Goal: Transaction & Acquisition: Subscribe to service/newsletter

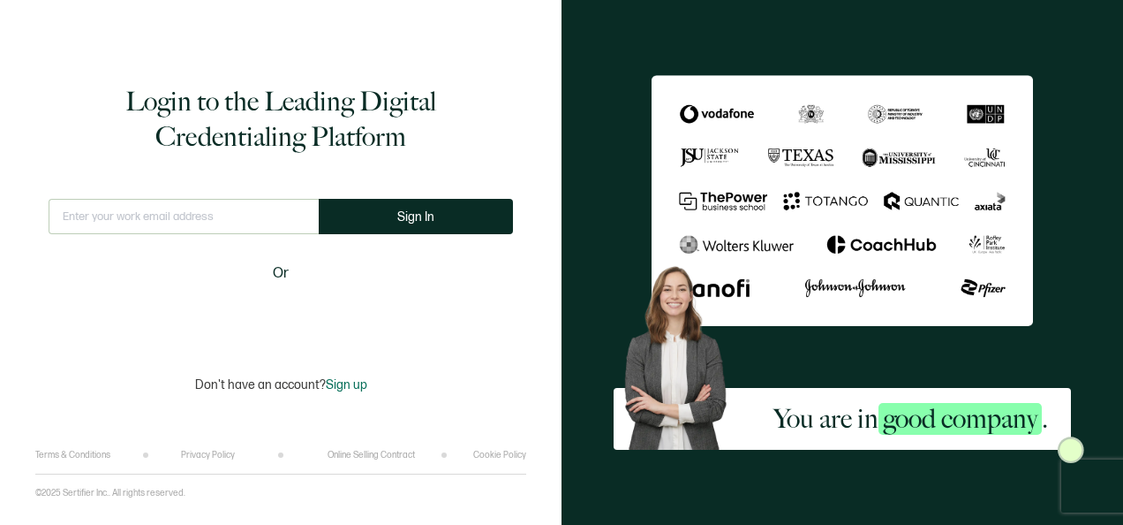
click at [184, 210] on input "text" at bounding box center [184, 216] width 270 height 35
type input "[PERSON_NAME][EMAIL_ADDRESS][PERSON_NAME][DOMAIN_NAME]"
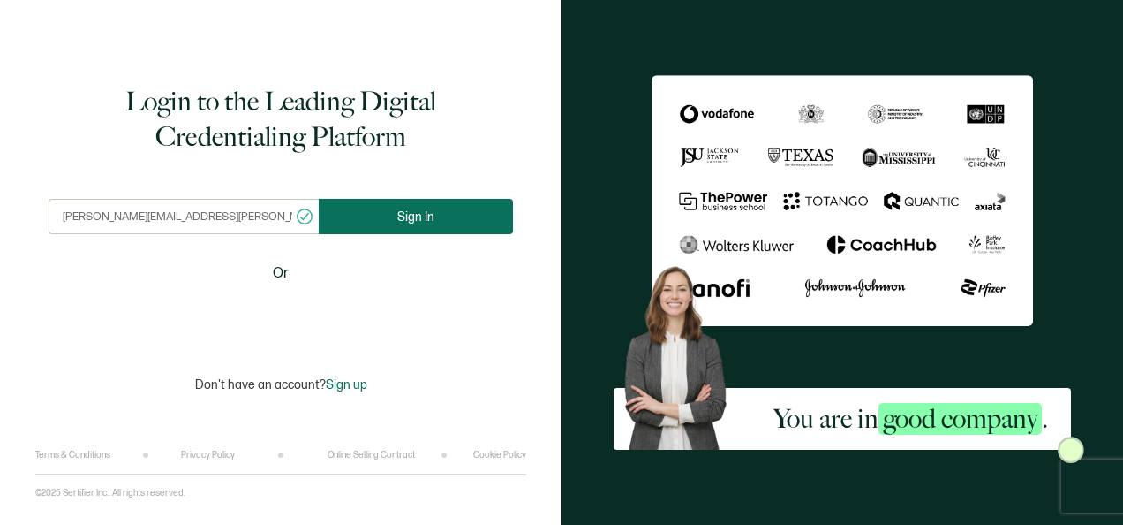
click at [404, 207] on button "Sign In" at bounding box center [416, 216] width 194 height 35
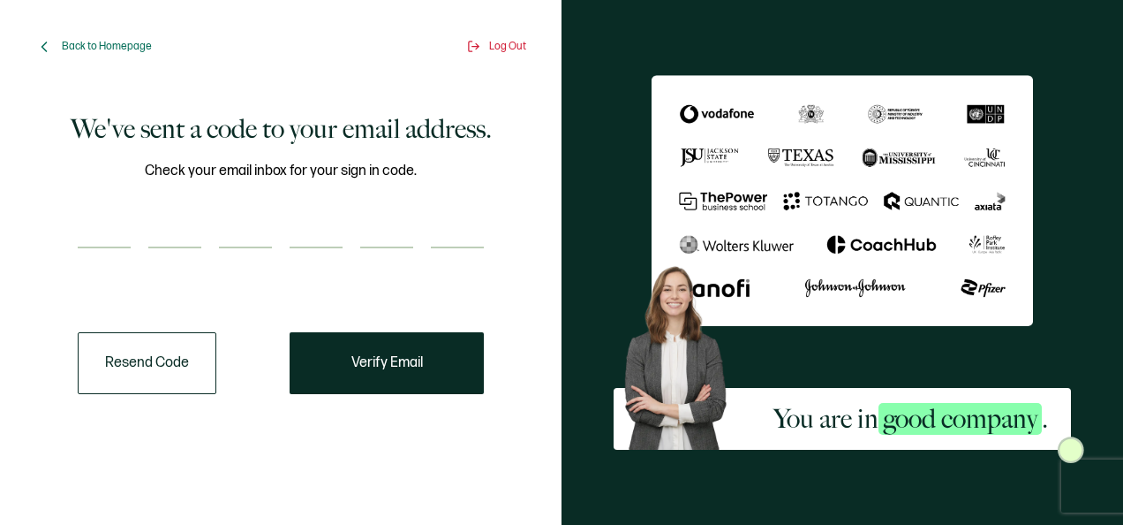
click at [113, 225] on input "number" at bounding box center [104, 230] width 53 height 35
paste input "9"
type input "9"
type input "7"
type input "6"
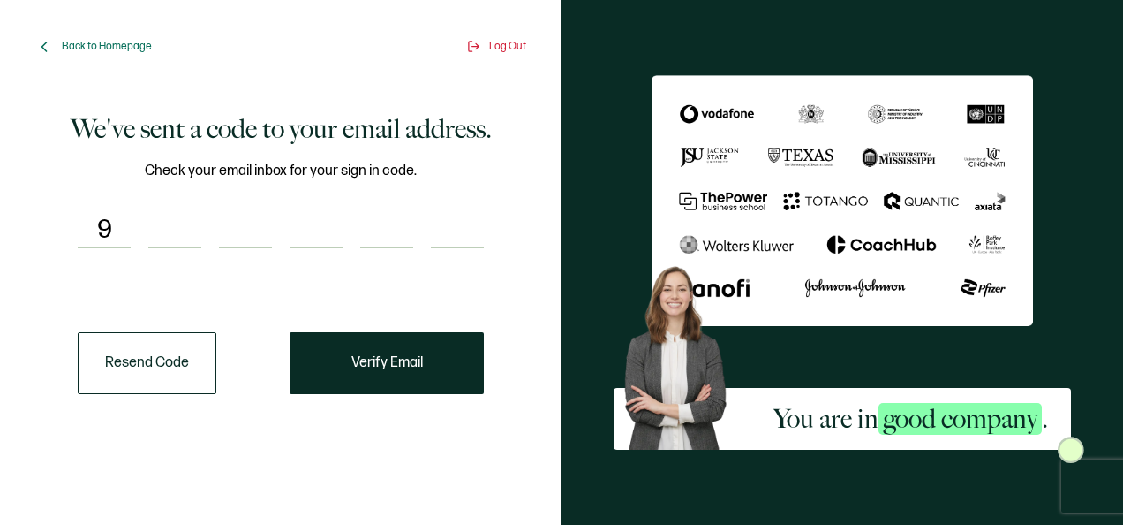
type input "4"
type input "5"
type input "0"
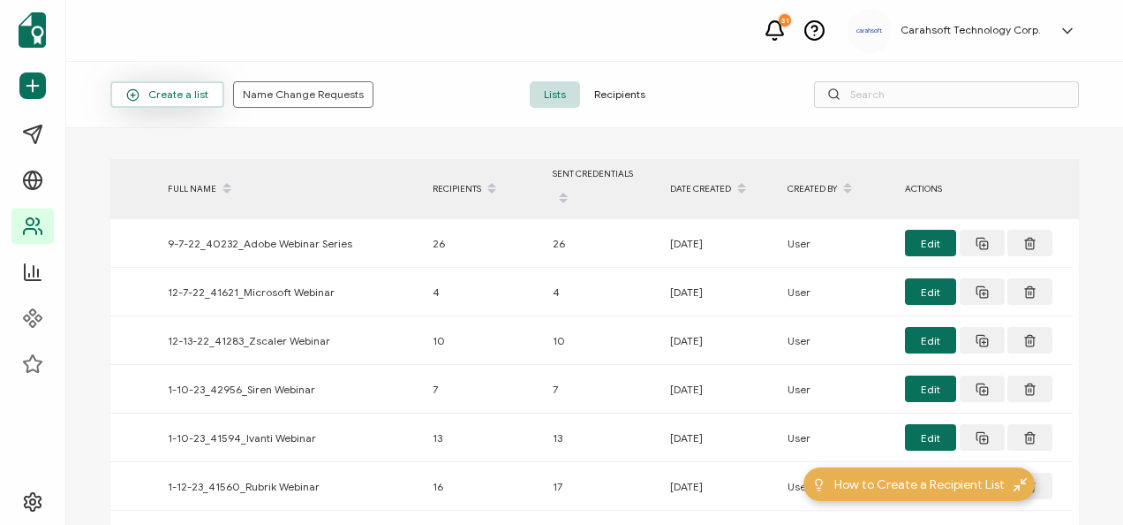
click at [178, 104] on button "Create a list" at bounding box center [167, 94] width 114 height 26
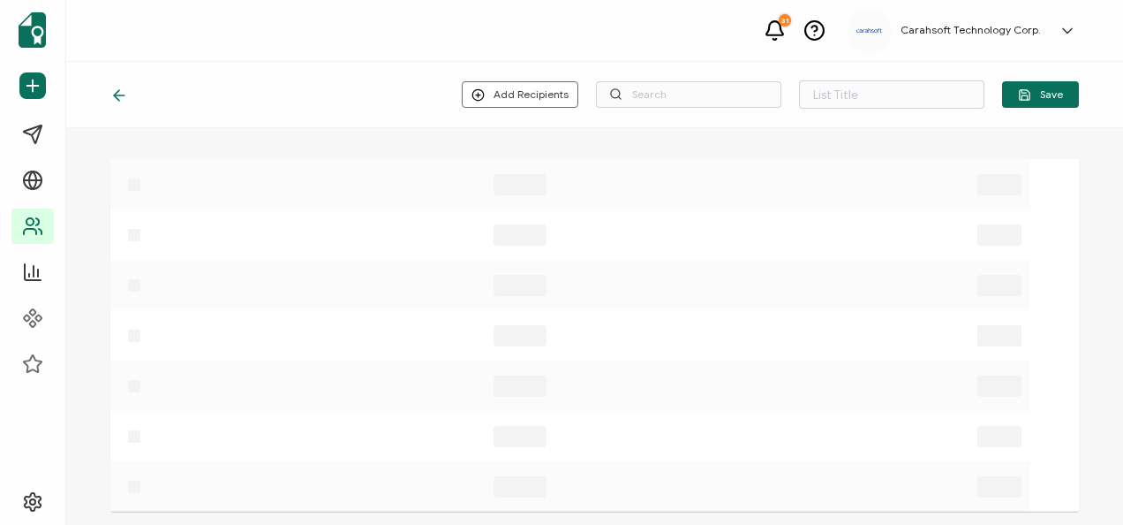
type input "List 1637"
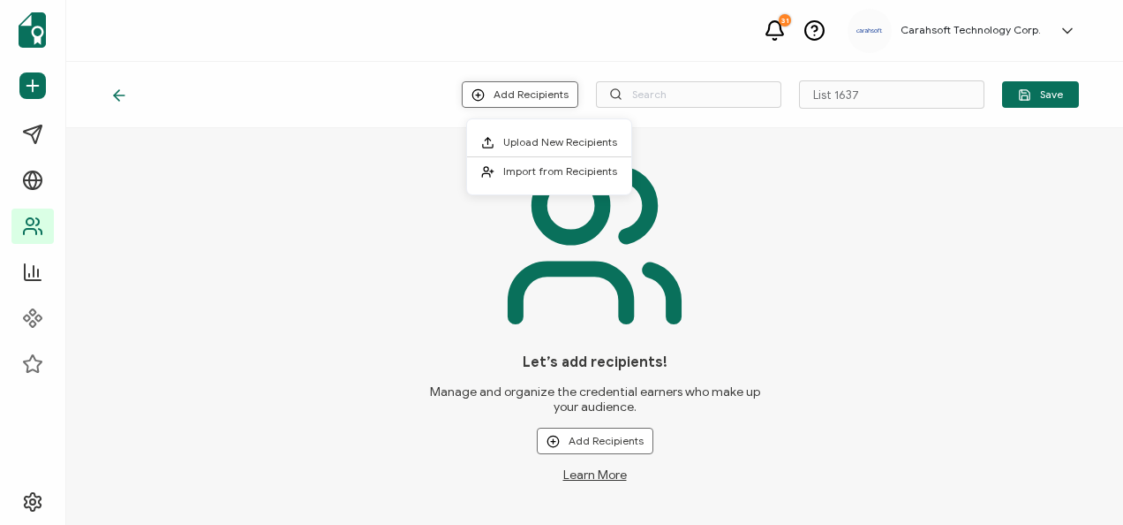
click at [503, 97] on button "Add Recipients" at bounding box center [520, 94] width 117 height 26
click at [522, 148] on span "Upload New Recipients" at bounding box center [560, 141] width 114 height 13
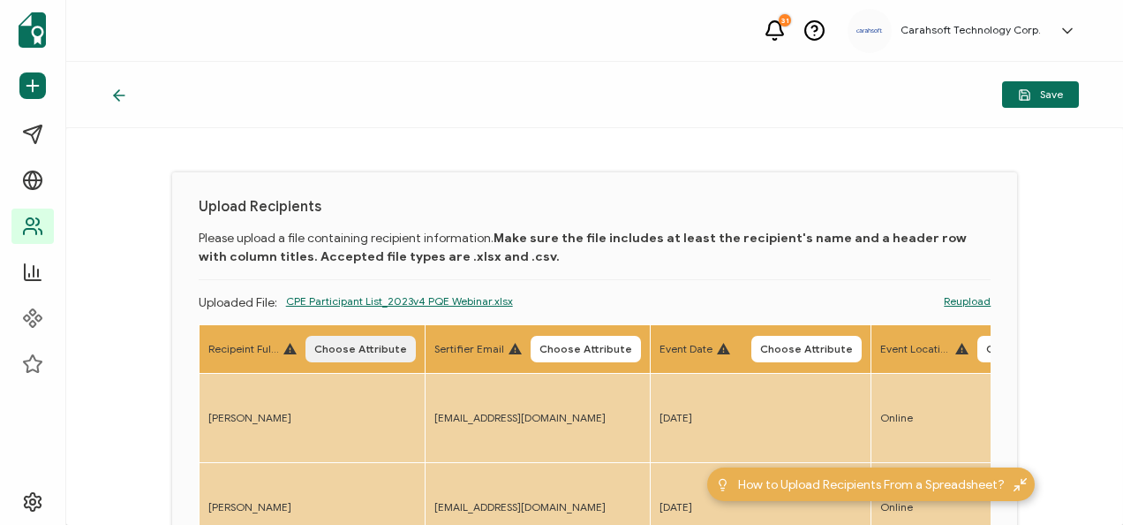
click at [318, 345] on span "Choose Attribute" at bounding box center [360, 349] width 93 height 11
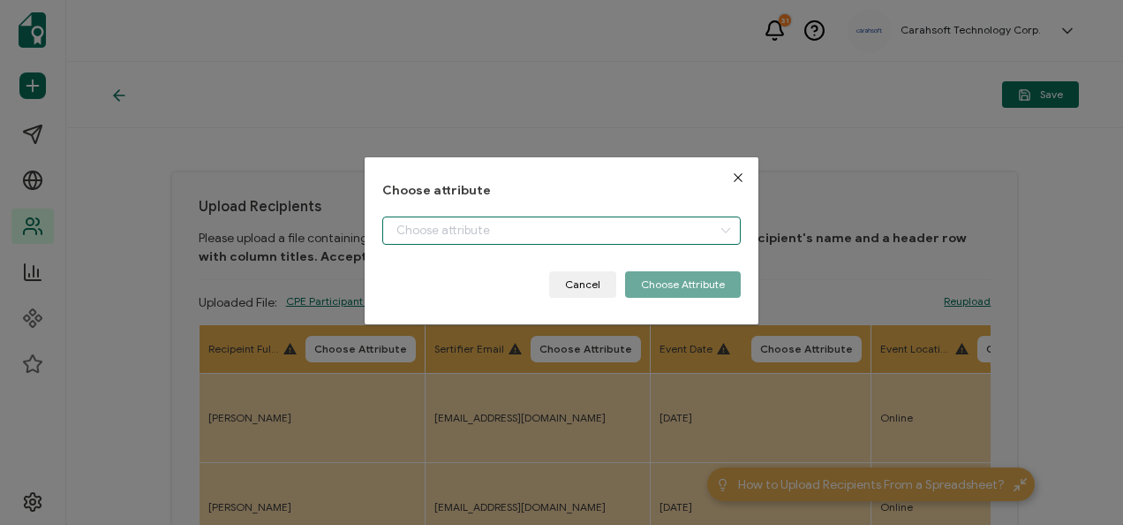
click at [463, 231] on input "dialog" at bounding box center [561, 230] width 358 height 28
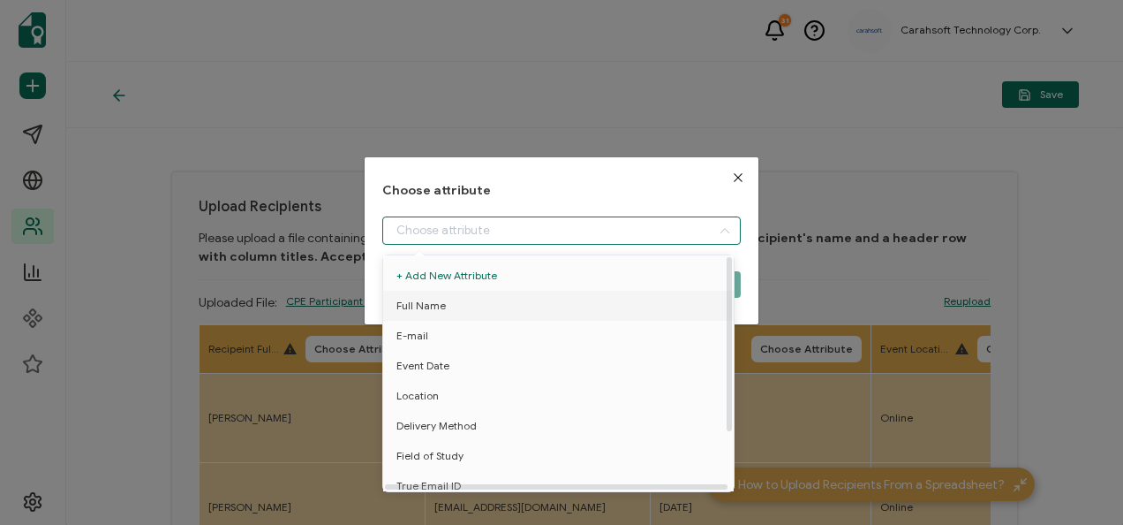
click at [435, 298] on span "Full Name" at bounding box center [421, 306] width 49 height 30
type input "Full Name"
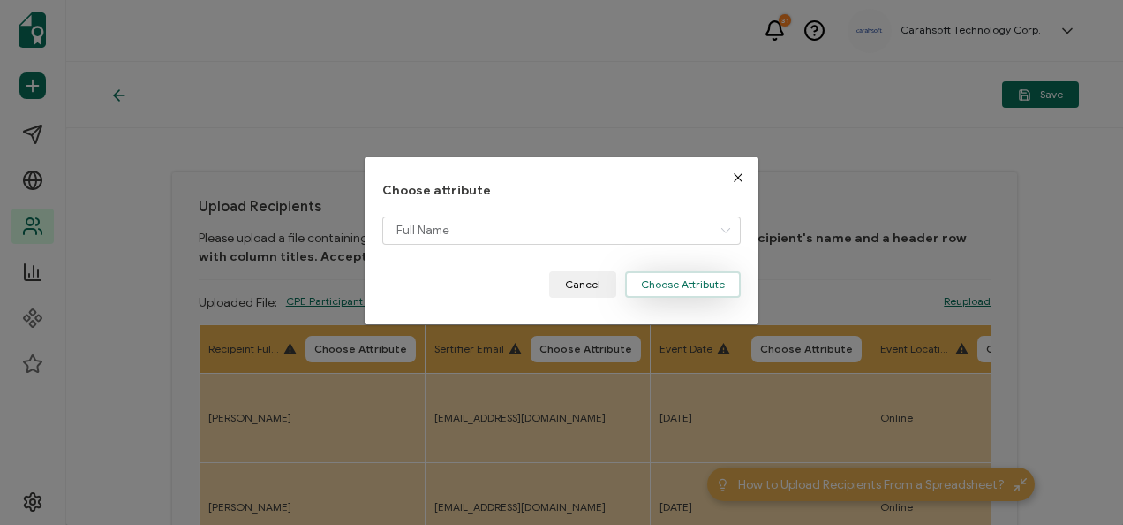
click at [668, 284] on button "Choose Attribute" at bounding box center [683, 284] width 116 height 26
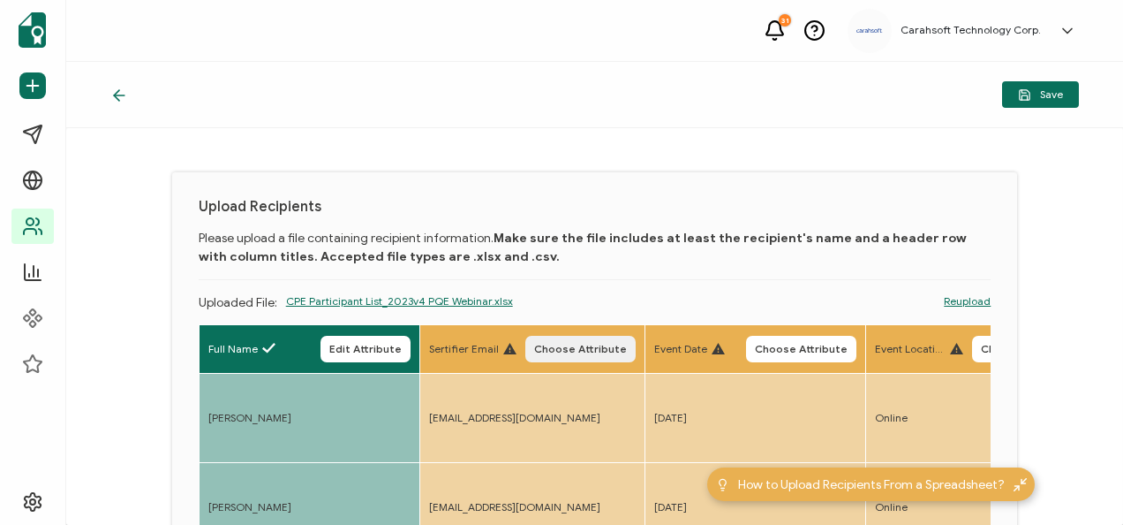
click at [607, 344] on span "Choose Attribute" at bounding box center [580, 349] width 93 height 11
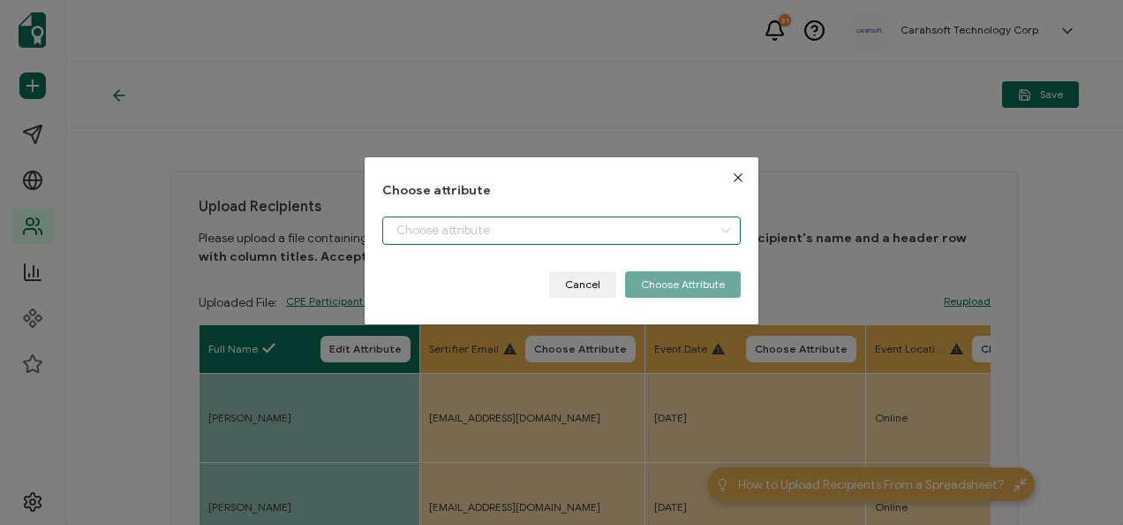
click at [548, 235] on input "dialog" at bounding box center [561, 230] width 358 height 28
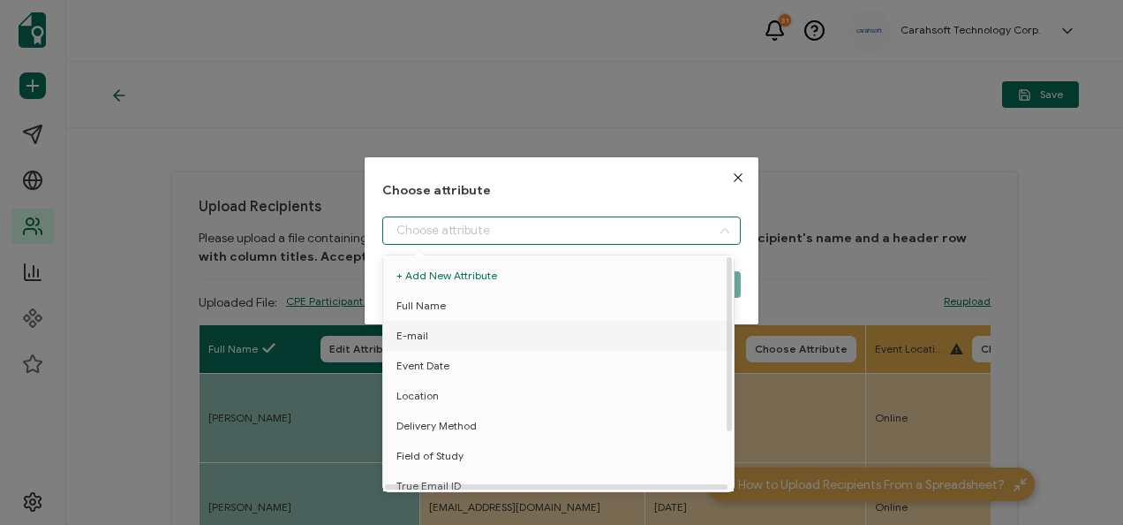
click at [493, 335] on li "E-mail" at bounding box center [562, 336] width 366 height 30
type input "E-mail"
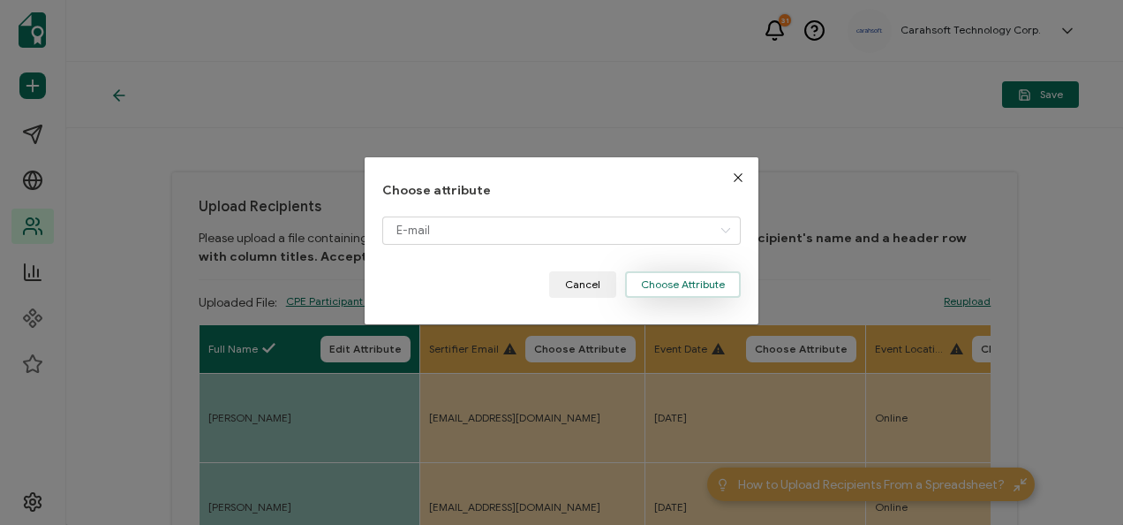
click at [651, 280] on button "Choose Attribute" at bounding box center [683, 284] width 116 height 26
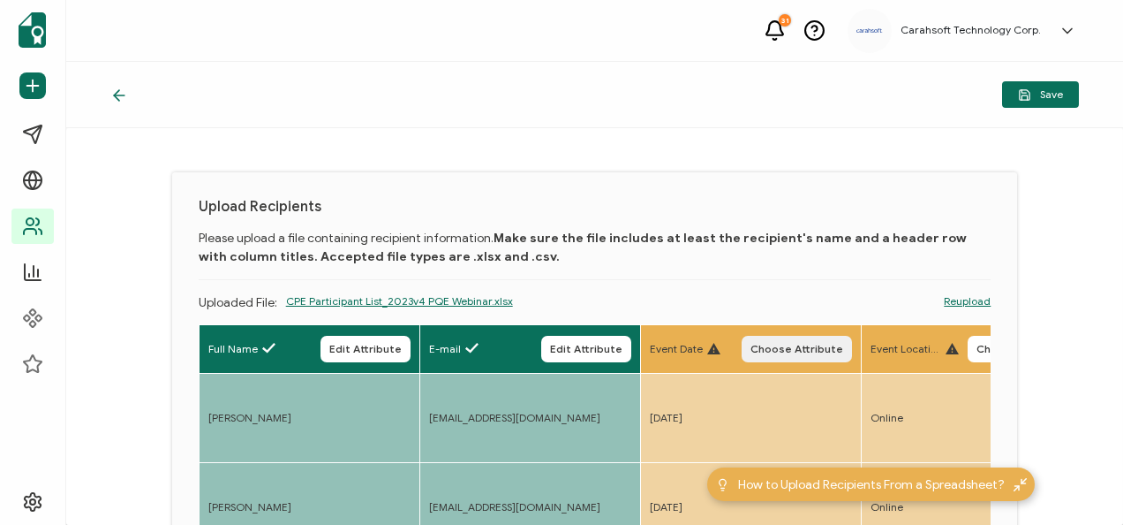
click at [808, 351] on span "Choose Attribute" at bounding box center [797, 349] width 93 height 11
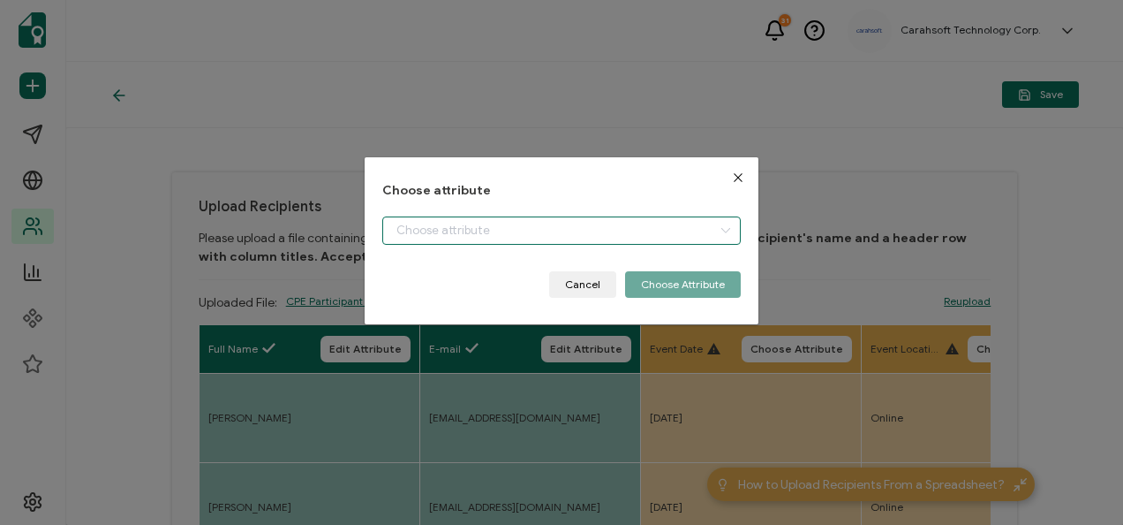
click at [525, 228] on input "dialog" at bounding box center [561, 230] width 358 height 28
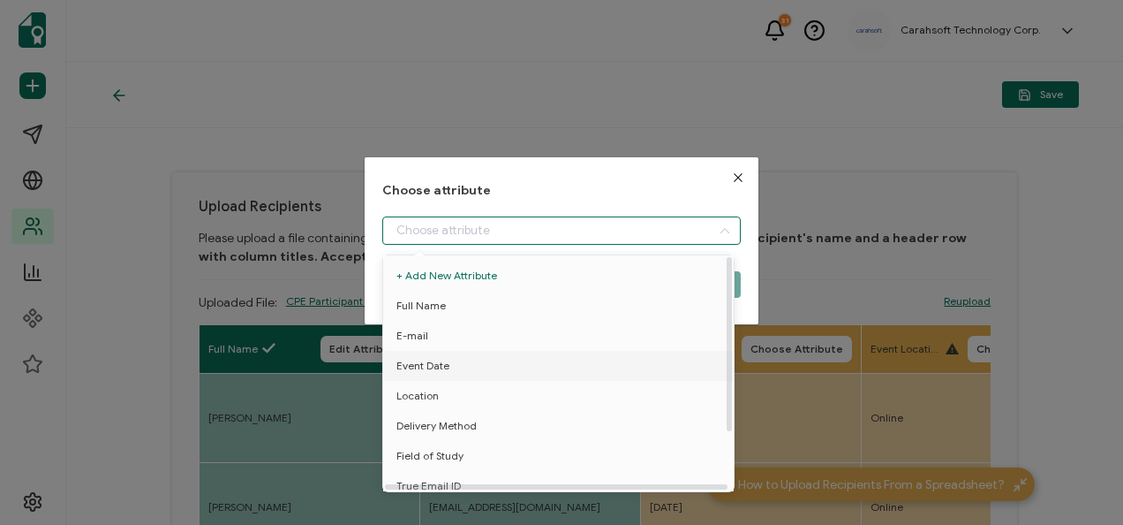
click at [465, 374] on li "Event Date" at bounding box center [562, 366] width 366 height 30
type input "Event Date"
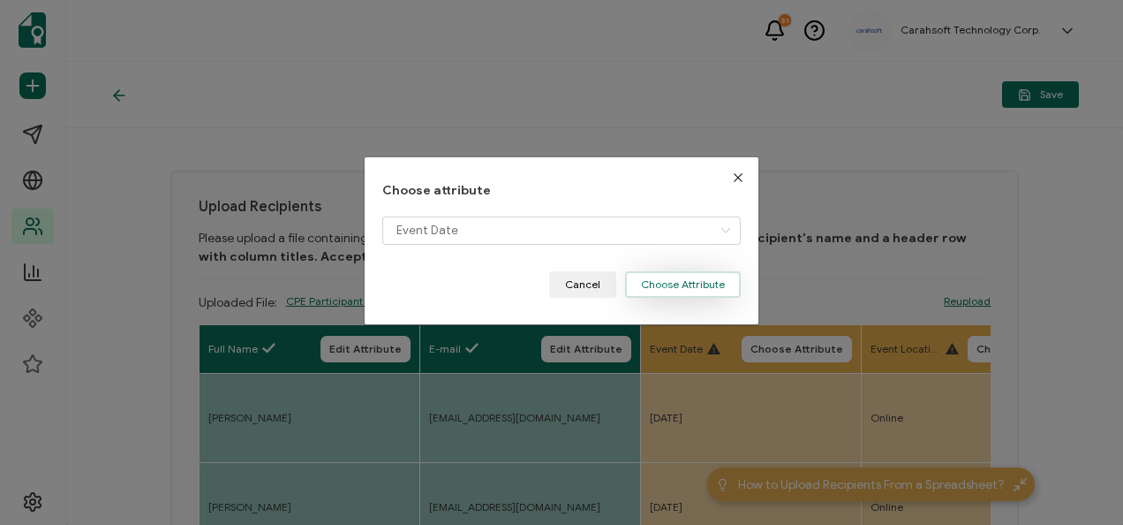
click at [661, 287] on button "Choose Attribute" at bounding box center [683, 284] width 116 height 26
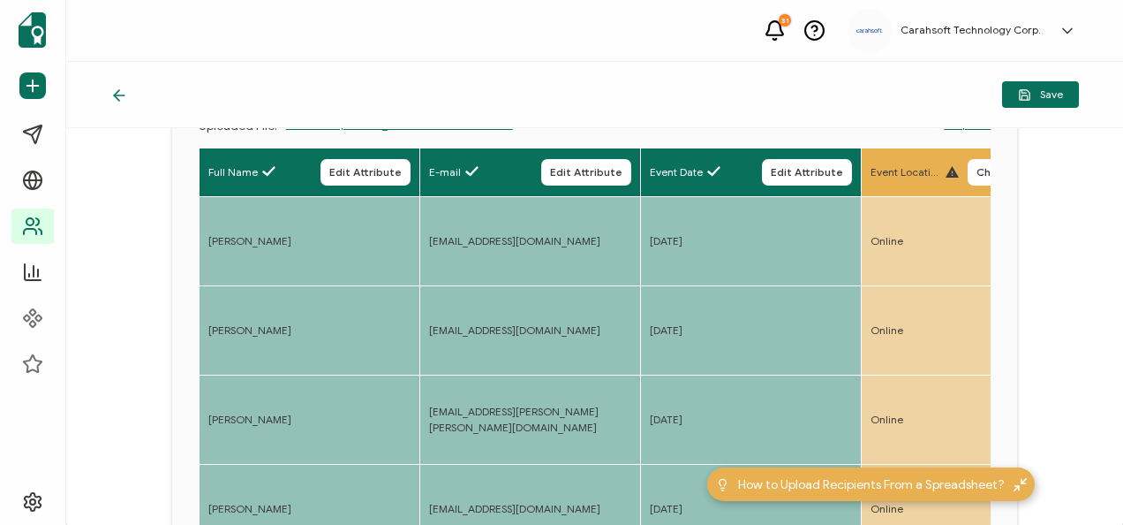
scroll to position [265, 0]
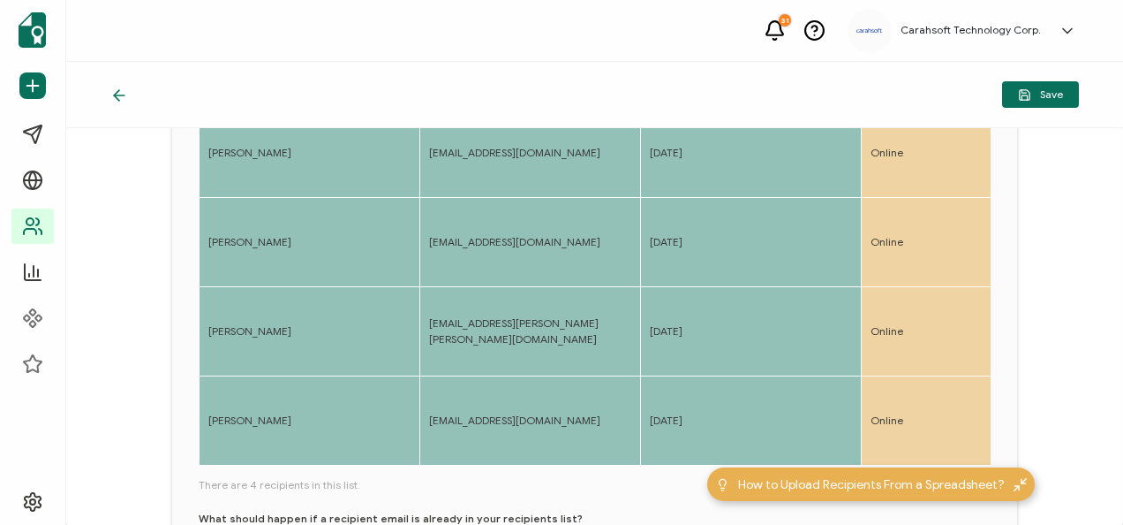
drag, startPoint x: 261, startPoint y: 465, endPoint x: 281, endPoint y: 466, distance: 20.3
click at [281, 466] on div "Full Name Edit Attribute E-mail Edit Attribute Event Date Edit Attribute Event …" at bounding box center [595, 263] width 793 height 409
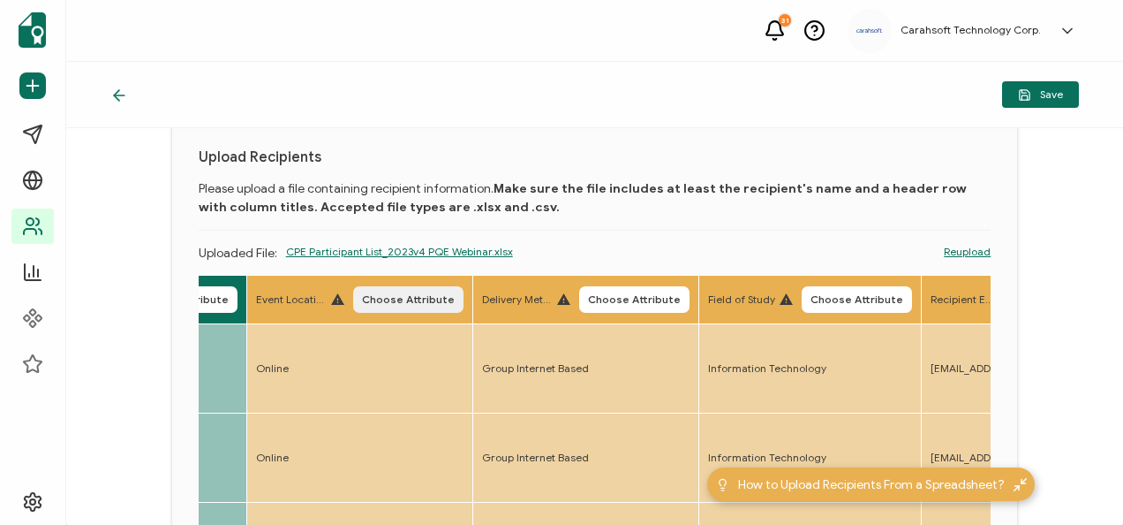
scroll to position [88, 0]
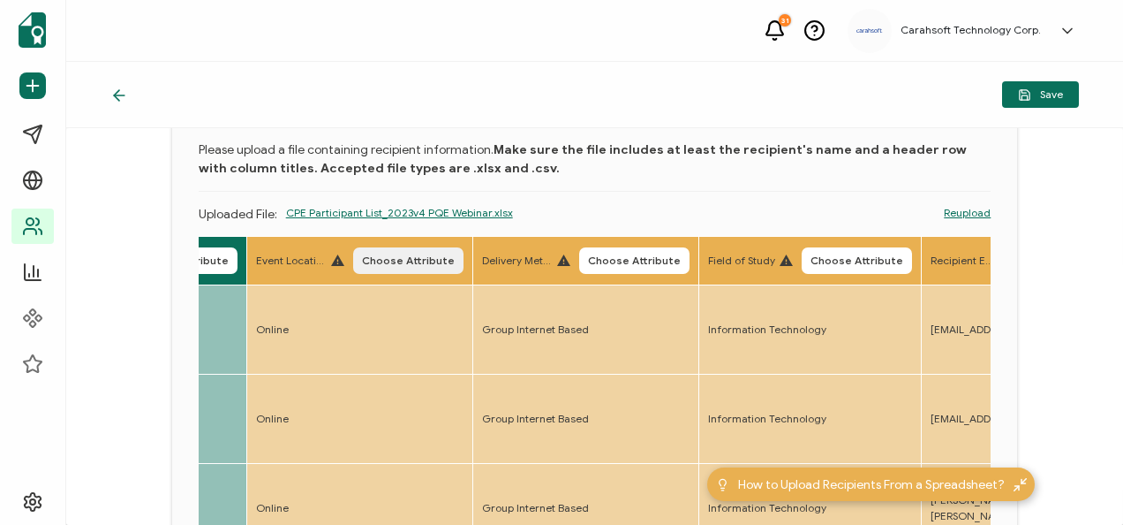
click at [440, 255] on span "Choose Attribute" at bounding box center [408, 260] width 93 height 11
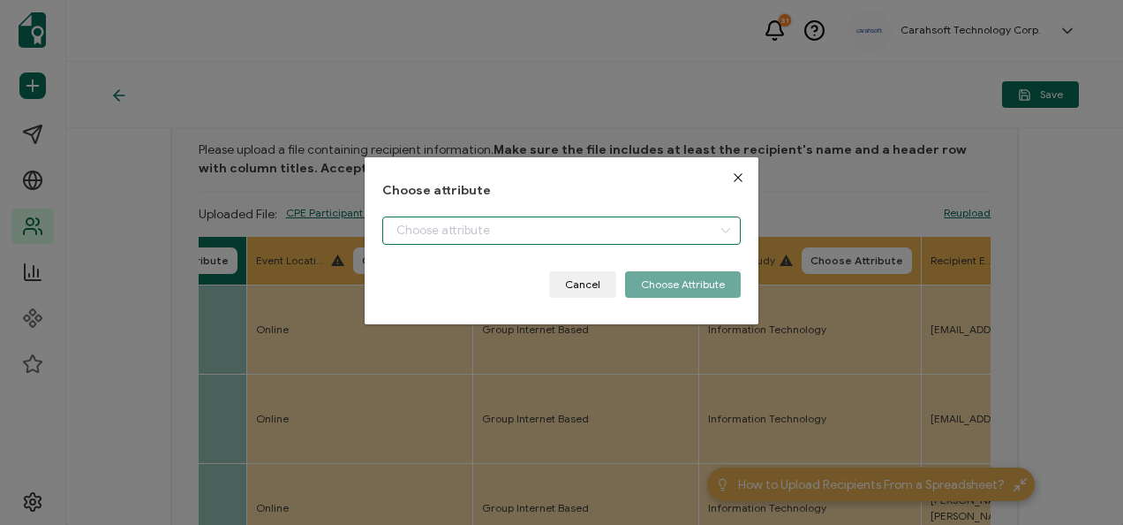
click at [541, 231] on input "dialog" at bounding box center [561, 230] width 358 height 28
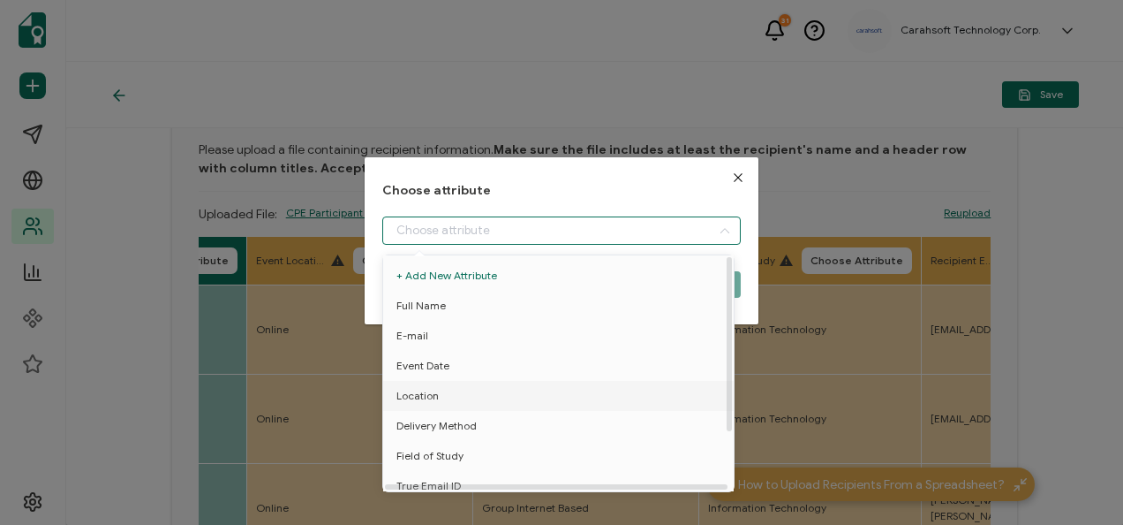
click at [438, 389] on li "Location" at bounding box center [562, 396] width 366 height 30
type input "Location"
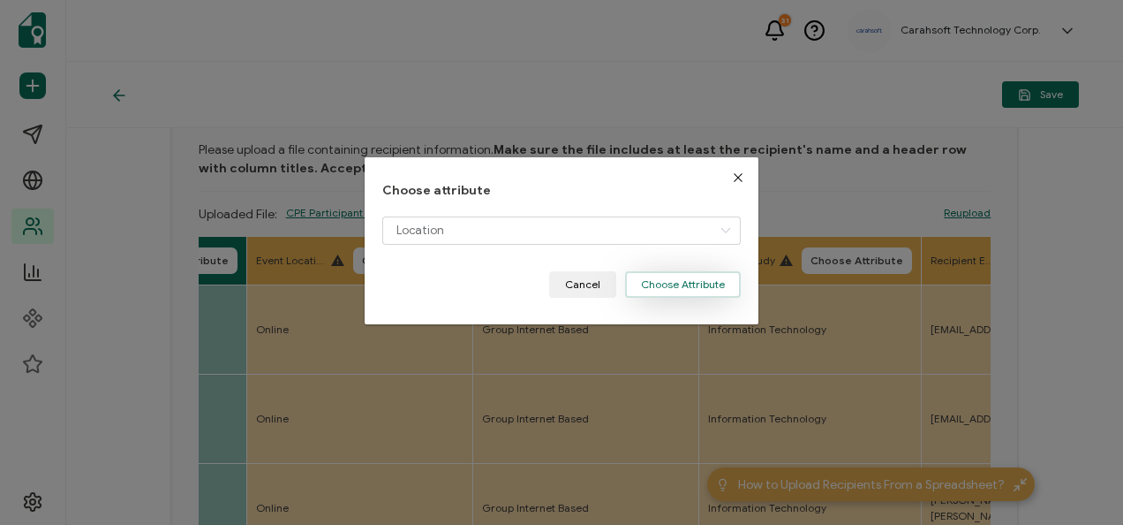
click at [664, 284] on button "Choose Attribute" at bounding box center [683, 284] width 116 height 26
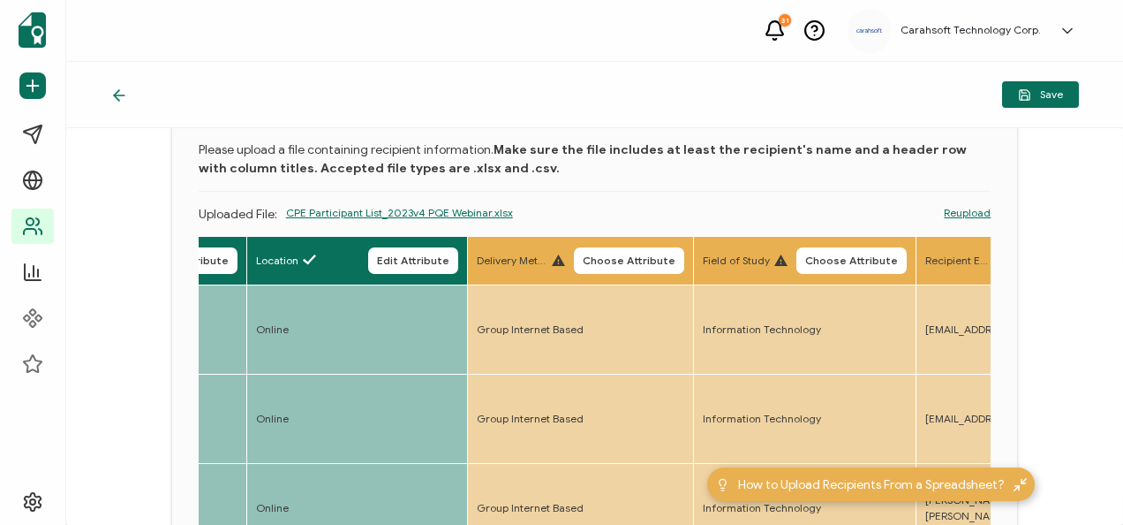
click at [666, 268] on button "Choose Attribute" at bounding box center [629, 260] width 110 height 26
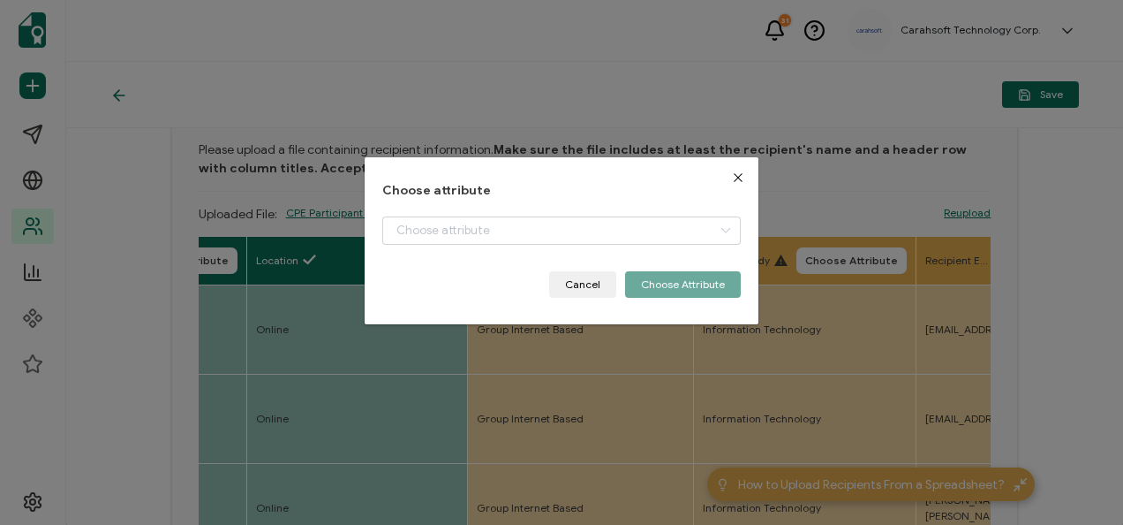
click at [495, 253] on div "dialog" at bounding box center [561, 243] width 358 height 55
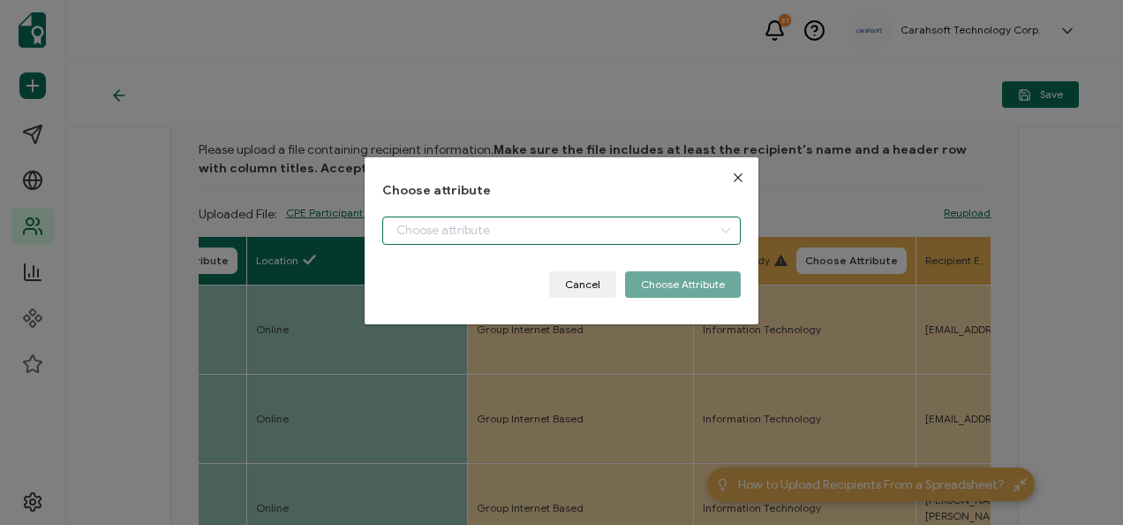
click at [494, 244] on input "dialog" at bounding box center [561, 230] width 358 height 28
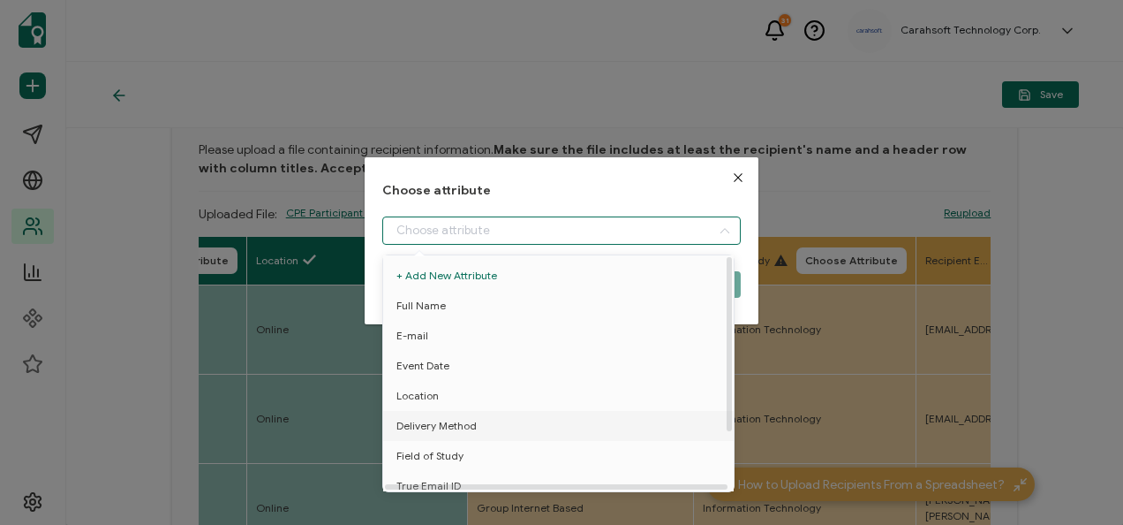
click at [440, 426] on span "Delivery Method" at bounding box center [437, 426] width 80 height 30
type input "Delivery Method"
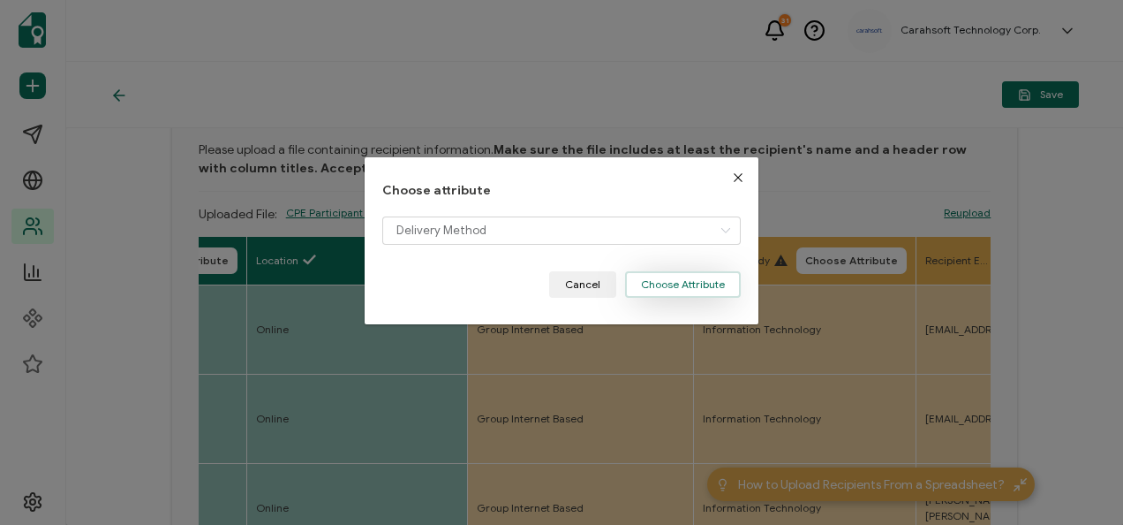
click at [689, 295] on button "Choose Attribute" at bounding box center [683, 284] width 116 height 26
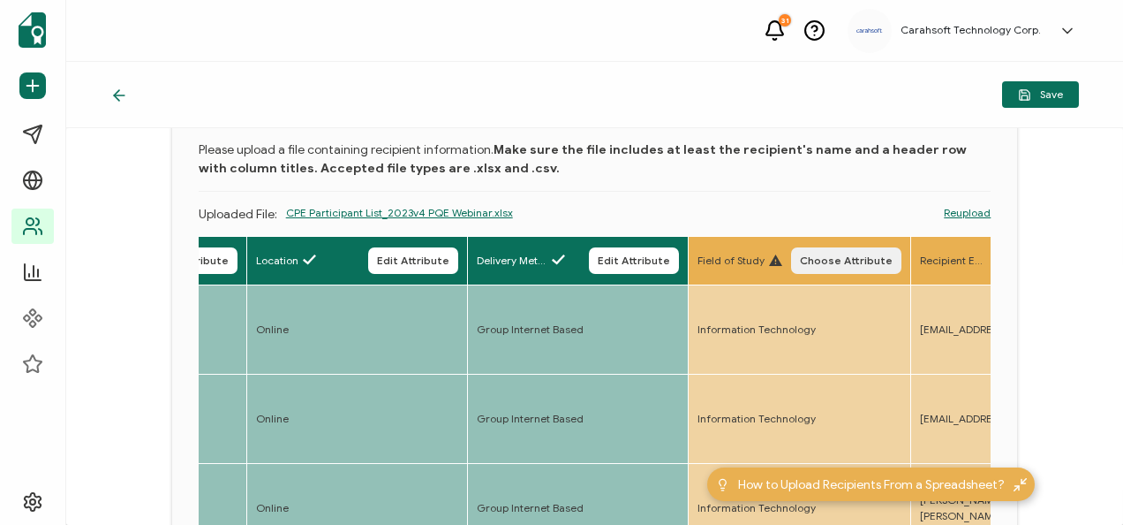
click at [825, 259] on span "Choose Attribute" at bounding box center [846, 260] width 93 height 11
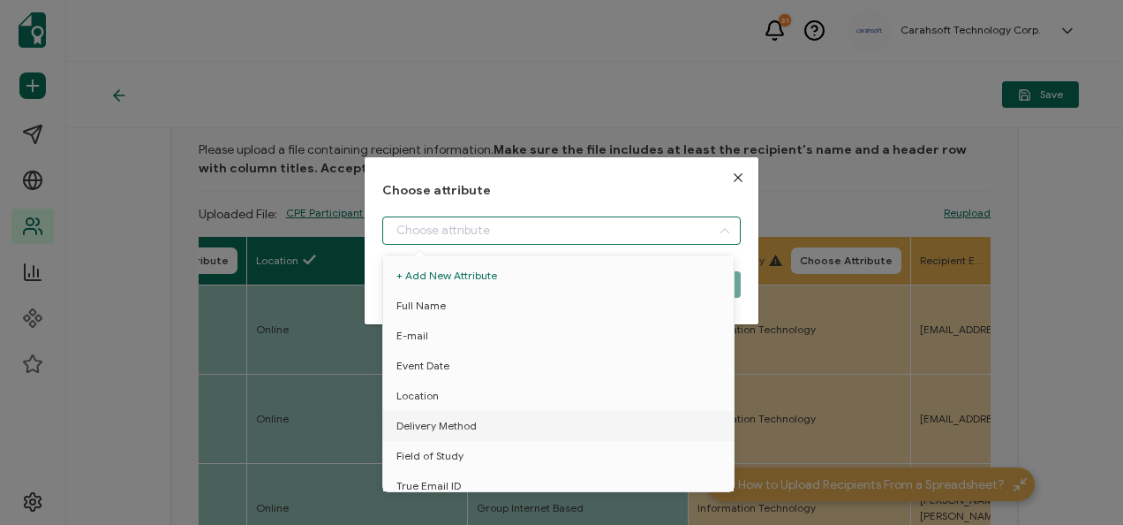
click at [655, 228] on input "dialog" at bounding box center [561, 230] width 358 height 28
click at [426, 459] on span "Field of Study" at bounding box center [430, 456] width 67 height 30
type input "Field of Study"
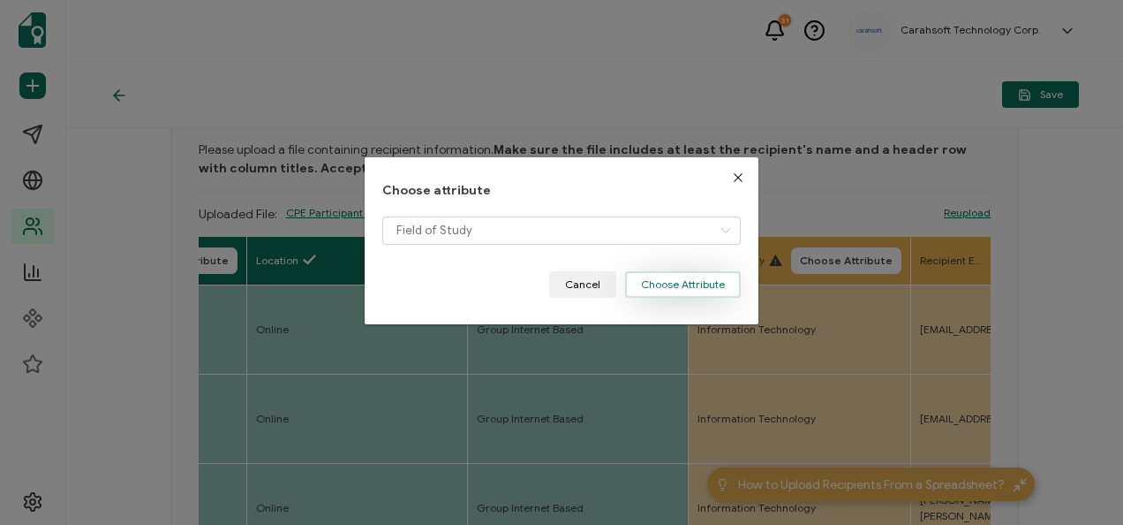
click at [699, 285] on button "Choose Attribute" at bounding box center [683, 284] width 116 height 26
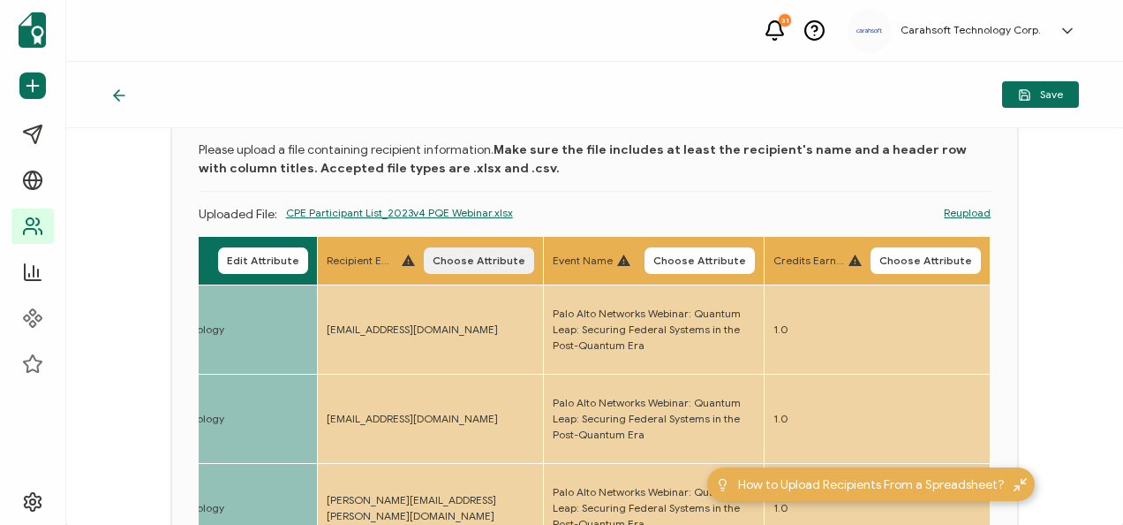
click at [503, 261] on span "Choose Attribute" at bounding box center [479, 260] width 93 height 11
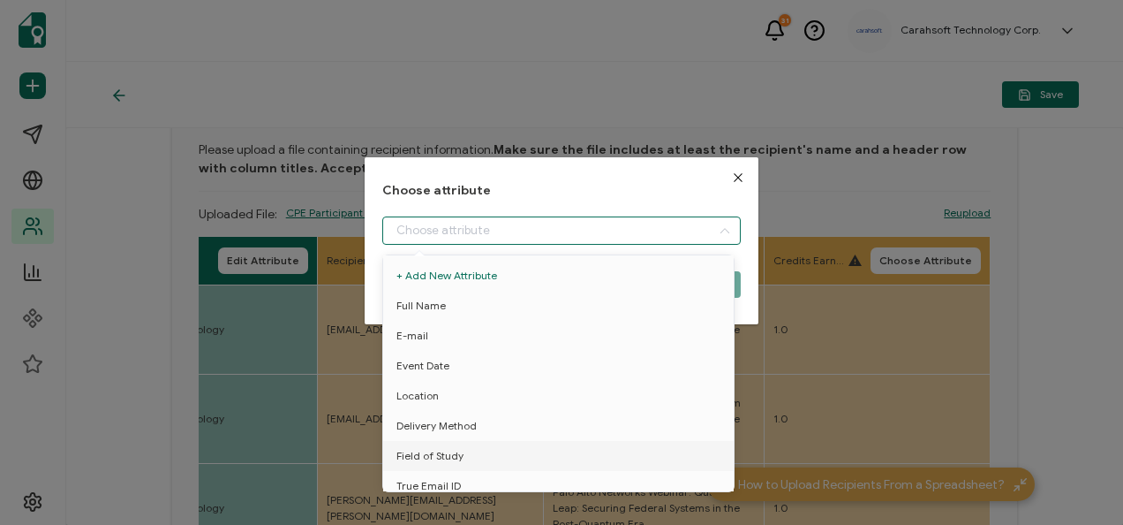
click at [489, 235] on input "dialog" at bounding box center [561, 230] width 358 height 28
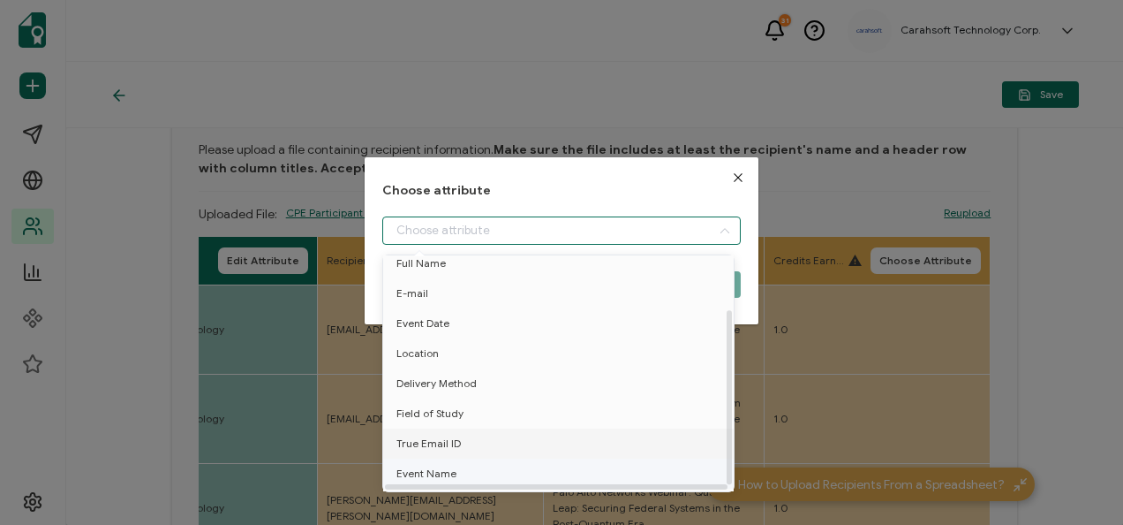
scroll to position [78, 0]
click at [474, 404] on li "True Email ID" at bounding box center [562, 417] width 366 height 30
type input "True Email ID"
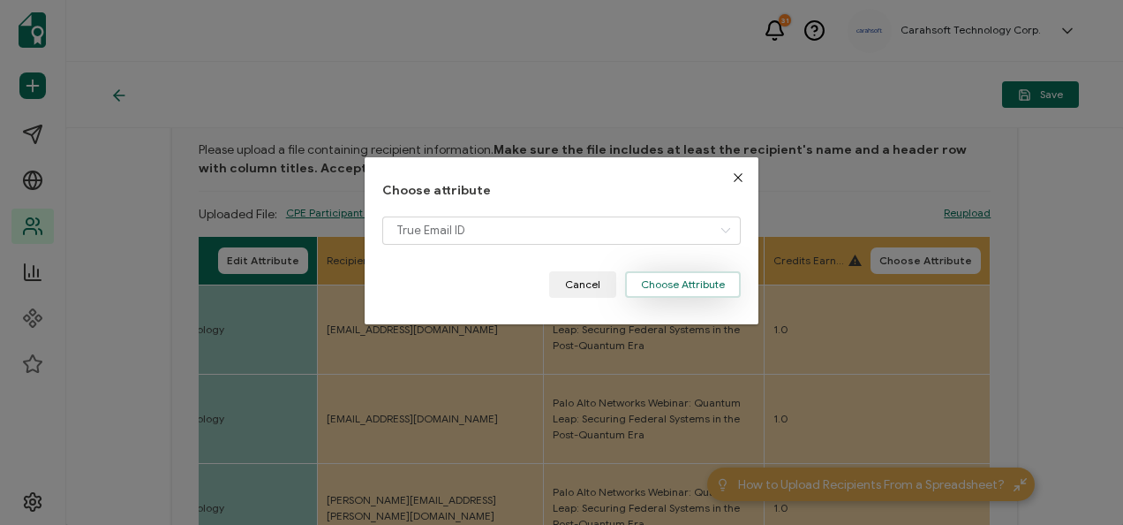
click at [661, 281] on button "Choose Attribute" at bounding box center [683, 284] width 116 height 26
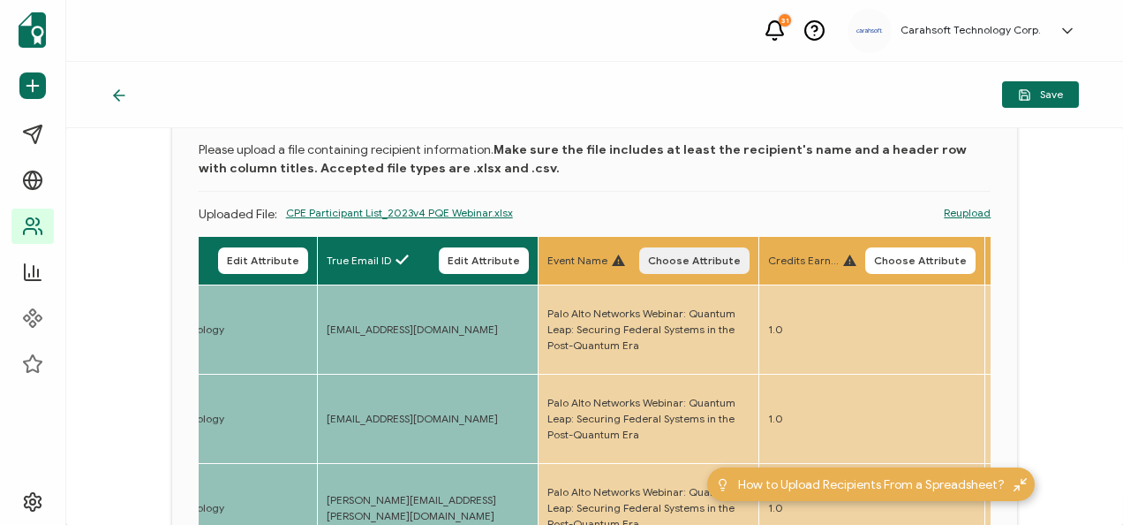
click at [687, 258] on span "Choose Attribute" at bounding box center [694, 260] width 93 height 11
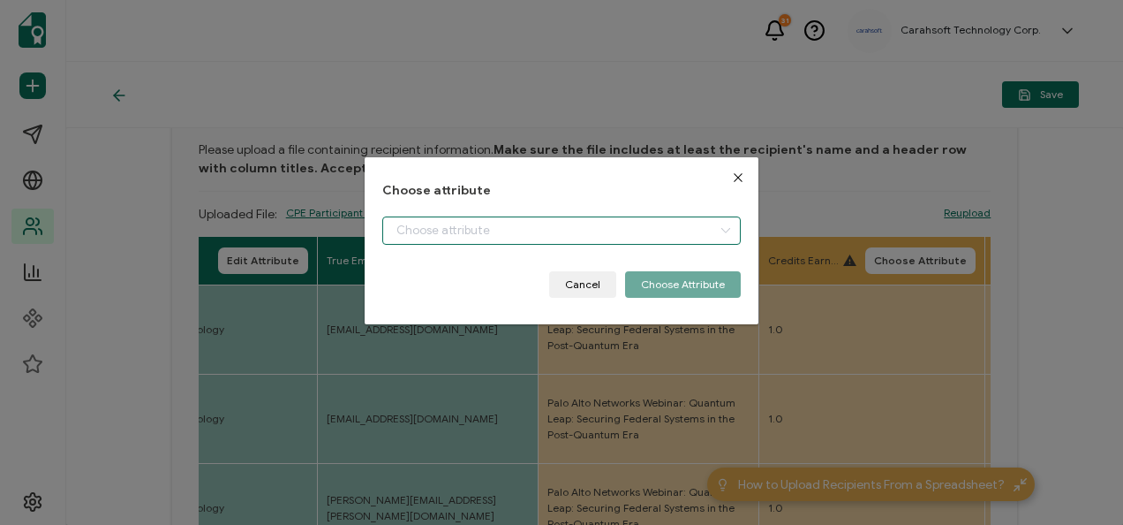
click at [620, 220] on input "dialog" at bounding box center [561, 230] width 358 height 28
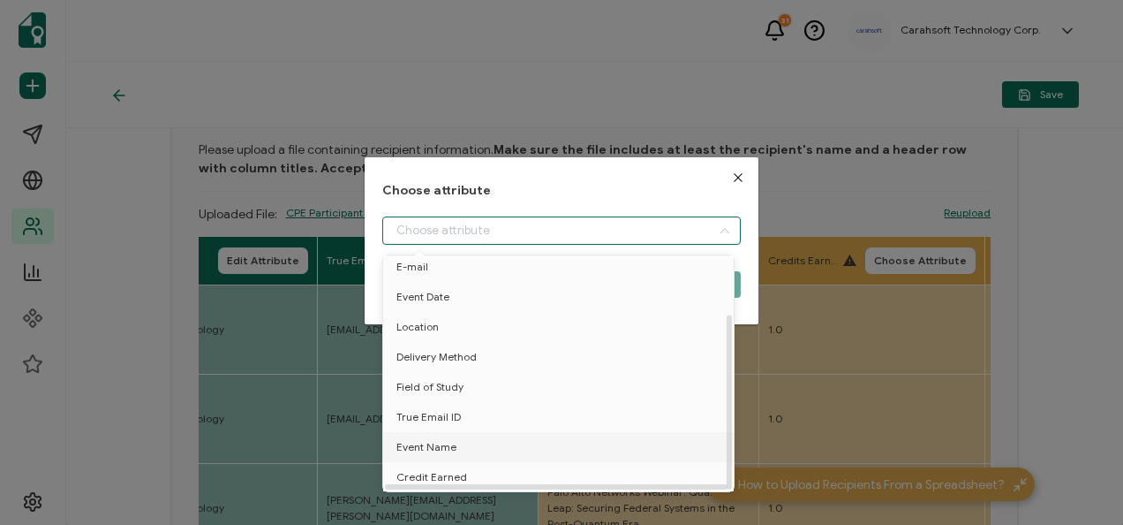
click at [478, 432] on li "Event Name" at bounding box center [562, 447] width 366 height 30
type input "Event Name"
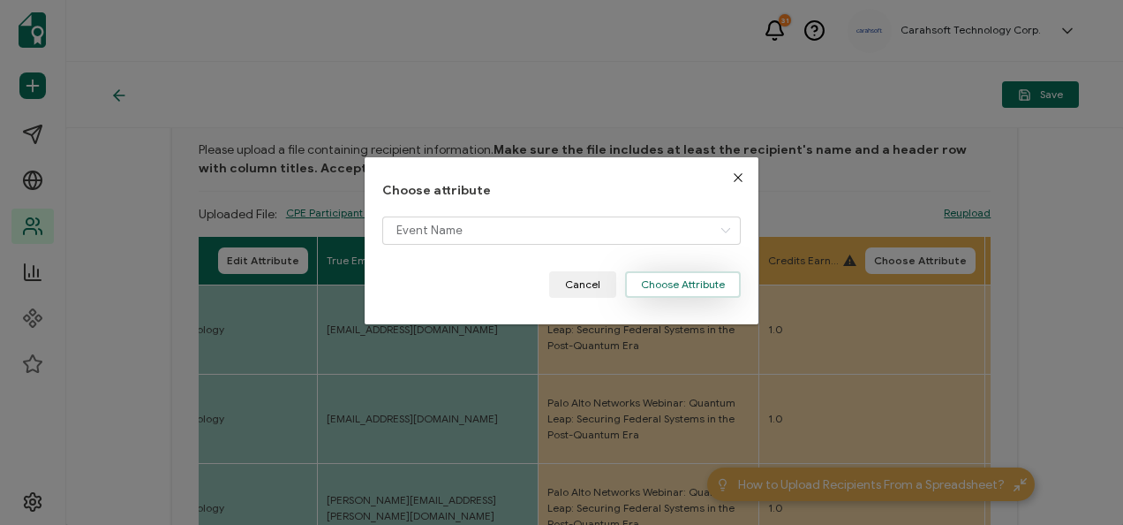
click at [652, 296] on button "Choose Attribute" at bounding box center [683, 284] width 116 height 26
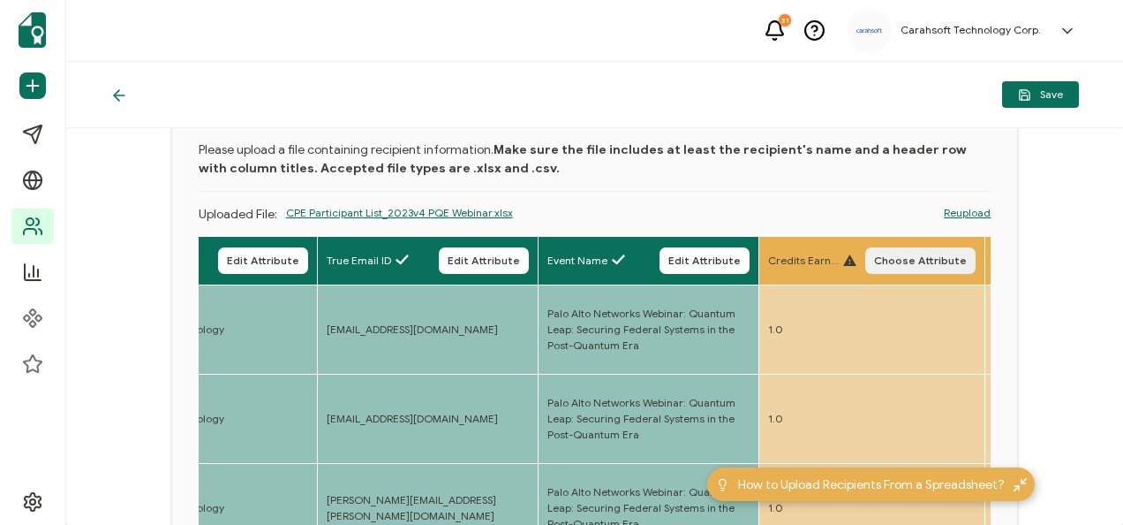
click at [915, 260] on span "Choose Attribute" at bounding box center [920, 260] width 93 height 11
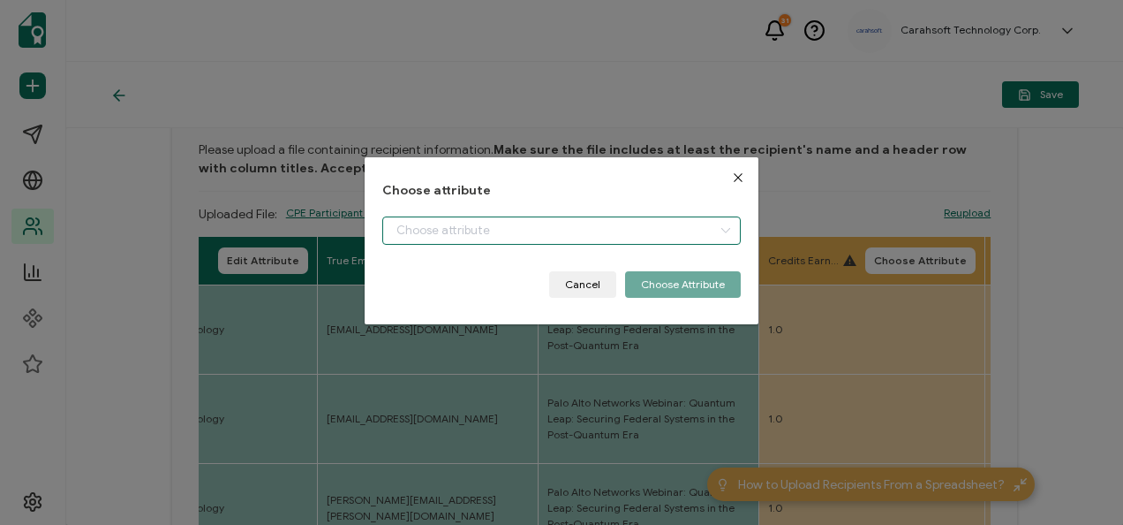
click at [608, 222] on input "dialog" at bounding box center [561, 230] width 358 height 28
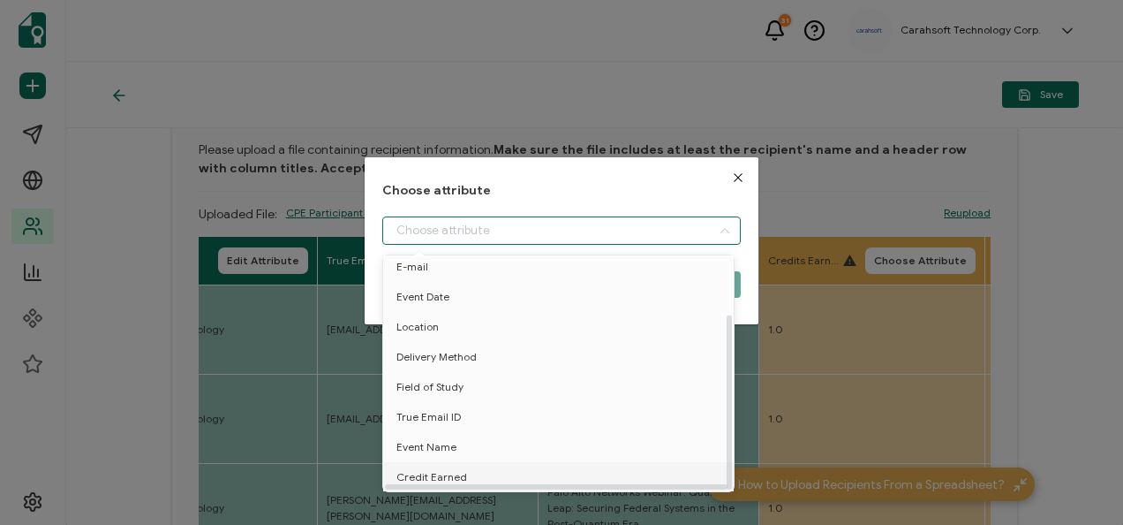
click at [512, 477] on li "Credit Earned" at bounding box center [562, 477] width 366 height 30
type input "Credit Earned"
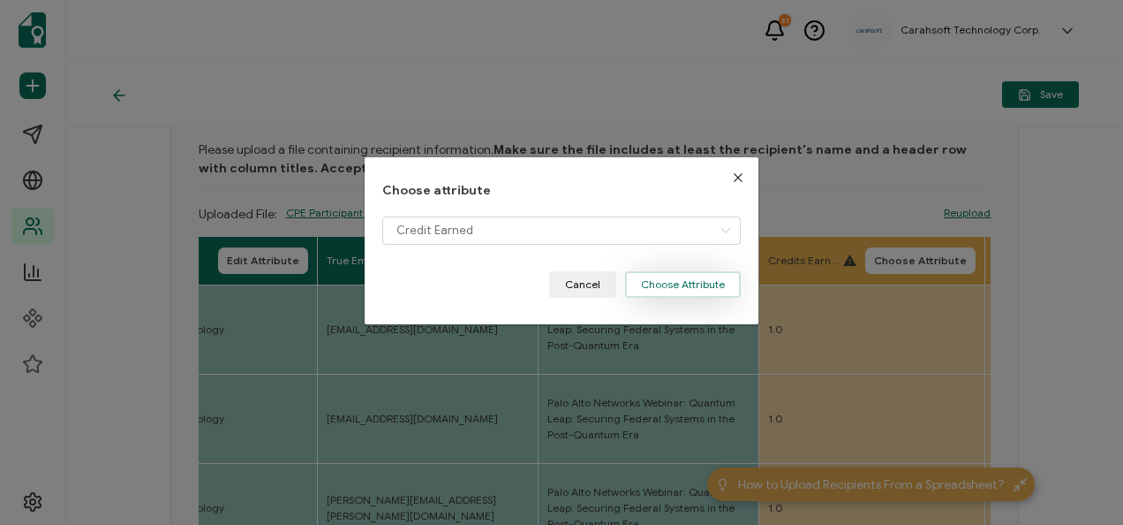
click at [654, 288] on button "Choose Attribute" at bounding box center [683, 284] width 116 height 26
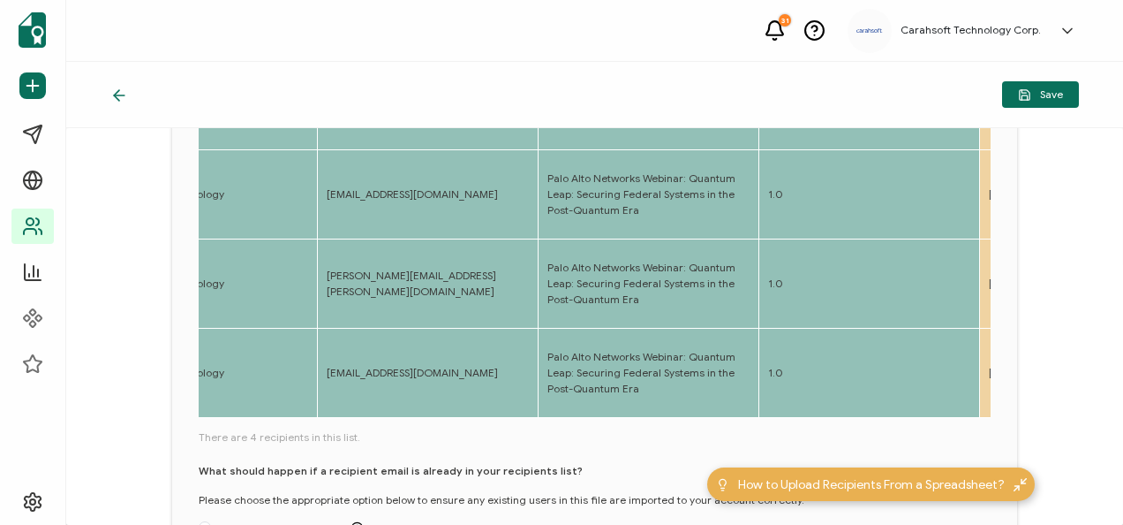
scroll to position [489, 0]
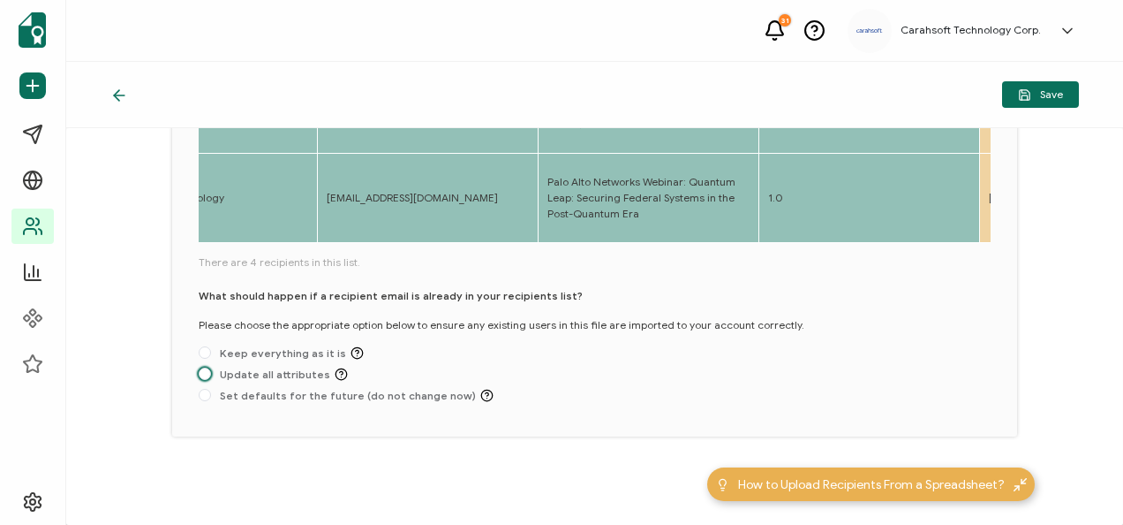
click at [272, 369] on span "Update all attributes" at bounding box center [279, 373] width 137 height 13
click at [211, 369] on input "Update all attributes" at bounding box center [205, 374] width 12 height 14
radio input "true"
click at [211, 352] on span "Keep everything as it is" at bounding box center [287, 352] width 153 height 13
click at [211, 352] on input "Keep everything as it is" at bounding box center [205, 353] width 12 height 14
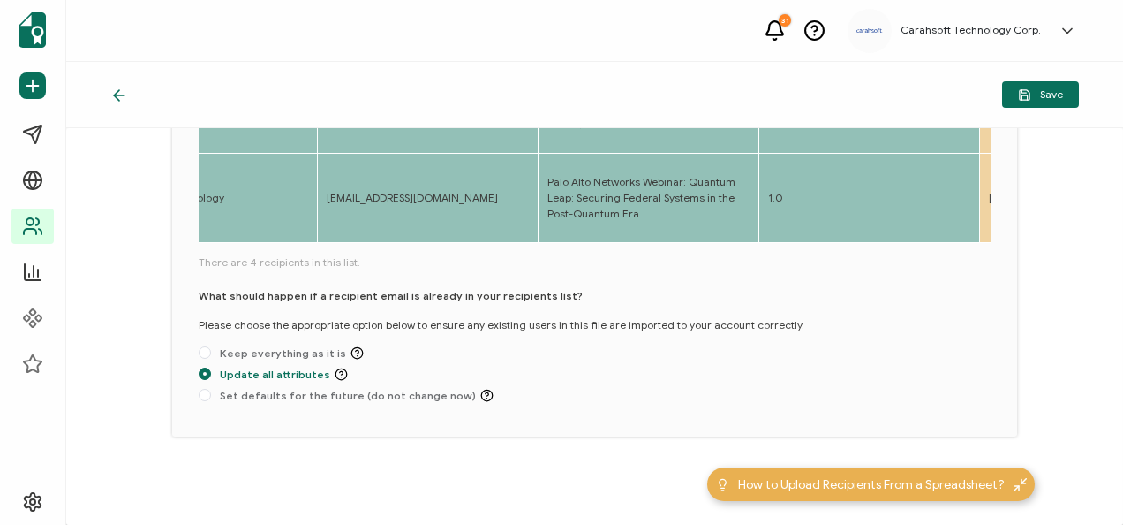
radio input "true"
radio input "false"
click at [1058, 99] on span "Save" at bounding box center [1040, 94] width 45 height 13
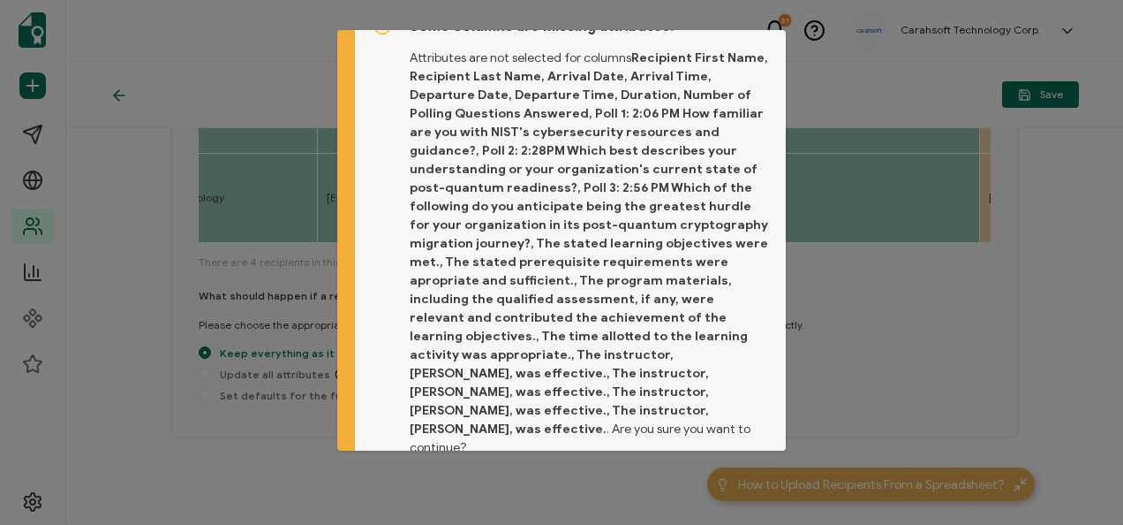
scroll to position [60, 0]
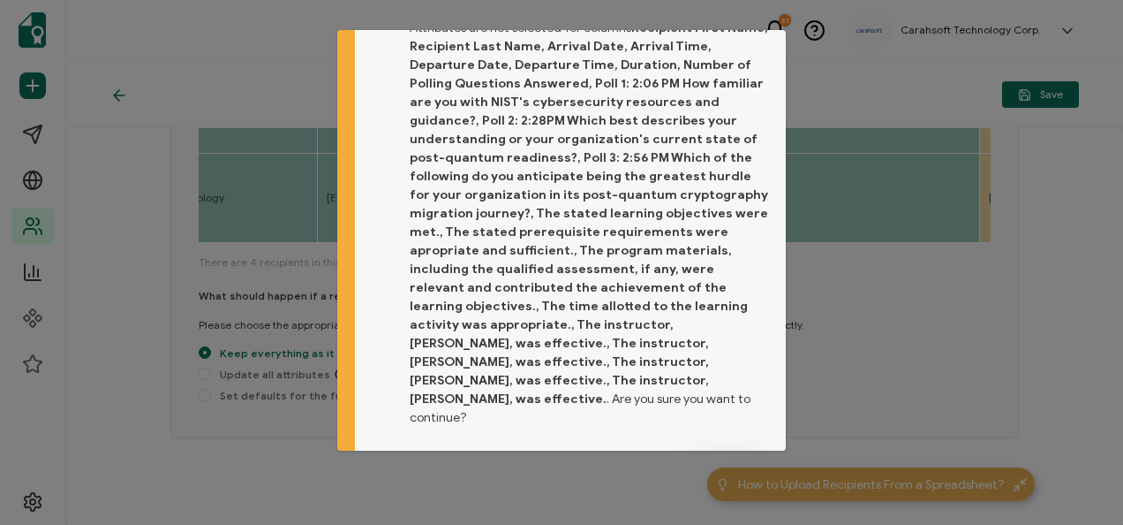
click at [717, 462] on button "Proceed" at bounding box center [731, 475] width 74 height 26
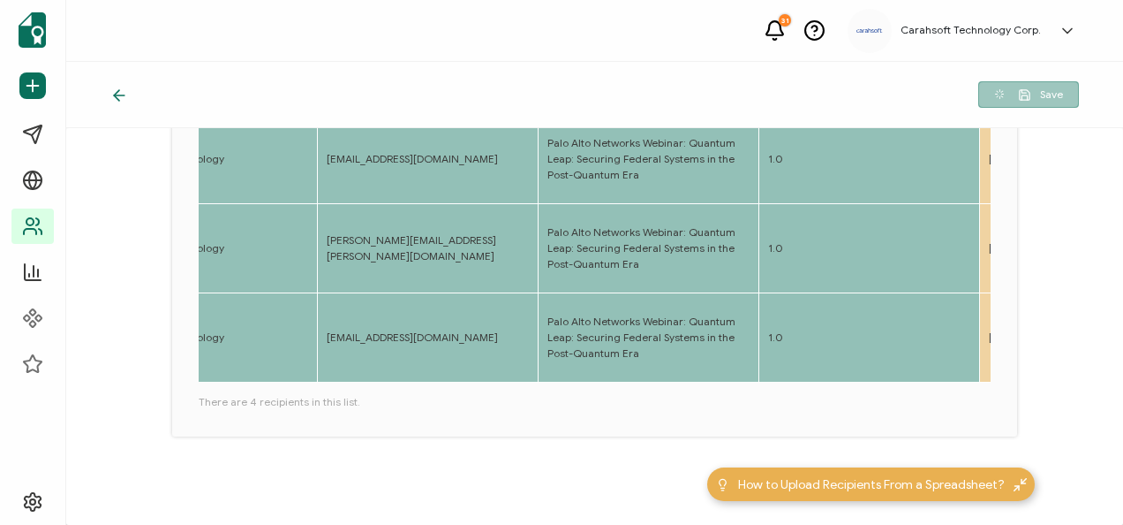
scroll to position [350, 0]
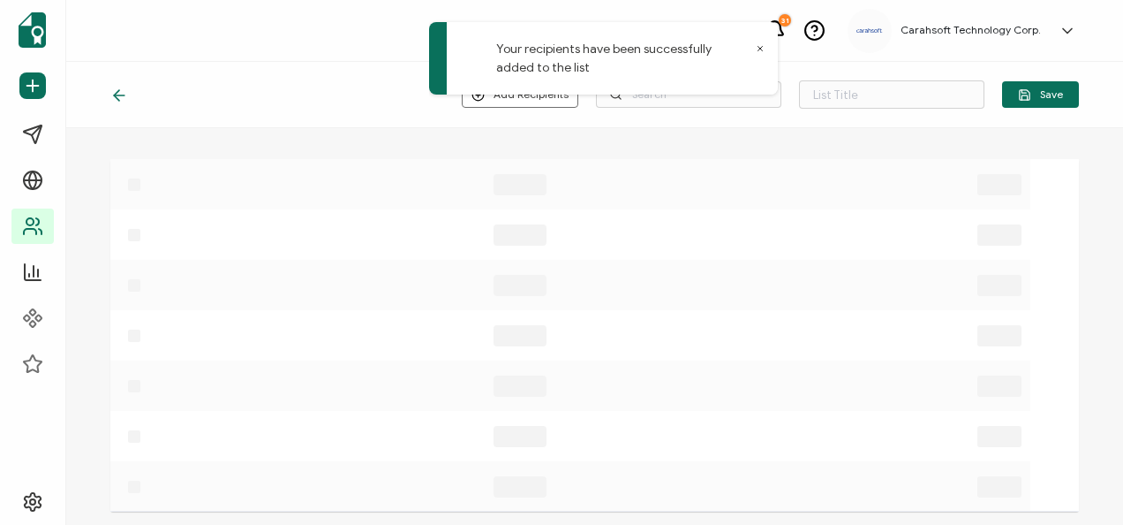
type input "List 1637"
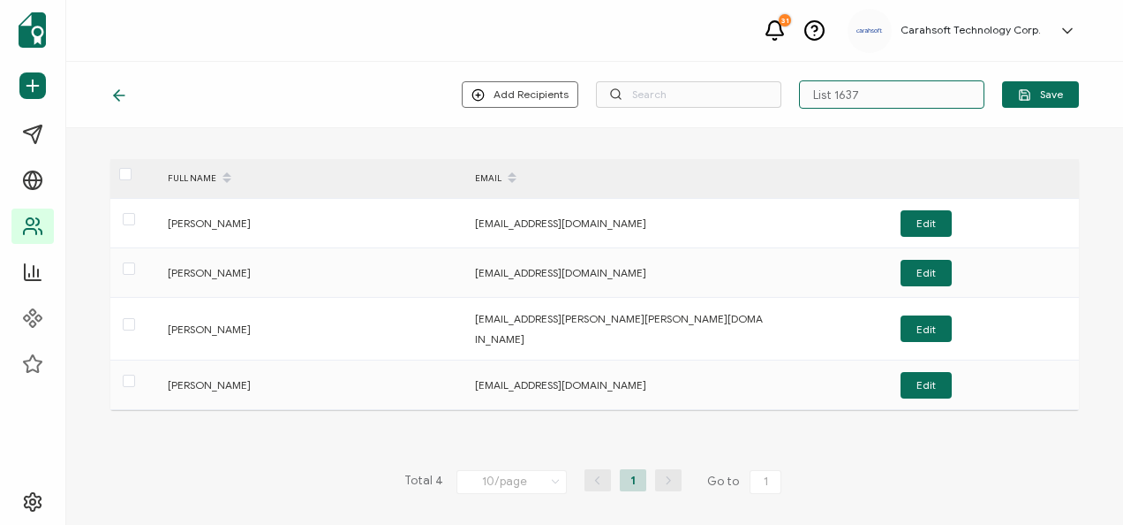
drag, startPoint x: 872, startPoint y: 104, endPoint x: 786, endPoint y: 97, distance: 86.0
click at [786, 97] on div "Add Recipients Upload New Recipients Import from Recipients List 1637 Save" at bounding box center [770, 94] width 617 height 28
type input "7-15-25_70621 Palo Alto Webinar"
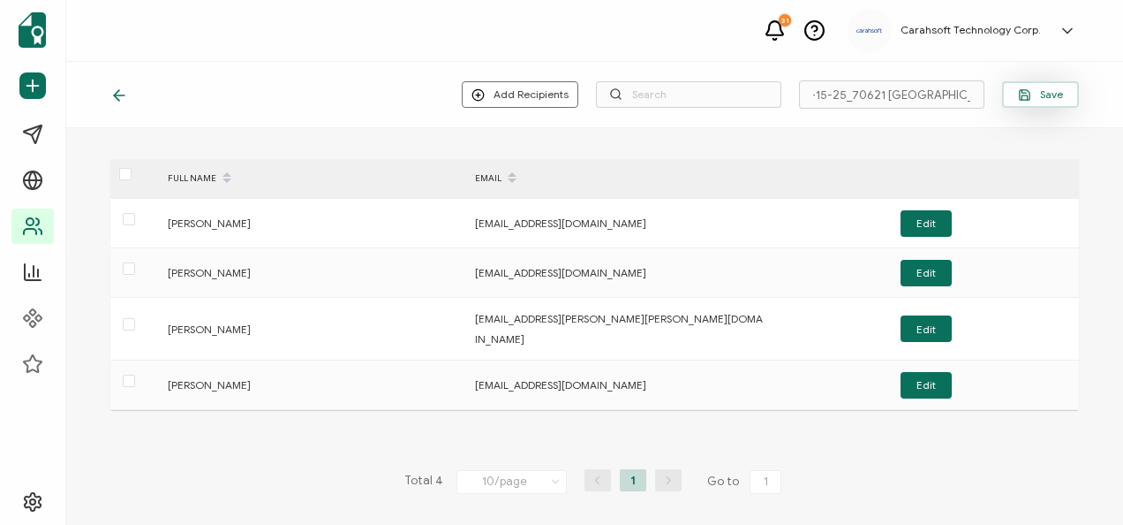
click at [1019, 99] on icon "button" at bounding box center [1024, 94] width 13 height 13
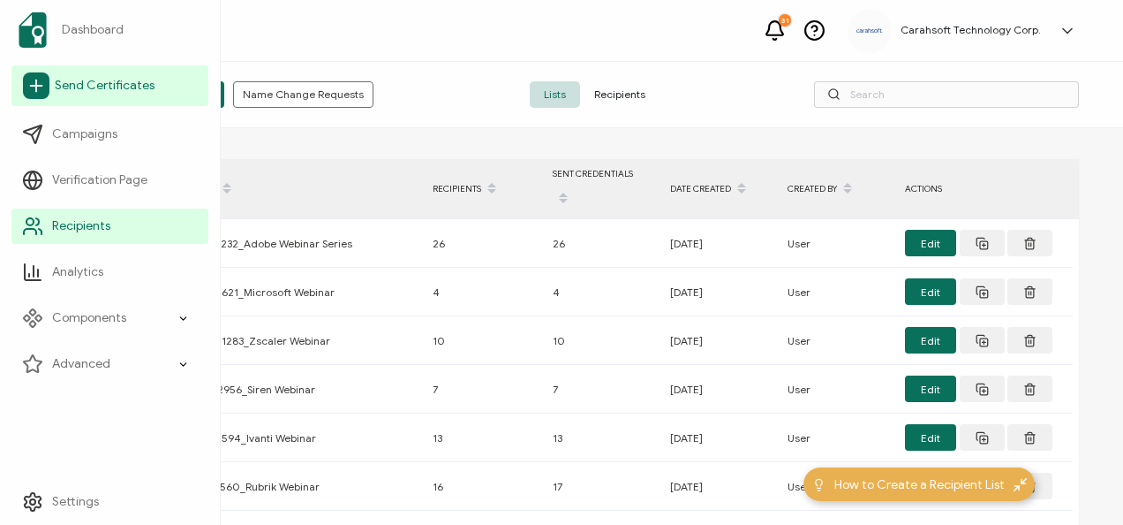
click at [72, 78] on span "Send Certificates" at bounding box center [105, 86] width 100 height 18
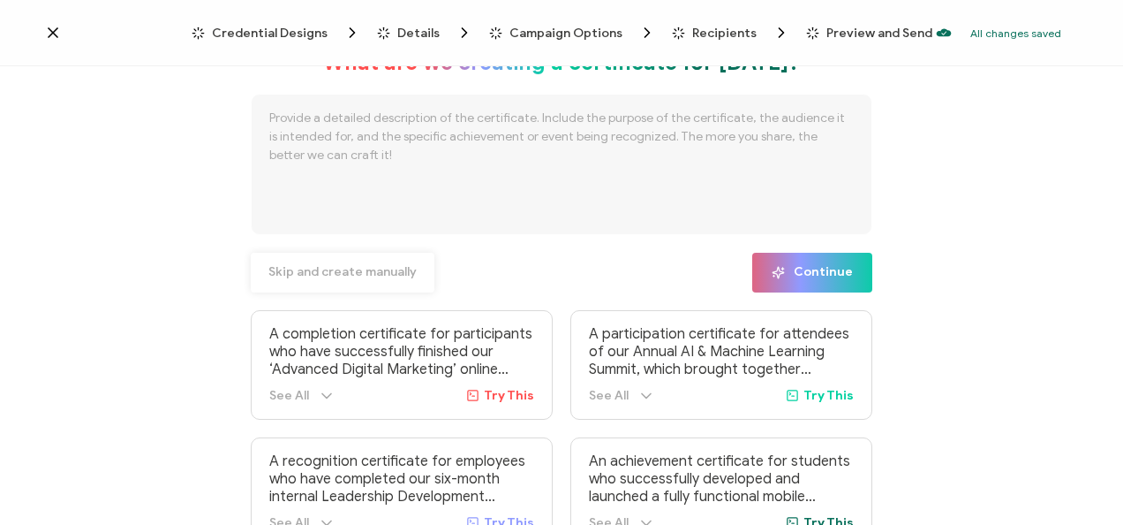
click at [356, 268] on span "Skip and create manually" at bounding box center [342, 272] width 148 height 12
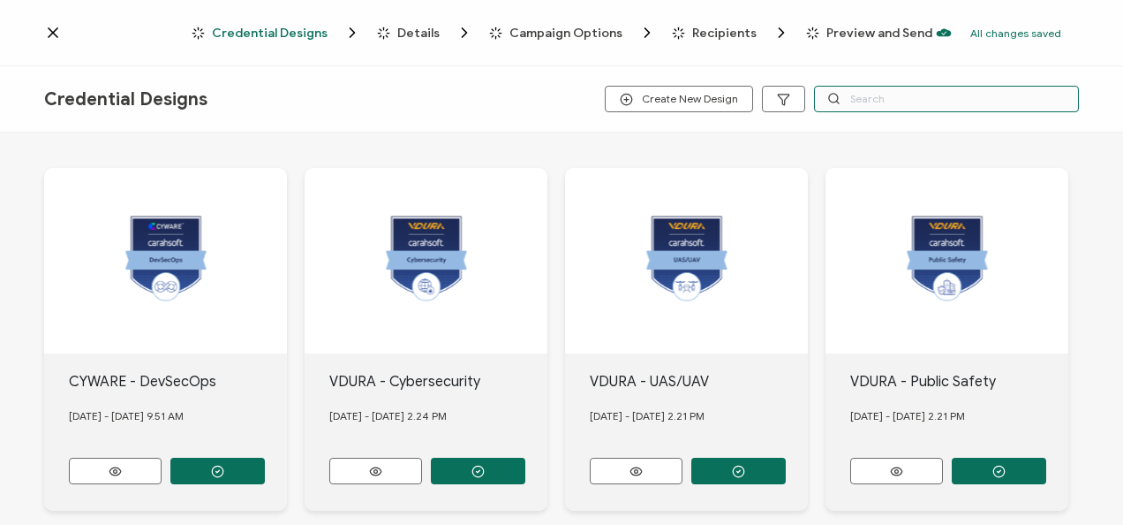
click at [968, 94] on input "text" at bounding box center [946, 99] width 265 height 26
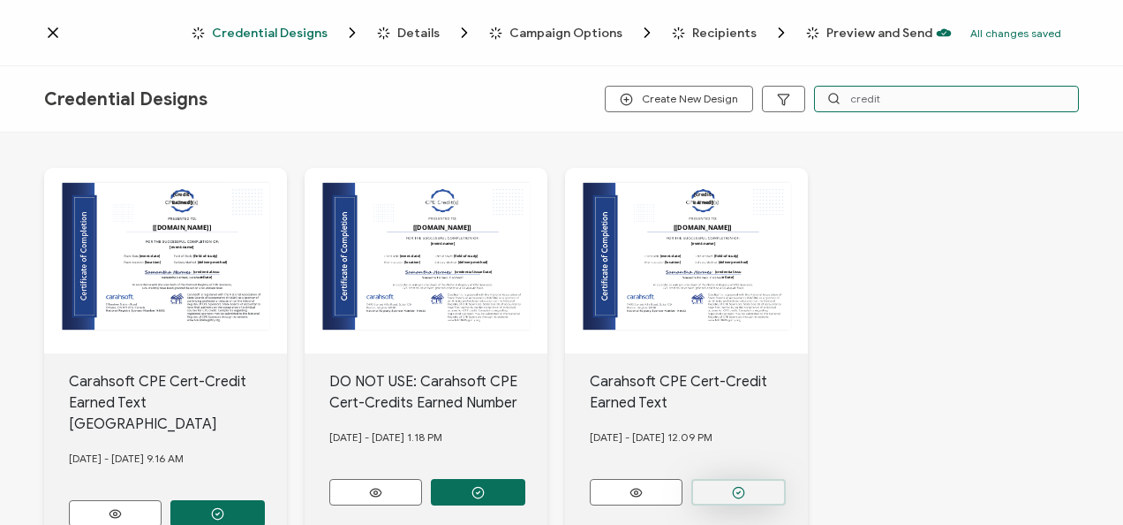
type input "credit"
click at [779, 491] on button "button" at bounding box center [739, 492] width 95 height 26
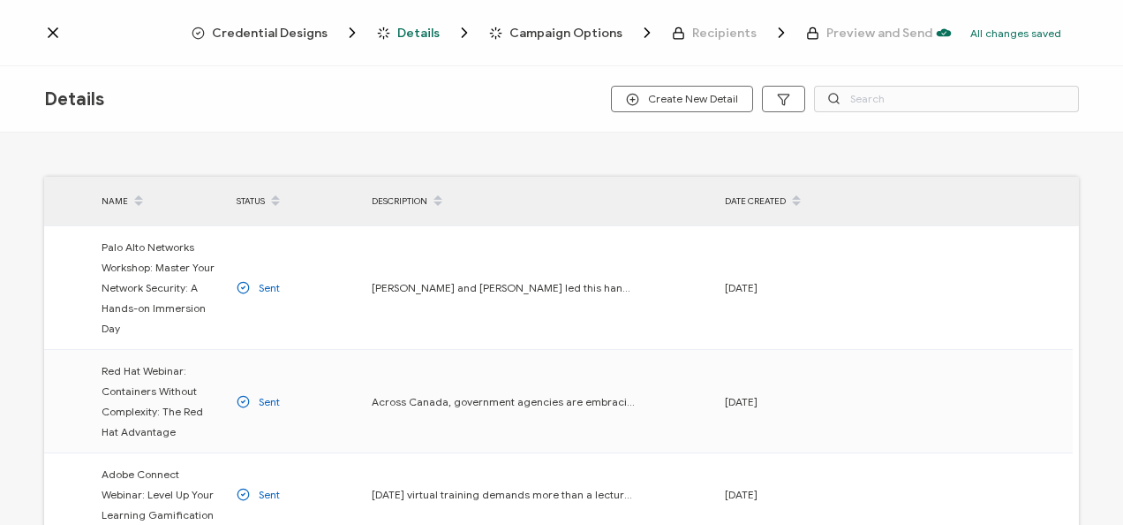
click at [269, 33] on span "Credential Designs" at bounding box center [270, 32] width 116 height 13
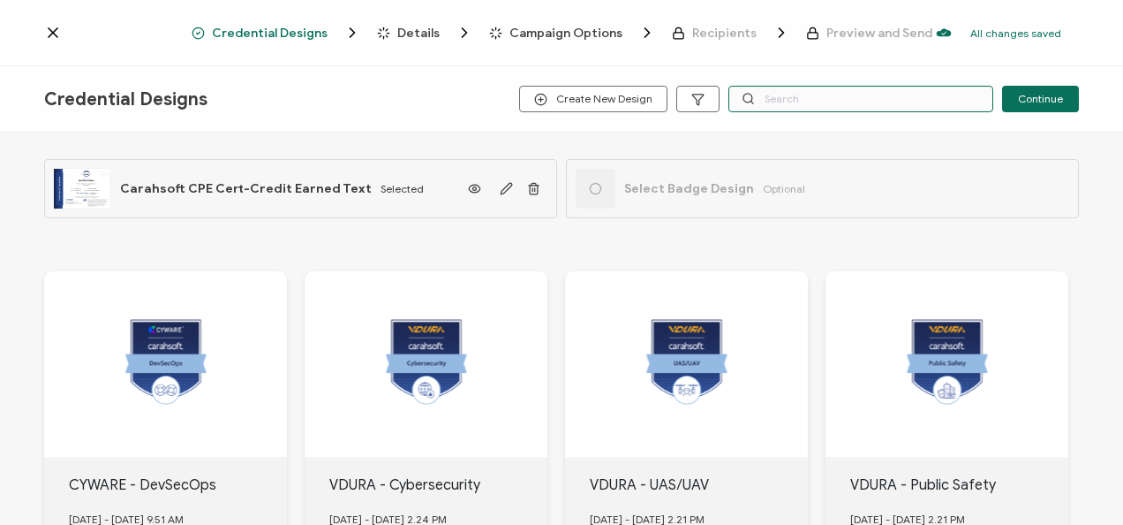
click at [836, 106] on input "text" at bounding box center [861, 99] width 265 height 26
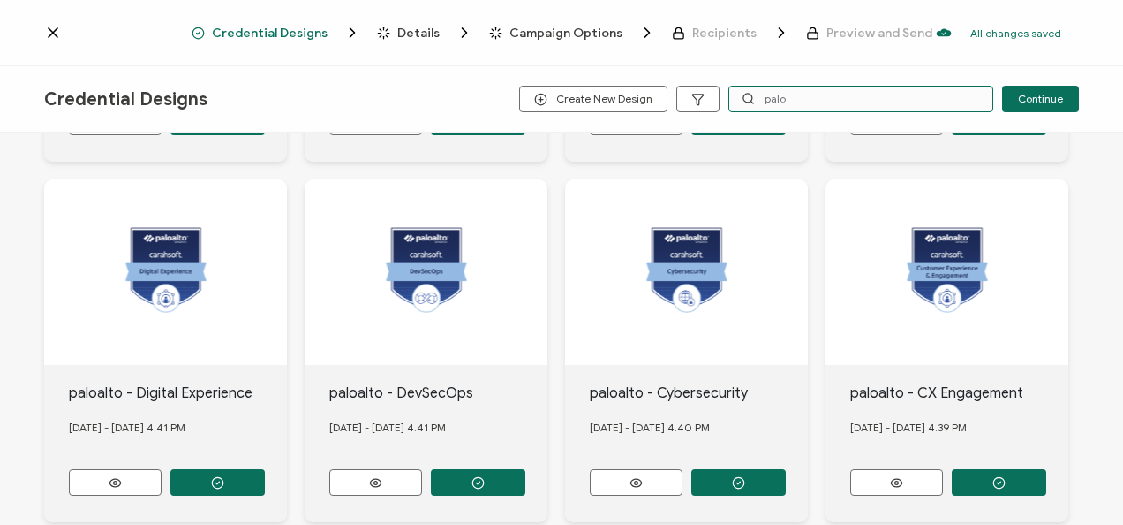
scroll to position [883, 0]
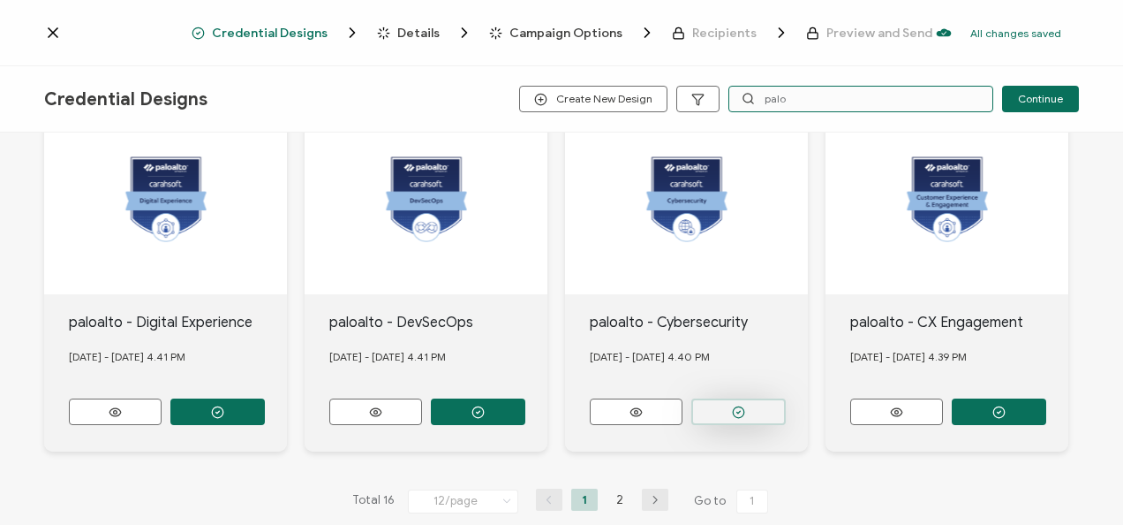
type input "palo"
click at [749, 398] on button "button" at bounding box center [739, 411] width 95 height 26
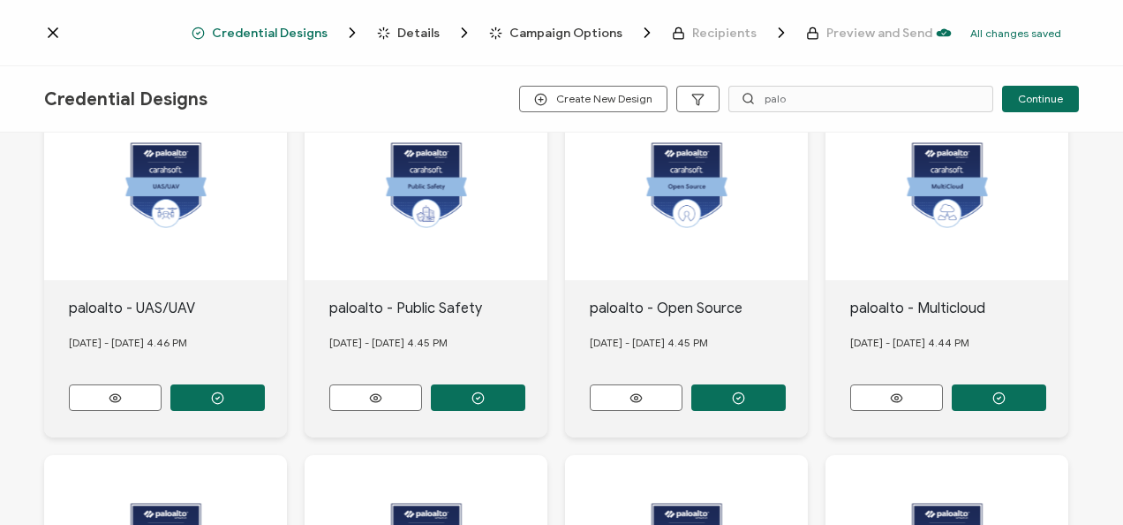
scroll to position [0, 0]
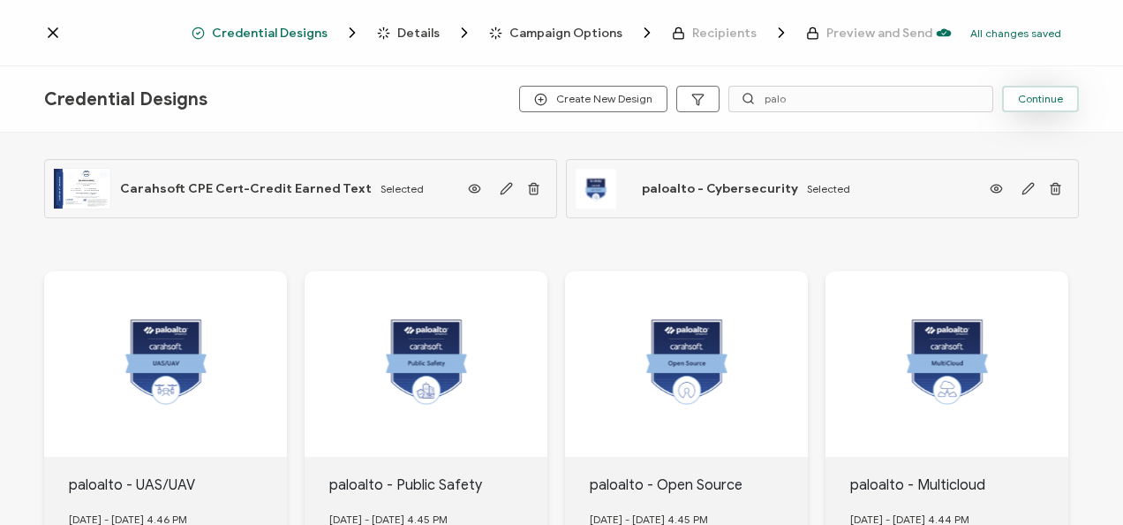
click at [1040, 97] on span "Continue" at bounding box center [1040, 99] width 45 height 11
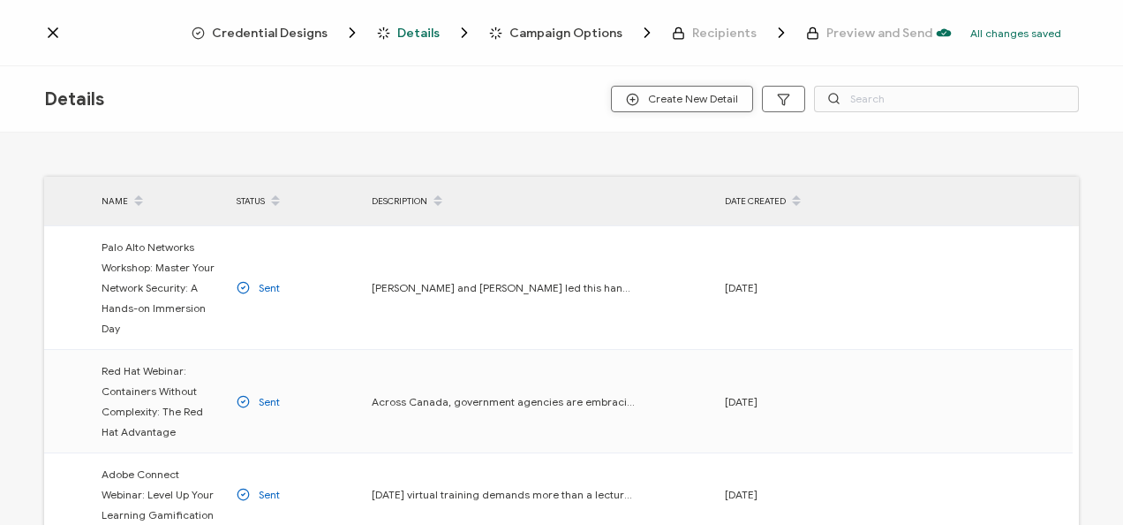
click at [654, 95] on span "Create New Detail" at bounding box center [682, 99] width 112 height 13
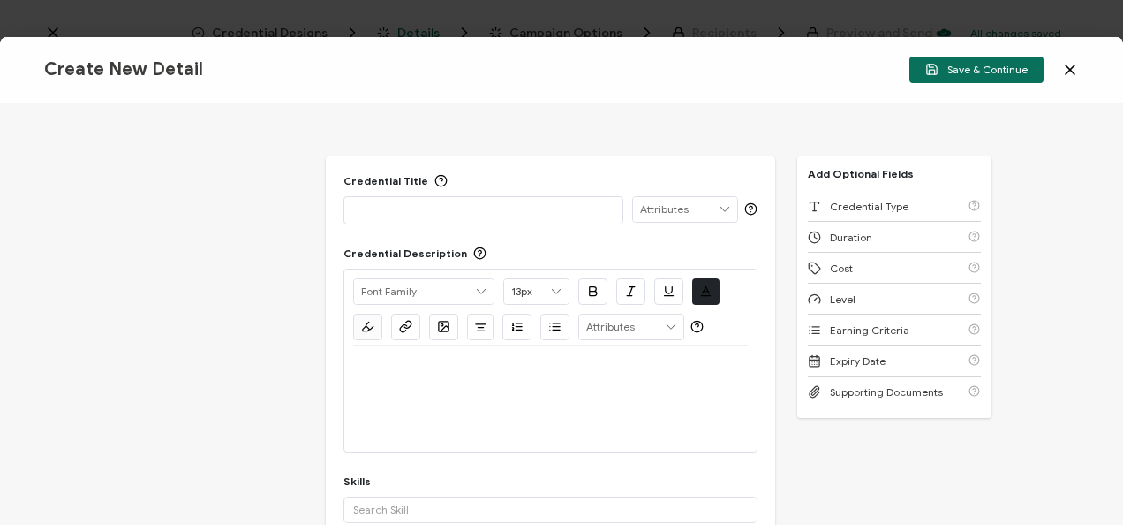
click at [1003, 468] on div "Credential Title ISSUER Issuer Name Credential Description Alright Sans Amita A…" at bounding box center [561, 313] width 1123 height 421
click at [523, 209] on p at bounding box center [483, 209] width 261 height 18
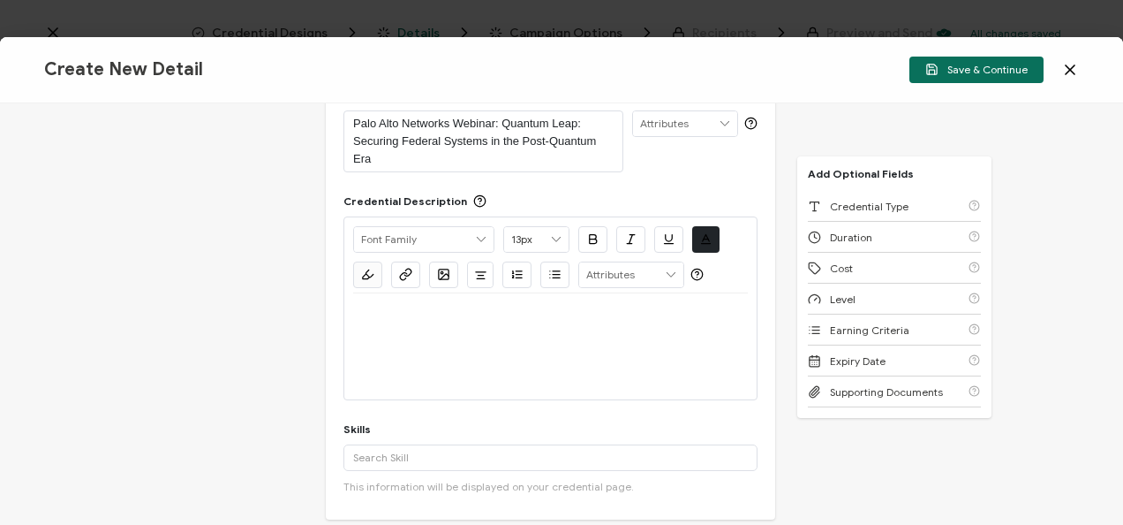
scroll to position [113, 0]
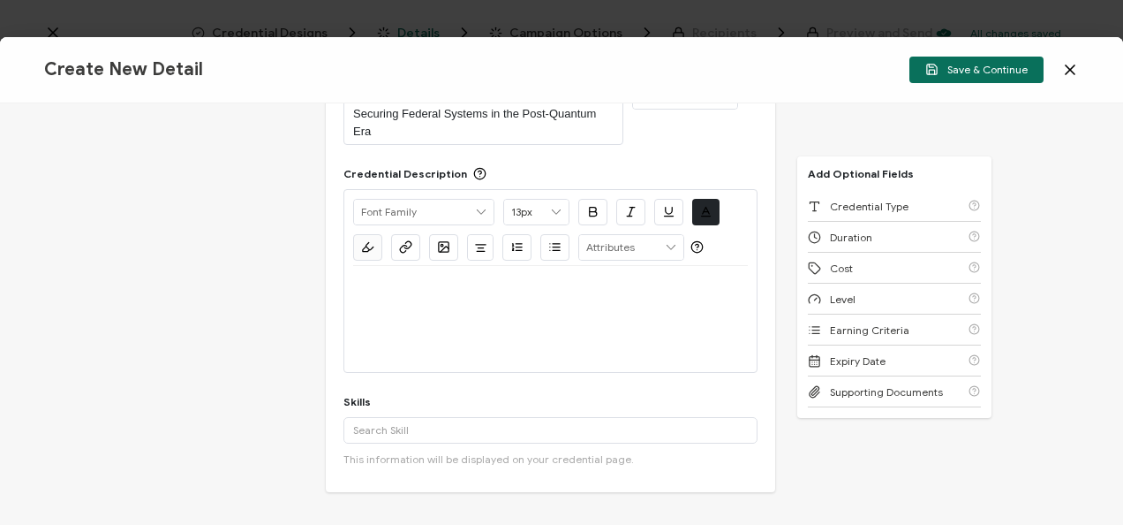
click at [488, 323] on div at bounding box center [550, 319] width 395 height 106
click at [484, 288] on p at bounding box center [550, 287] width 395 height 16
paste div
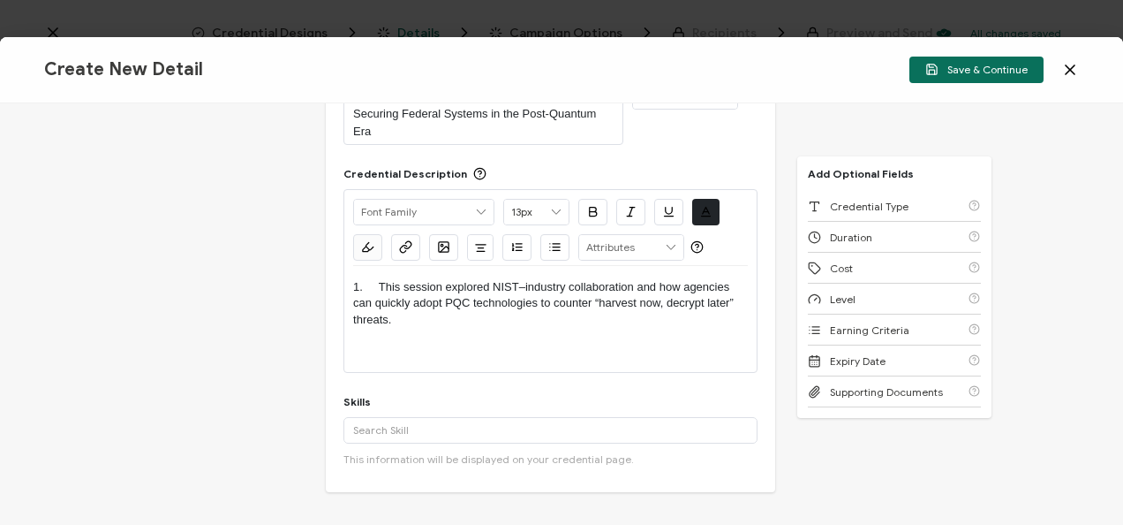
click at [379, 282] on p "1. This session explored NIST–industry collaboration and how agencies can quick…" at bounding box center [550, 303] width 395 height 49
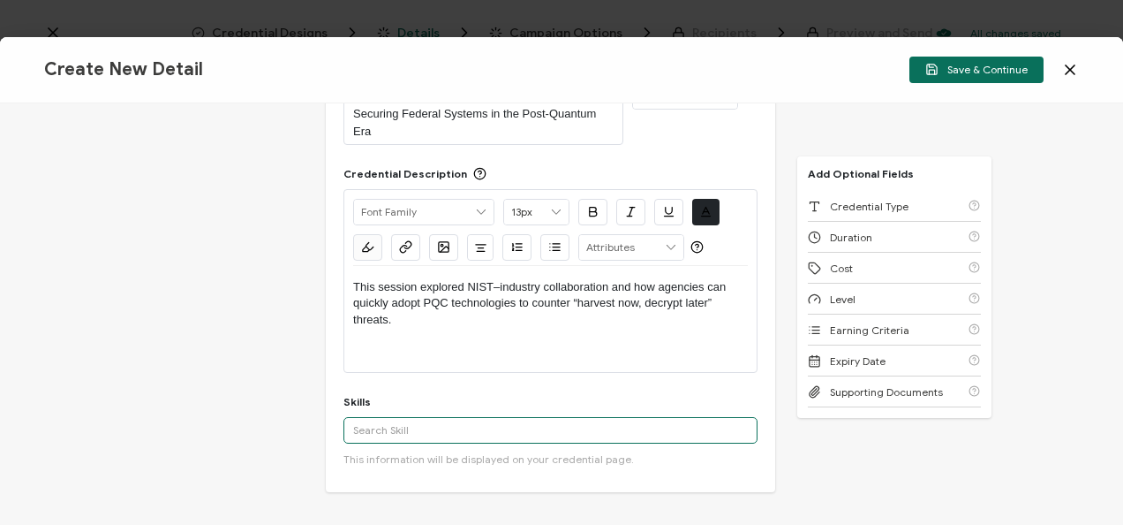
click at [427, 417] on input "text" at bounding box center [551, 430] width 414 height 26
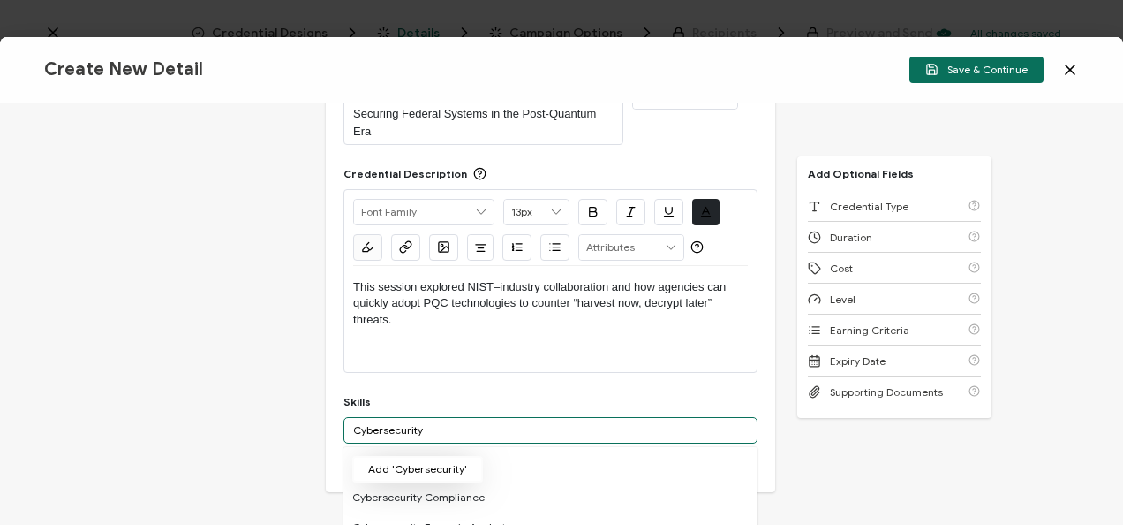
type input "Cybersecurity"
click at [427, 463] on button "Add 'Cybersecurity'" at bounding box center [417, 469] width 131 height 26
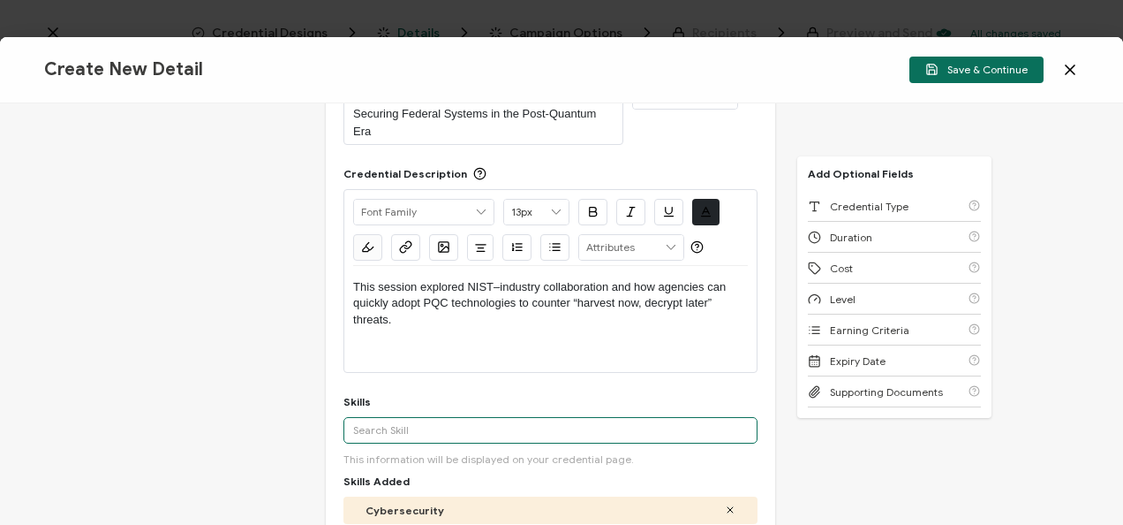
click at [449, 427] on input "text" at bounding box center [551, 430] width 414 height 26
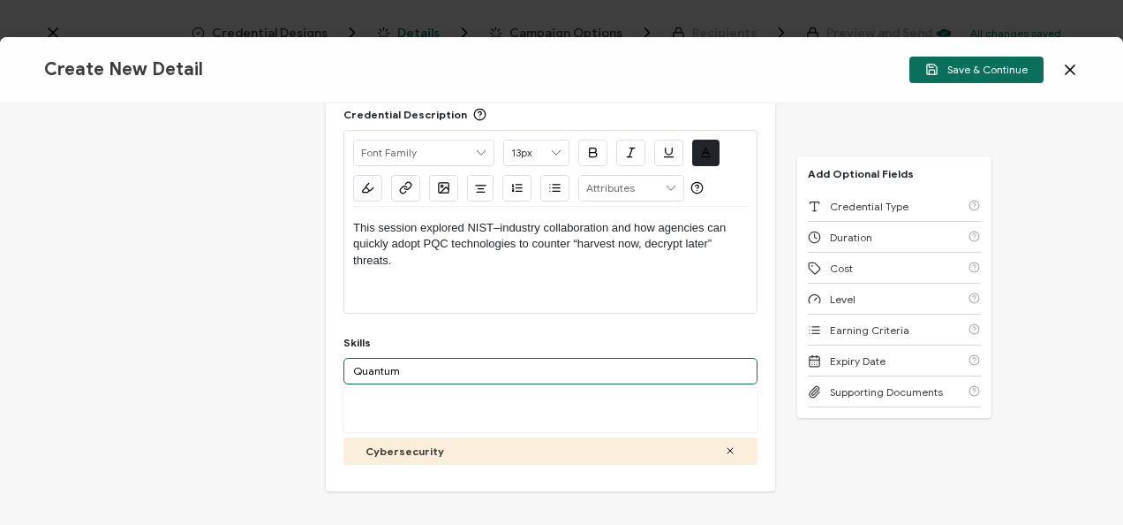
scroll to position [201, 0]
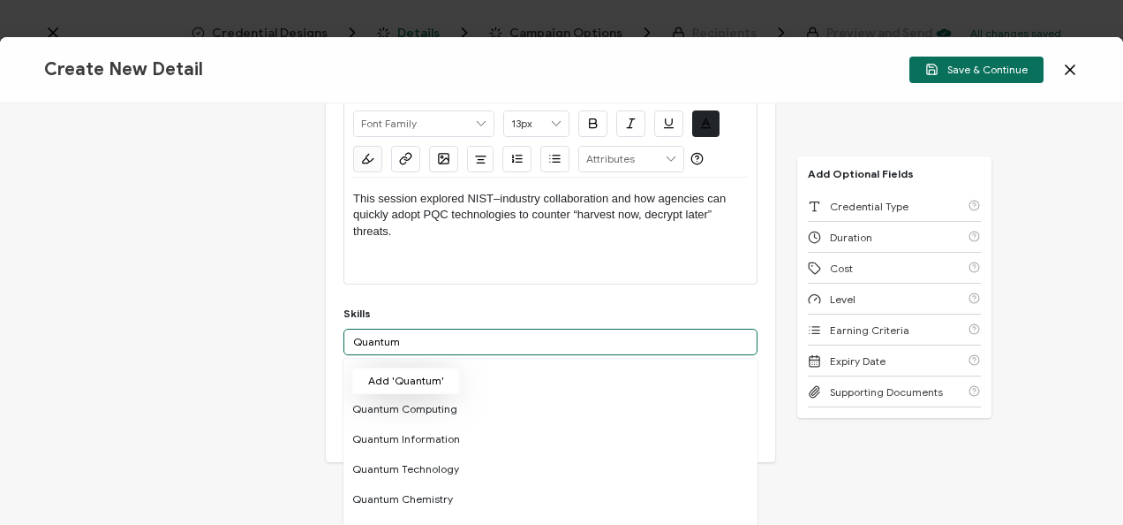
type input "Quantum"
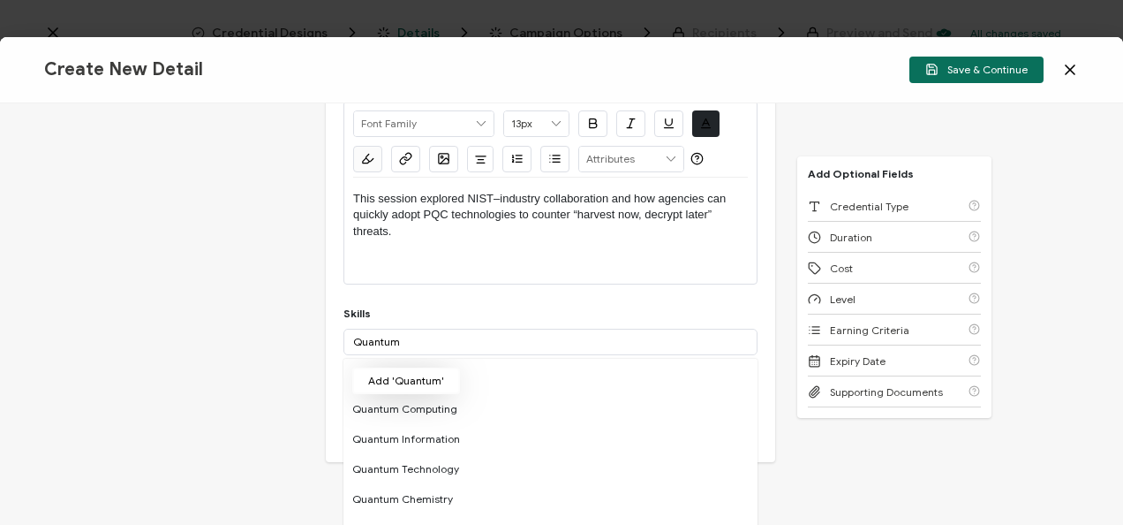
click at [421, 373] on button "Add 'Quantum'" at bounding box center [406, 380] width 108 height 26
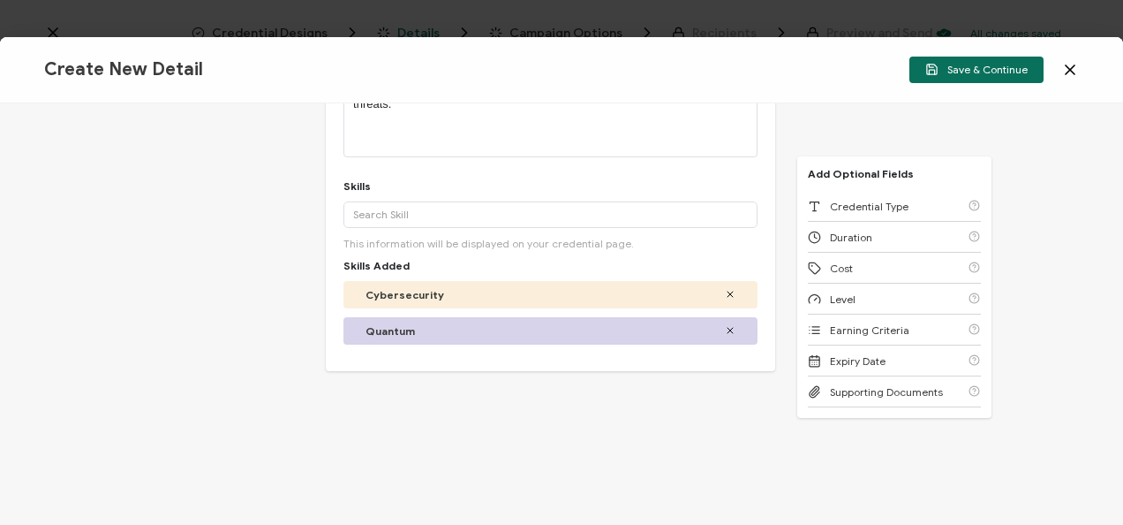
scroll to position [385, 0]
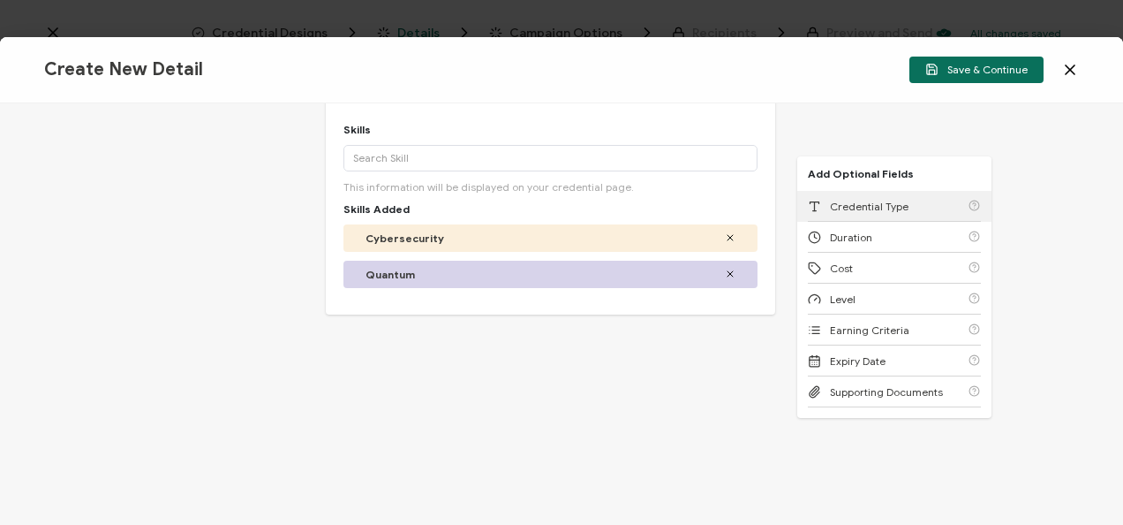
click at [880, 208] on span "Credential Type" at bounding box center [869, 206] width 79 height 13
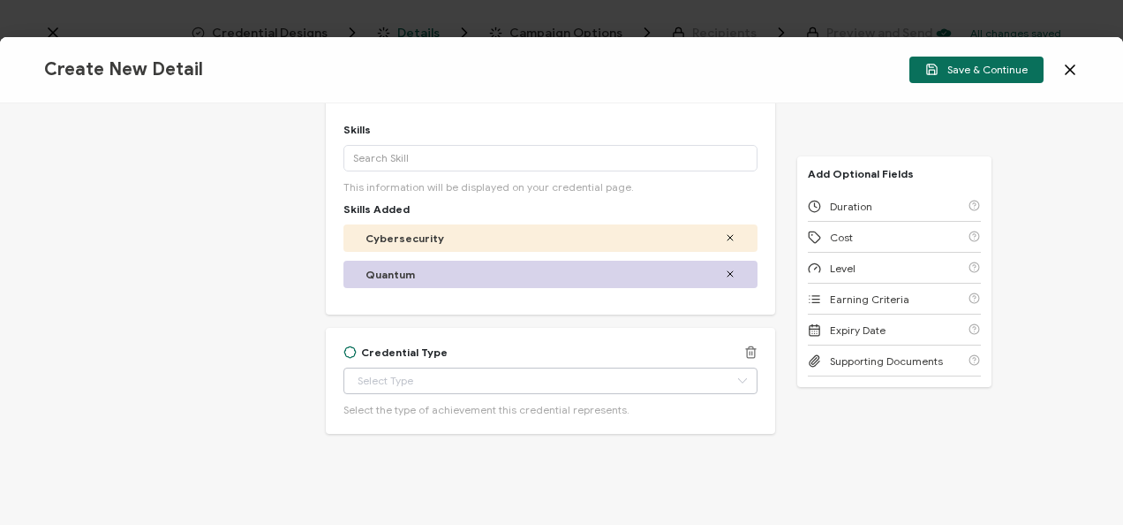
scroll to position [397, 0]
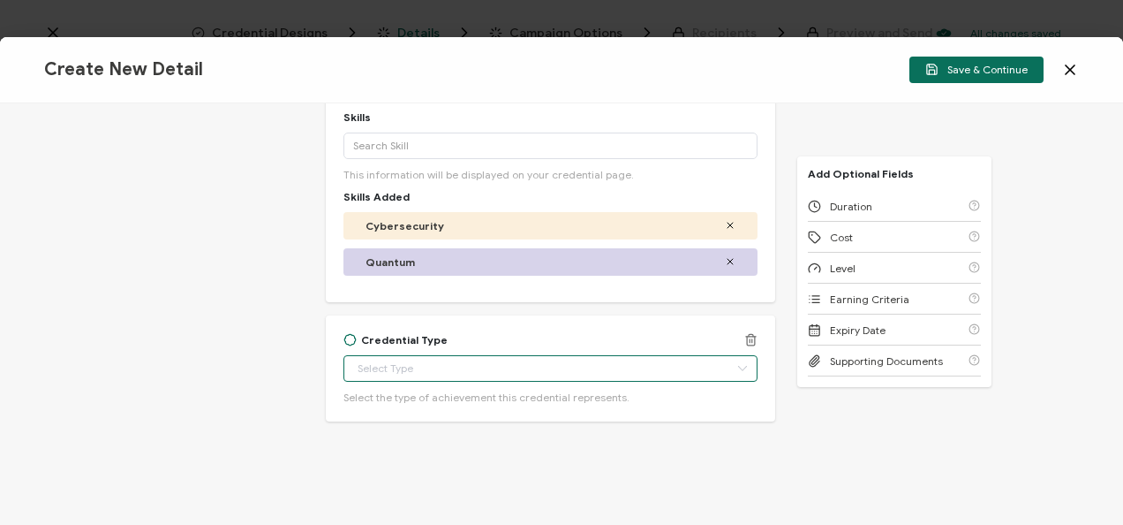
click at [557, 372] on input "text" at bounding box center [551, 368] width 414 height 26
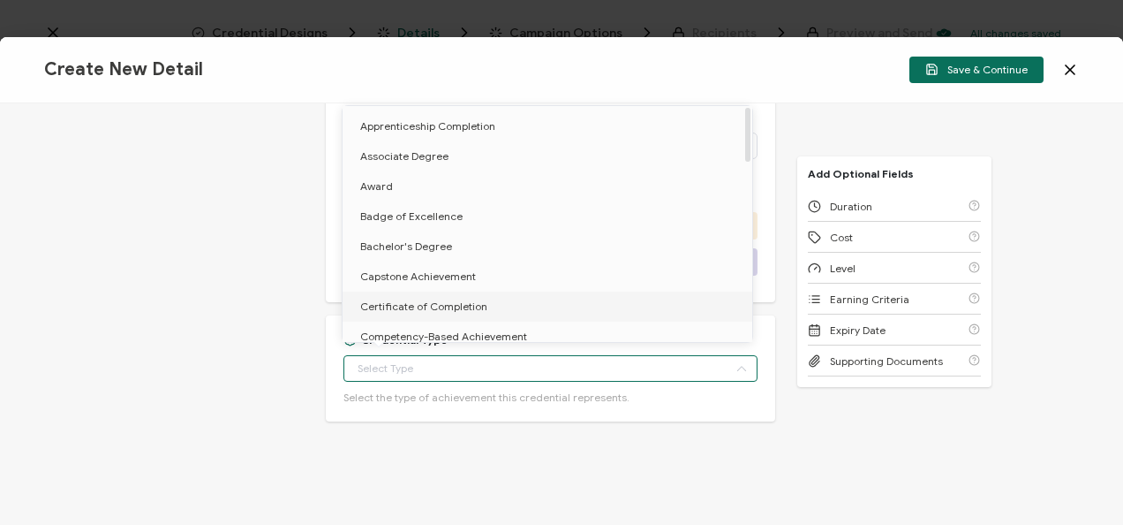
click at [395, 316] on li "Certificate of Completion" at bounding box center [551, 306] width 416 height 30
type input "Certificate of Completion"
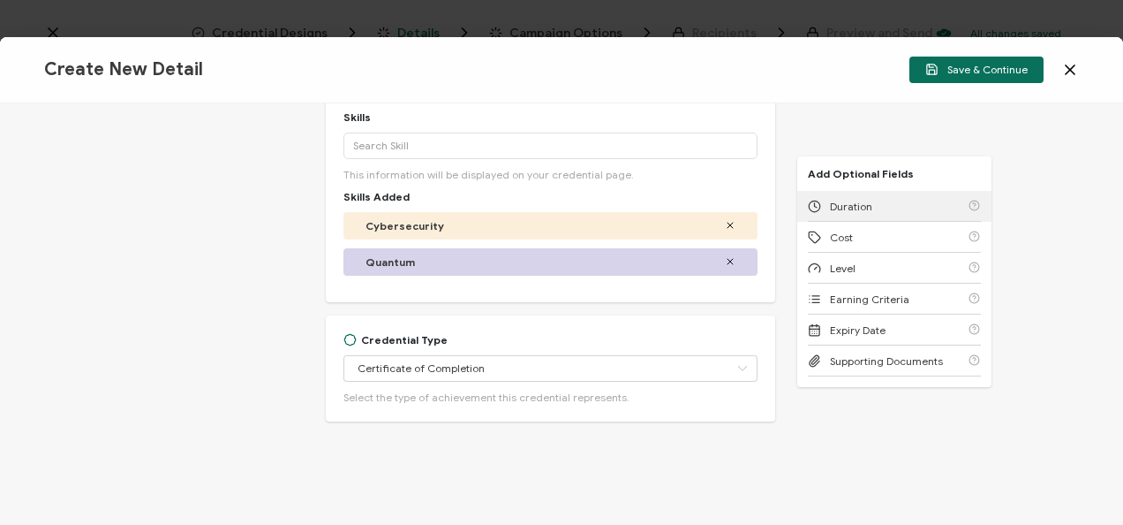
click at [820, 208] on div "Duration" at bounding box center [840, 206] width 64 height 13
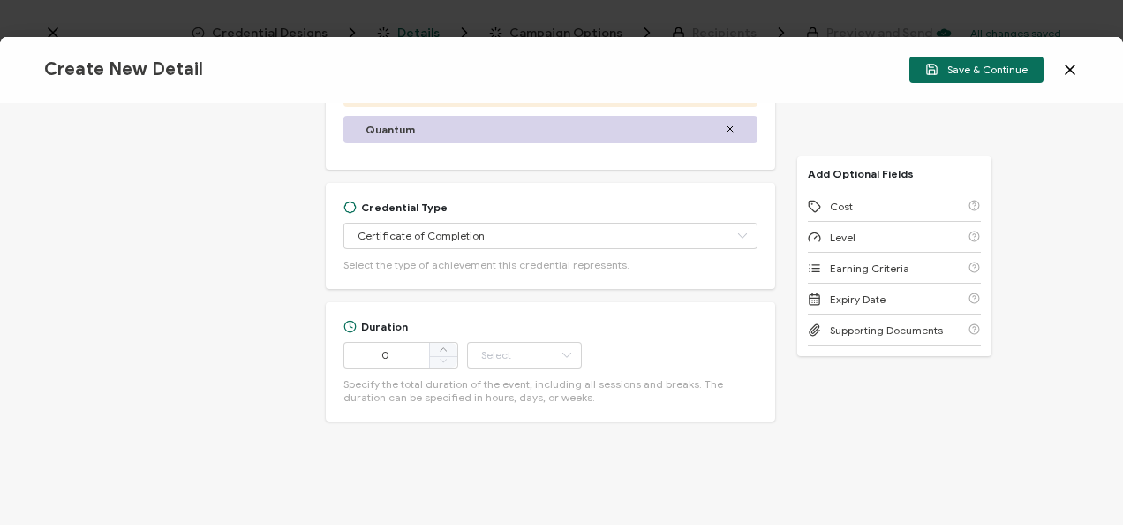
scroll to position [531, 0]
drag, startPoint x: 394, startPoint y: 348, endPoint x: 329, endPoint y: 360, distance: 66.5
click at [329, 360] on div "Duration 0 Hour Day Week Month Year Minute Specify the total duration of the ev…" at bounding box center [551, 360] width 450 height 119
type input "57"
click at [502, 350] on input "text" at bounding box center [524, 354] width 115 height 26
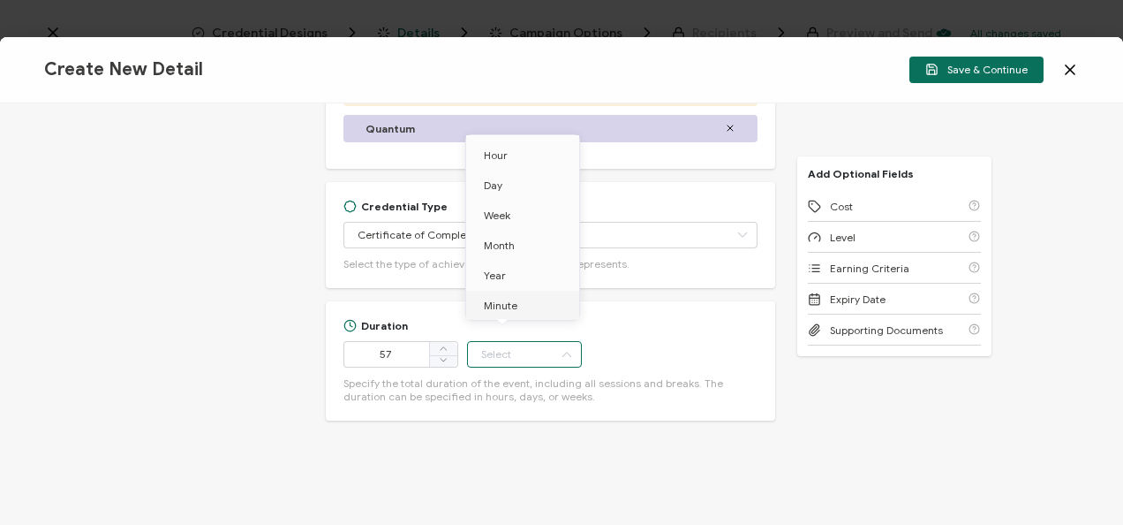
click at [505, 311] on li "Minute" at bounding box center [525, 306] width 119 height 30
type input "Minute"
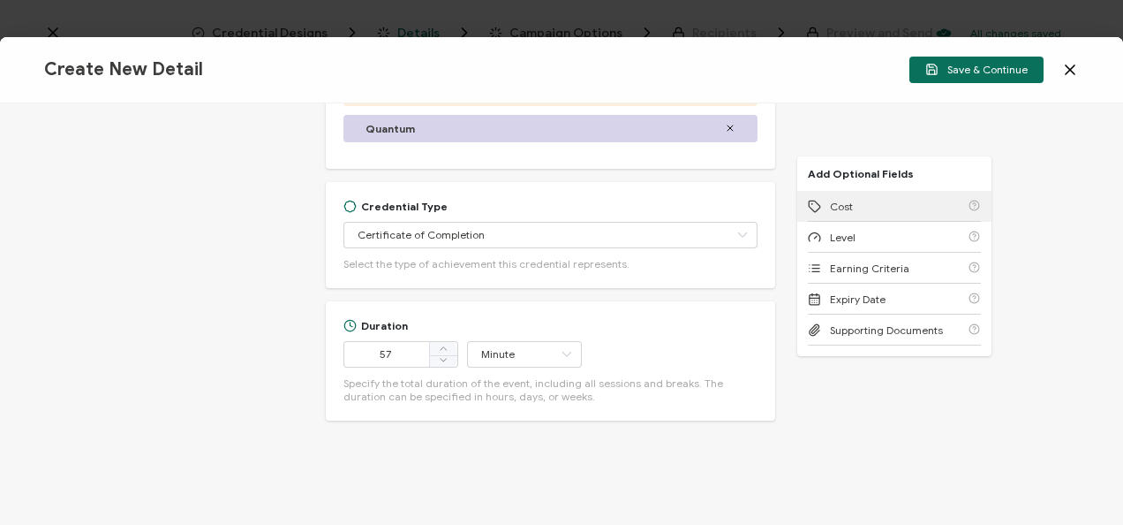
click at [848, 200] on span "Cost" at bounding box center [841, 206] width 23 height 13
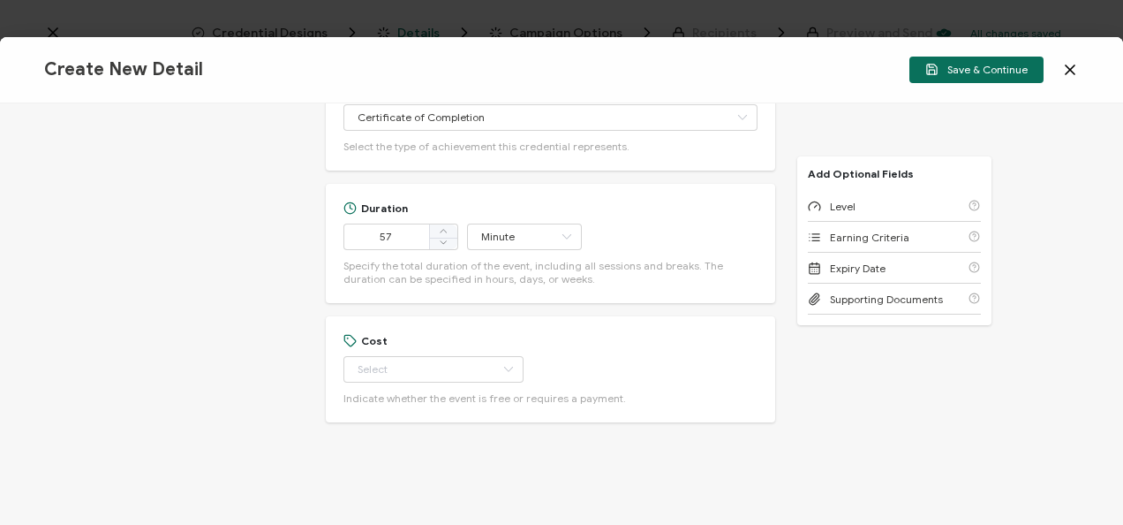
scroll to position [650, 0]
click at [389, 357] on input "text" at bounding box center [434, 367] width 180 height 26
click at [383, 410] on li "Free" at bounding box center [425, 410] width 165 height 30
type input "Free"
click at [872, 208] on div "Level" at bounding box center [894, 206] width 173 height 31
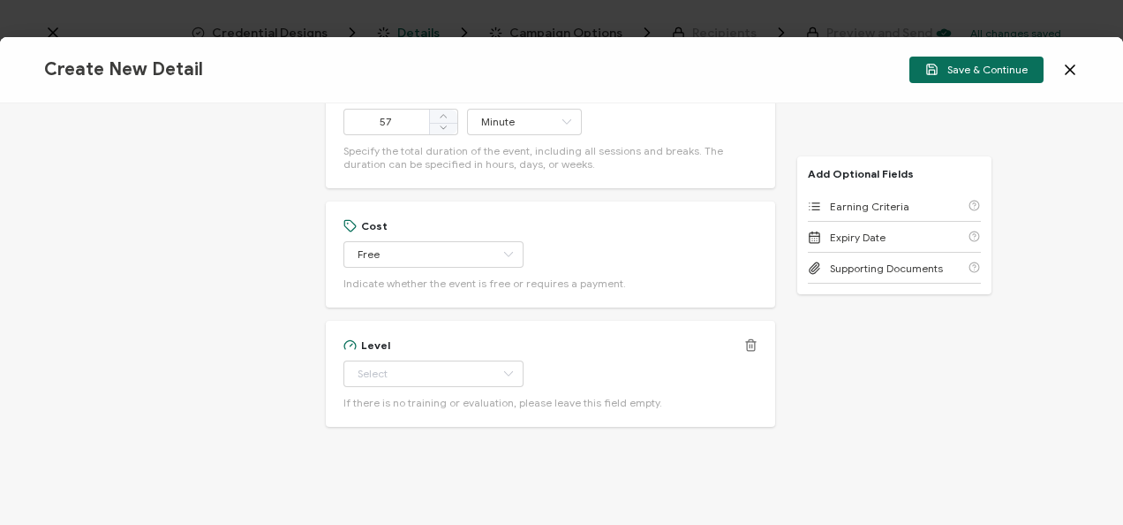
scroll to position [769, 0]
click at [461, 374] on input "text" at bounding box center [434, 367] width 180 height 26
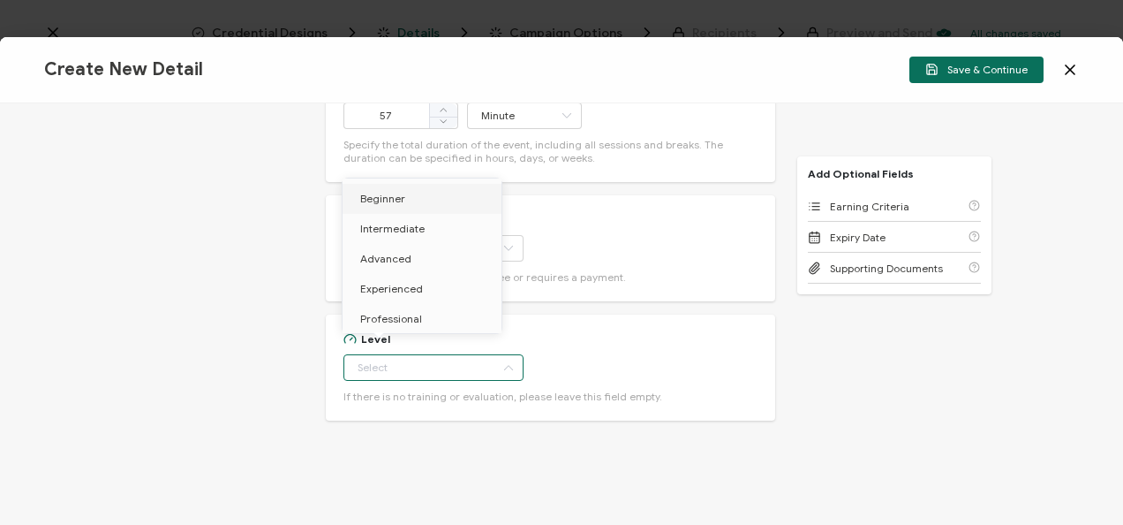
click at [420, 200] on li "Beginner" at bounding box center [425, 199] width 165 height 30
type input "Beginner"
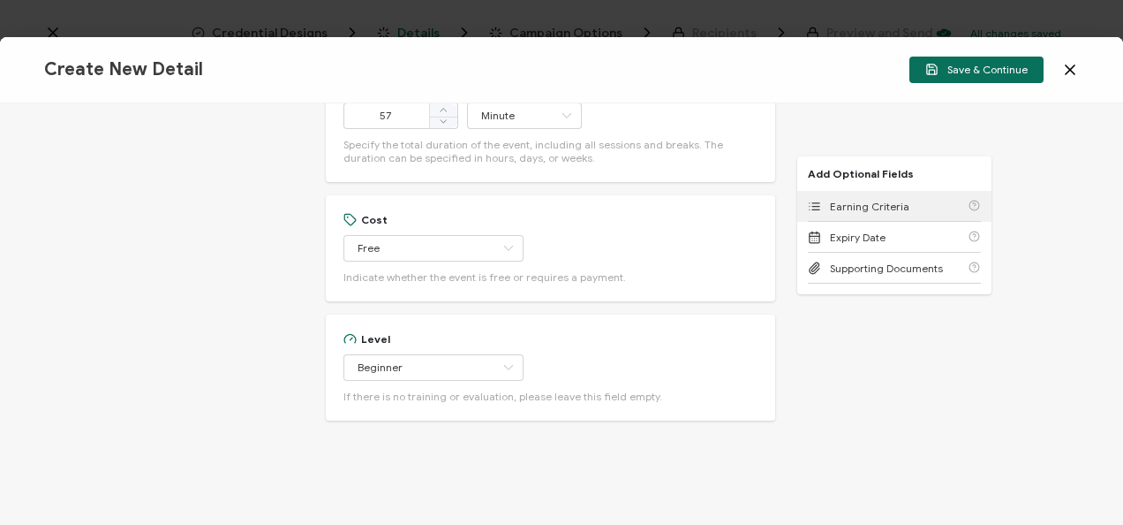
click at [835, 194] on div "Earning Criteria" at bounding box center [894, 206] width 173 height 31
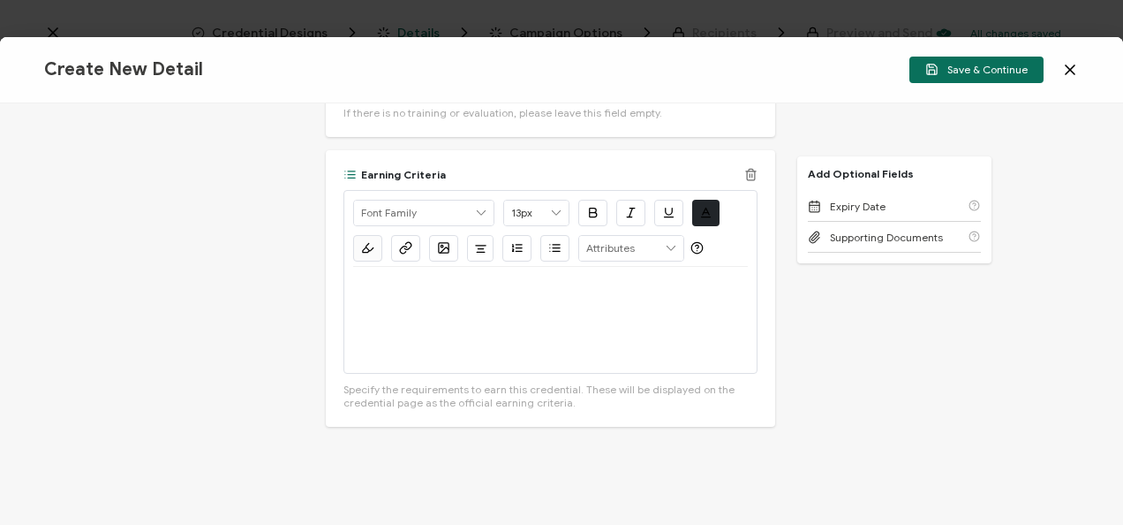
scroll to position [1058, 0]
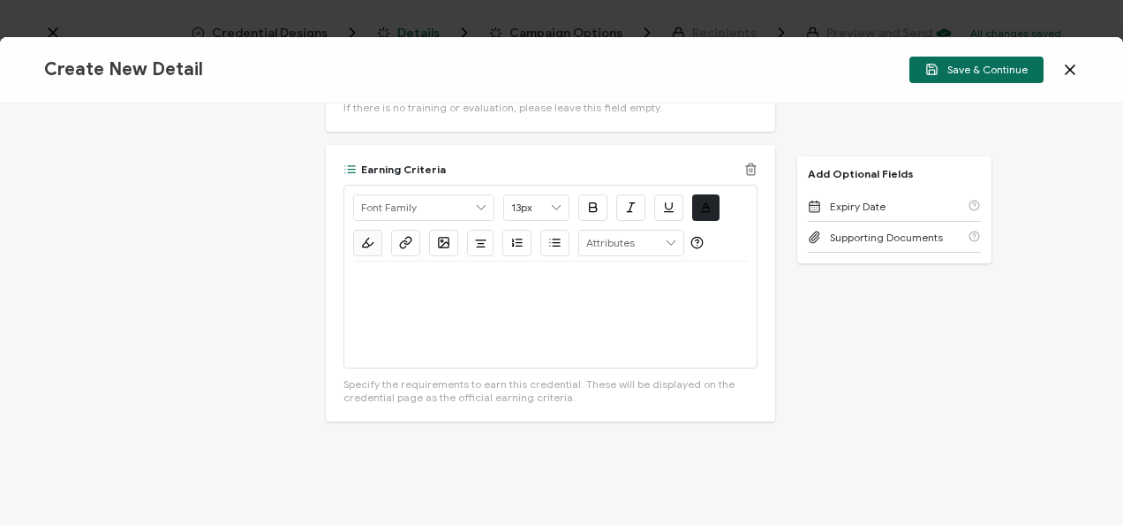
click at [450, 300] on div at bounding box center [550, 314] width 395 height 106
drag, startPoint x: 431, startPoint y: 276, endPoint x: 353, endPoint y: 281, distance: 77.9
click at [353, 281] on p "Watch Now >>" at bounding box center [550, 283] width 395 height 16
click at [399, 241] on icon "button" at bounding box center [405, 242] width 13 height 13
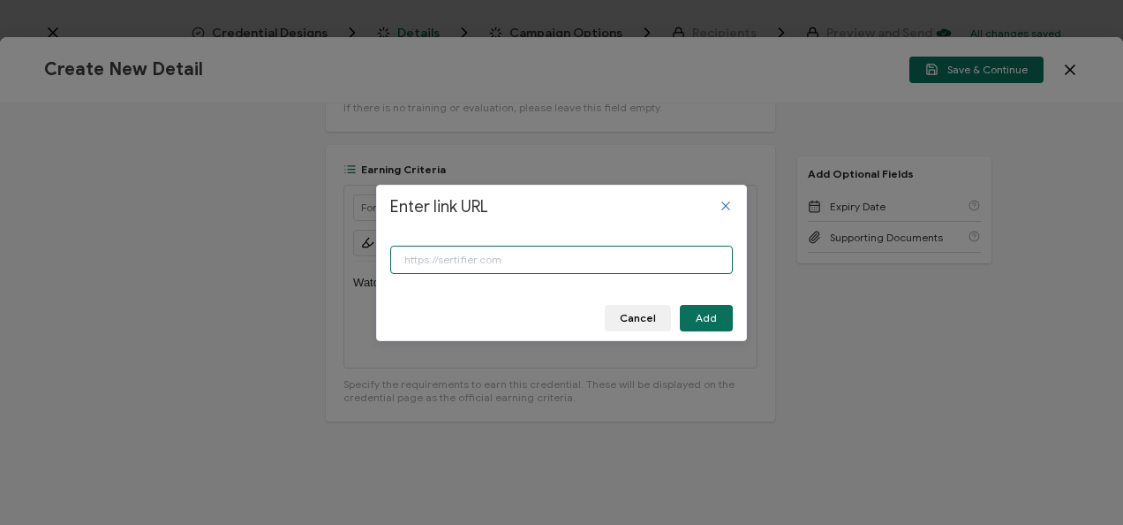
paste input "https://www.carahsoft.com/learn/event/70621"
type input "https://www.carahsoft.com/learn/event/70621"
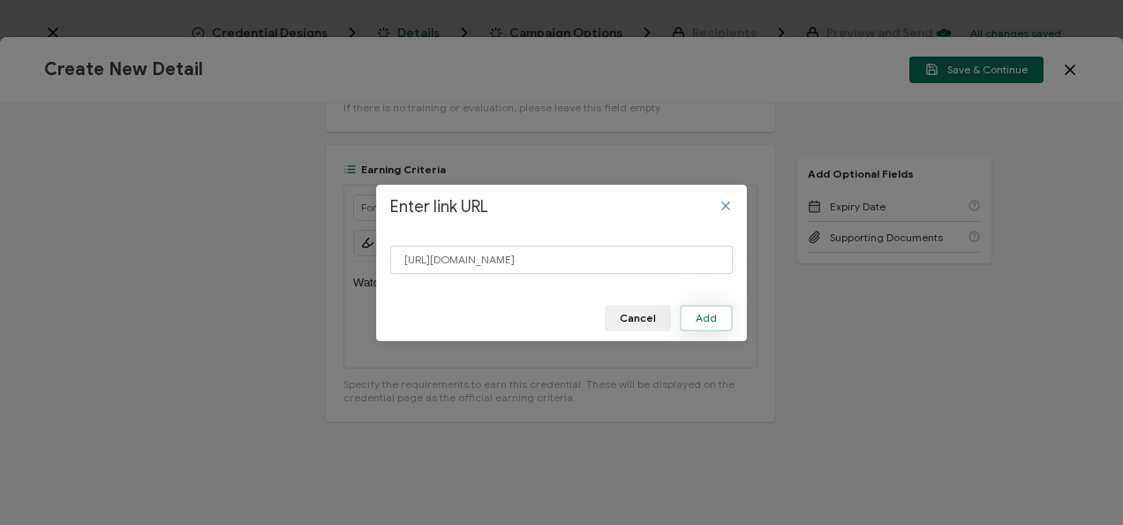
click at [714, 305] on button "Add" at bounding box center [706, 318] width 53 height 26
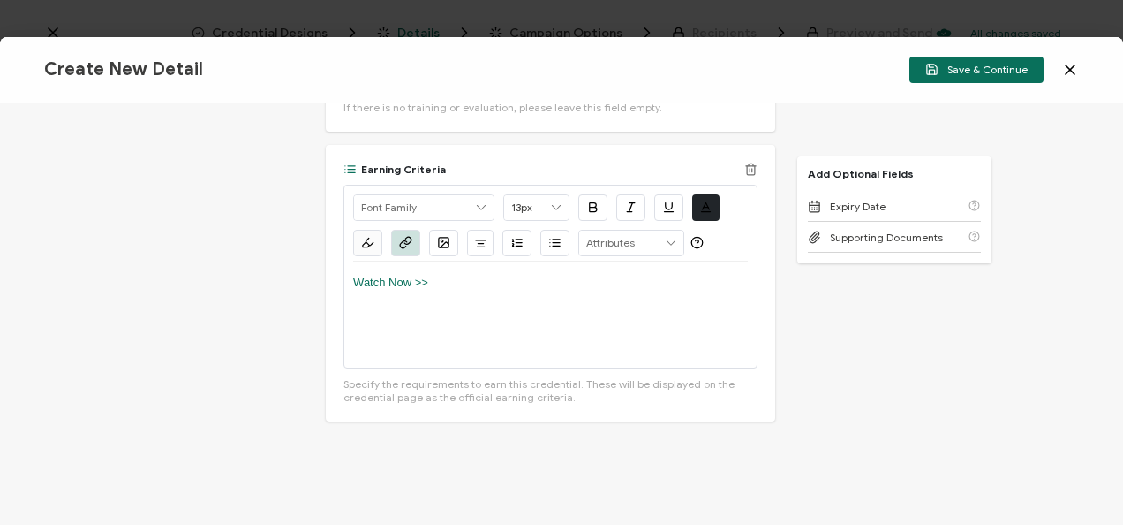
click at [580, 203] on button "button" at bounding box center [592, 207] width 29 height 26
click at [657, 204] on button "button" at bounding box center [668, 207] width 29 height 26
click at [465, 293] on div "Watch Now >>" at bounding box center [550, 314] width 395 height 106
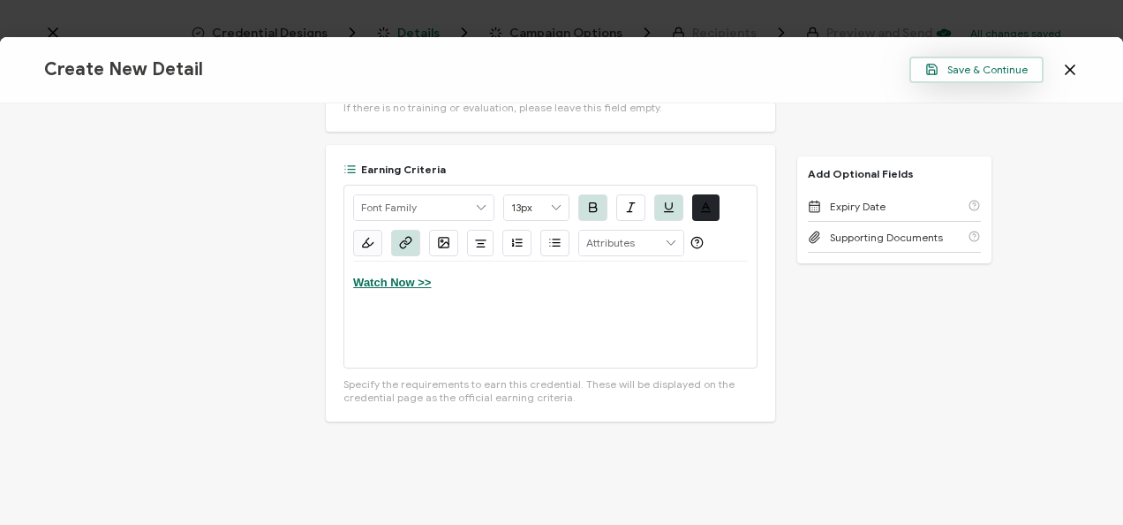
click at [956, 67] on span "Save & Continue" at bounding box center [977, 69] width 102 height 13
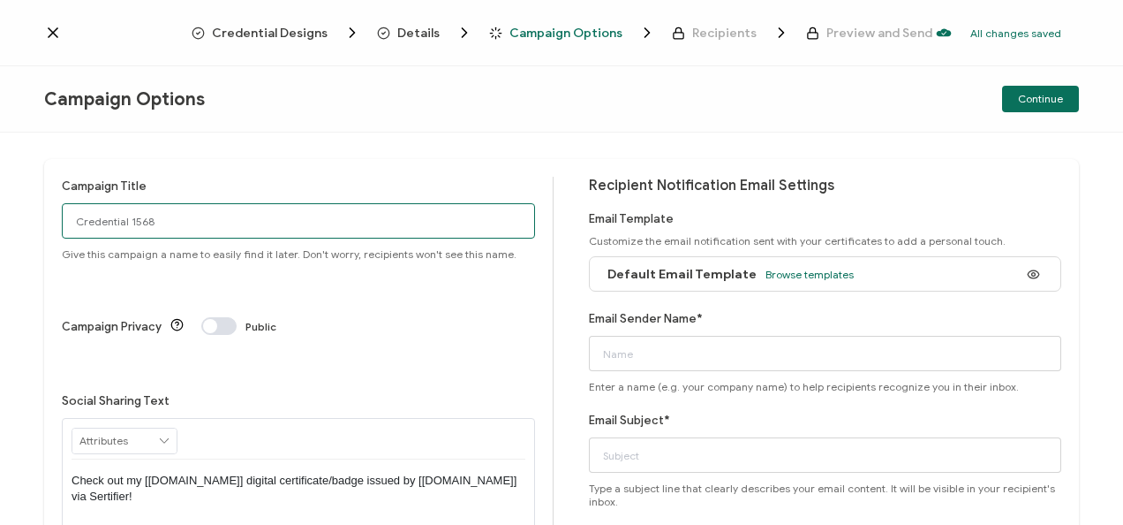
drag, startPoint x: 210, startPoint y: 211, endPoint x: 0, endPoint y: 166, distance: 215.0
click at [0, 171] on html "Credential Designs Details Campaign Options Recipients Preview and Send All cha…" at bounding box center [561, 262] width 1123 height 525
drag, startPoint x: 254, startPoint y: 216, endPoint x: 42, endPoint y: 220, distance: 212.9
click at [42, 219] on div "Campaign Title 7-15-25_70621 Palo Alto Webinar Give this campaign a name to eas…" at bounding box center [561, 328] width 1123 height 392
type input "7-15-25_70621 Palo Alto Webinar"
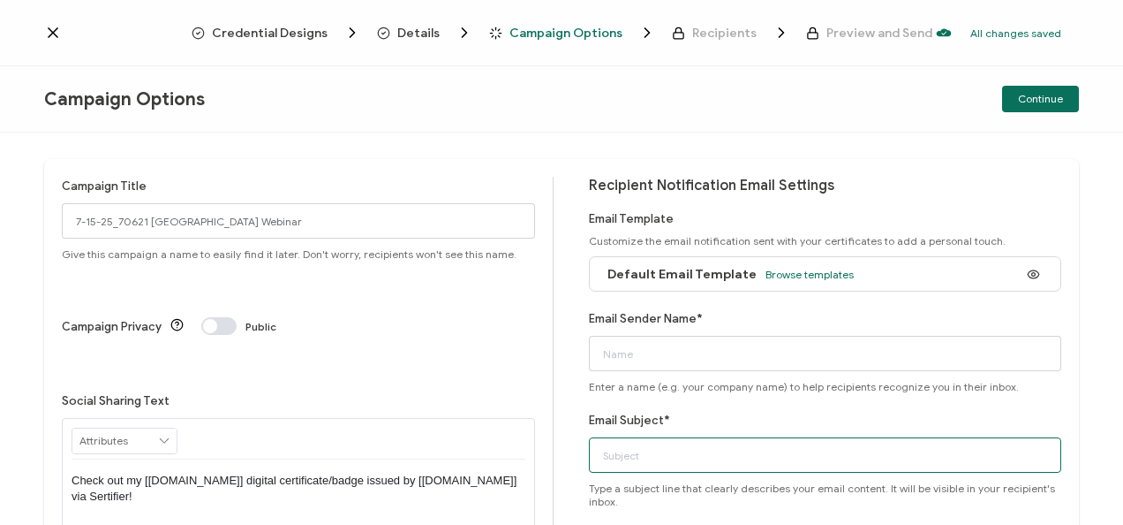
click at [801, 460] on input "Email Subject*" at bounding box center [825, 454] width 473 height 35
paste input "7-15-25_70621 Palo Alto Webinar"
type input "7-15-25_70621 Palo Alto Webinar"
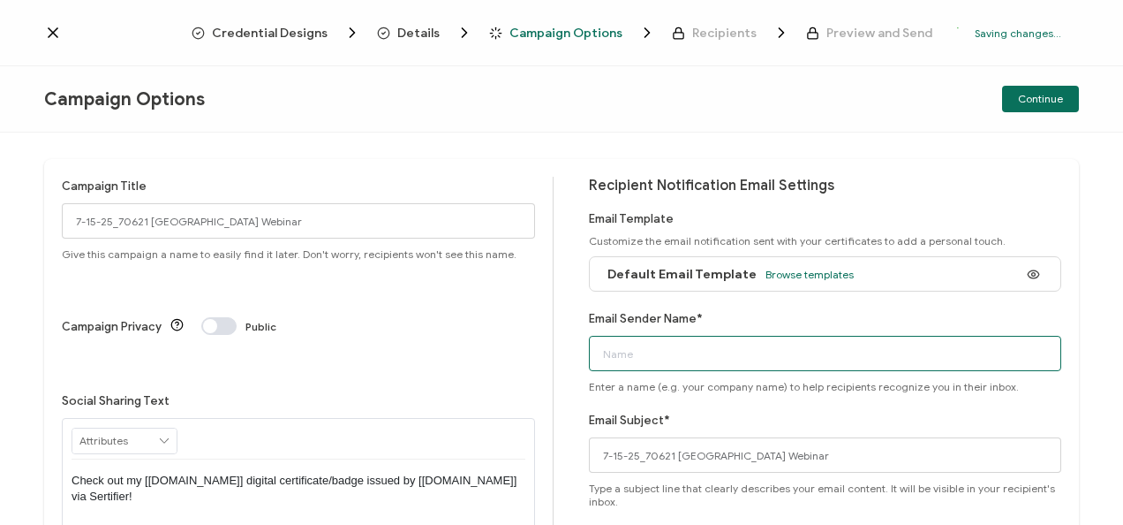
click at [752, 359] on input "Email Sender Name*" at bounding box center [825, 353] width 473 height 35
type input "CPE"
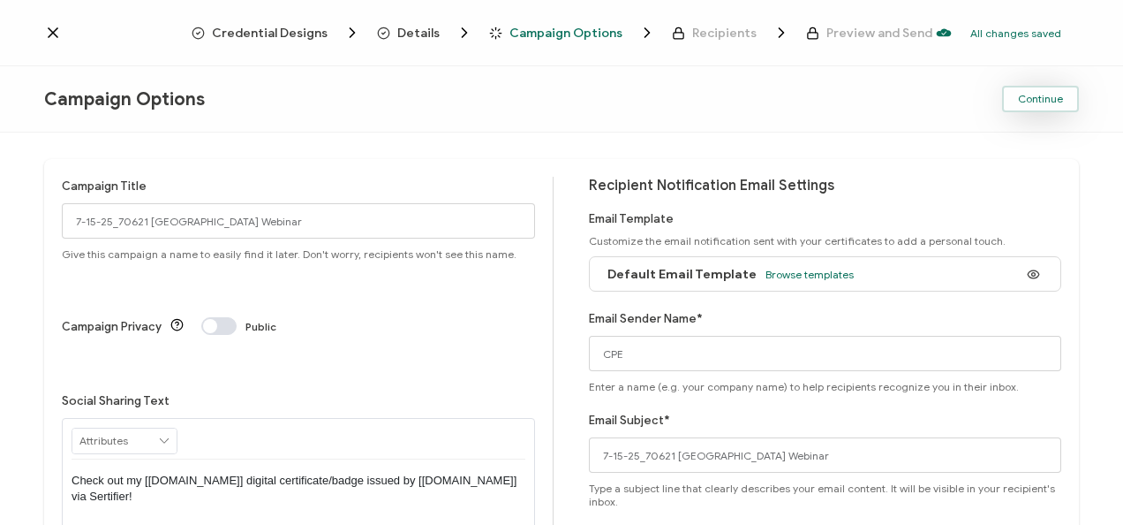
click at [1038, 87] on button "Continue" at bounding box center [1040, 99] width 77 height 26
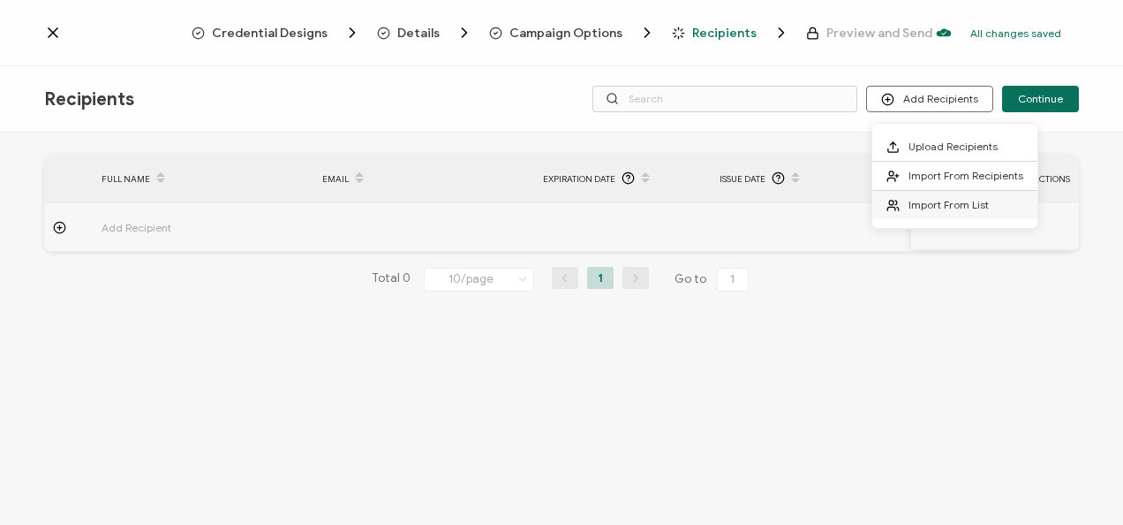
click at [901, 195] on li "Import From List" at bounding box center [955, 205] width 165 height 28
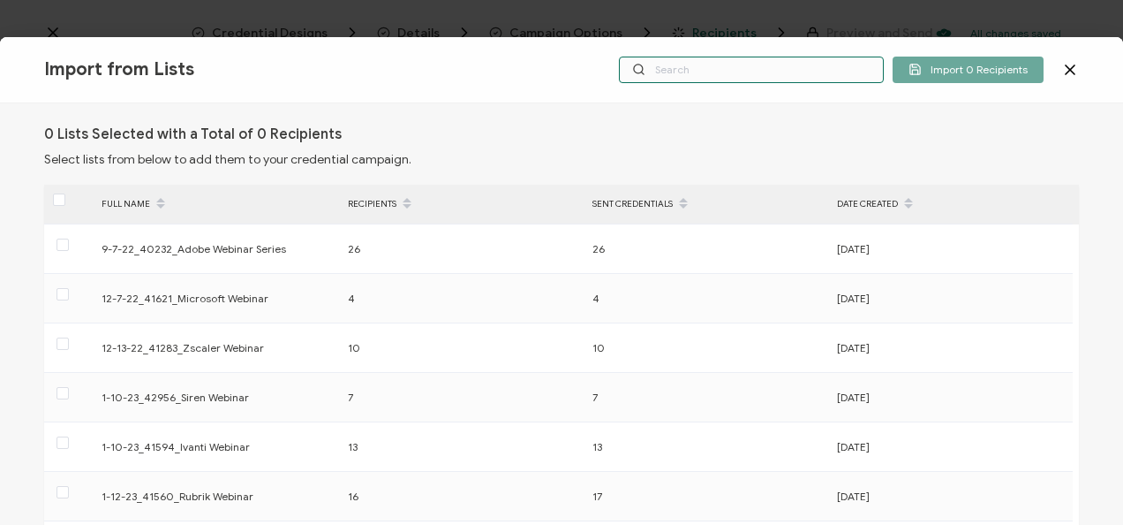
click at [699, 77] on input "text" at bounding box center [751, 70] width 265 height 26
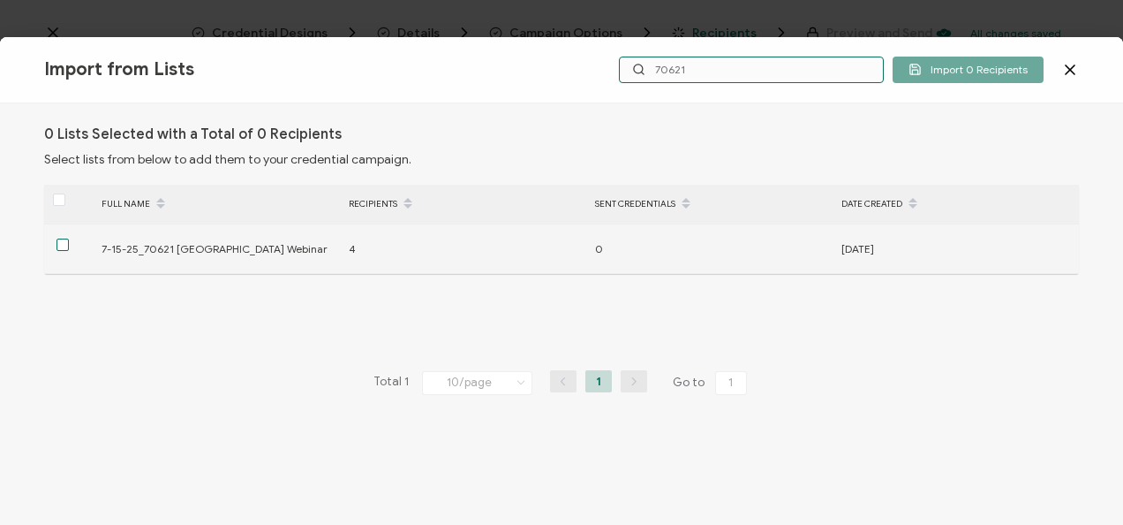
type input "70621"
click at [60, 248] on span at bounding box center [63, 244] width 12 height 12
click at [69, 238] on input "checkbox" at bounding box center [69, 238] width 0 height 0
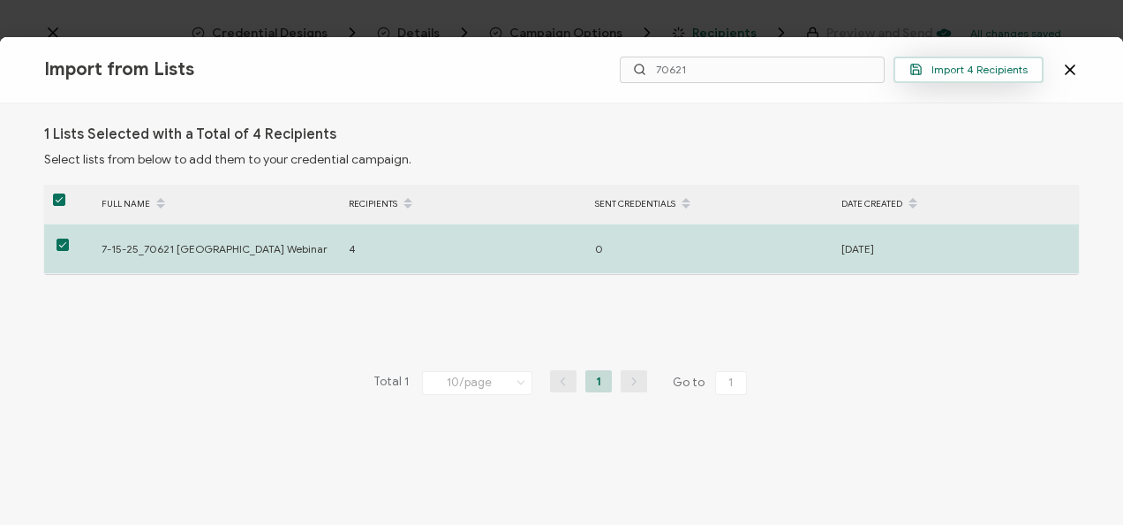
click at [919, 71] on icon "button" at bounding box center [915, 72] width 5 height 4
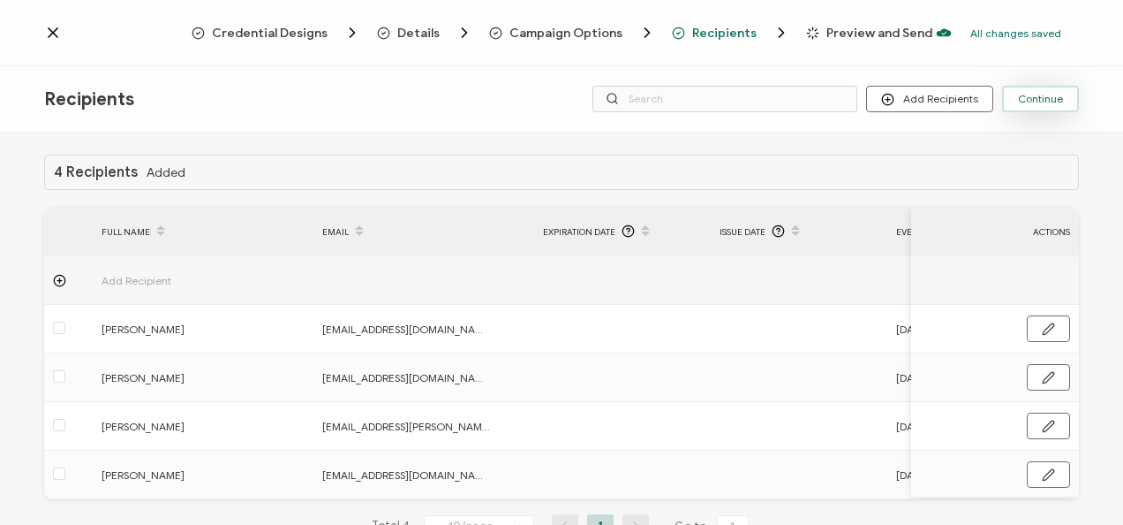
click at [1029, 90] on button "Continue" at bounding box center [1040, 99] width 77 height 26
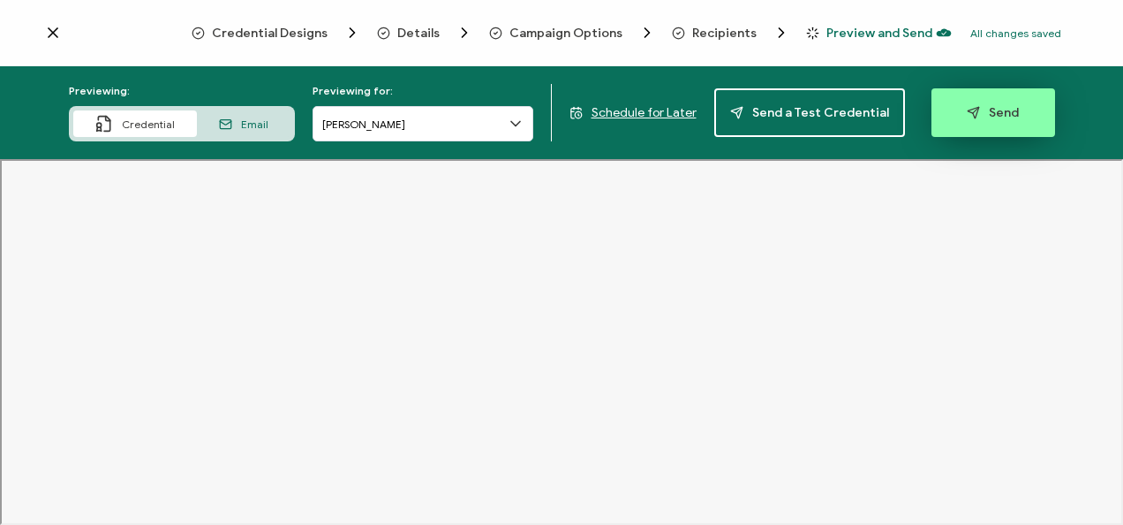
click at [966, 102] on button "Send" at bounding box center [994, 112] width 124 height 49
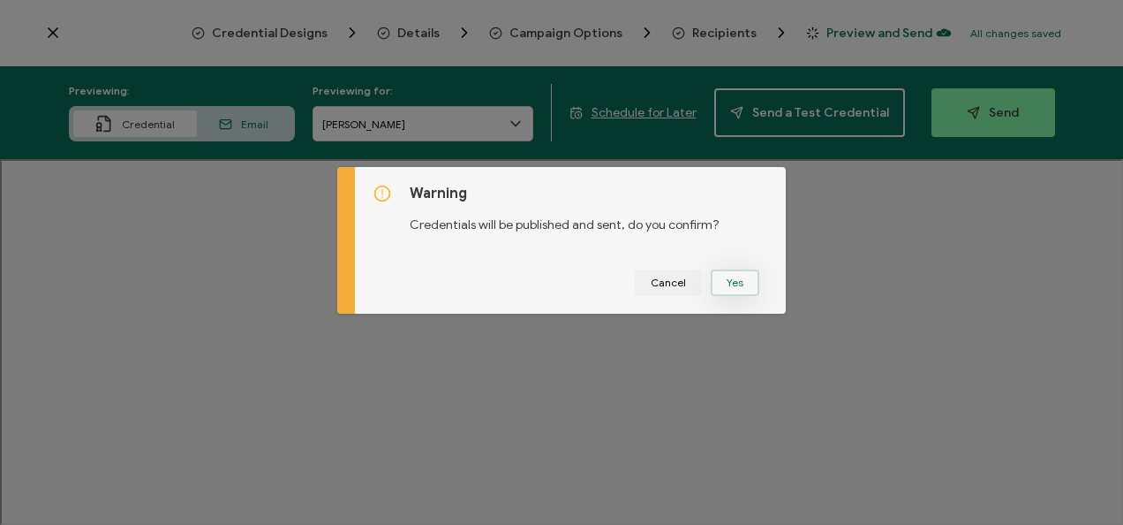
click at [724, 271] on button "Yes" at bounding box center [735, 282] width 49 height 26
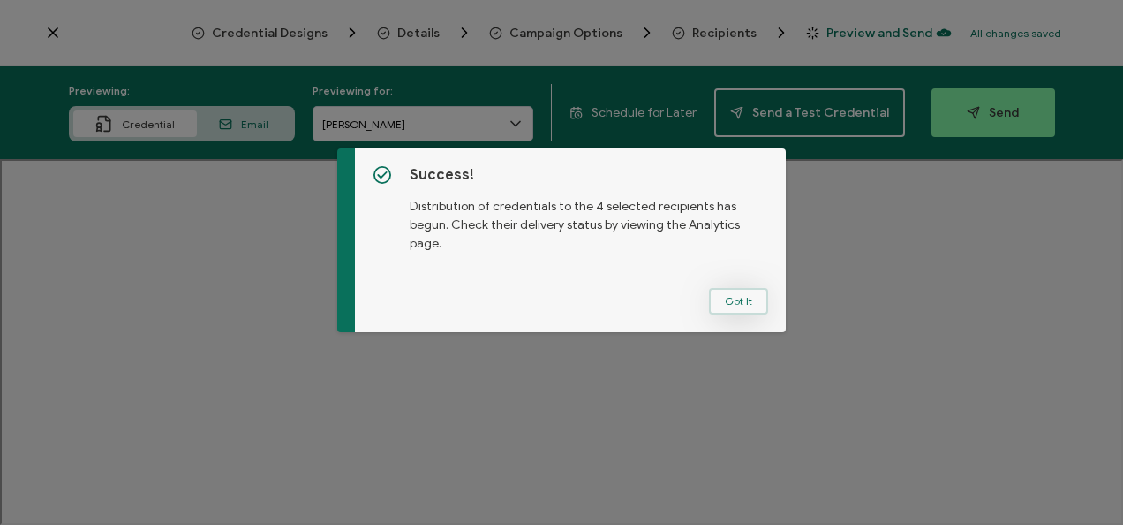
click at [752, 299] on button "Got It" at bounding box center [738, 301] width 59 height 26
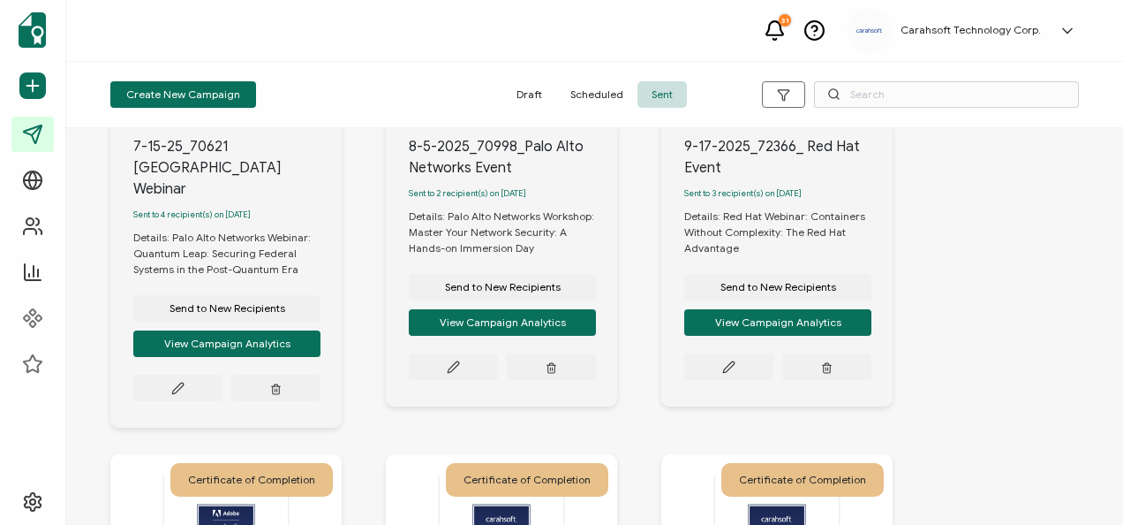
scroll to position [265, 0]
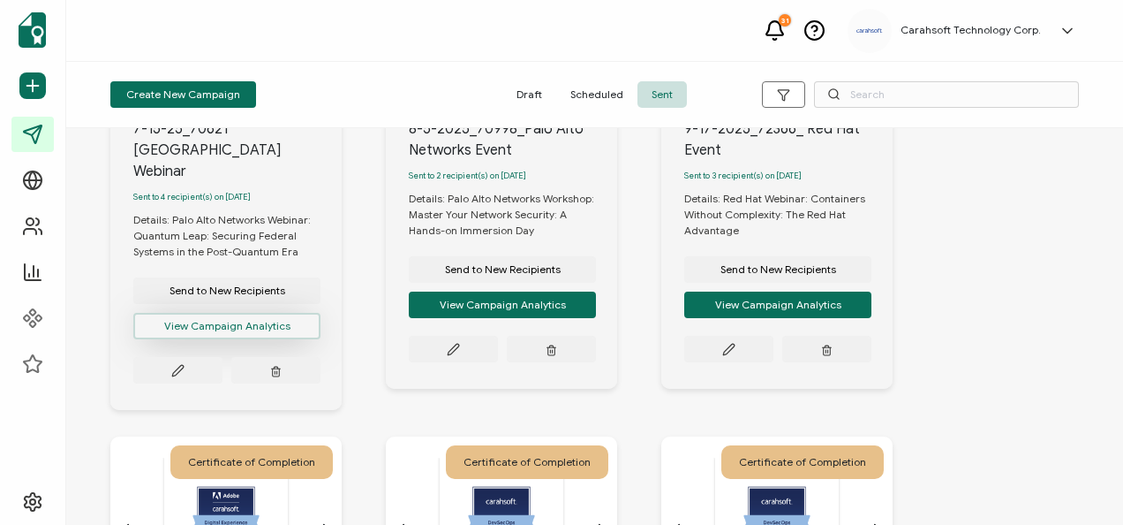
click at [221, 313] on button "View Campaign Analytics" at bounding box center [226, 326] width 187 height 26
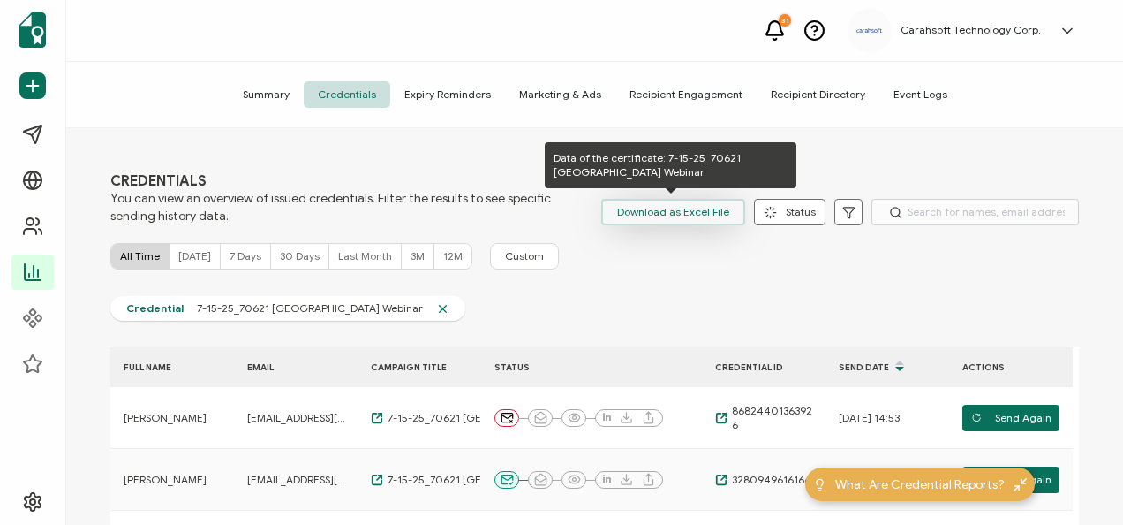
click at [648, 205] on span "Download as Excel File" at bounding box center [673, 212] width 112 height 26
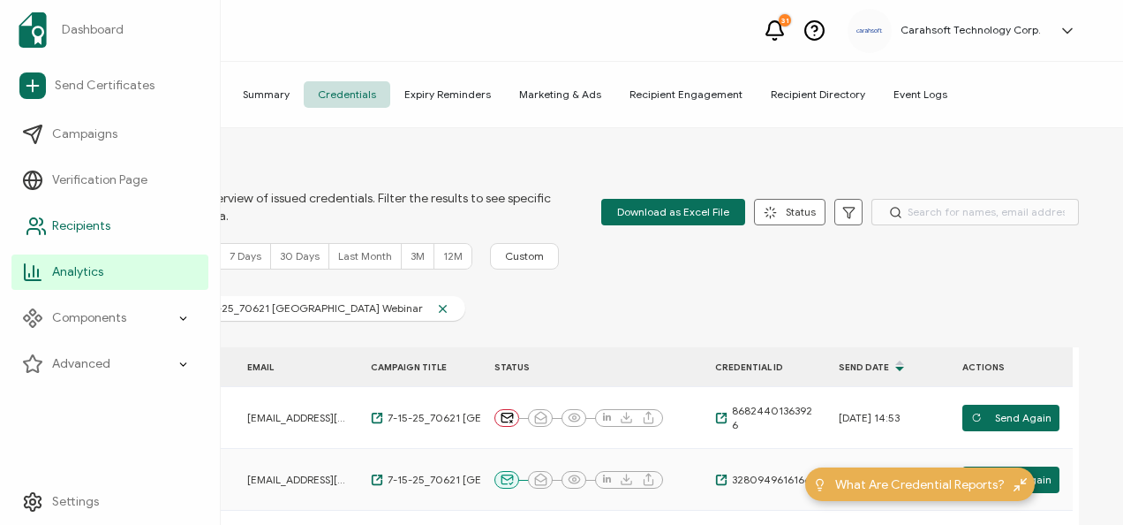
click at [88, 230] on span "Recipients" at bounding box center [81, 226] width 58 height 18
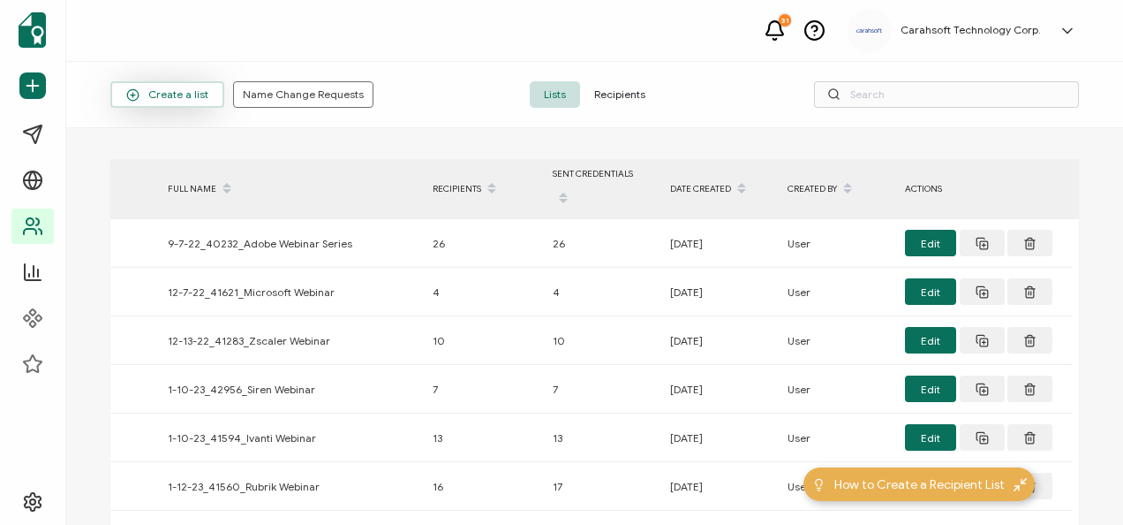
click at [166, 102] on button "Create a list" at bounding box center [167, 94] width 114 height 26
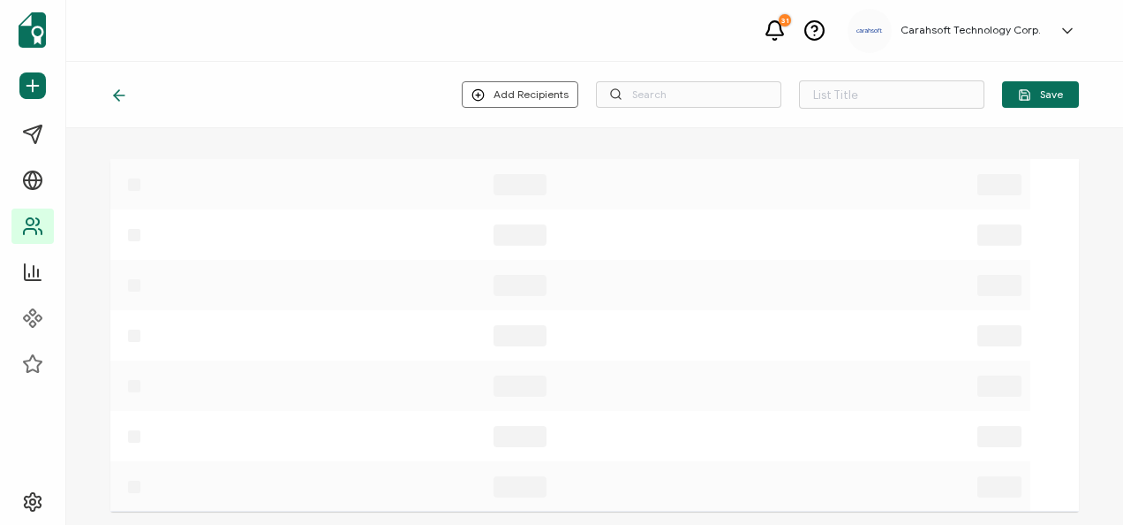
type input "List 1638"
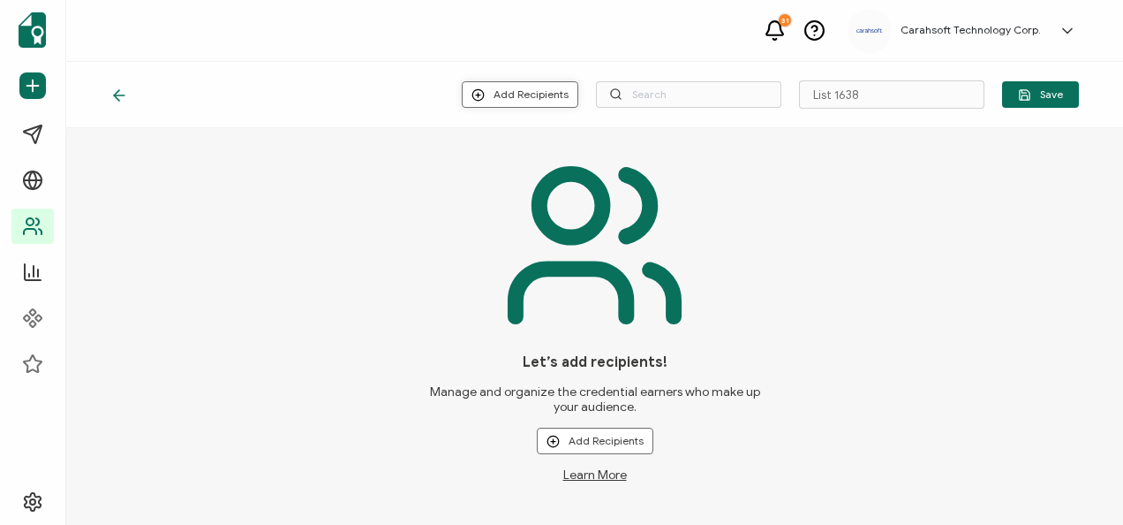
click at [535, 92] on button "Add Recipients" at bounding box center [520, 94] width 117 height 26
click at [548, 135] on span "Upload New Recipients" at bounding box center [560, 141] width 114 height 13
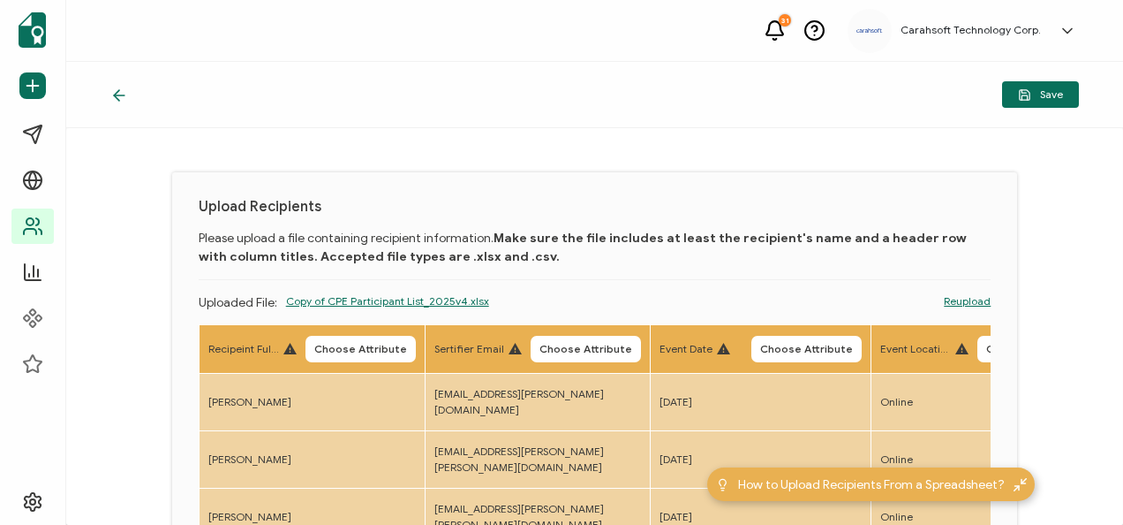
click at [608, 210] on h1 "Upload Recipients" at bounding box center [595, 207] width 793 height 17
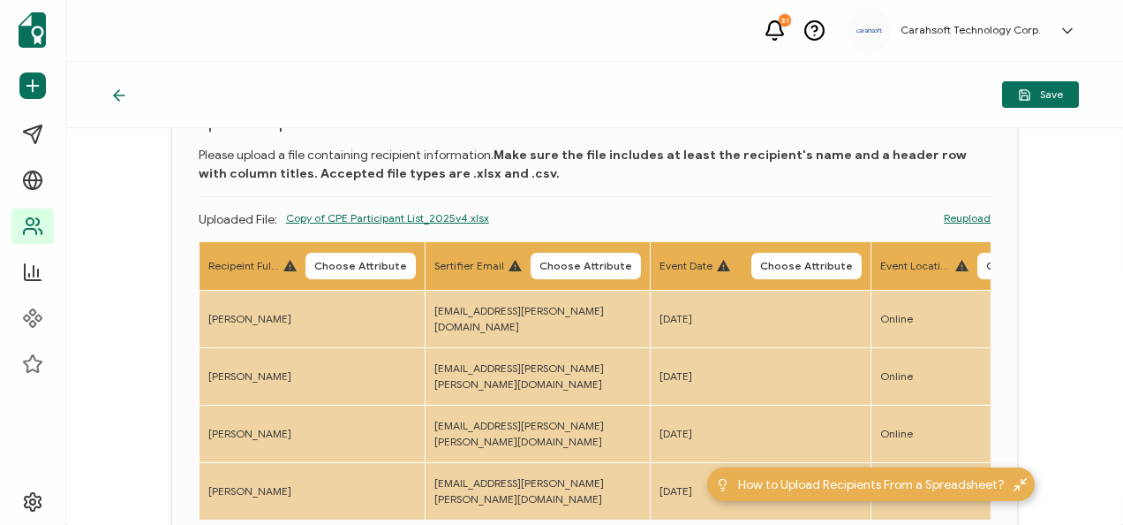
scroll to position [177, 0]
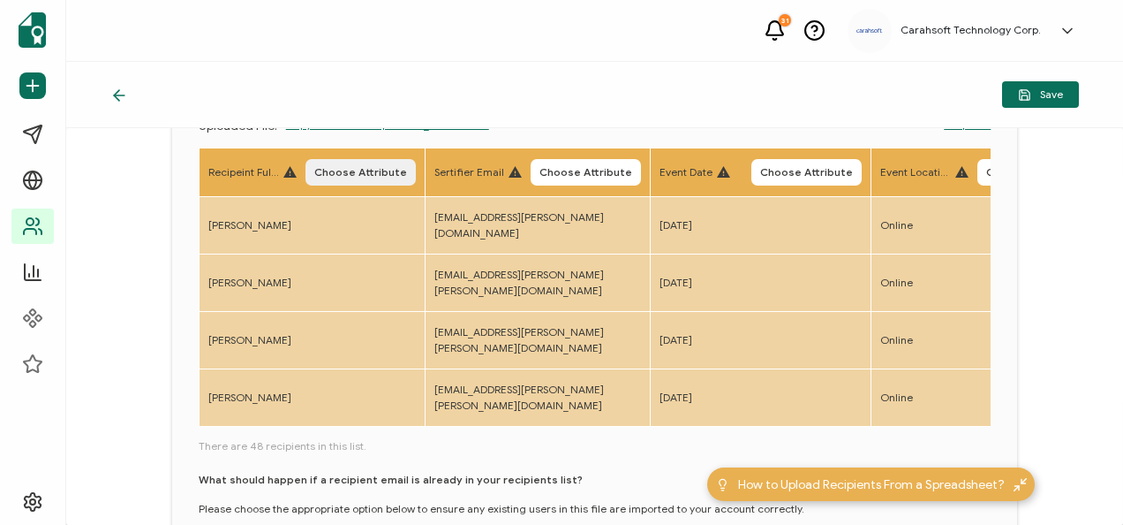
click at [321, 164] on button "Choose Attribute" at bounding box center [361, 172] width 110 height 26
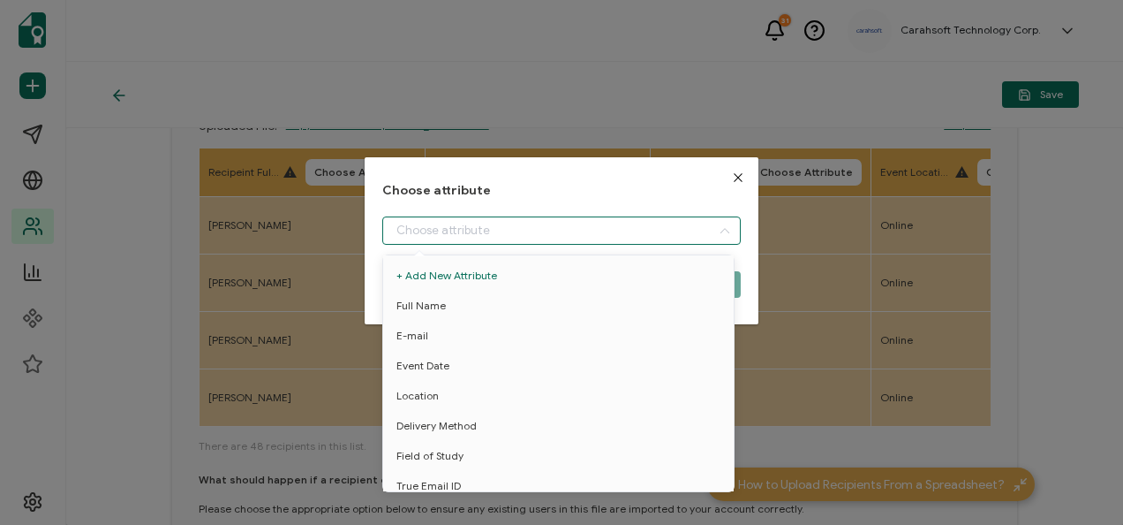
click at [417, 226] on input "dialog" at bounding box center [561, 230] width 358 height 28
click at [420, 311] on span "Full Name" at bounding box center [421, 306] width 49 height 30
type input "Full Name"
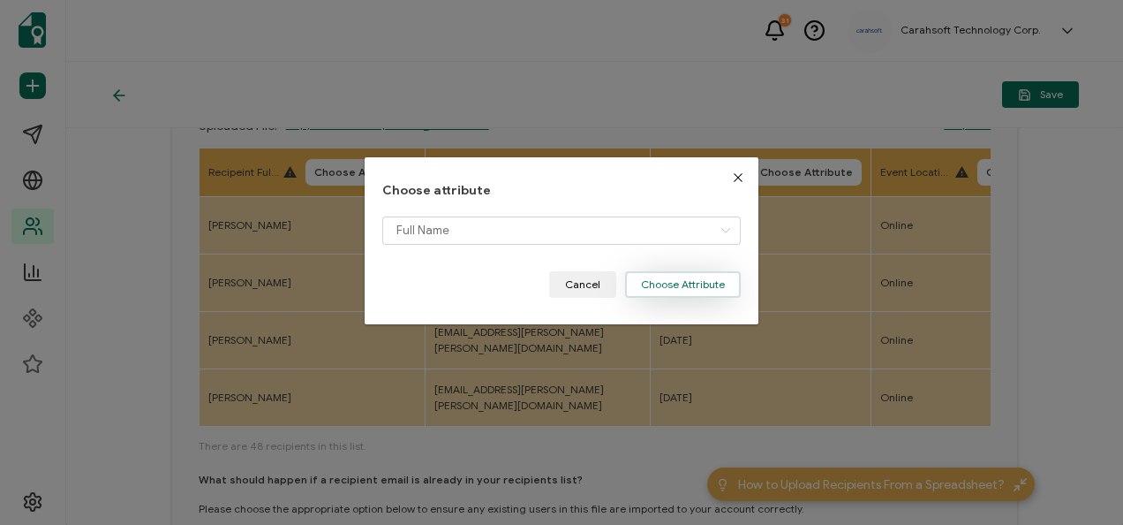
click at [670, 279] on button "Choose Attribute" at bounding box center [683, 284] width 116 height 26
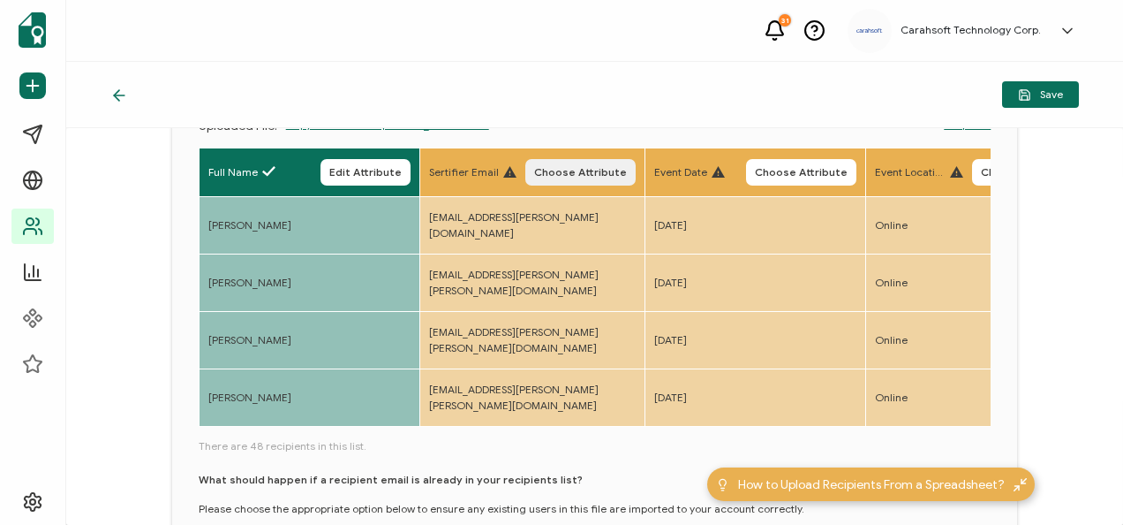
click at [632, 160] on button "Choose Attribute" at bounding box center [580, 172] width 110 height 26
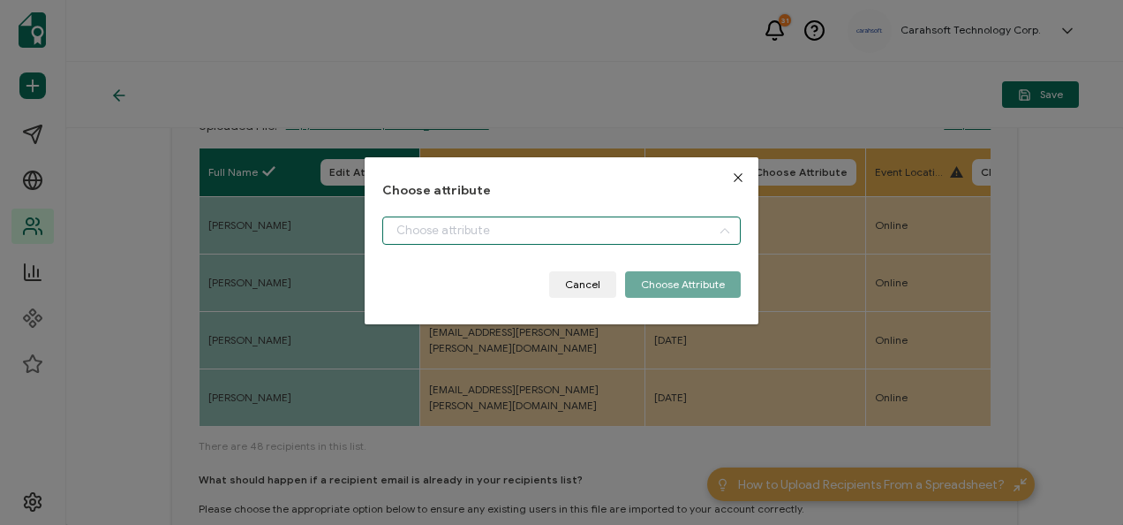
click at [554, 226] on input "dialog" at bounding box center [561, 230] width 358 height 28
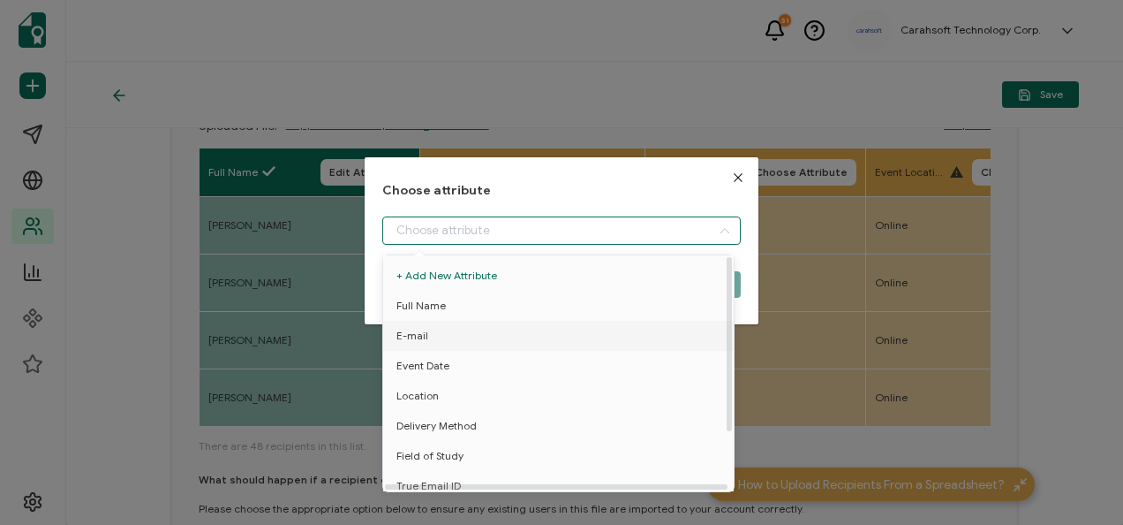
click at [491, 339] on li "E-mail" at bounding box center [562, 336] width 366 height 30
type input "E-mail"
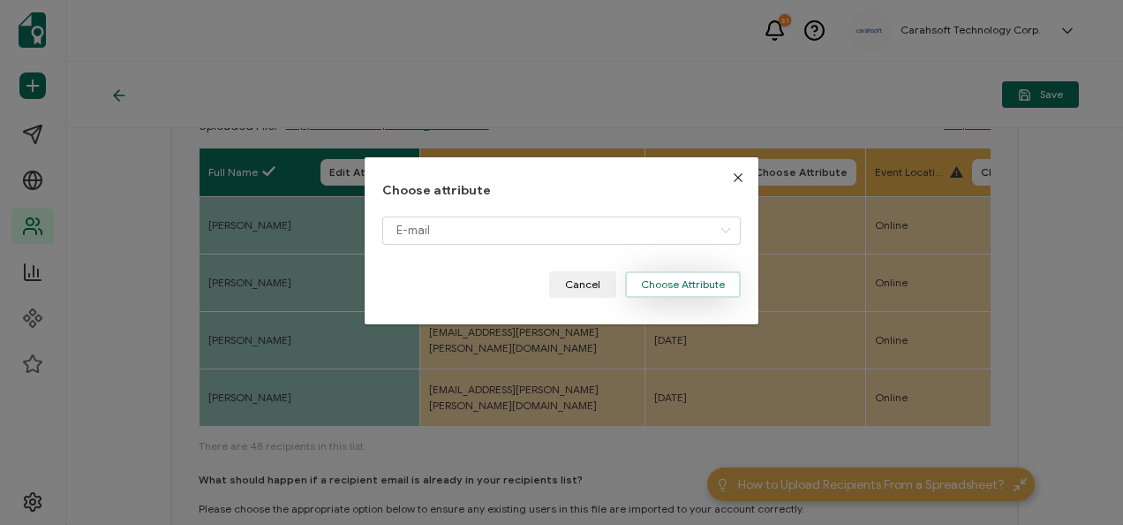
click at [657, 276] on button "Choose Attribute" at bounding box center [683, 284] width 116 height 26
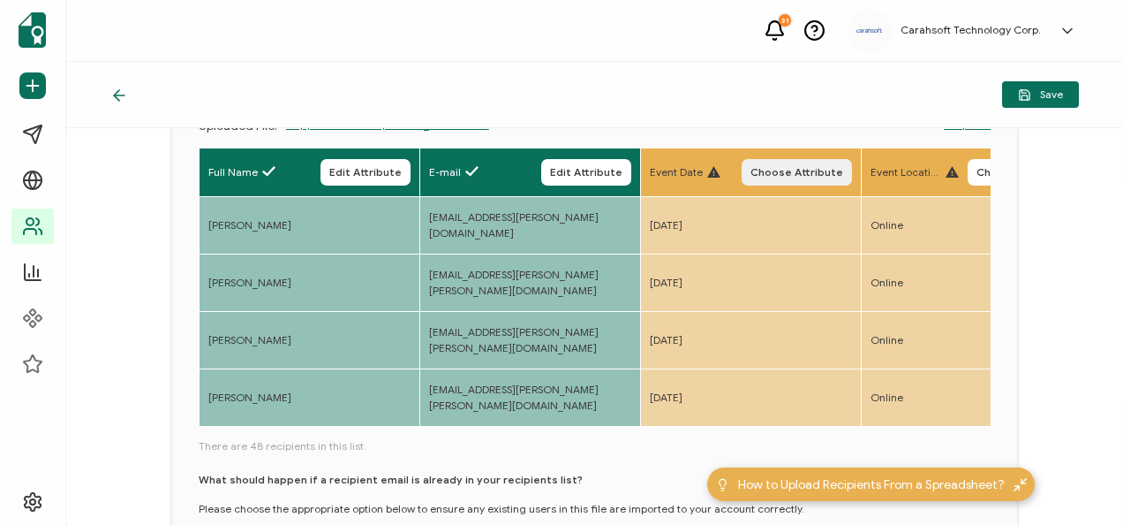
click at [843, 169] on span "Choose Attribute" at bounding box center [797, 172] width 93 height 11
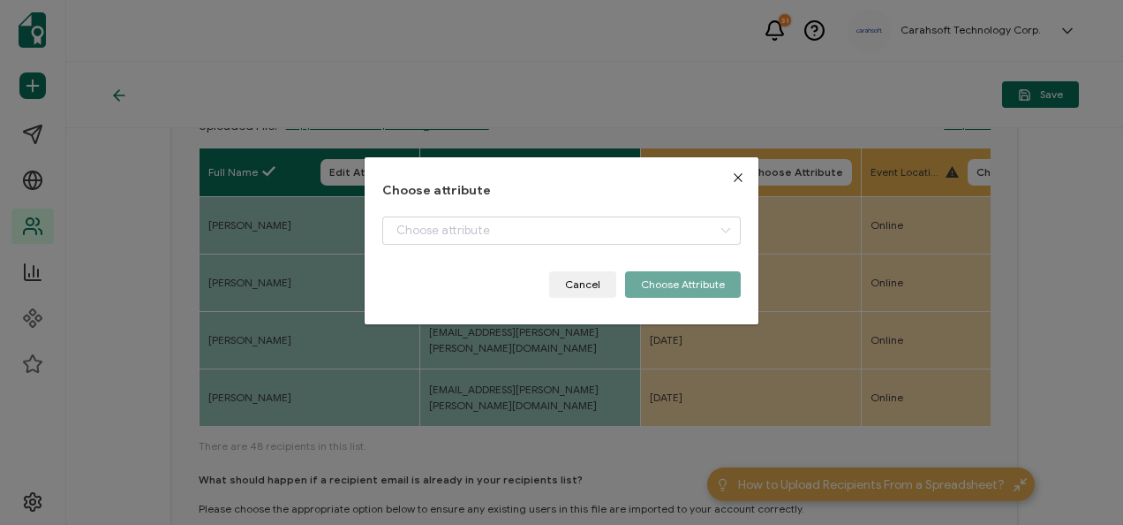
click at [731, 173] on icon "Close" at bounding box center [738, 177] width 14 height 14
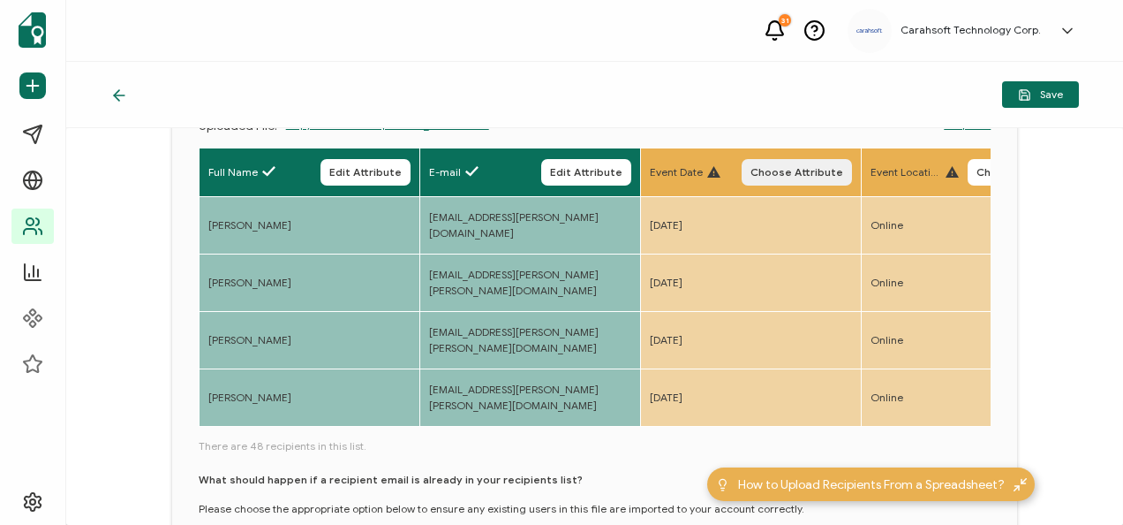
click at [834, 179] on button "Choose Attribute" at bounding box center [797, 172] width 110 height 26
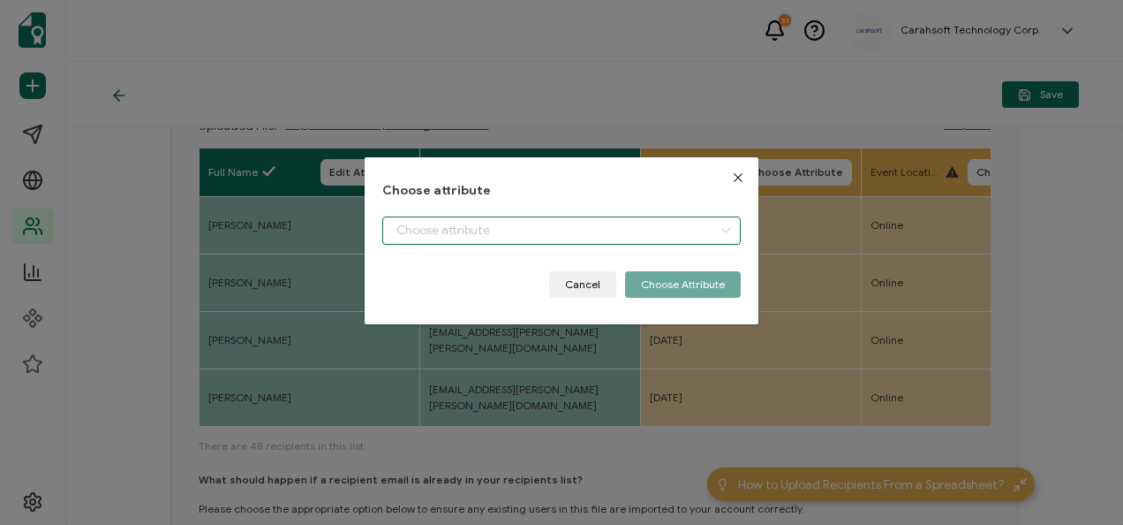
click at [518, 220] on input "dialog" at bounding box center [561, 230] width 358 height 28
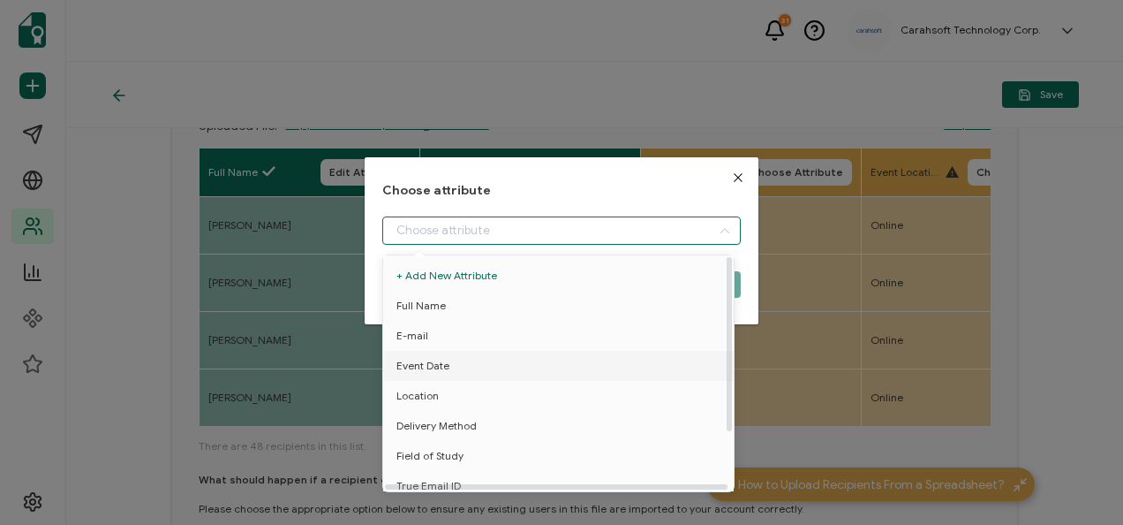
click at [444, 374] on span "Event Date" at bounding box center [423, 366] width 53 height 30
type input "Event Date"
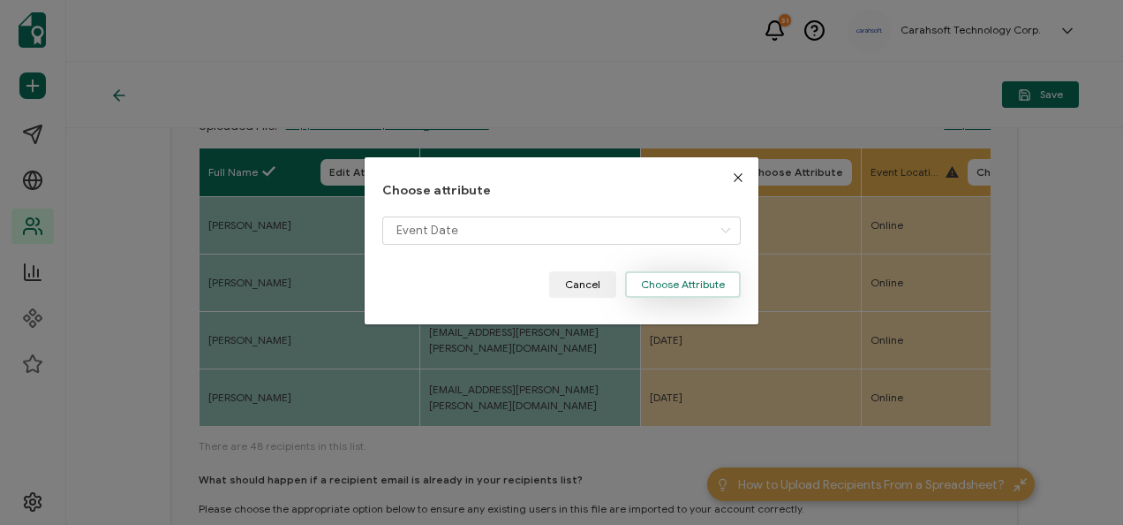
click at [729, 285] on button "Choose Attribute" at bounding box center [683, 284] width 116 height 26
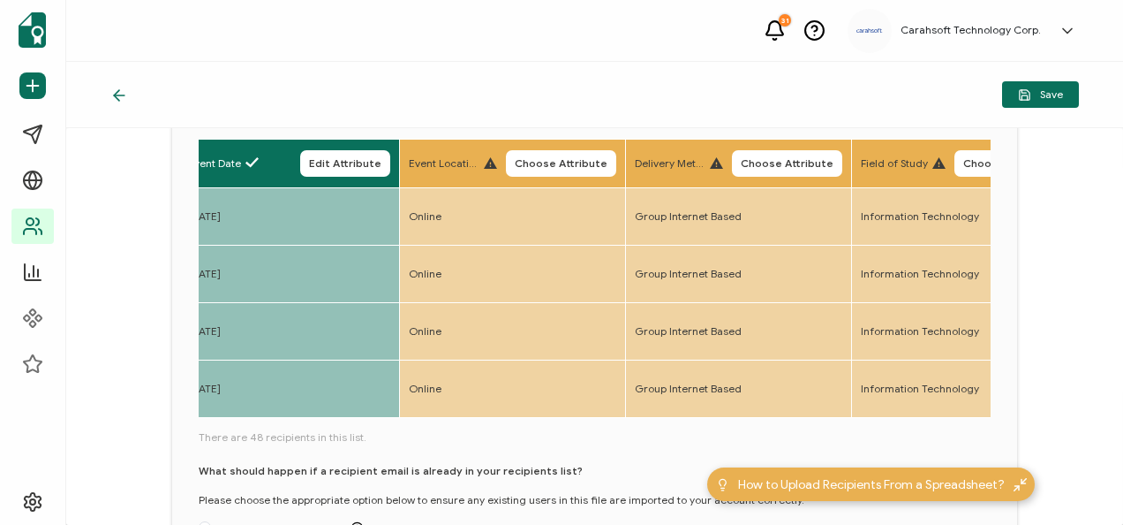
scroll to position [0, 583]
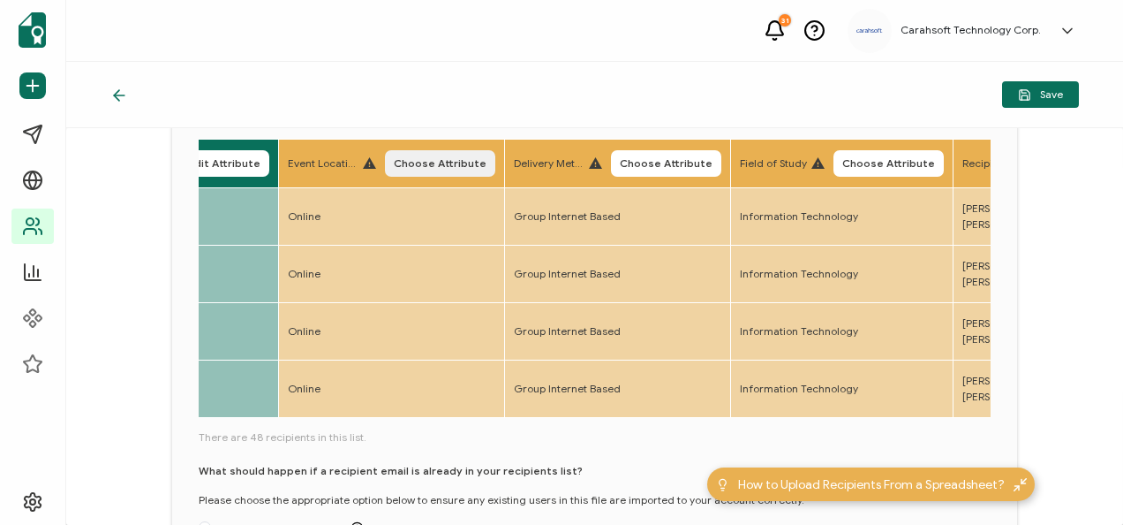
click at [481, 158] on span "Choose Attribute" at bounding box center [440, 163] width 93 height 11
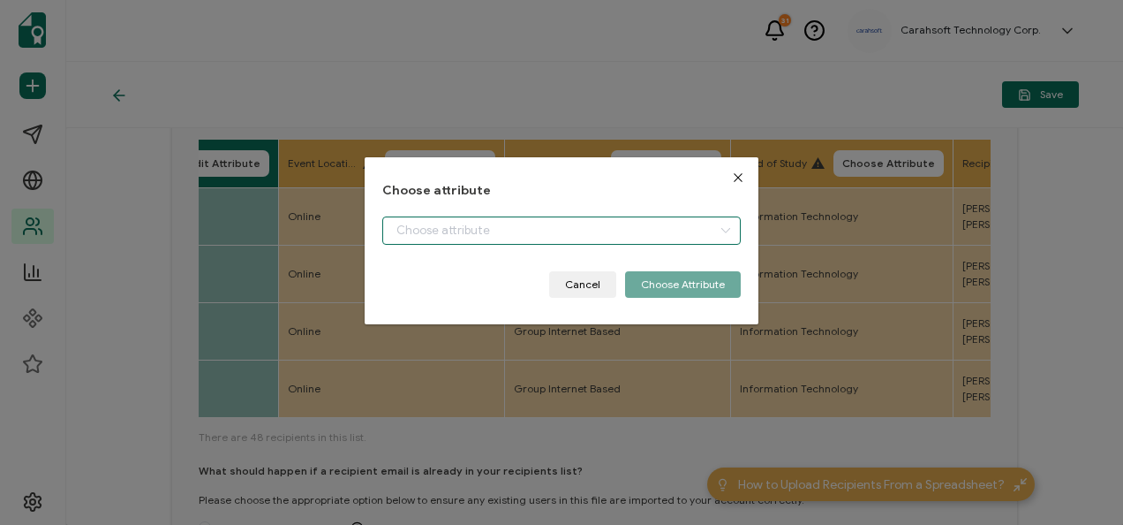
click at [525, 223] on input "dialog" at bounding box center [561, 230] width 358 height 28
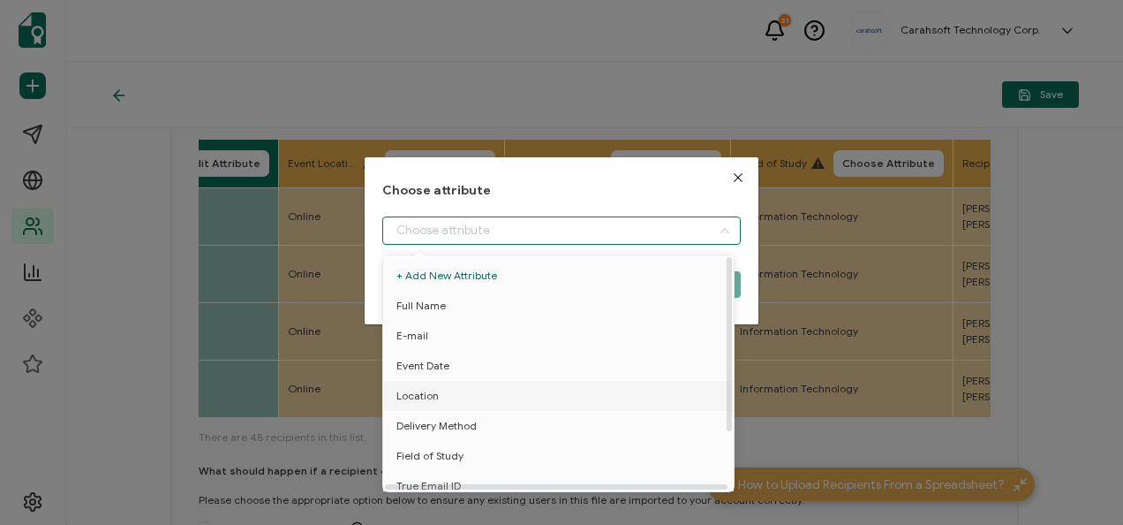
click at [452, 394] on li "Location" at bounding box center [562, 396] width 366 height 30
type input "Location"
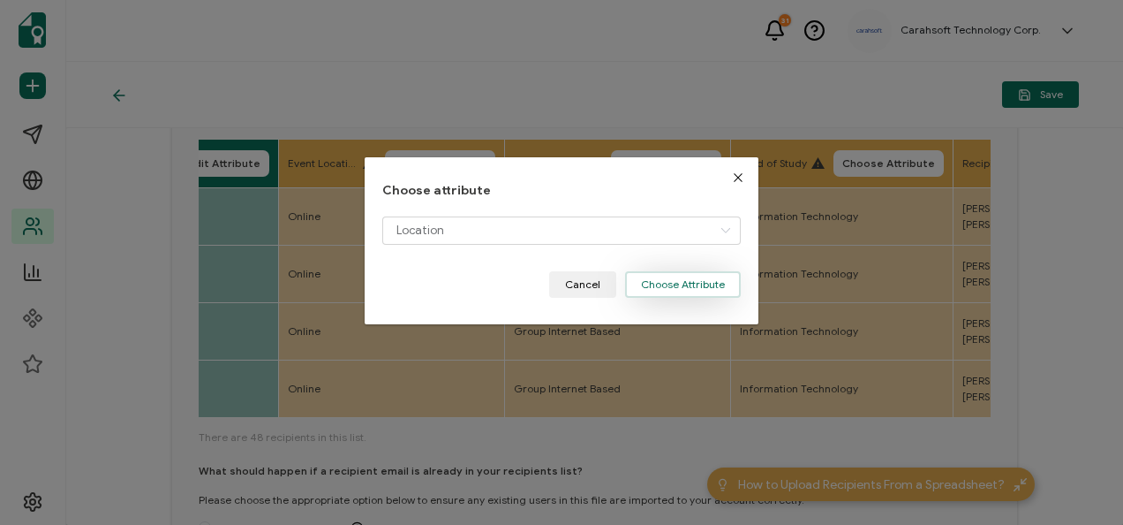
click at [692, 296] on button "Choose Attribute" at bounding box center [683, 284] width 116 height 26
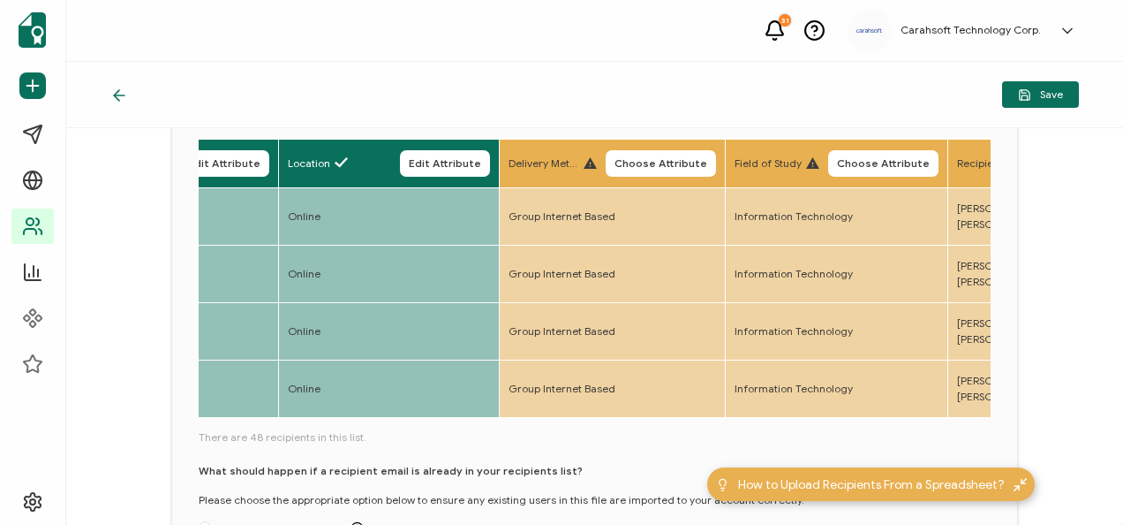
click at [716, 150] on button "Choose Attribute" at bounding box center [661, 163] width 110 height 26
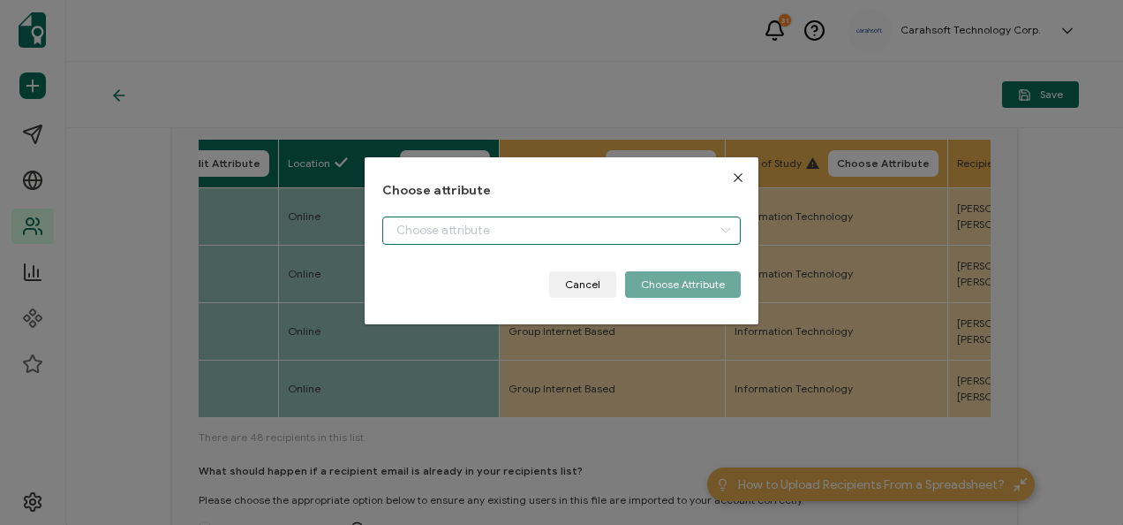
click at [586, 226] on input "dialog" at bounding box center [561, 230] width 358 height 28
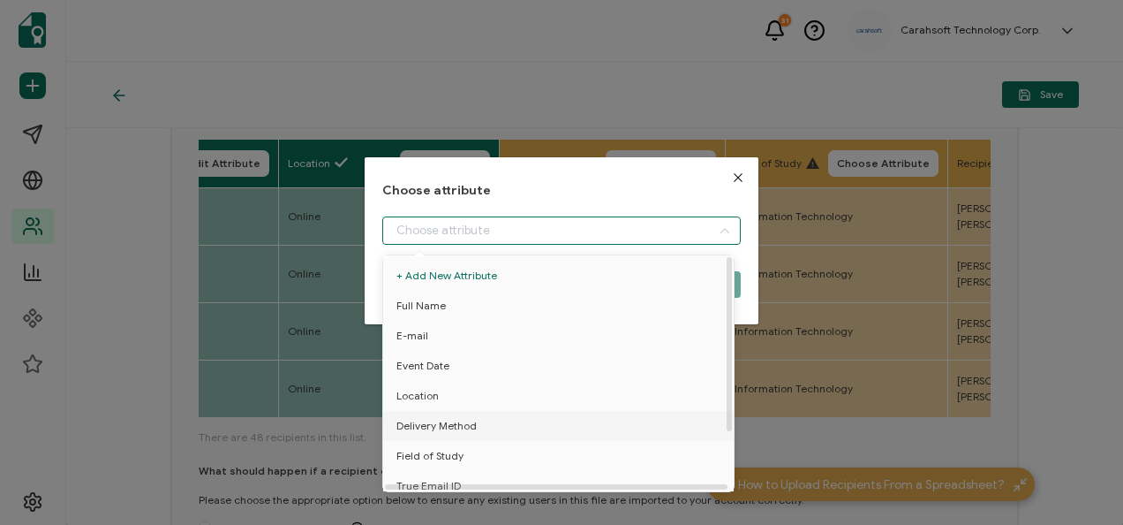
click at [487, 427] on li "Delivery Method" at bounding box center [562, 426] width 366 height 30
type input "Delivery Method"
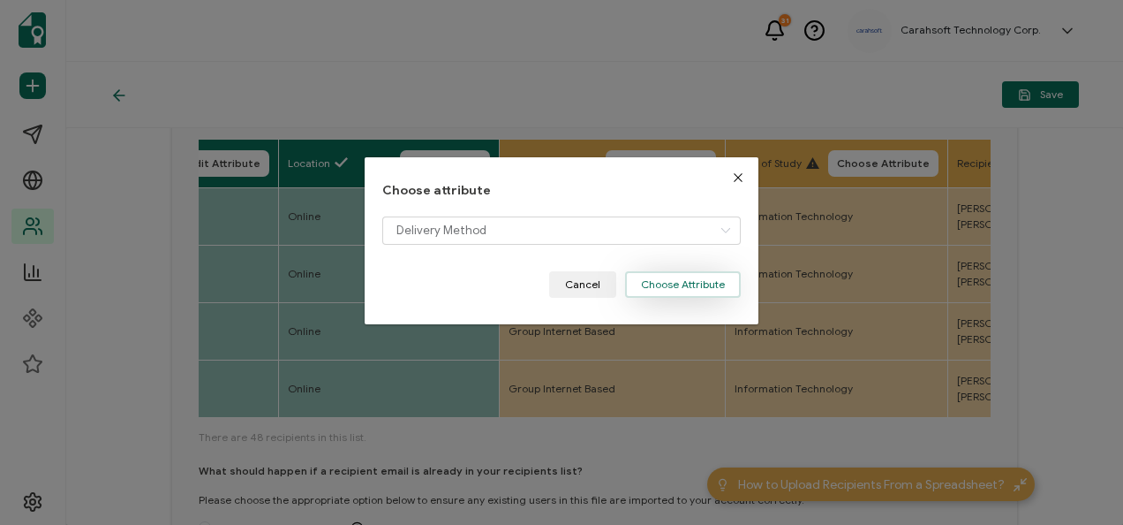
click at [707, 293] on button "Choose Attribute" at bounding box center [683, 284] width 116 height 26
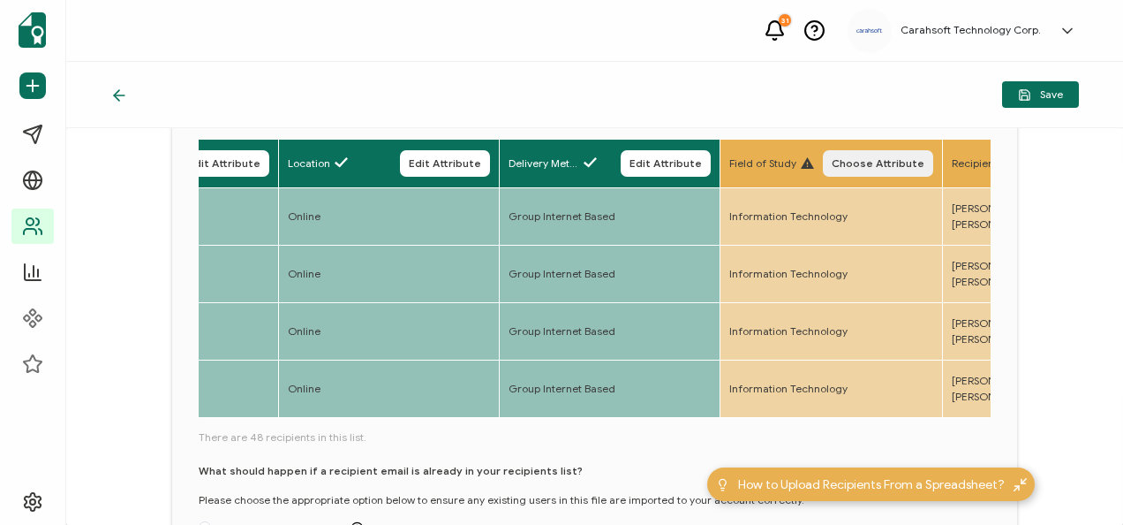
click at [924, 159] on span "Choose Attribute" at bounding box center [878, 163] width 93 height 11
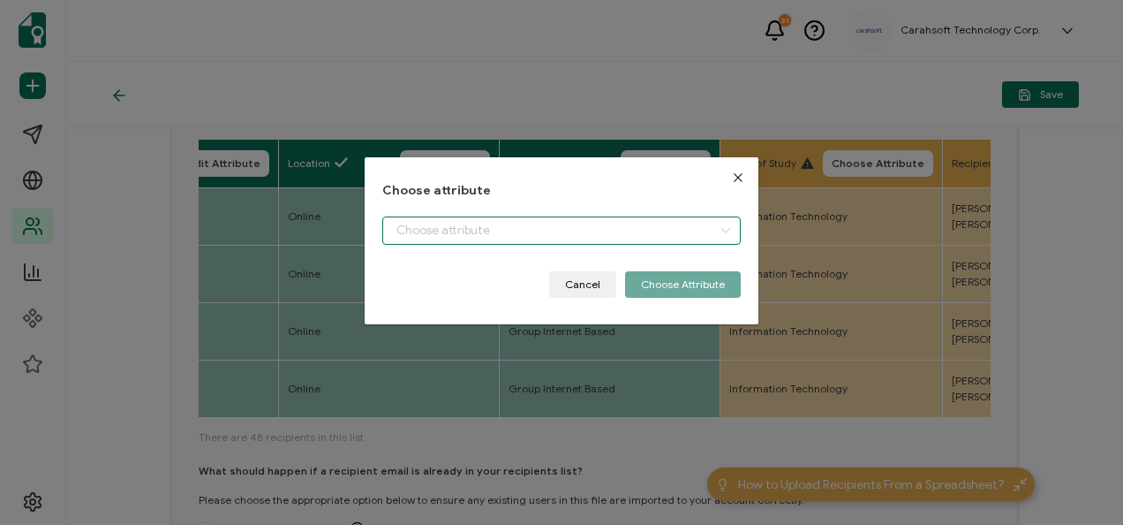
click at [542, 231] on input "dialog" at bounding box center [561, 230] width 358 height 28
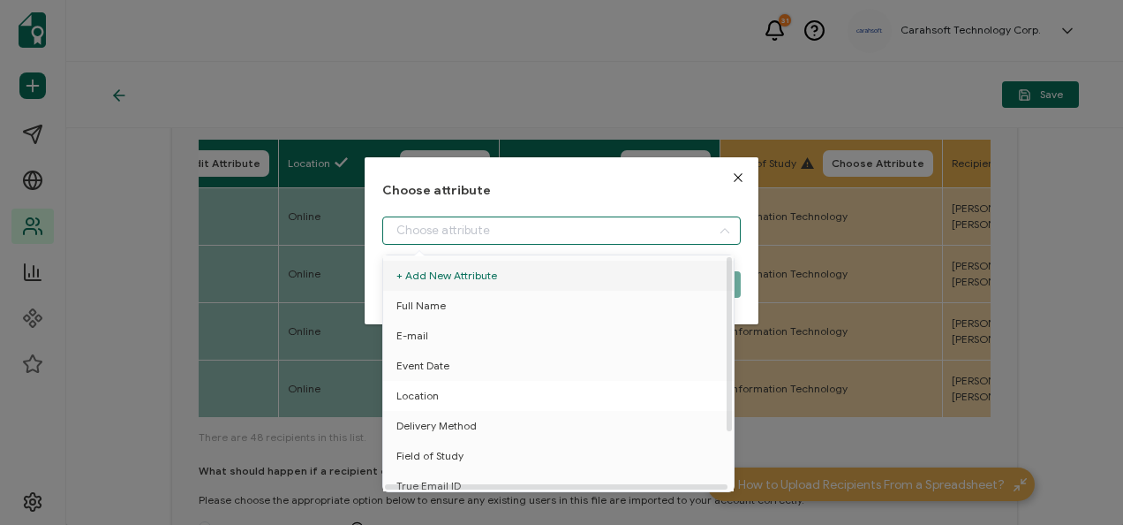
scroll to position [78, 0]
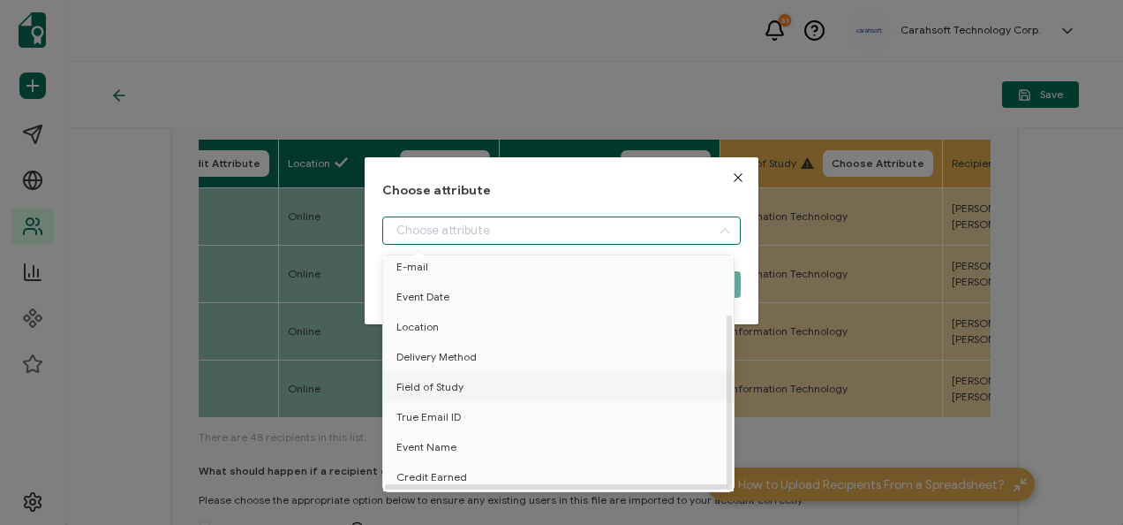
click at [475, 384] on li "Field of Study" at bounding box center [562, 387] width 366 height 30
type input "Field of Study"
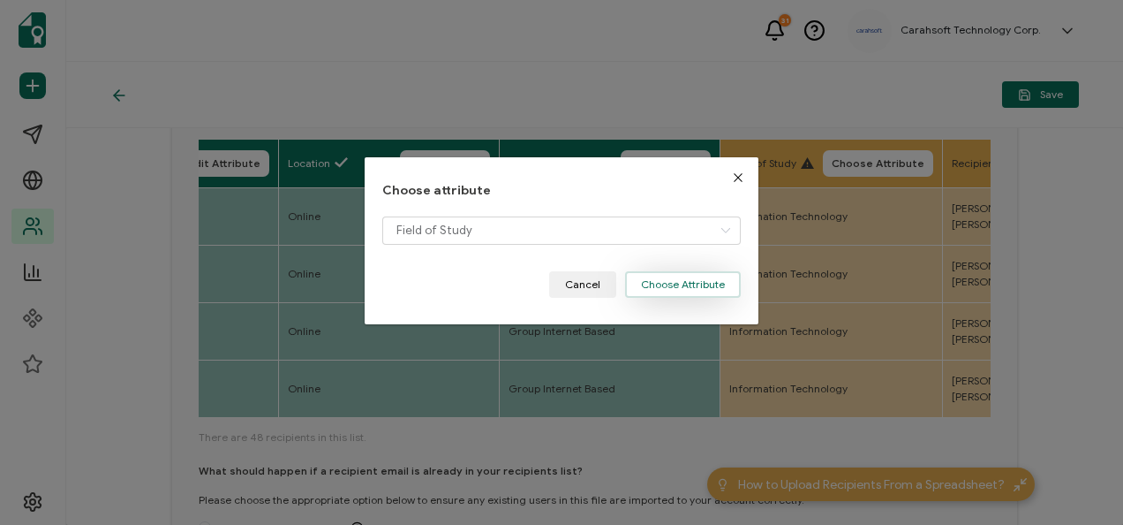
drag, startPoint x: 714, startPoint y: 284, endPoint x: 699, endPoint y: 293, distance: 18.2
click at [714, 284] on button "Choose Attribute" at bounding box center [683, 284] width 116 height 26
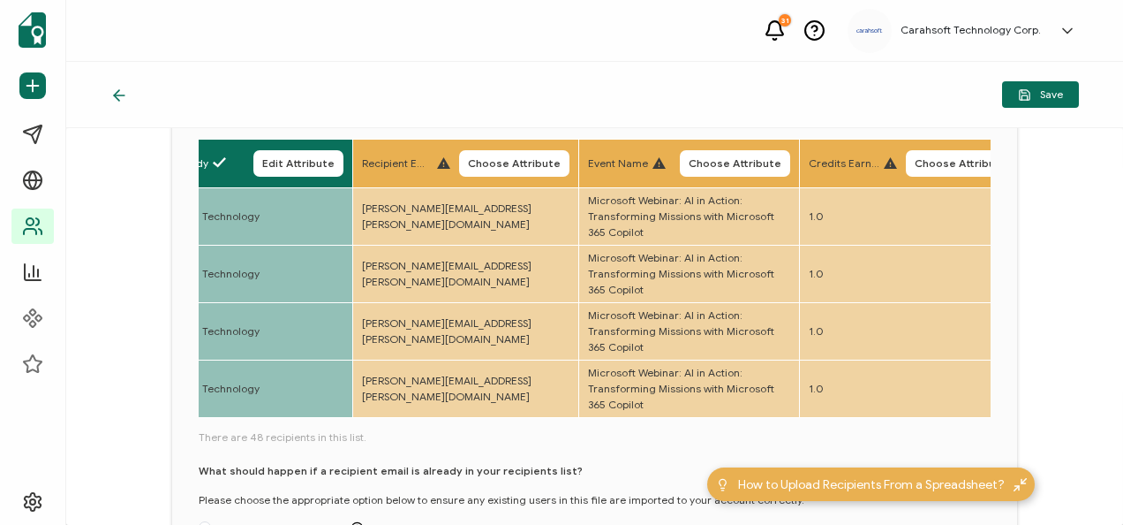
scroll to position [0, 1216]
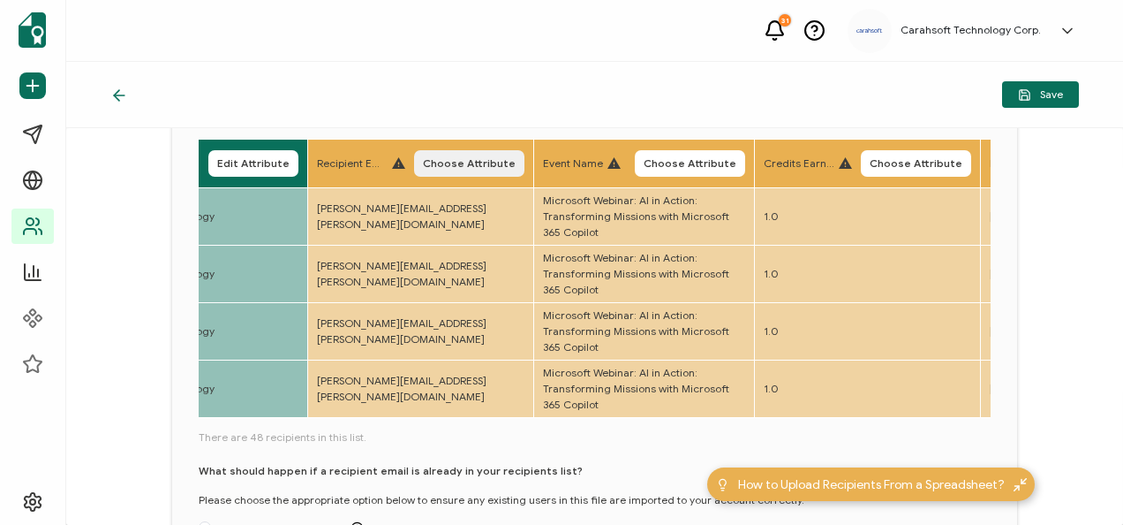
click at [504, 161] on span "Choose Attribute" at bounding box center [469, 163] width 93 height 11
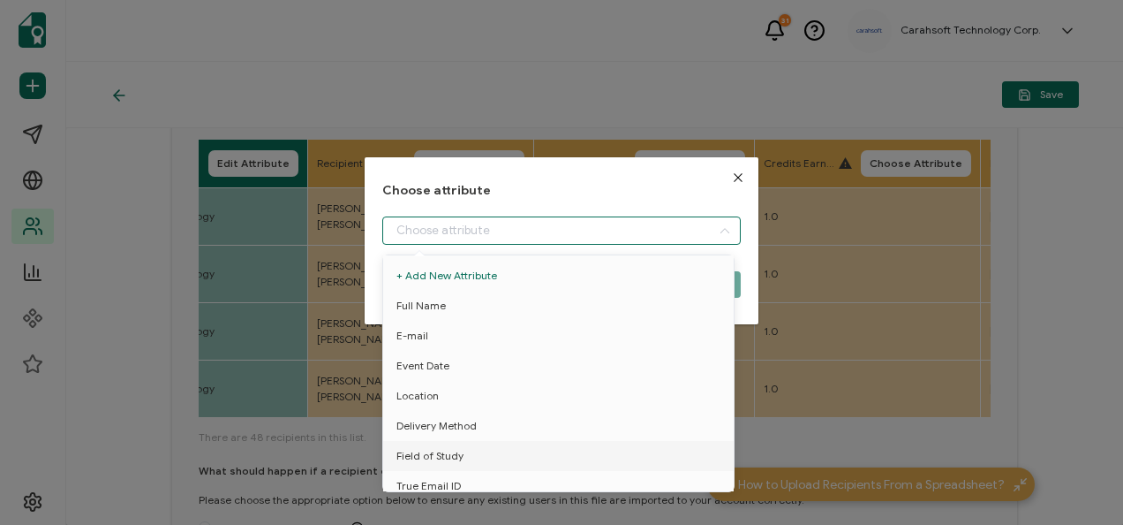
click at [459, 223] on input "dialog" at bounding box center [561, 230] width 358 height 28
click at [472, 486] on div at bounding box center [556, 486] width 343 height 5
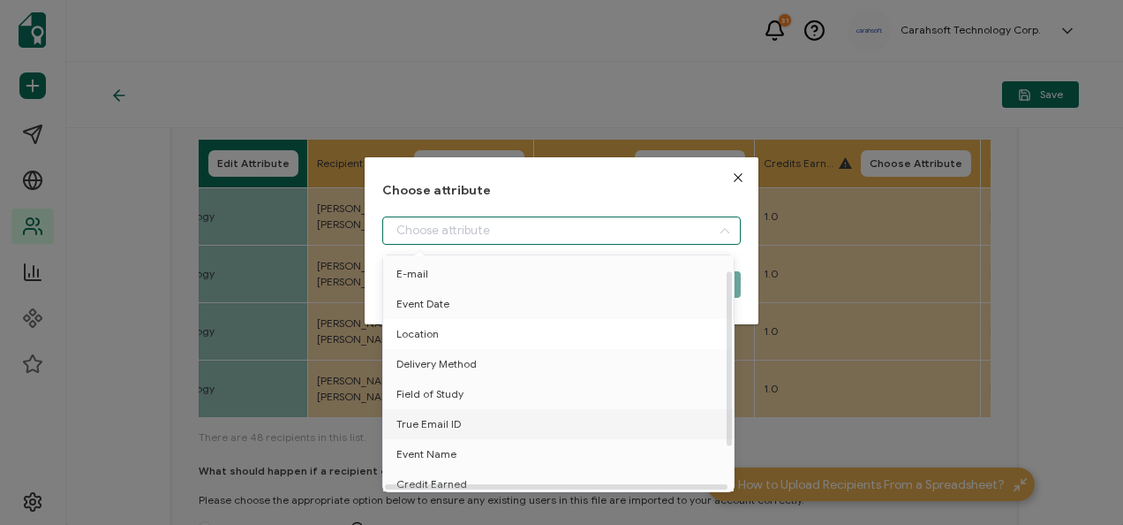
scroll to position [78, 0]
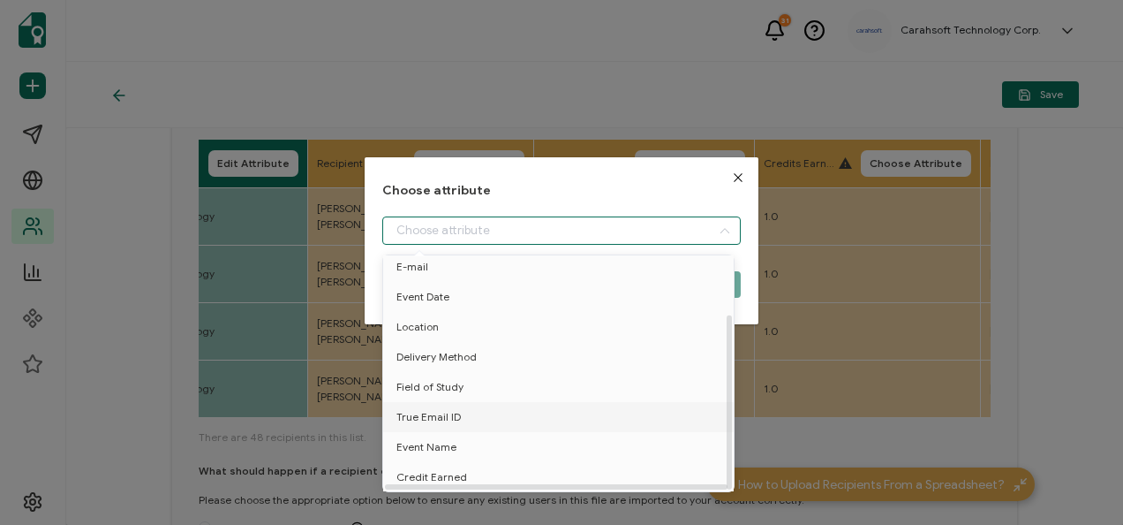
click at [449, 402] on span "True Email ID" at bounding box center [429, 417] width 64 height 30
type input "True Email ID"
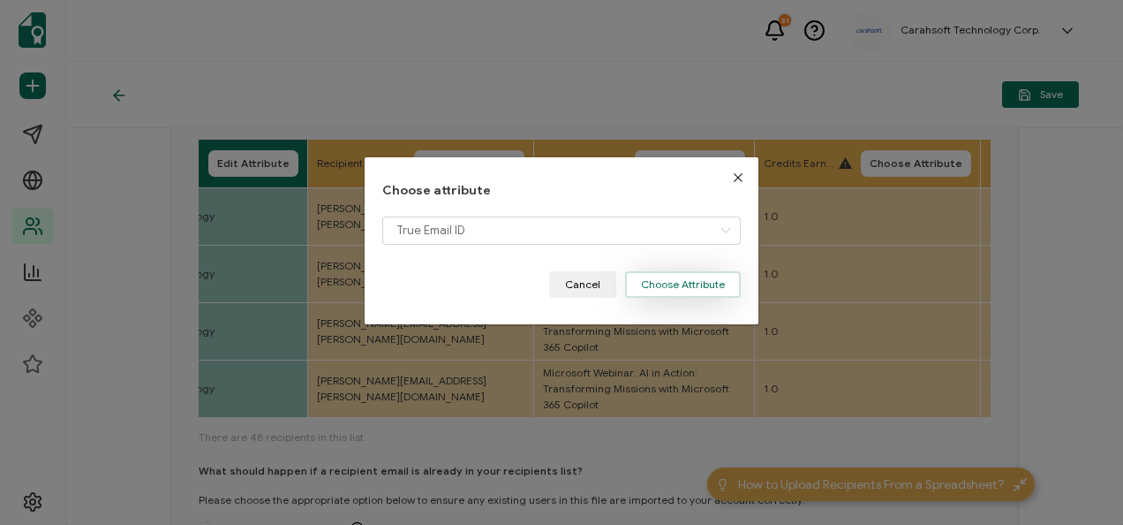
click at [662, 288] on button "Choose Attribute" at bounding box center [683, 284] width 116 height 26
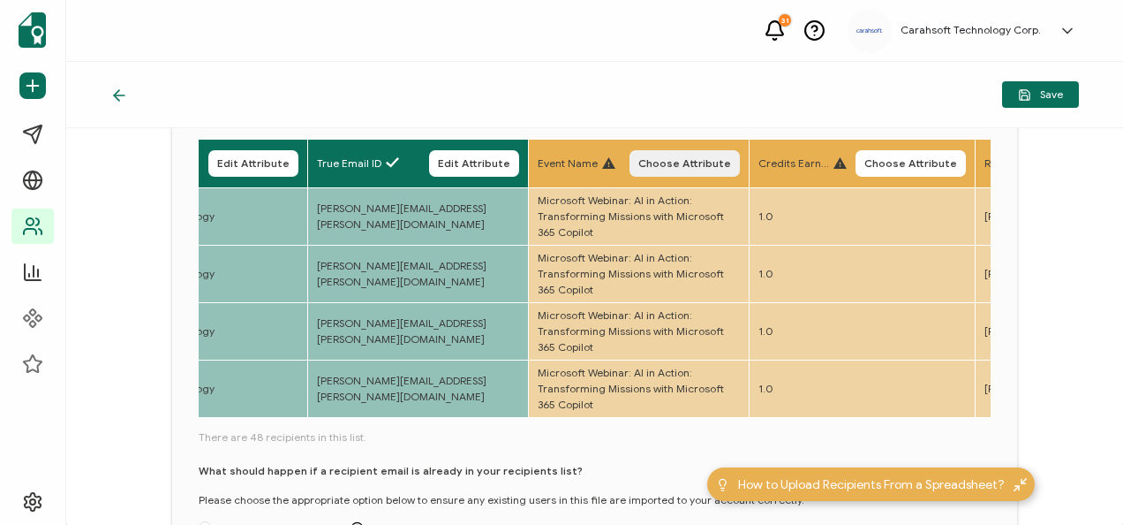
click at [731, 163] on span "Choose Attribute" at bounding box center [685, 163] width 93 height 11
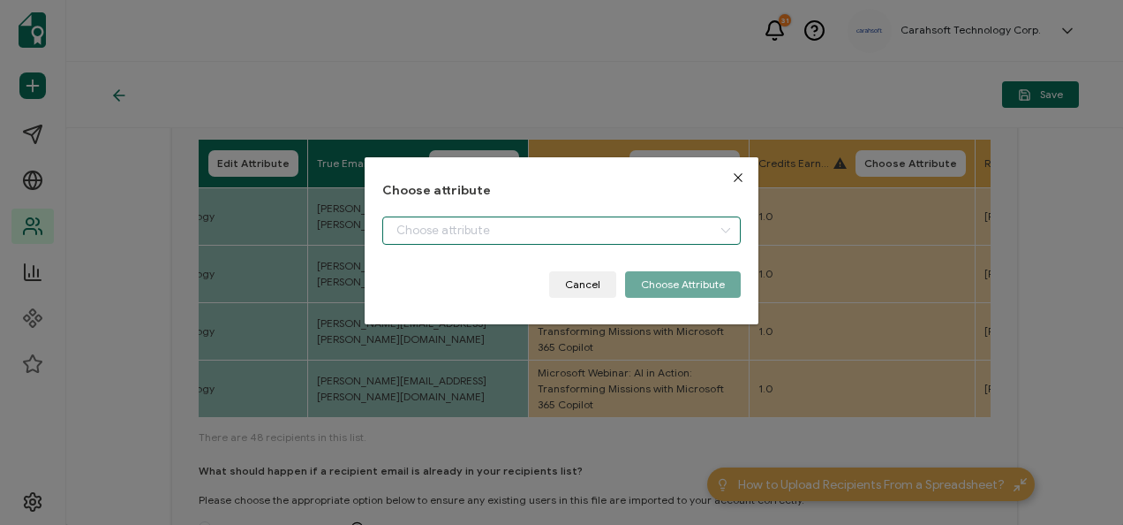
click at [554, 240] on input "dialog" at bounding box center [561, 230] width 358 height 28
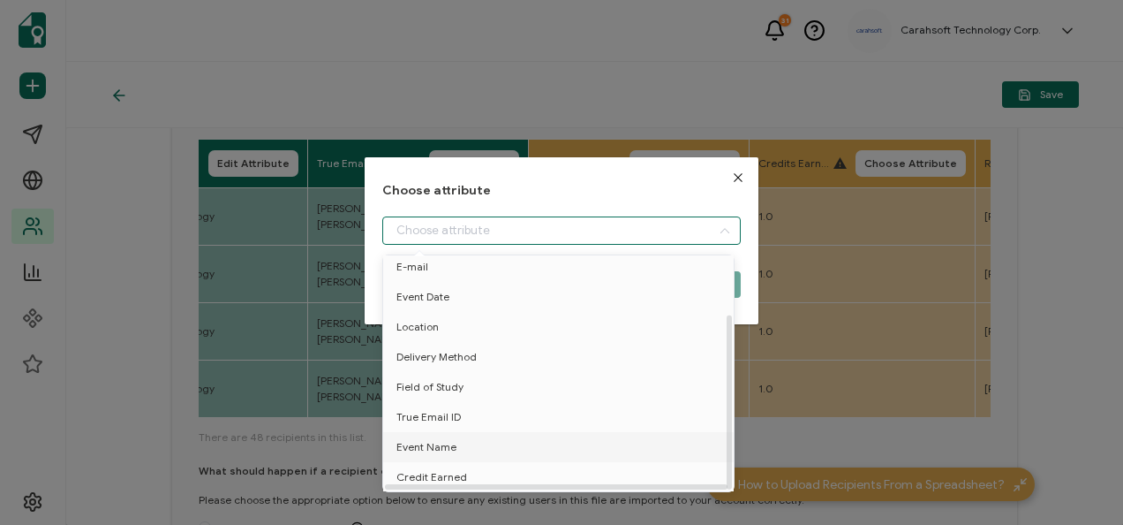
click at [479, 435] on li "Event Name" at bounding box center [562, 447] width 366 height 30
type input "Event Name"
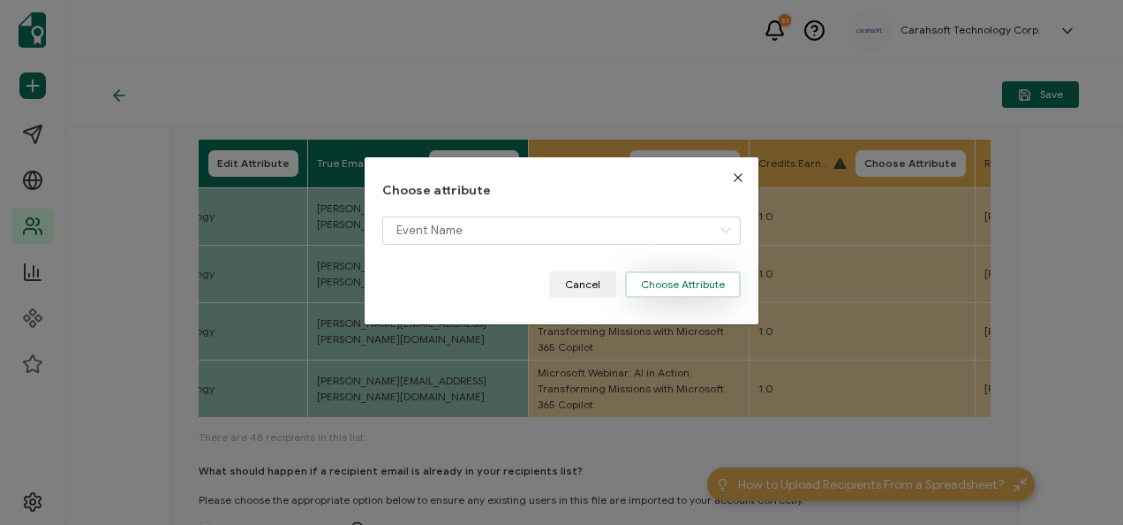
click at [661, 291] on button "Choose Attribute" at bounding box center [683, 284] width 116 height 26
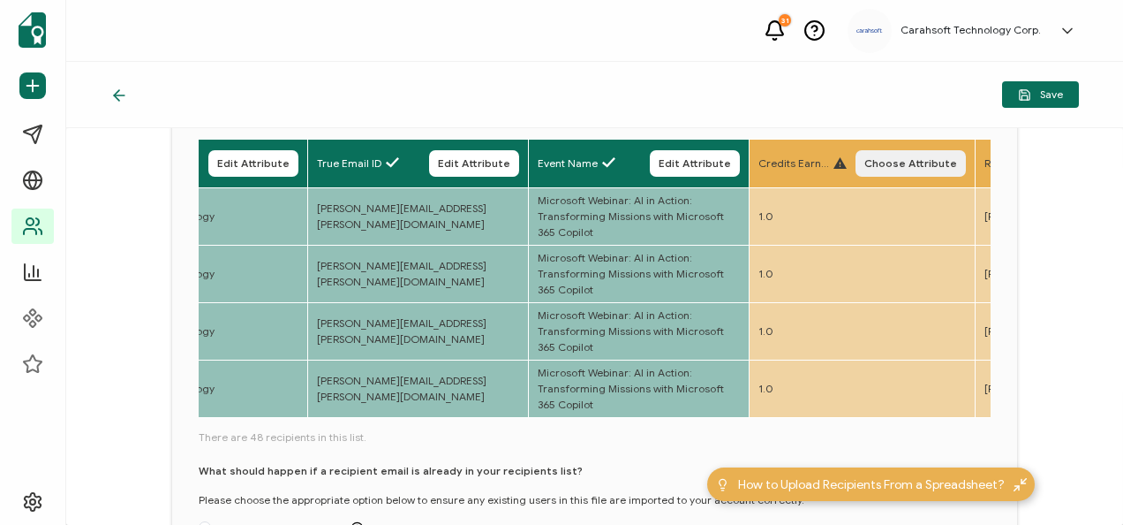
click at [936, 162] on span "Choose Attribute" at bounding box center [911, 163] width 93 height 11
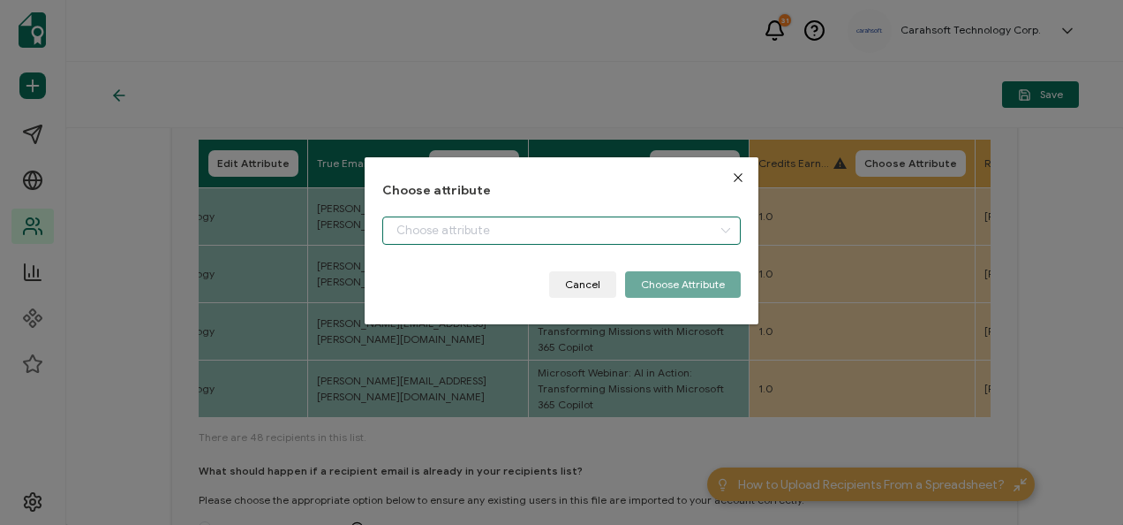
click at [601, 234] on input "dialog" at bounding box center [561, 230] width 358 height 28
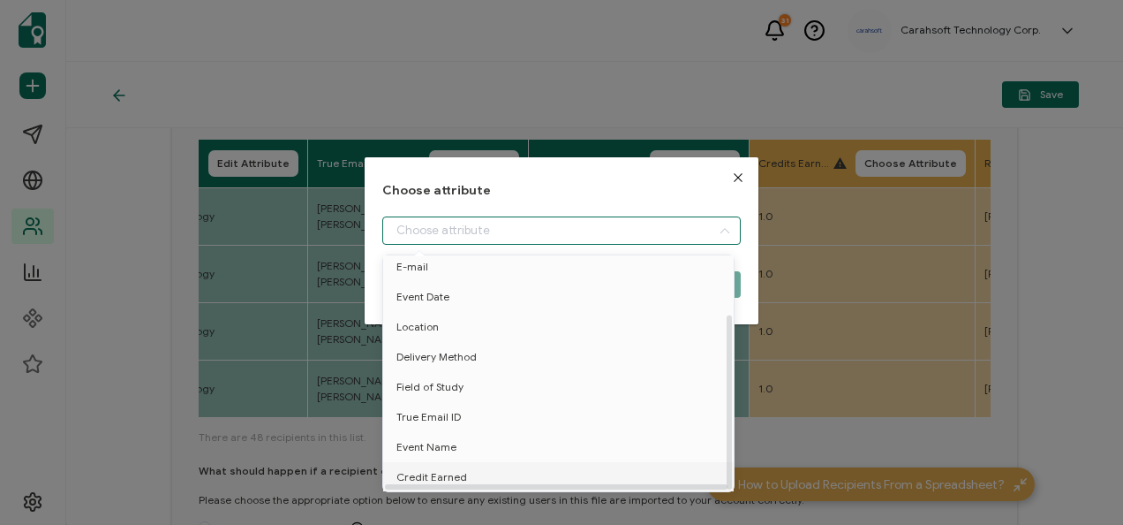
click at [470, 463] on li "Credit Earned" at bounding box center [562, 477] width 366 height 30
type input "Credit Earned"
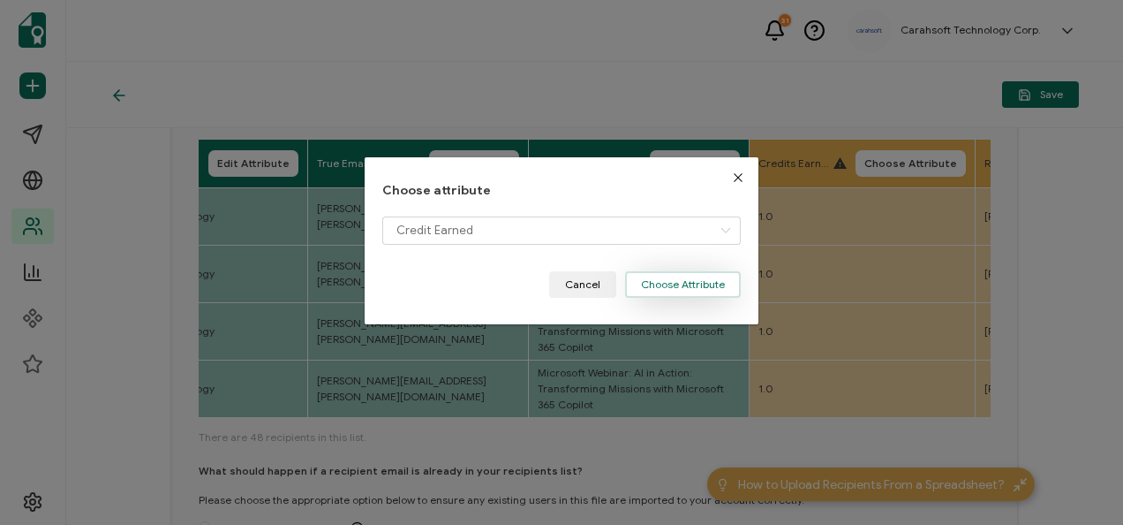
click at [701, 273] on button "Choose Attribute" at bounding box center [683, 284] width 116 height 26
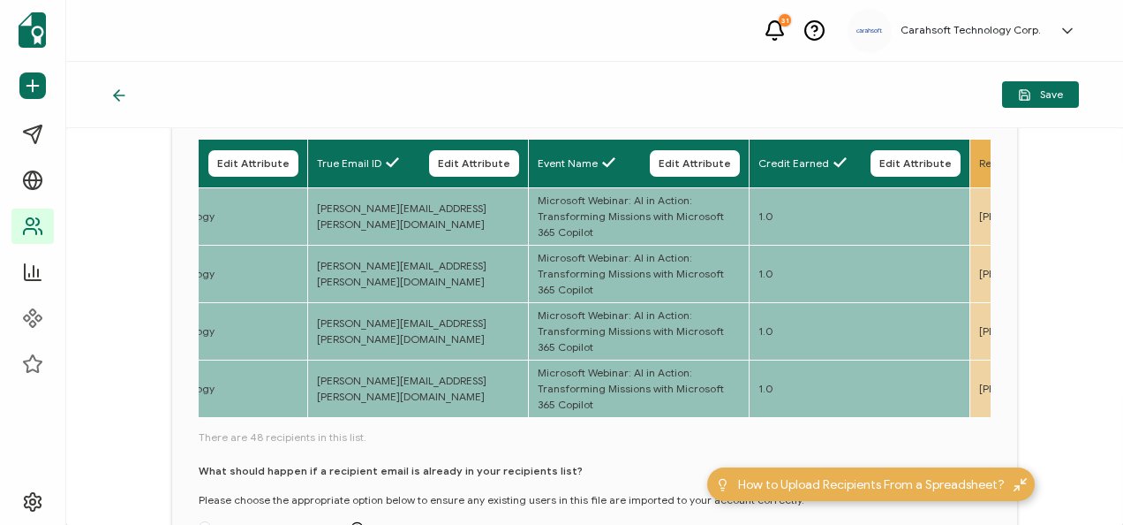
scroll to position [362, 0]
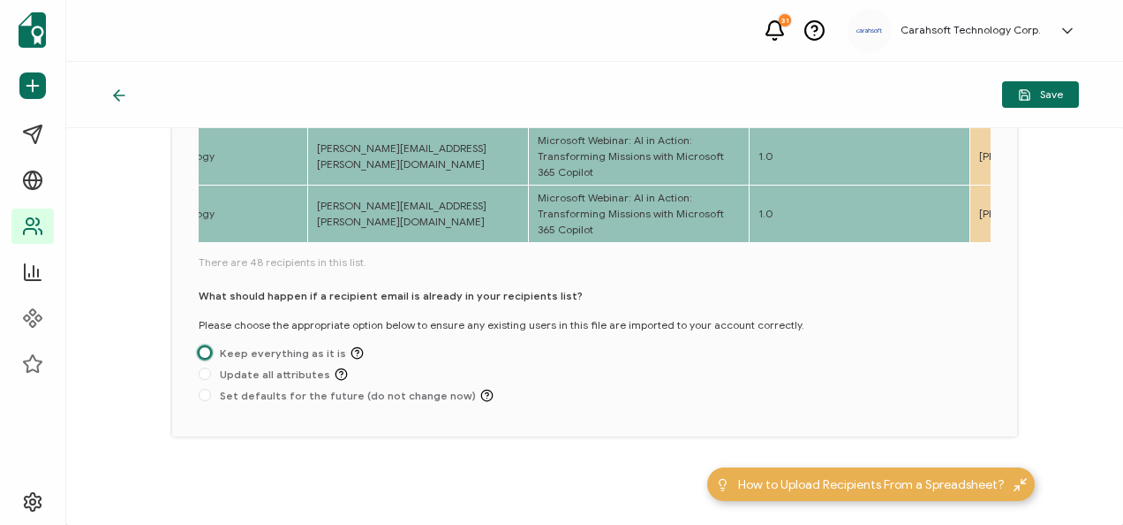
click at [208, 354] on span at bounding box center [205, 352] width 12 height 12
click at [208, 354] on input "Keep everything as it is" at bounding box center [205, 353] width 12 height 14
radio input "true"
click at [1050, 90] on span "Save" at bounding box center [1040, 94] width 45 height 13
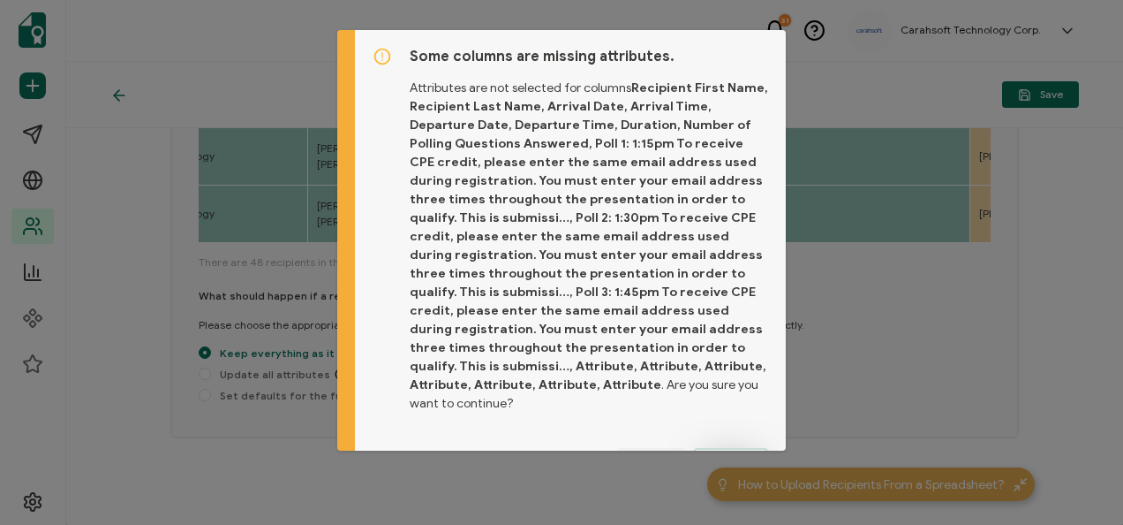
click at [726, 448] on button "Proceed" at bounding box center [731, 461] width 74 height 26
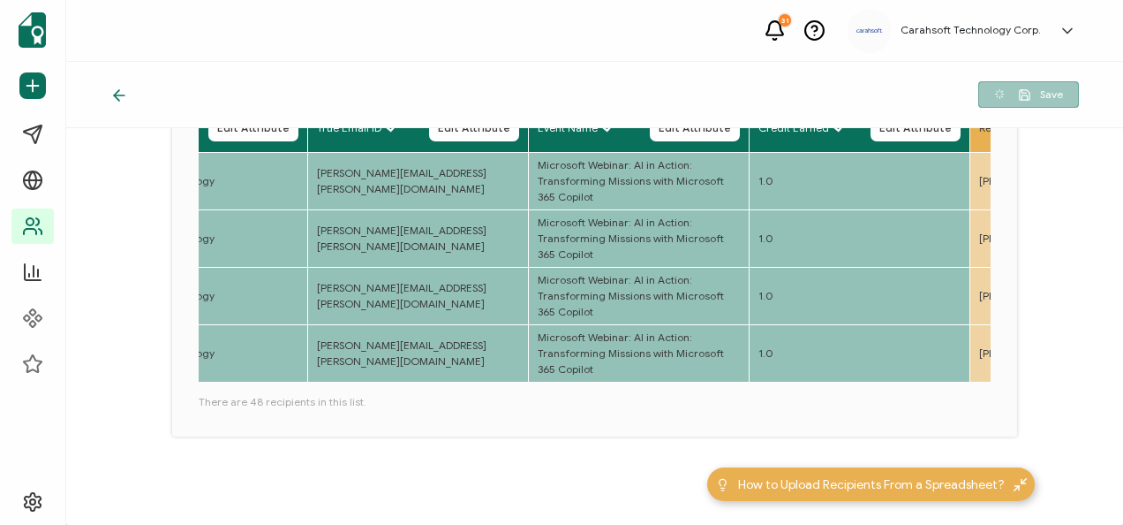
scroll to position [223, 0]
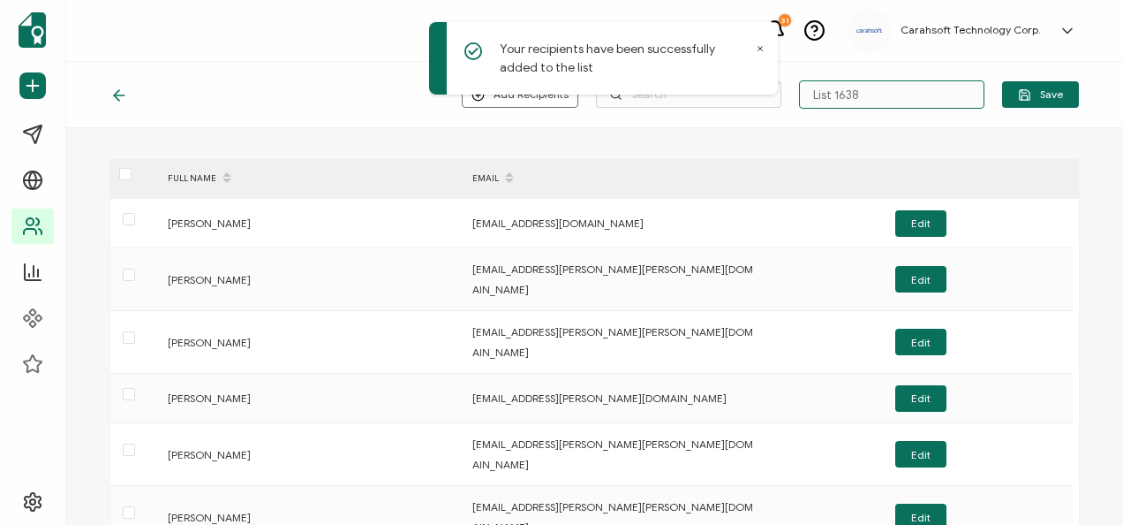
drag, startPoint x: 871, startPoint y: 83, endPoint x: 754, endPoint y: 110, distance: 119.6
click at [754, 110] on div "Add Recipients Upload New Recipients Import from Recipients List 1638 Save" at bounding box center [594, 95] width 1057 height 66
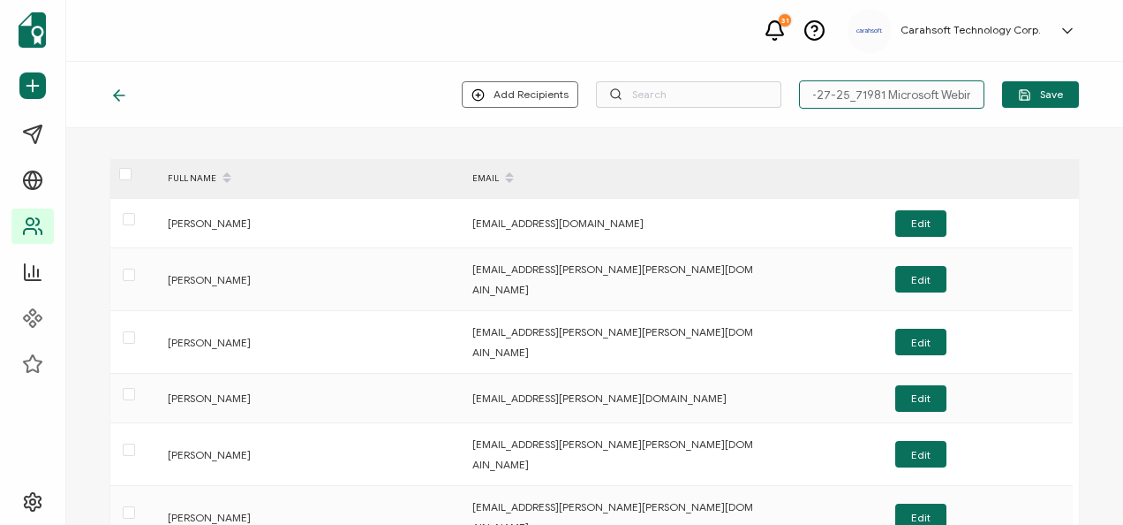
scroll to position [0, 13]
type input "8-27-25_71981 Microsoft Webinar"
click at [1022, 95] on icon "button" at bounding box center [1024, 97] width 5 height 4
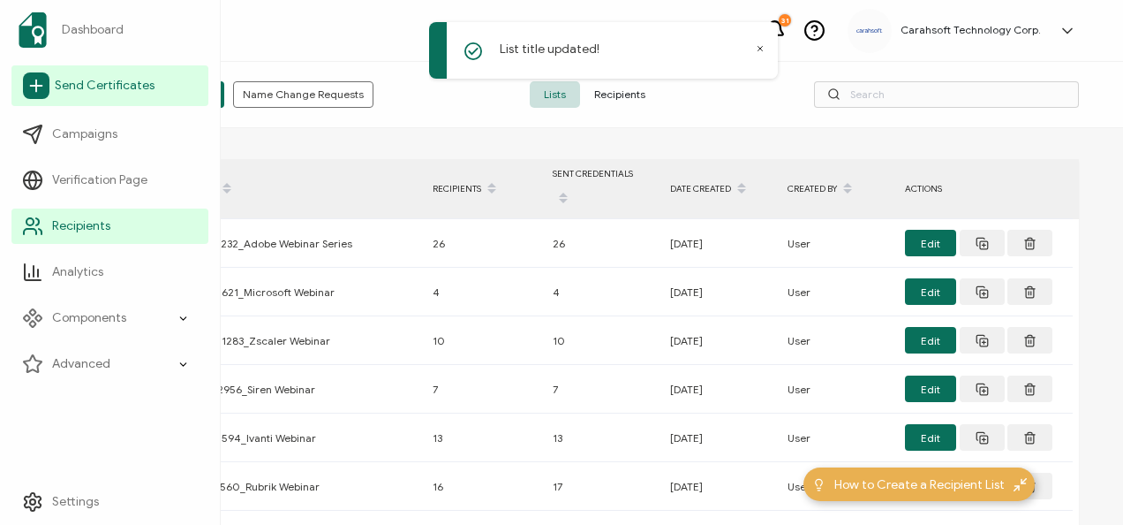
click at [61, 76] on link "Send Certificates" at bounding box center [109, 85] width 197 height 41
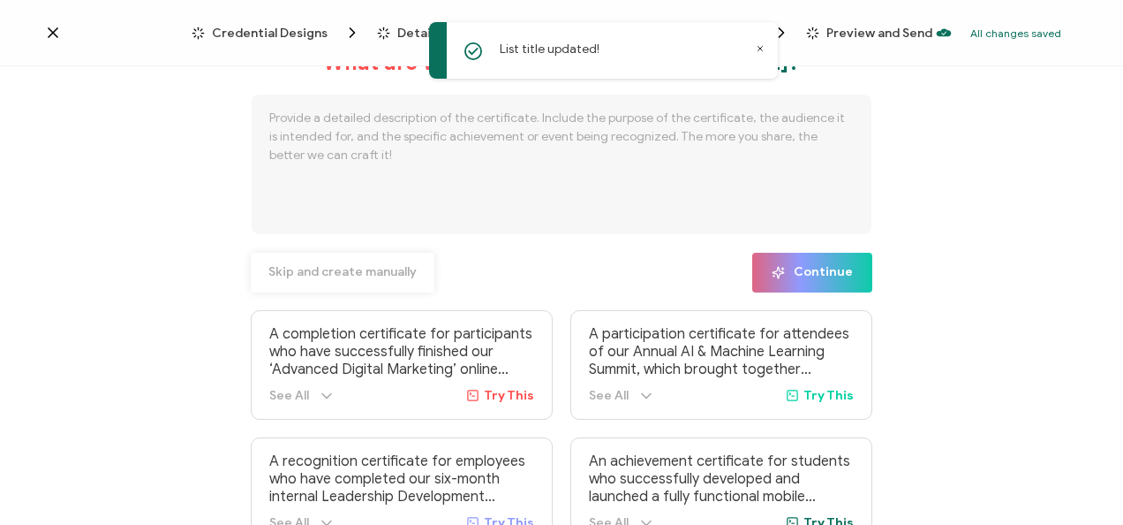
click at [384, 261] on button "Skip and create manually" at bounding box center [343, 273] width 184 height 40
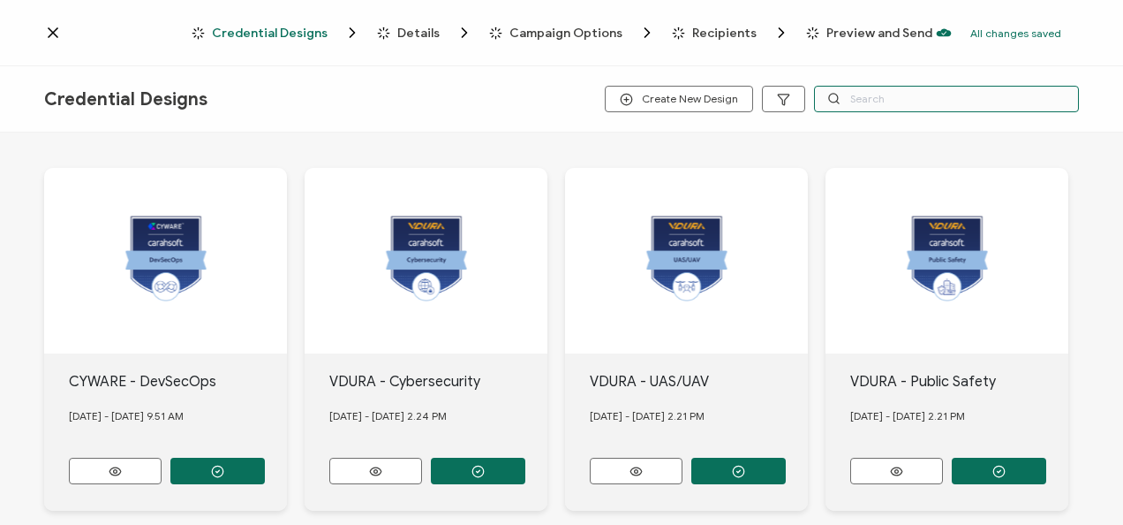
click at [859, 108] on input "text" at bounding box center [946, 99] width 265 height 26
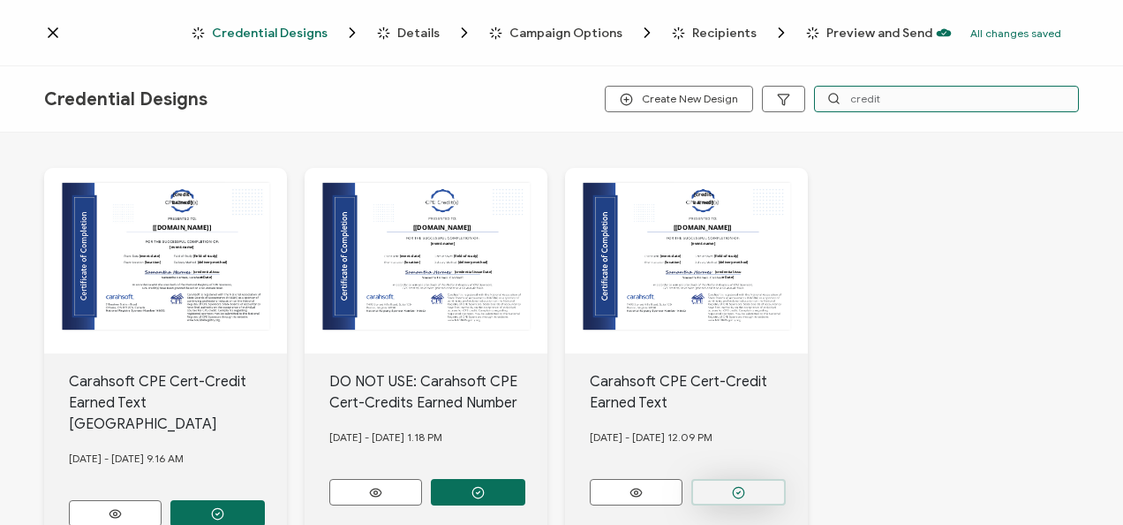
type input "credit"
click at [752, 479] on button "button" at bounding box center [739, 492] width 95 height 26
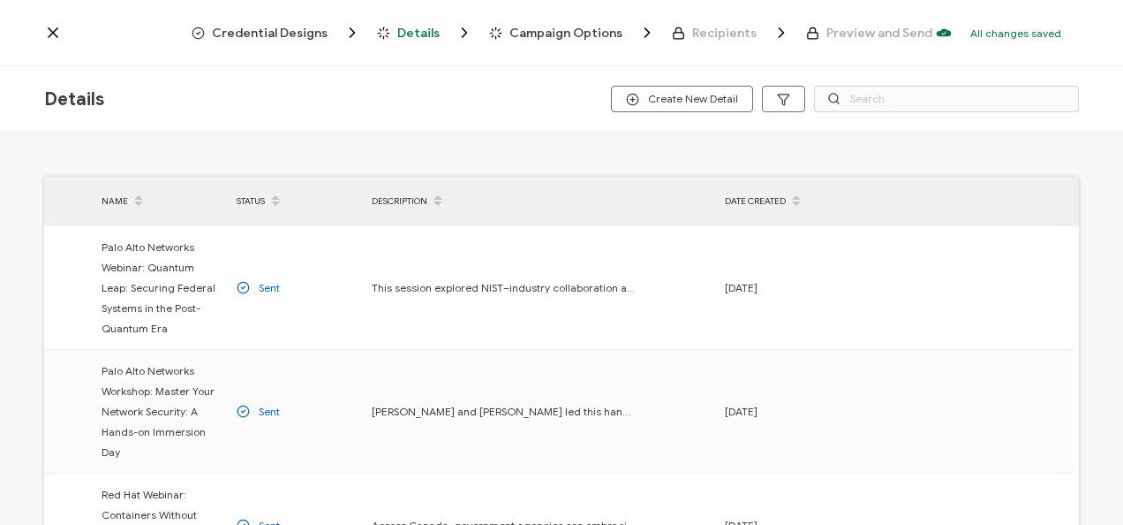
click at [259, 34] on span "Credential Designs" at bounding box center [270, 32] width 116 height 13
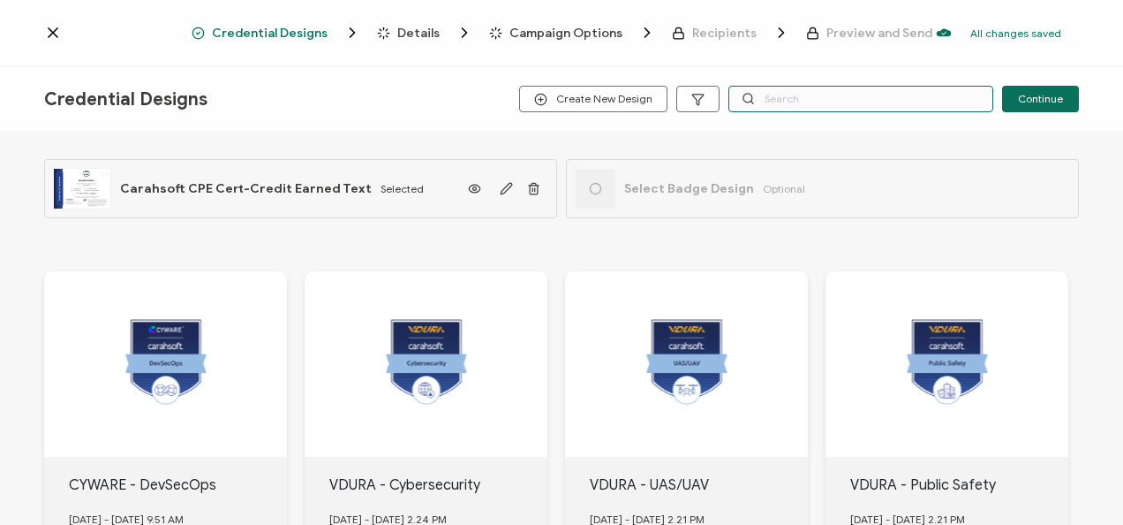
click at [876, 99] on input "text" at bounding box center [861, 99] width 265 height 26
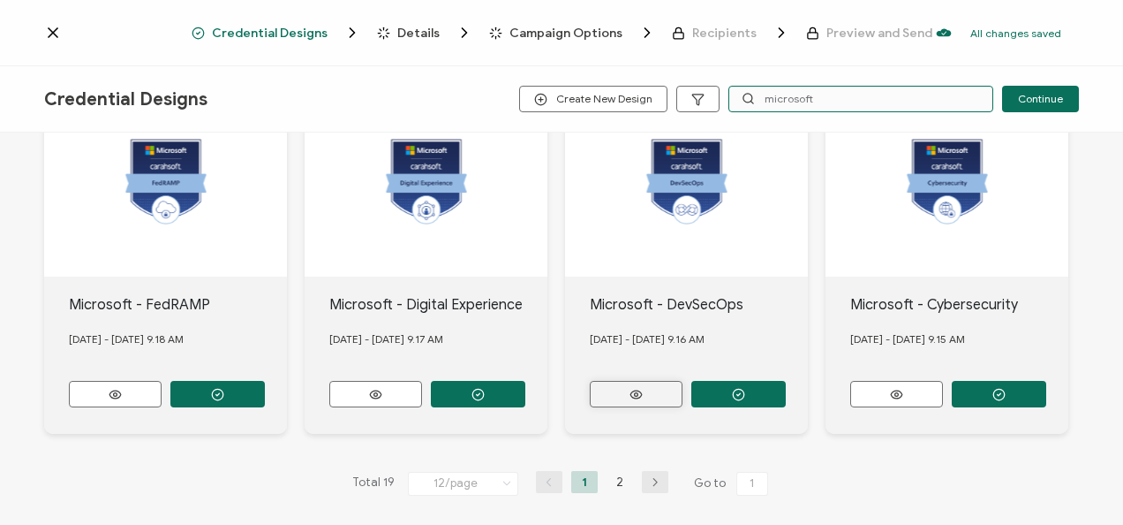
scroll to position [924, 0]
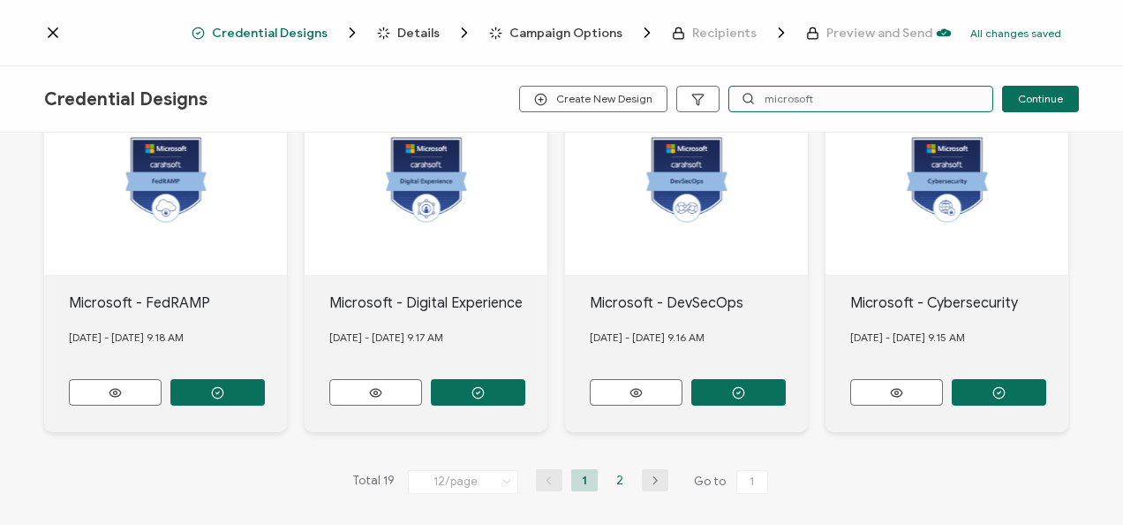
type input "microsoft"
click at [619, 470] on li "2" at bounding box center [620, 480] width 26 height 22
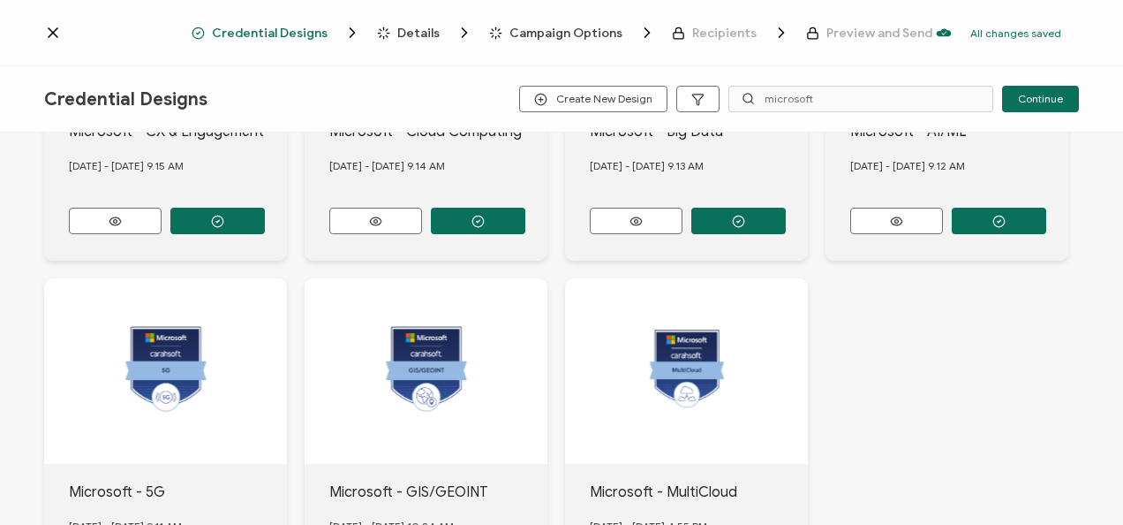
scroll to position [177, 0]
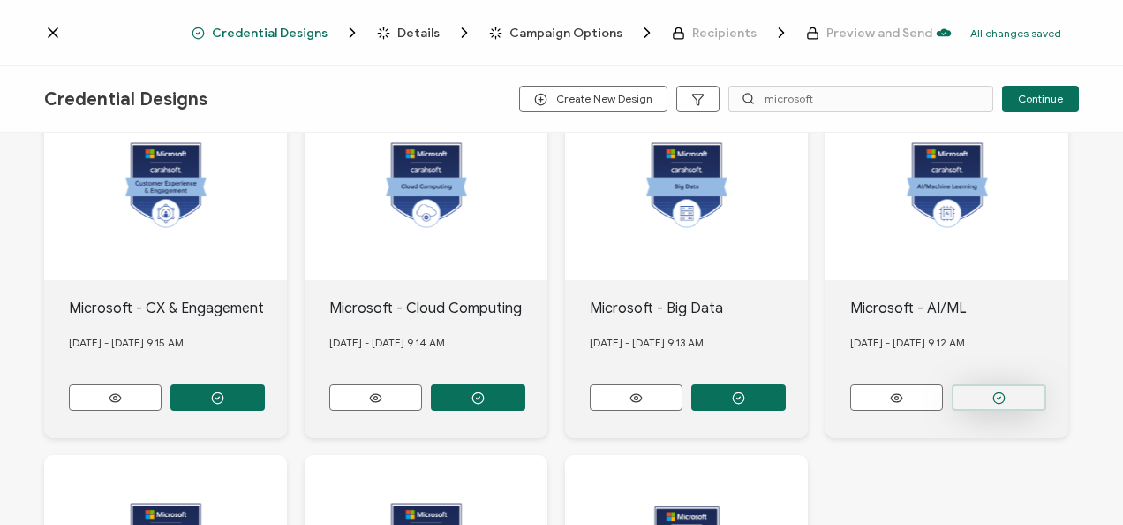
click at [994, 392] on circle "button" at bounding box center [999, 397] width 11 height 11
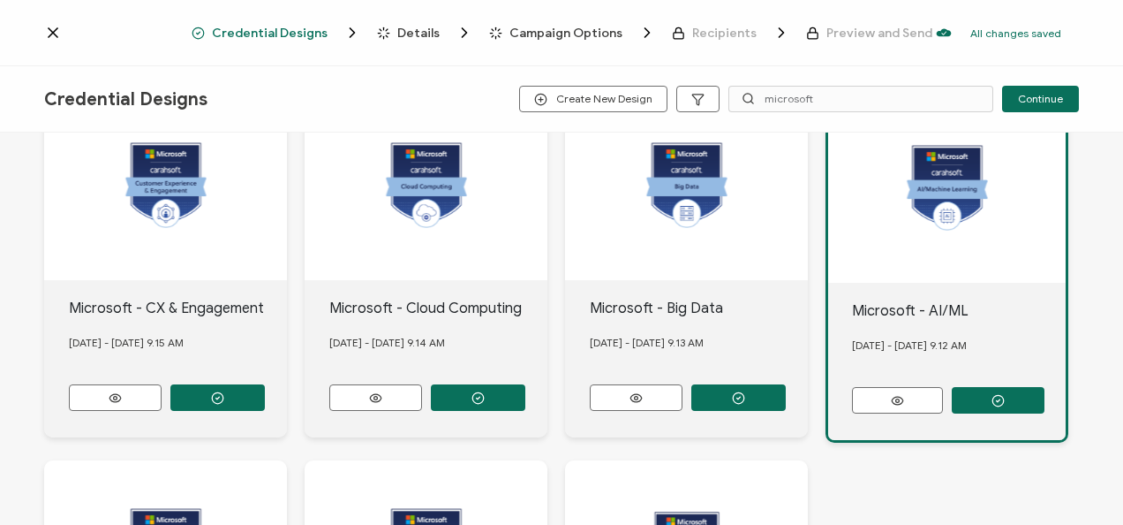
scroll to position [0, 0]
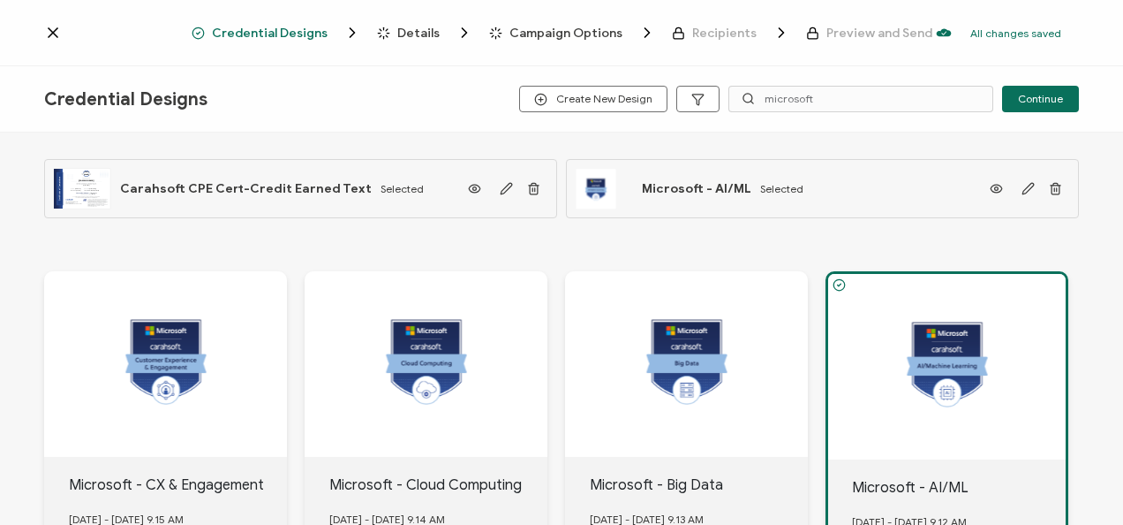
click at [390, 32] on icon "Breadcrumb" at bounding box center [383, 32] width 13 height 13
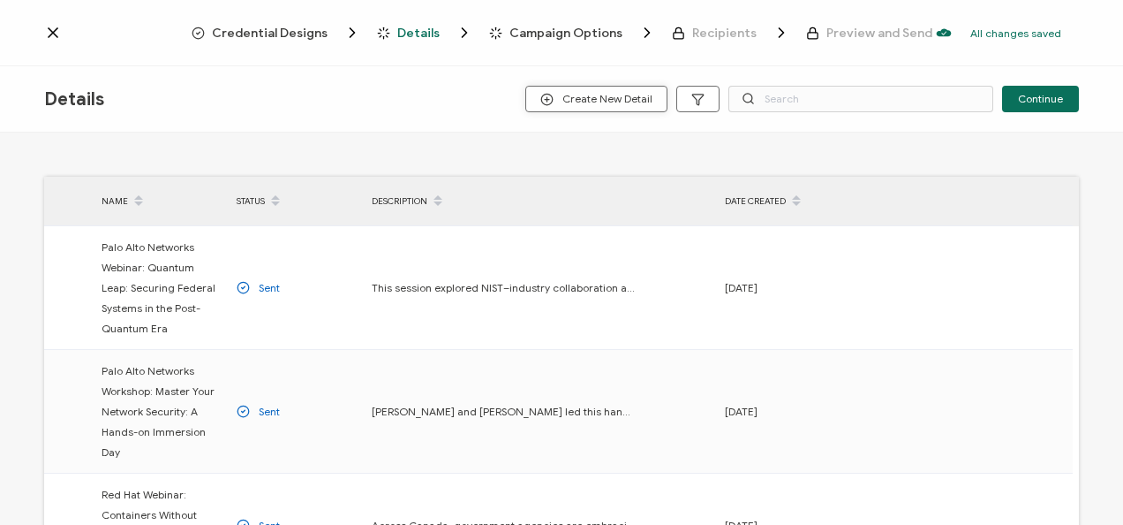
click at [585, 88] on button "Create New Detail" at bounding box center [596, 99] width 142 height 26
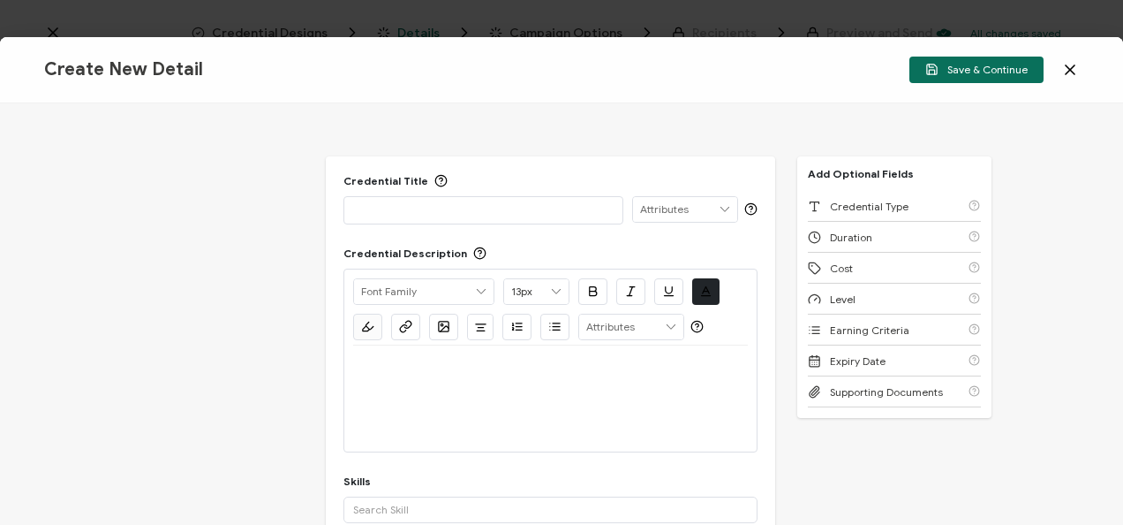
click at [174, 213] on div "Credential Title ISSUER Issuer Name Credential Description Alright Sans Amita A…" at bounding box center [561, 313] width 1123 height 421
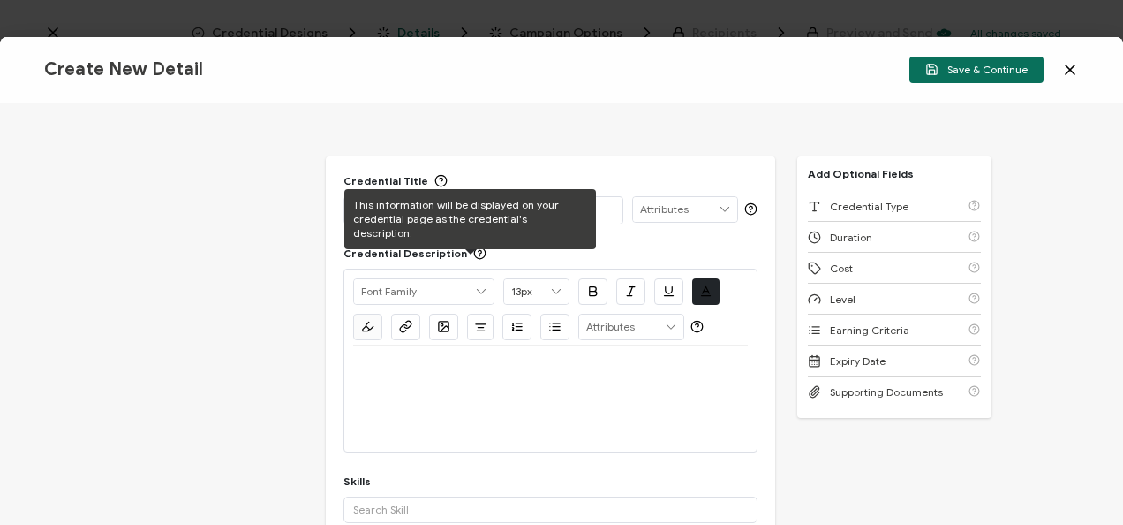
click at [458, 216] on div "This information will be displayed on your credential page as the credential's …" at bounding box center [470, 219] width 252 height 60
click at [571, 204] on div "This information will be displayed on your credential page as the credential's …" at bounding box center [470, 219] width 252 height 60
click at [609, 203] on p at bounding box center [483, 209] width 261 height 18
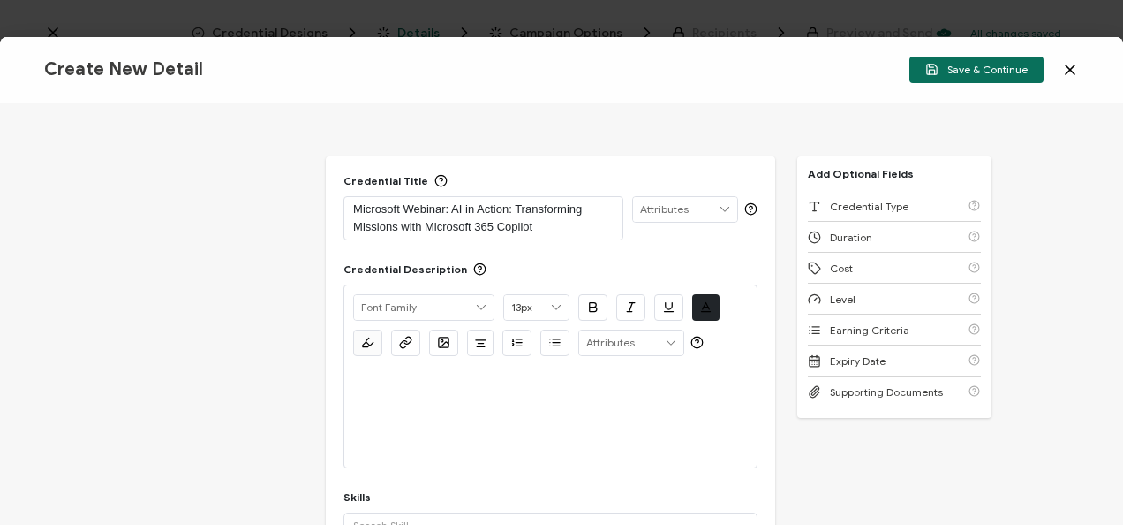
click at [549, 386] on p at bounding box center [550, 382] width 395 height 16
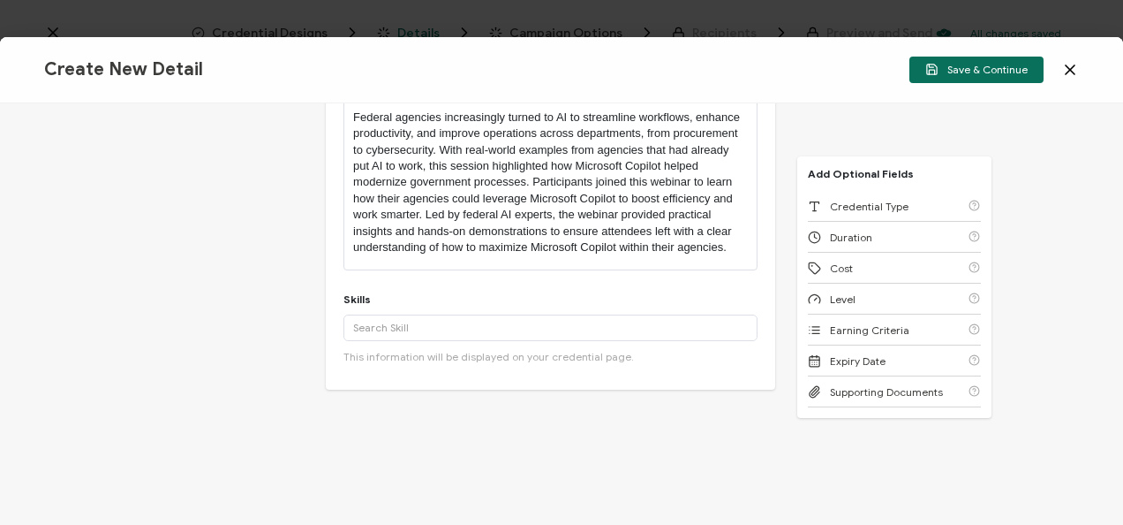
scroll to position [177, 0]
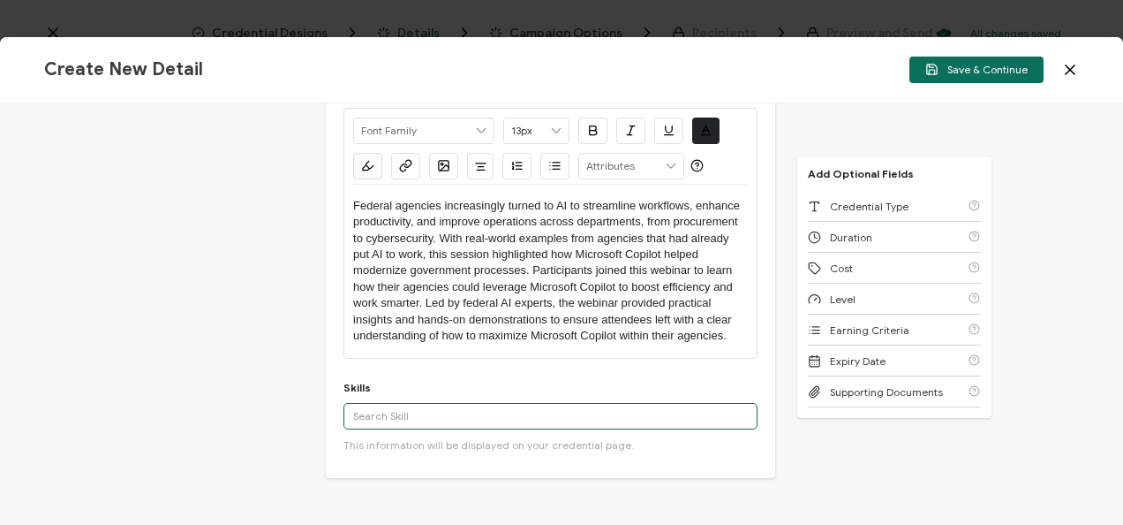
click at [408, 407] on input "text" at bounding box center [551, 416] width 414 height 26
type input "M365"
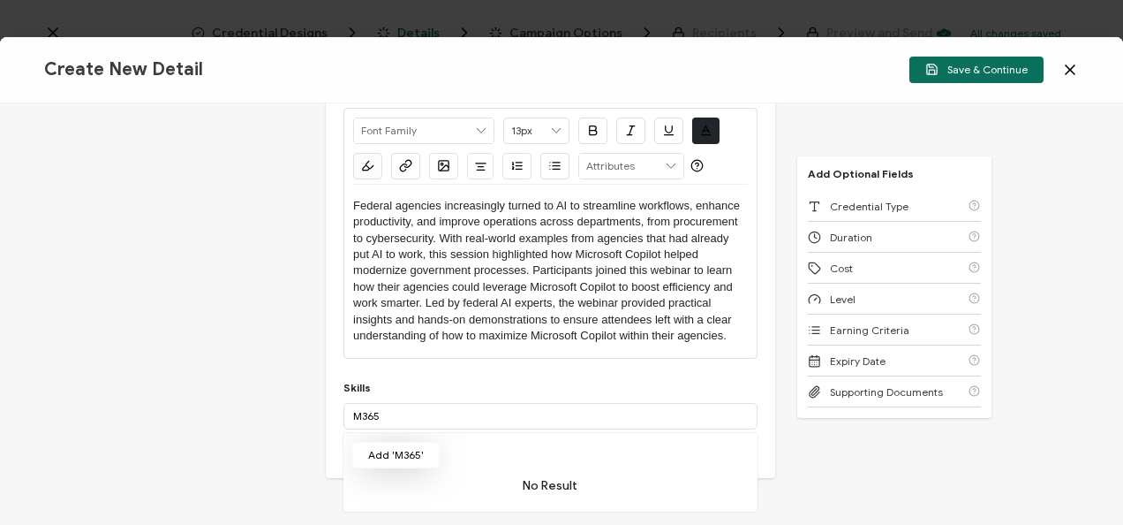
click at [410, 444] on button "Add 'M365'" at bounding box center [395, 455] width 87 height 26
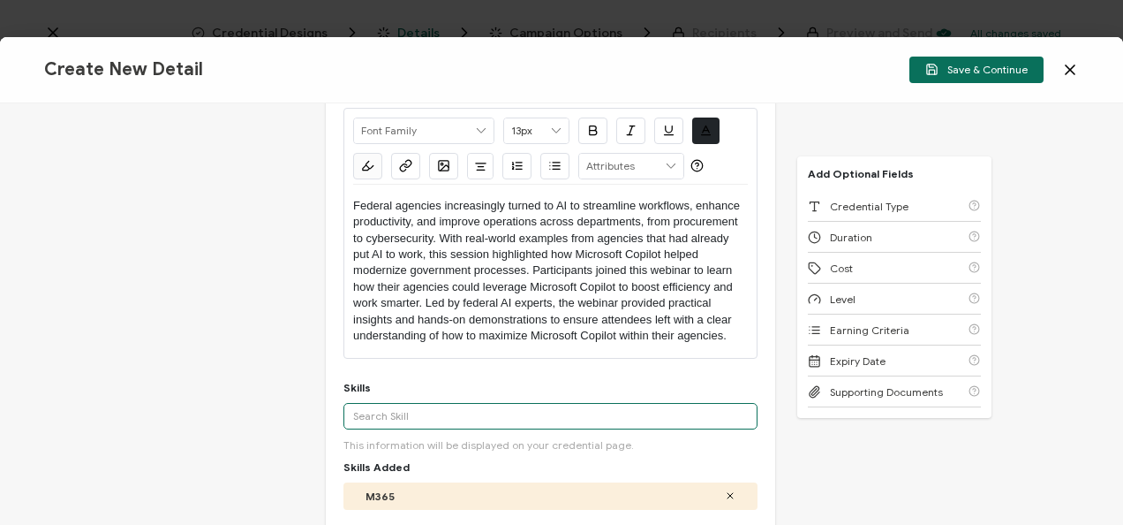
click at [543, 410] on input "text" at bounding box center [551, 416] width 414 height 26
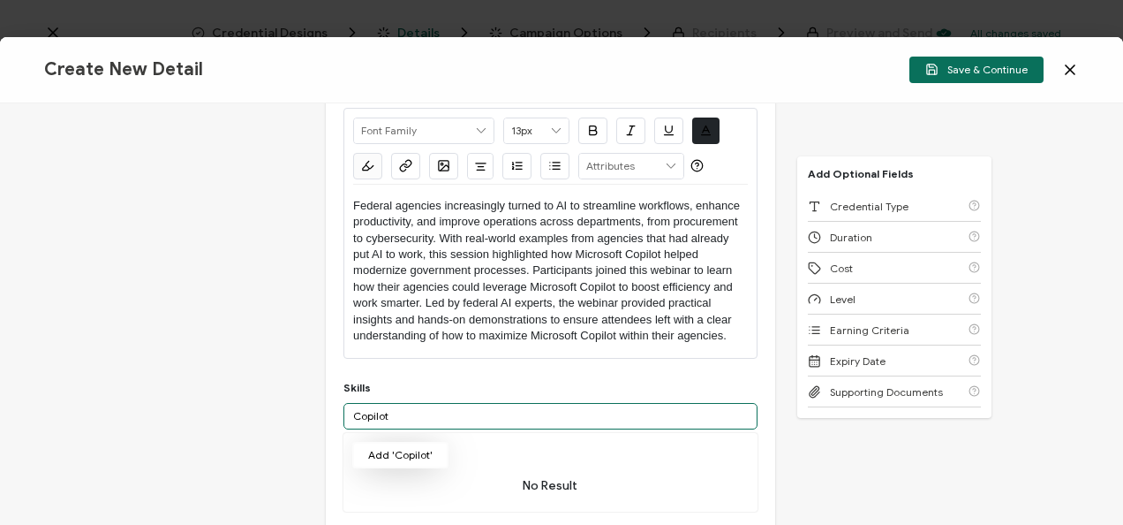
type input "Copilot"
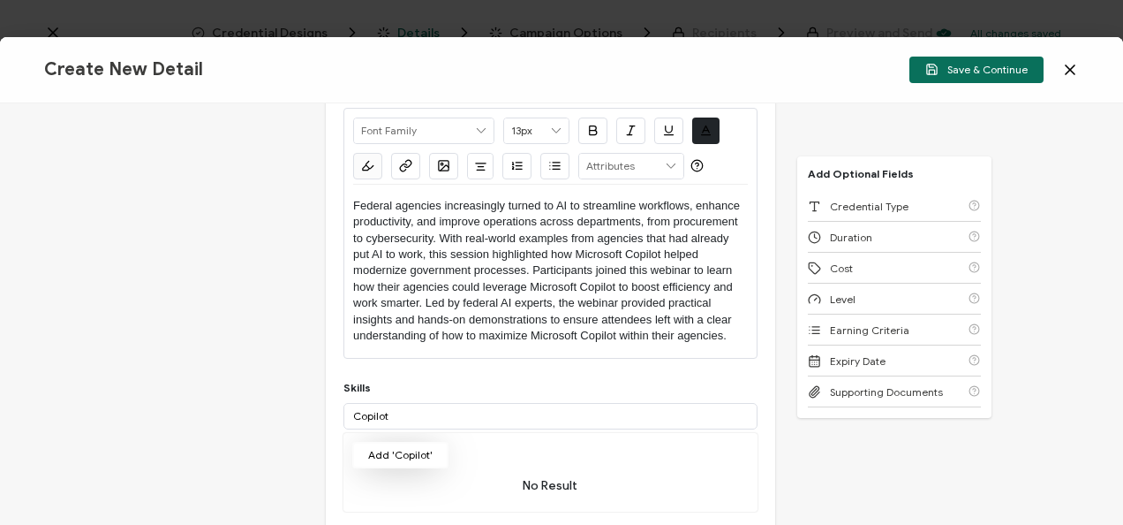
click at [412, 456] on button "Add 'Copilot'" at bounding box center [400, 455] width 96 height 26
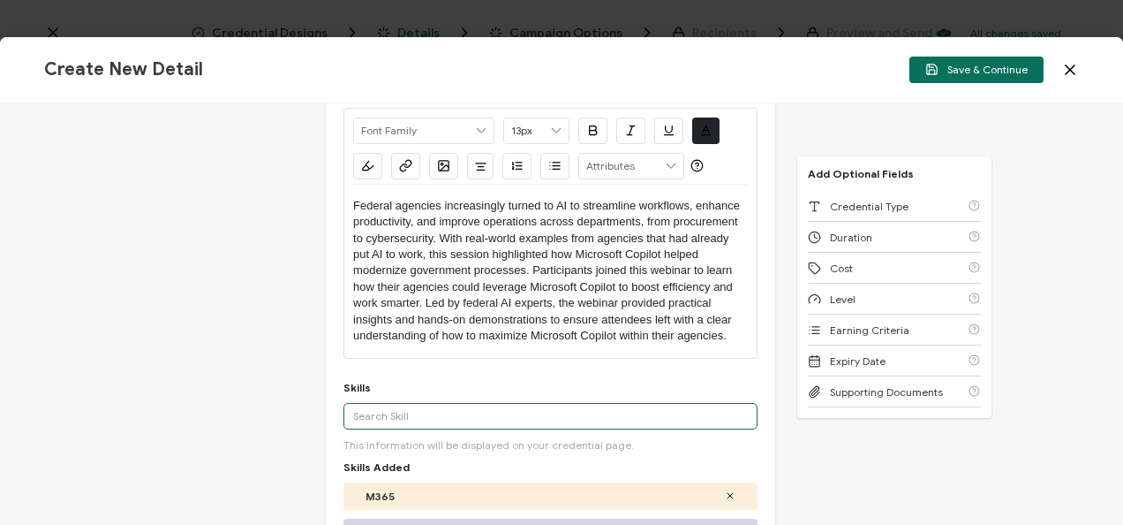
click at [433, 412] on input "text" at bounding box center [551, 416] width 414 height 26
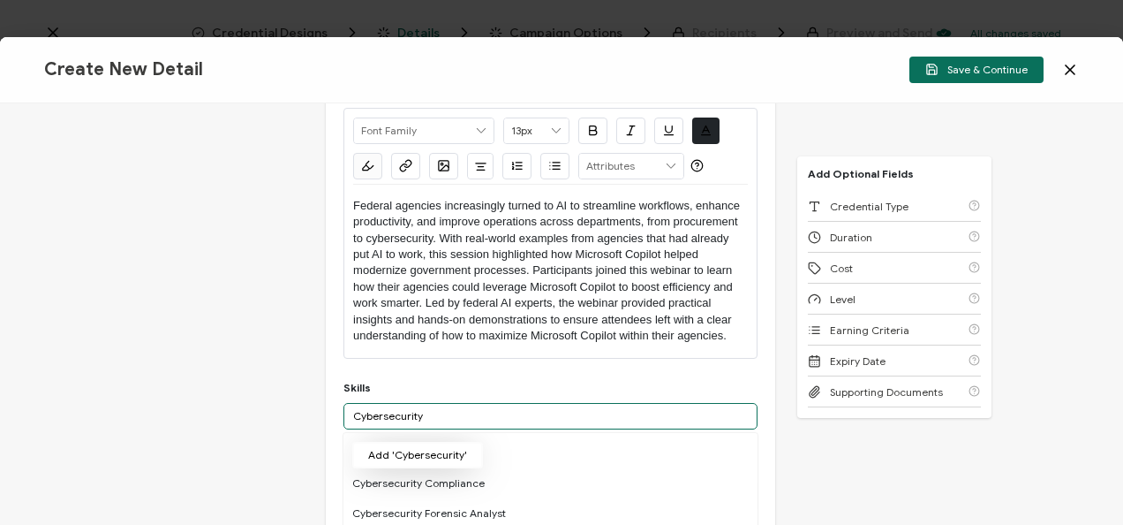
type input "Cybersecurity"
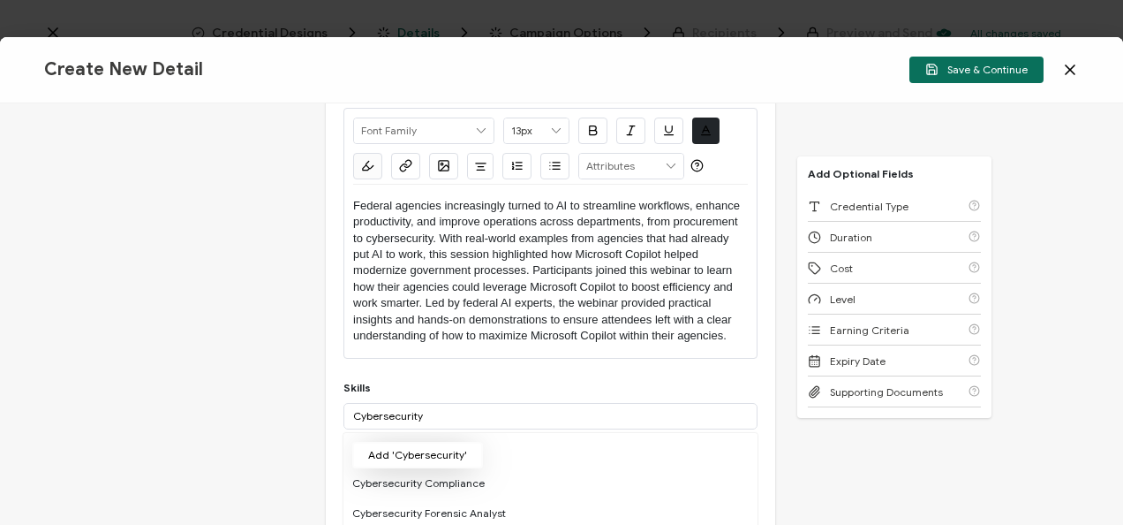
click at [432, 453] on button "Add 'Cybersecurity'" at bounding box center [417, 455] width 131 height 26
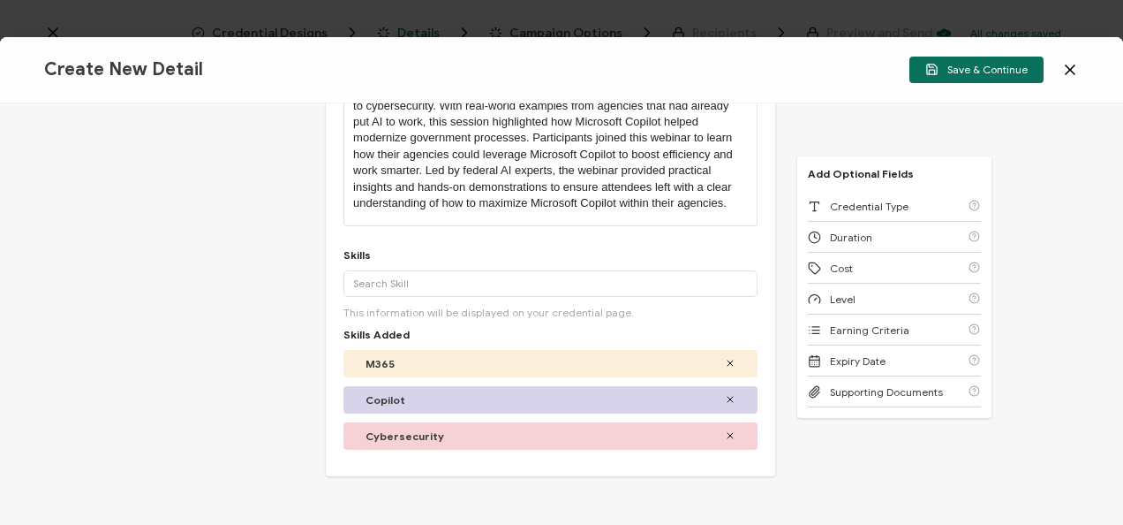
scroll to position [471, 0]
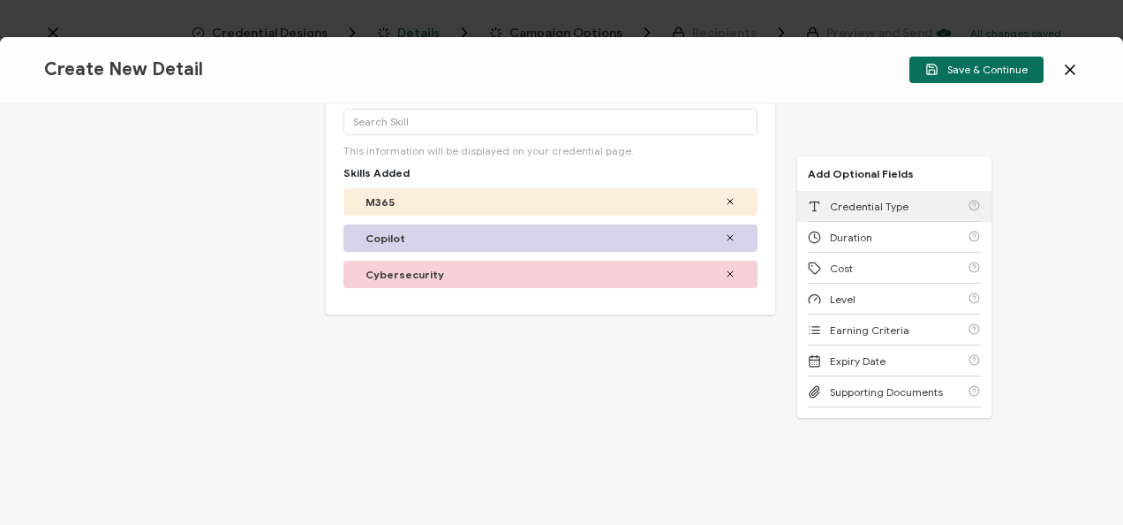
click at [895, 205] on span "Credential Type" at bounding box center [869, 206] width 79 height 13
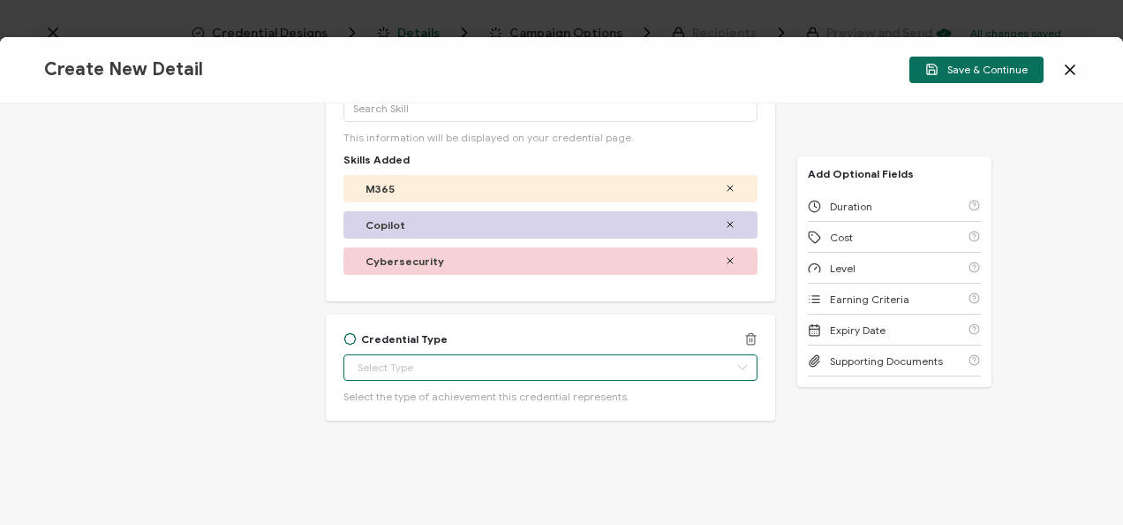
click at [552, 364] on input "text" at bounding box center [551, 367] width 414 height 26
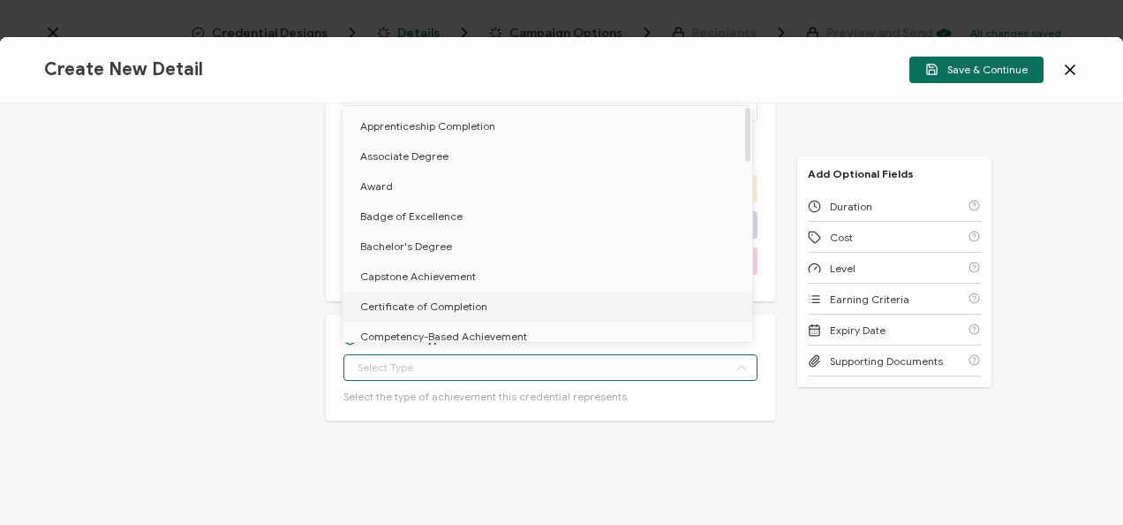
click at [394, 310] on span "Certificate of Completion" at bounding box center [423, 305] width 127 height 13
type input "Certificate of Completion"
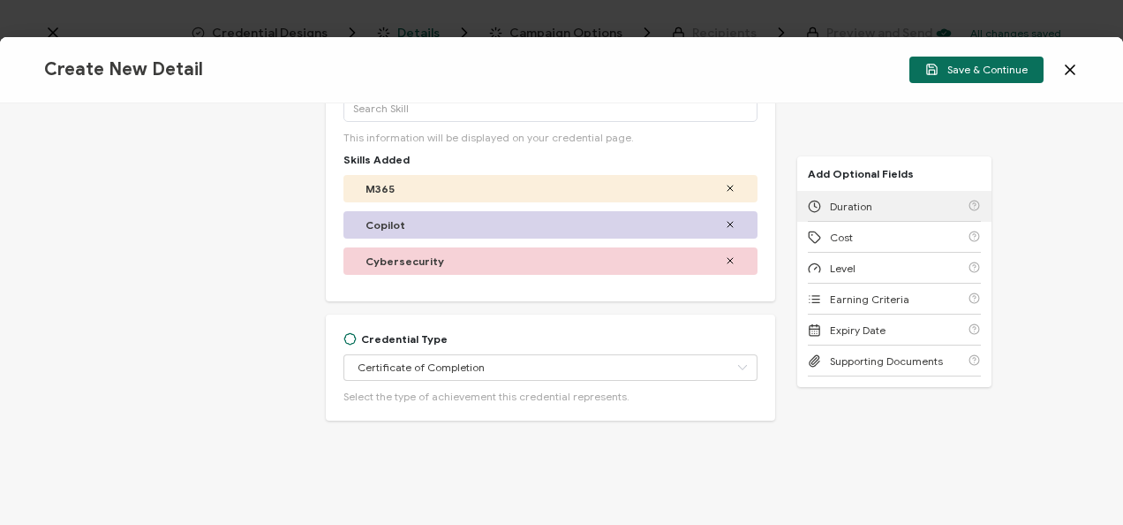
click at [860, 202] on span "Duration" at bounding box center [851, 206] width 42 height 13
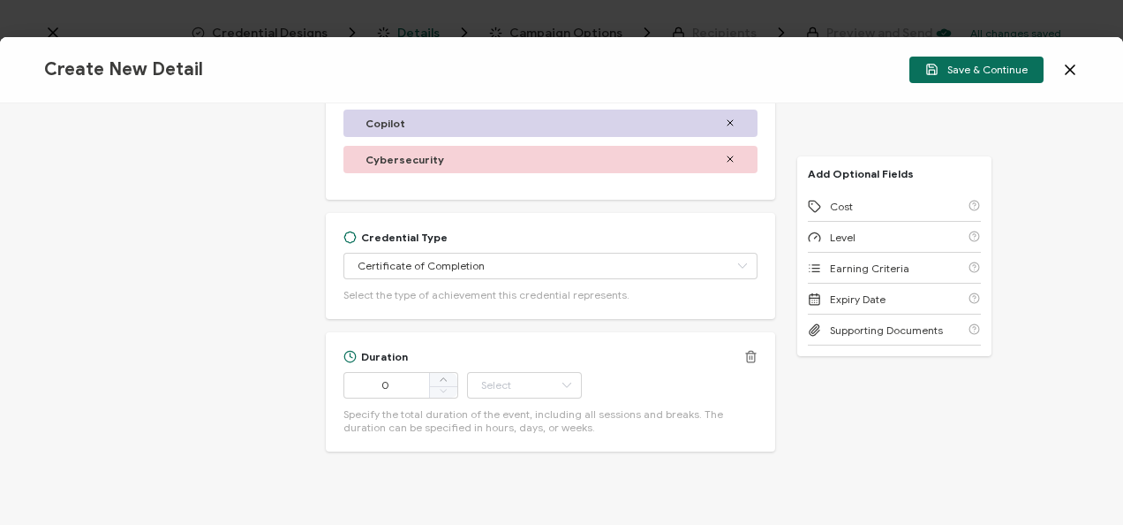
scroll to position [616, 0]
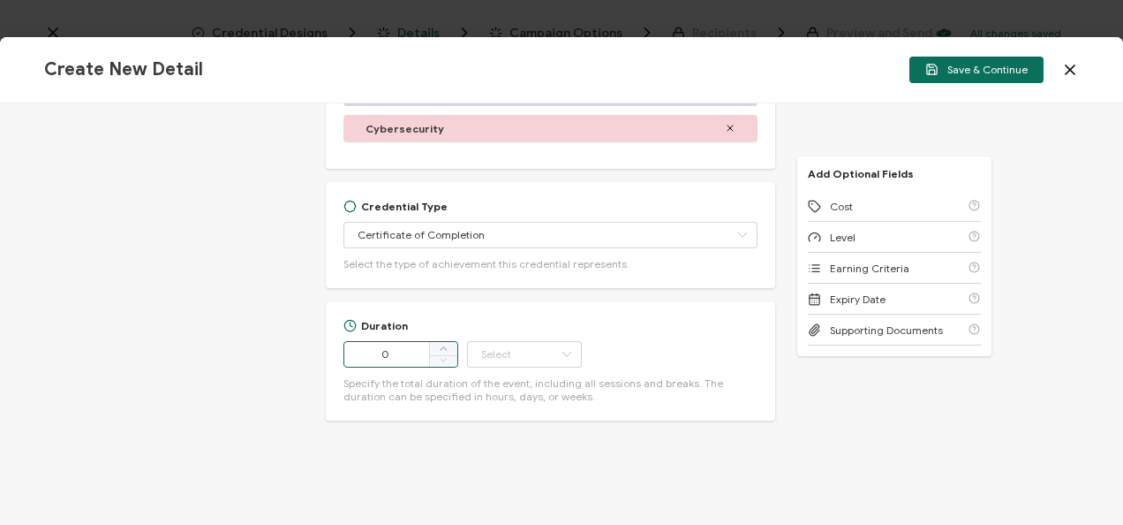
drag, startPoint x: 401, startPoint y: 351, endPoint x: 321, endPoint y: 356, distance: 79.7
click at [321, 356] on div "Credential Title Microsoft Webinar: AI in Action: Transforming Missions with Mi…" at bounding box center [561, 313] width 1123 height 421
type input "54"
click at [495, 348] on input "text" at bounding box center [524, 354] width 115 height 26
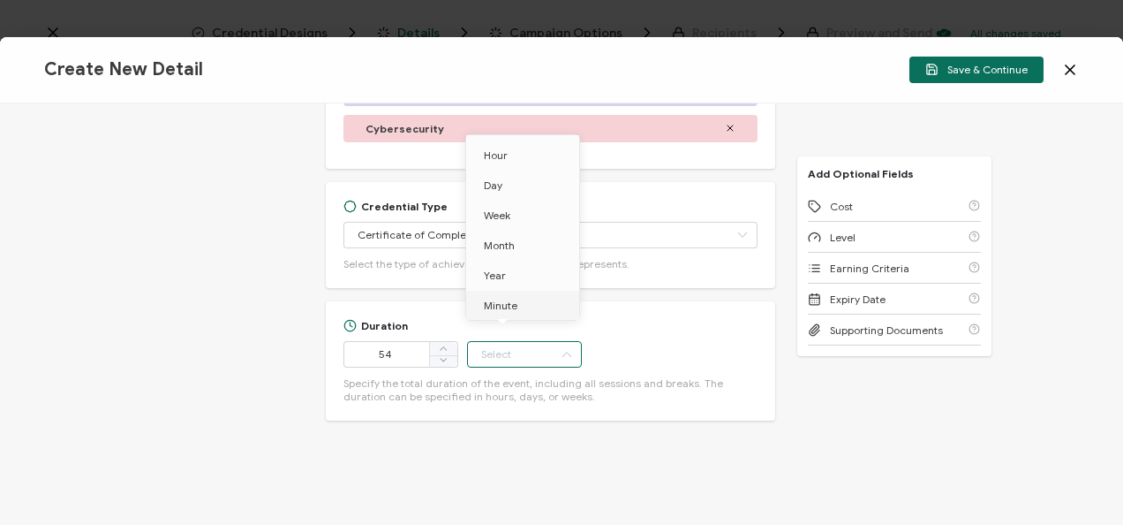
click at [509, 304] on span "Minute" at bounding box center [501, 305] width 34 height 13
type input "Minute"
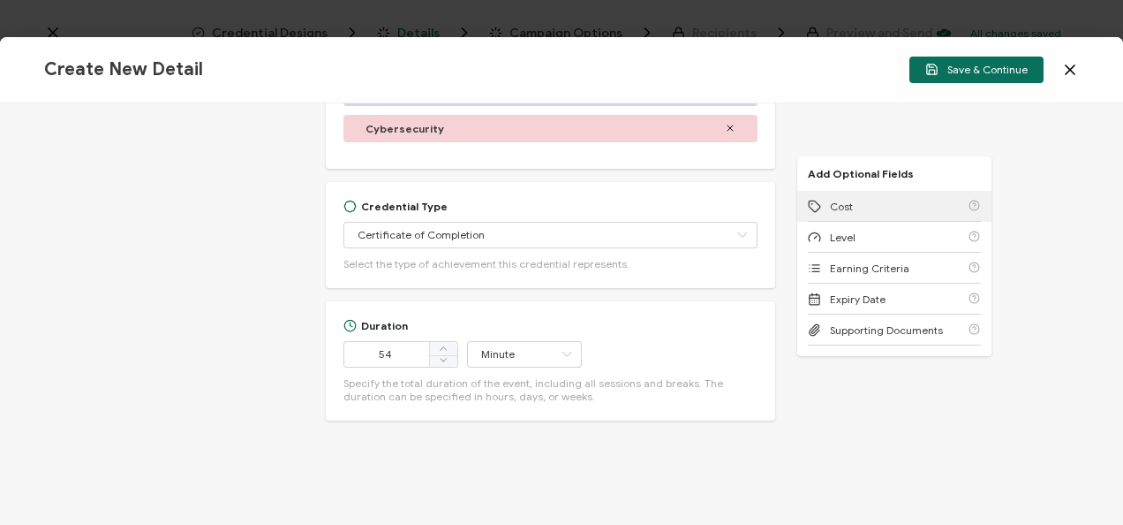
click at [843, 207] on span "Cost" at bounding box center [841, 206] width 23 height 13
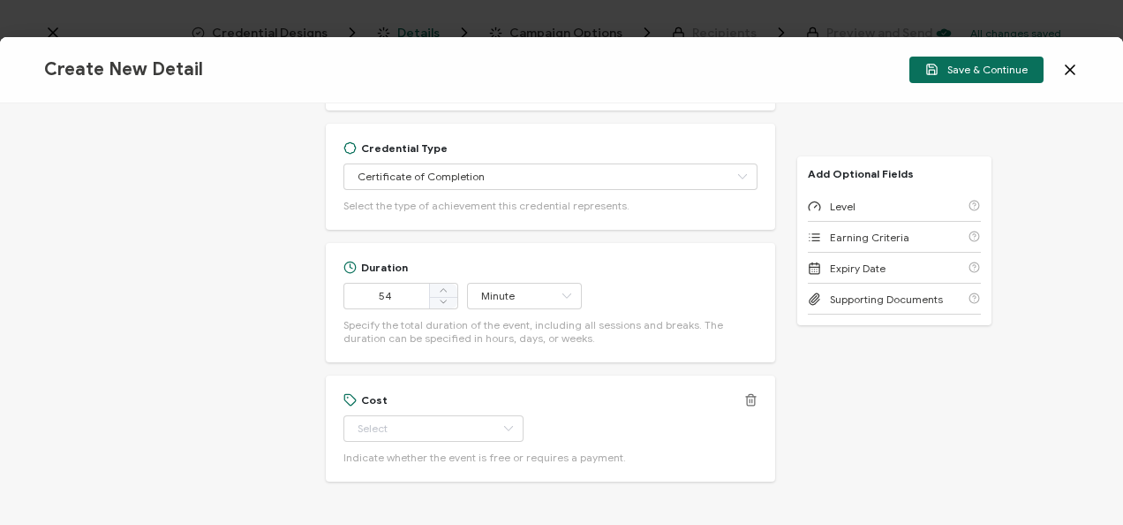
scroll to position [737, 0]
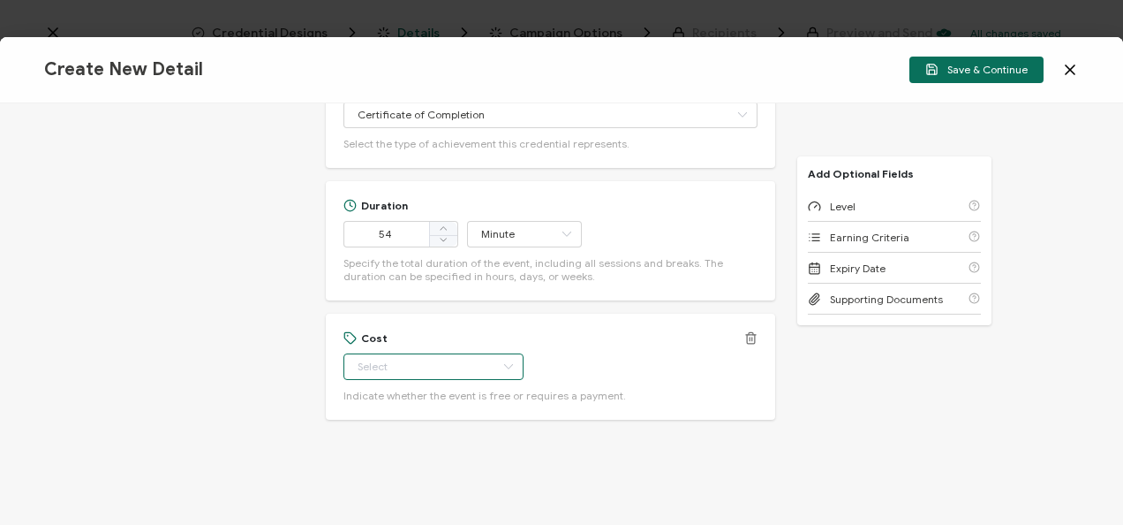
click at [442, 367] on input "text" at bounding box center [434, 366] width 180 height 26
click at [400, 404] on li "Free" at bounding box center [425, 410] width 165 height 30
type input "Free"
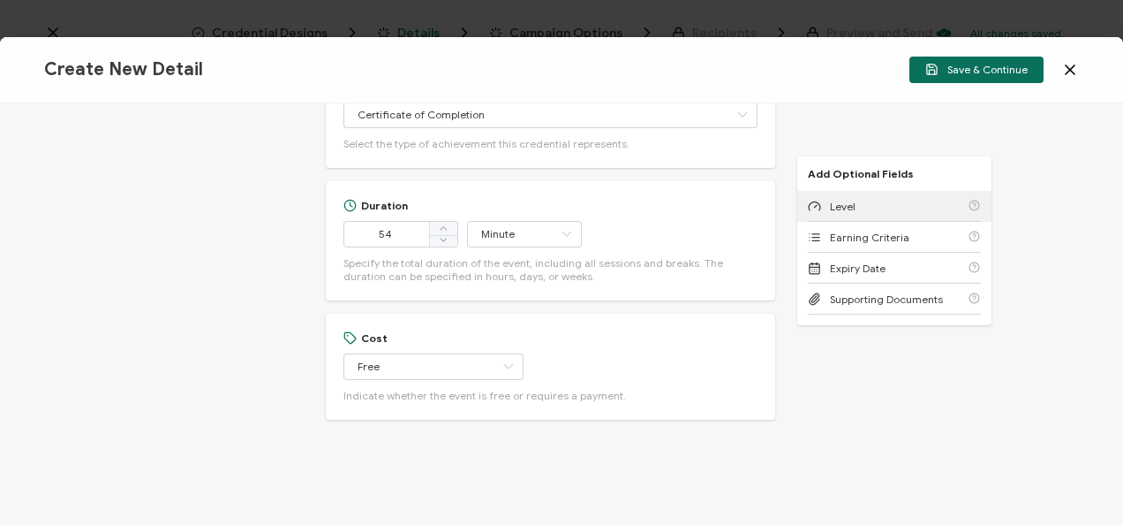
click at [892, 215] on div "Level" at bounding box center [894, 206] width 173 height 31
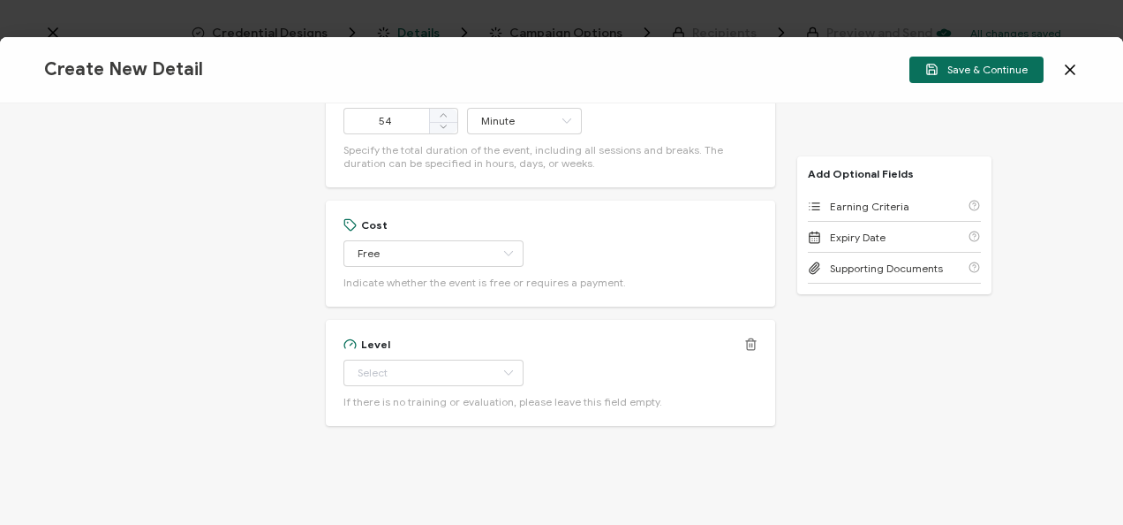
scroll to position [855, 0]
click at [457, 371] on input "text" at bounding box center [434, 367] width 180 height 26
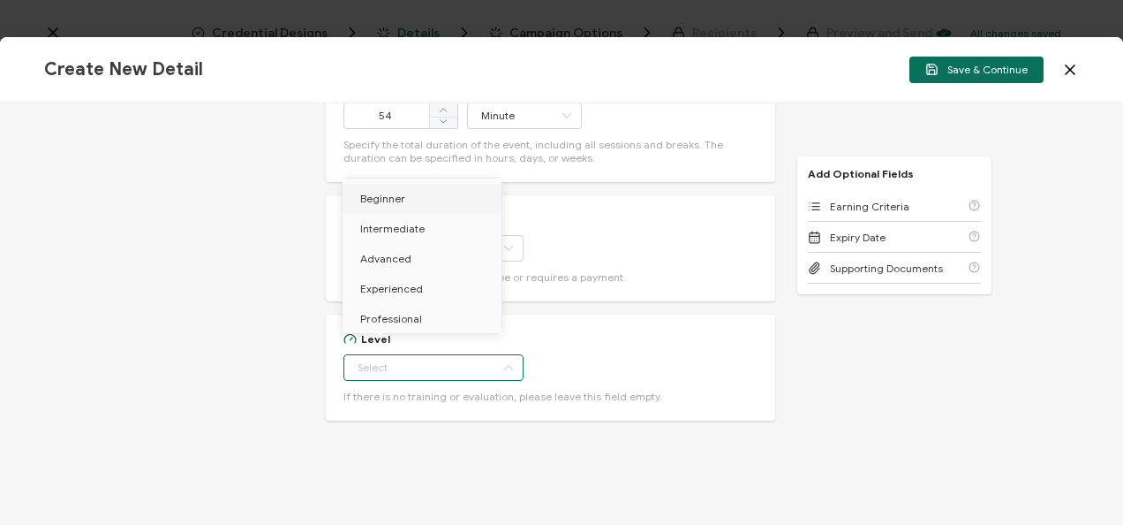
click at [417, 200] on li "Beginner" at bounding box center [425, 199] width 165 height 30
type input "Beginner"
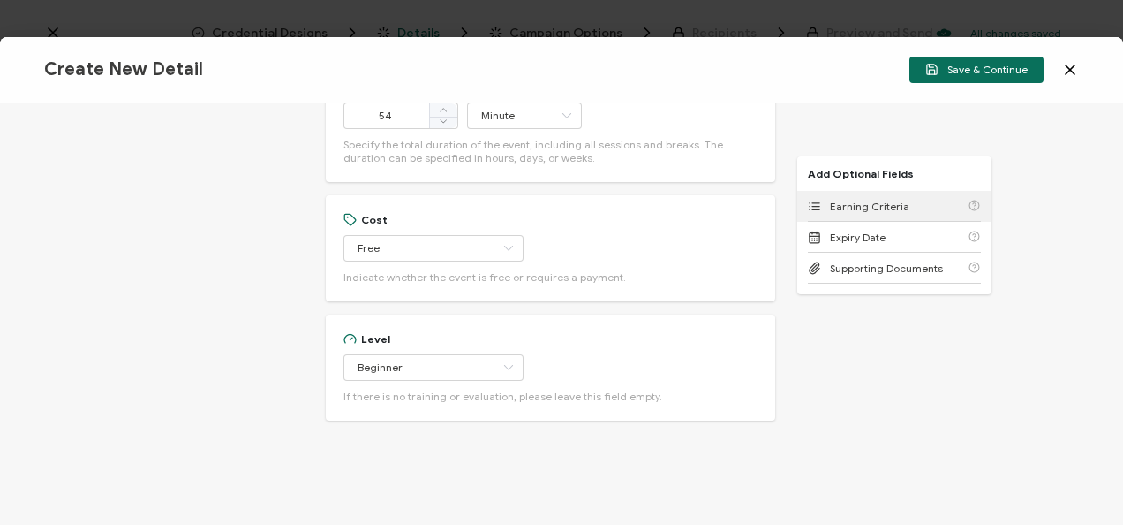
click at [858, 193] on div "Earning Criteria" at bounding box center [894, 206] width 173 height 31
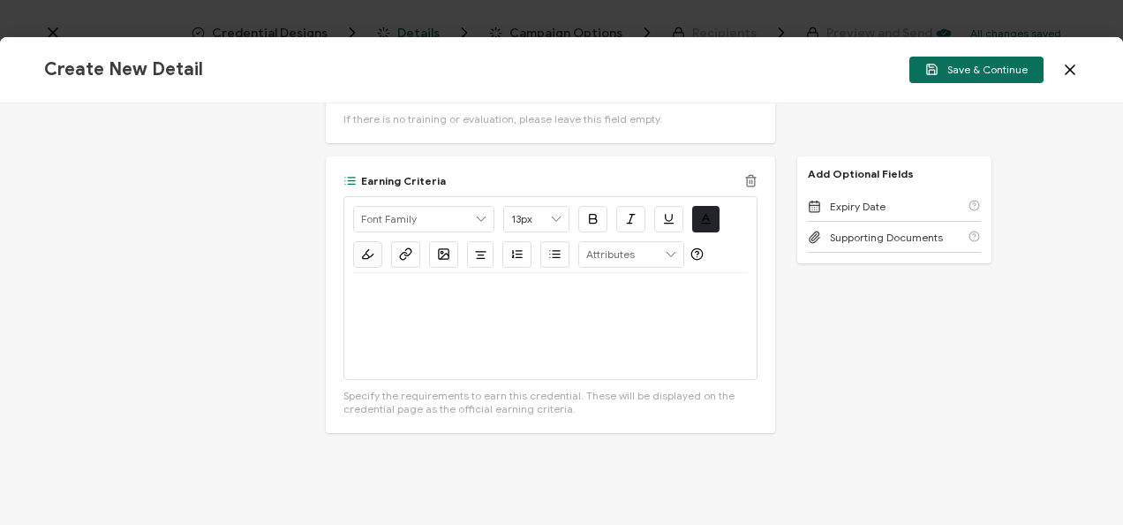
scroll to position [1145, 0]
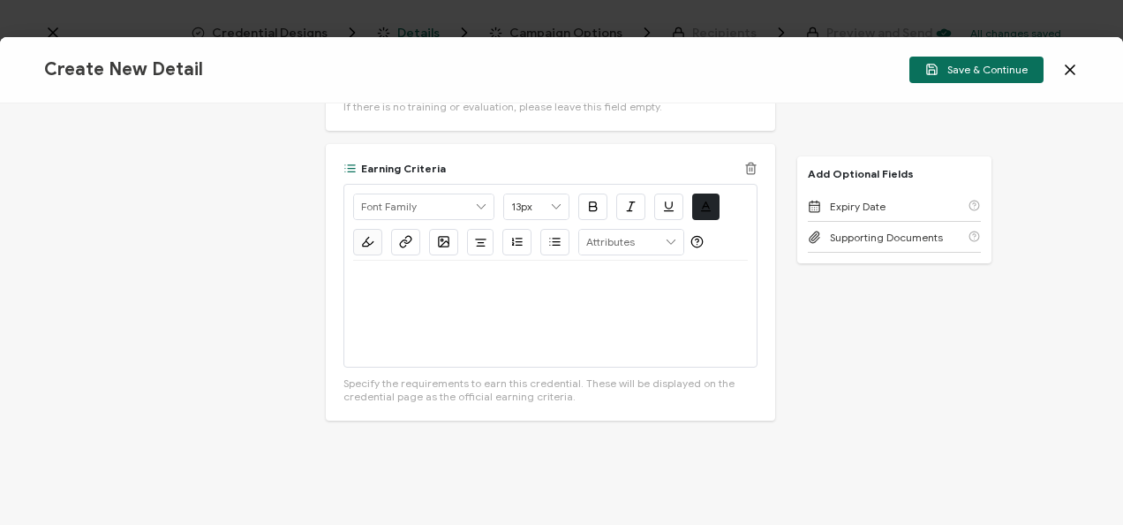
click at [457, 314] on div at bounding box center [550, 314] width 395 height 106
drag, startPoint x: 426, startPoint y: 274, endPoint x: 353, endPoint y: 281, distance: 72.8
click at [353, 281] on p "Watch Now >>" at bounding box center [550, 282] width 395 height 16
click at [395, 234] on button "button" at bounding box center [405, 242] width 29 height 26
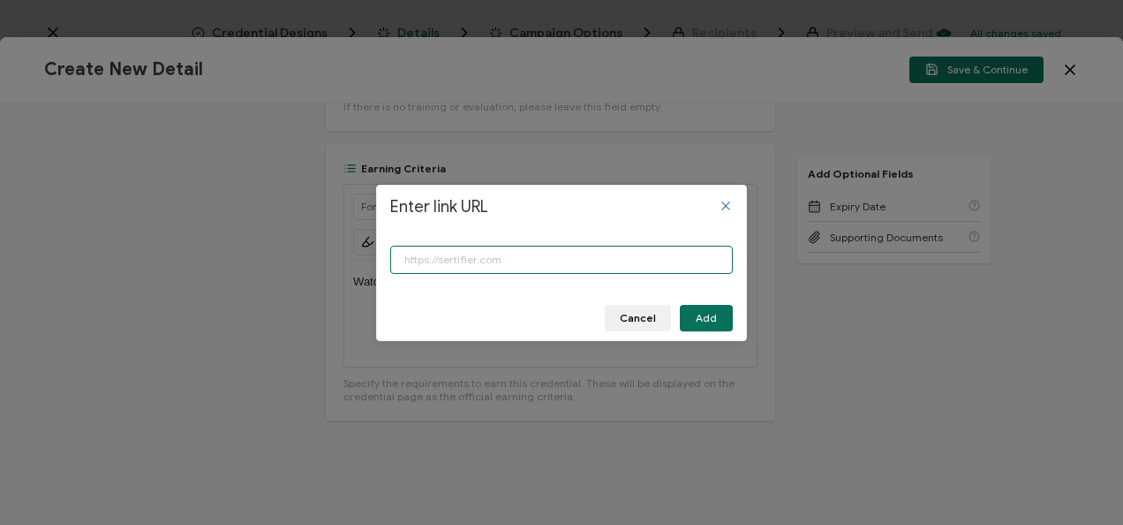
click at [422, 258] on input "Enter link URL" at bounding box center [561, 260] width 343 height 28
paste input "https://www.carahsoft.com/learn/event/69986"
type input "https://www.carahsoft.com/learn/event/69986"
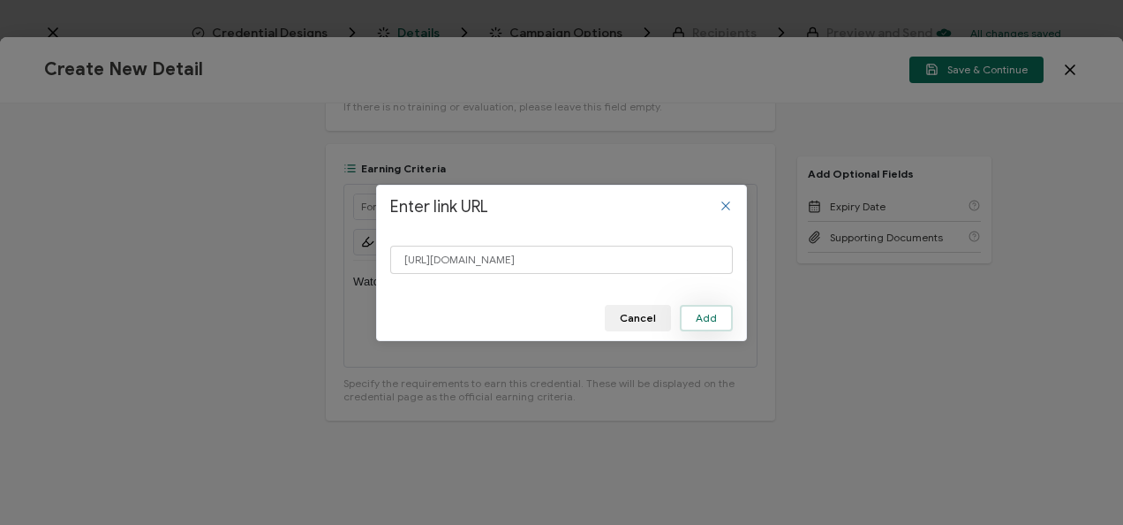
click at [699, 314] on span "Add" at bounding box center [706, 318] width 21 height 11
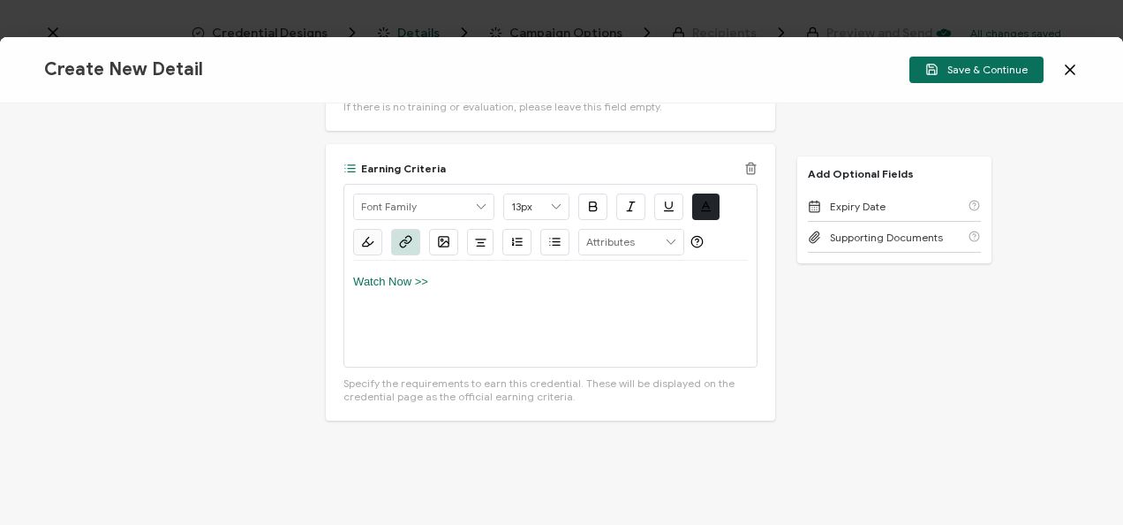
click at [581, 203] on button "button" at bounding box center [592, 206] width 29 height 26
click at [662, 208] on icon "button" at bounding box center [668, 206] width 13 height 13
click at [541, 293] on div "Watch Now >>" at bounding box center [550, 314] width 395 height 106
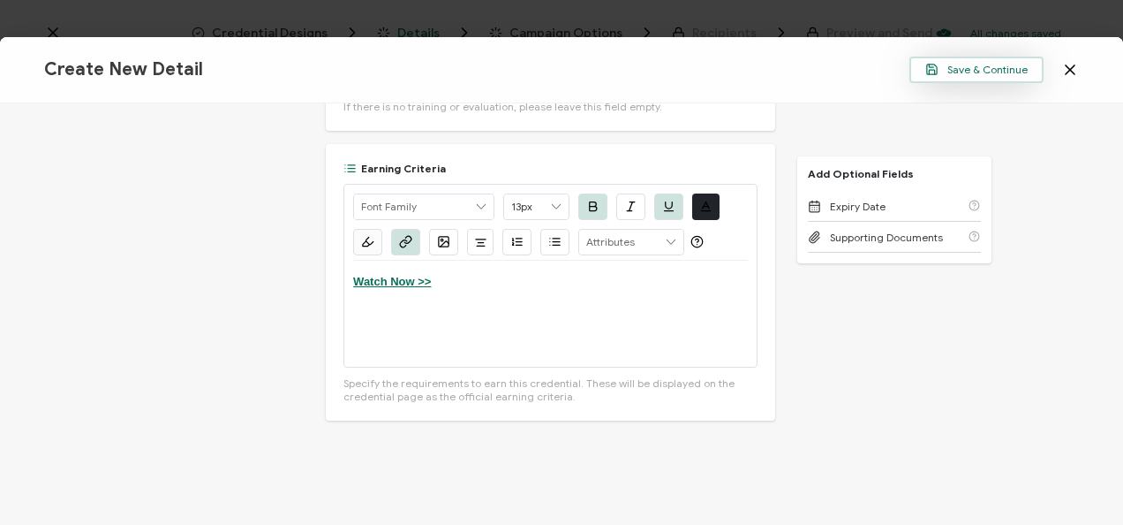
click at [929, 69] on icon "button" at bounding box center [932, 69] width 13 height 13
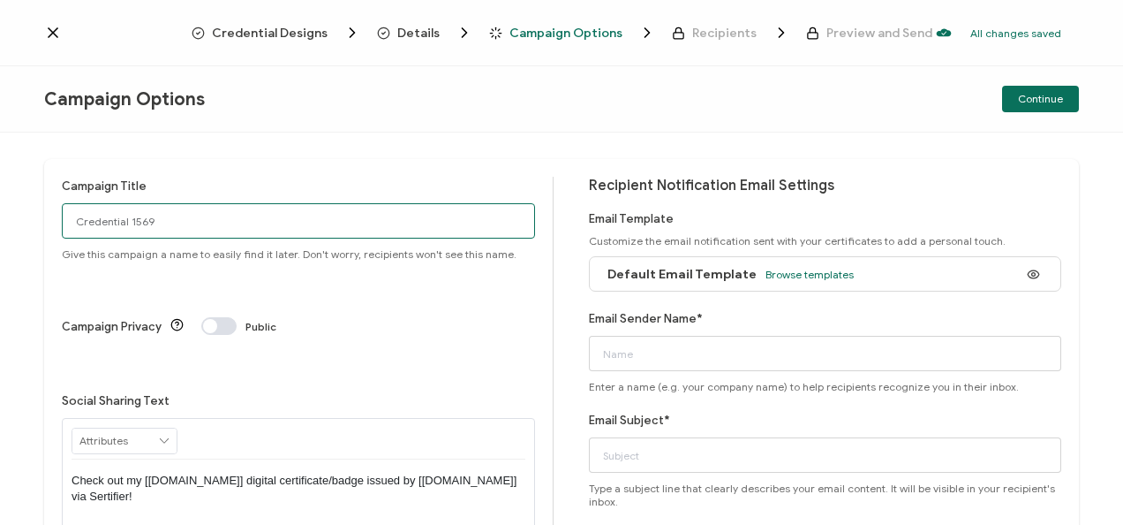
drag, startPoint x: 238, startPoint y: 228, endPoint x: 0, endPoint y: 226, distance: 237.6
click at [0, 226] on html "Credential Designs Details Campaign Options Recipients Preview and Send All cha…" at bounding box center [561, 262] width 1123 height 525
drag, startPoint x: 271, startPoint y: 212, endPoint x: -4, endPoint y: 183, distance: 276.2
click at [0, 183] on html "Credential Designs Details Campaign Options Recipients Preview and Send All cha…" at bounding box center [561, 262] width 1123 height 525
type input "8-27-27_71981 Microsoft Webinar"
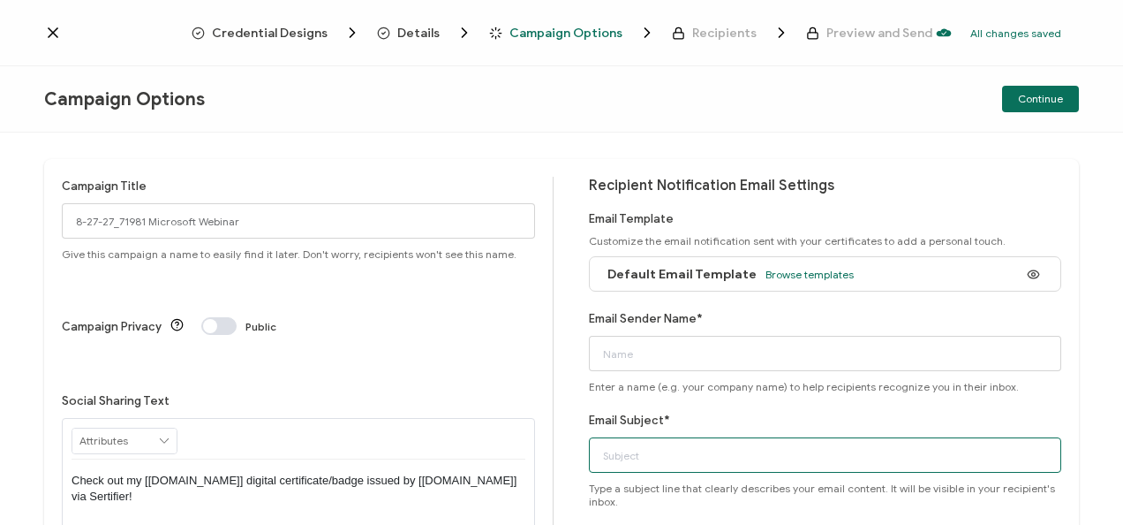
click at [672, 456] on input "Email Subject*" at bounding box center [825, 454] width 473 height 35
paste input "8-27-27_71981 Microsoft Webinar"
type input "8-27-27_71981 Microsoft Webinar"
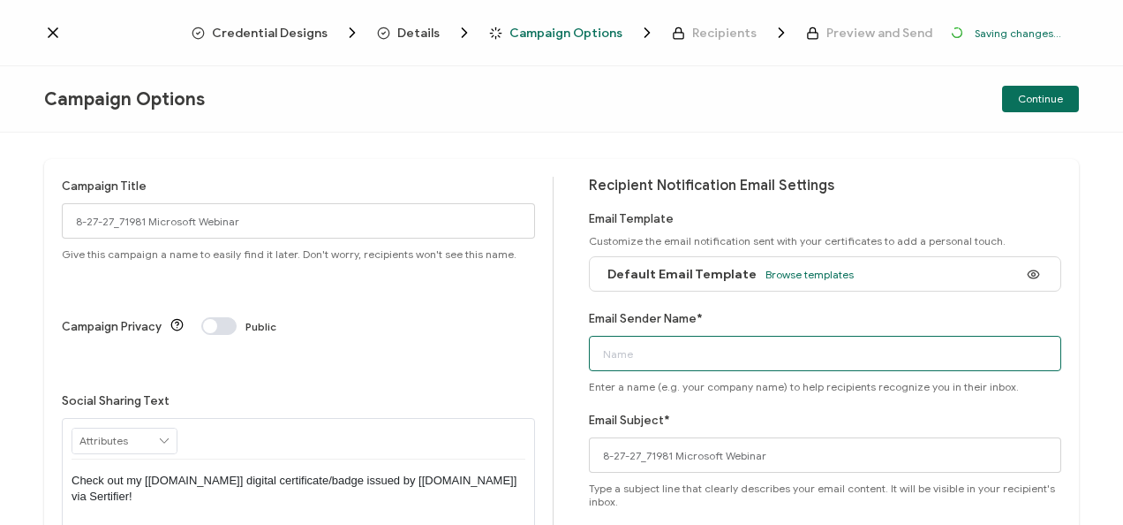
click at [722, 359] on input "Email Sender Name*" at bounding box center [825, 353] width 473 height 35
type input "CPE"
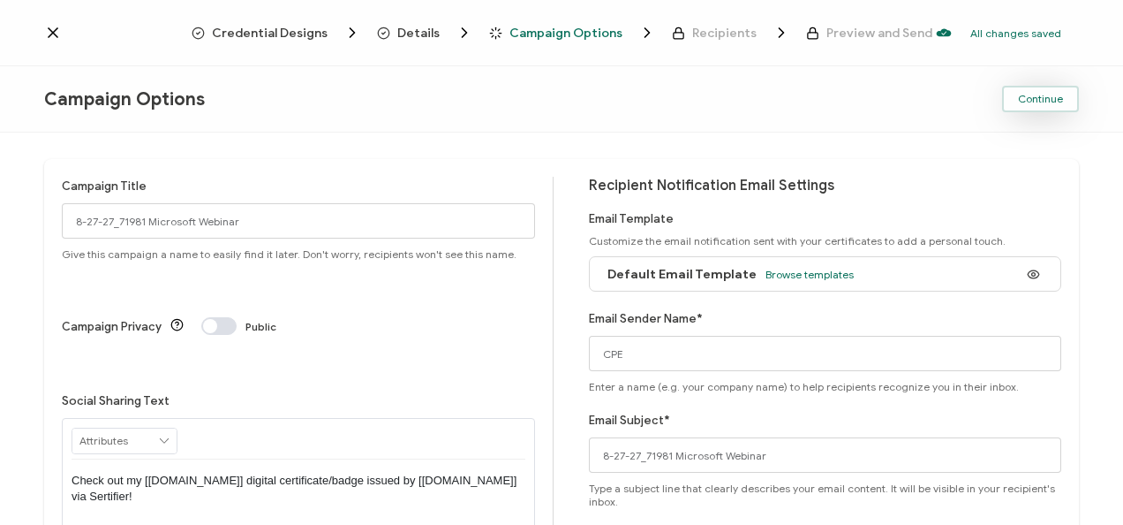
click at [1037, 102] on span "Continue" at bounding box center [1040, 99] width 45 height 11
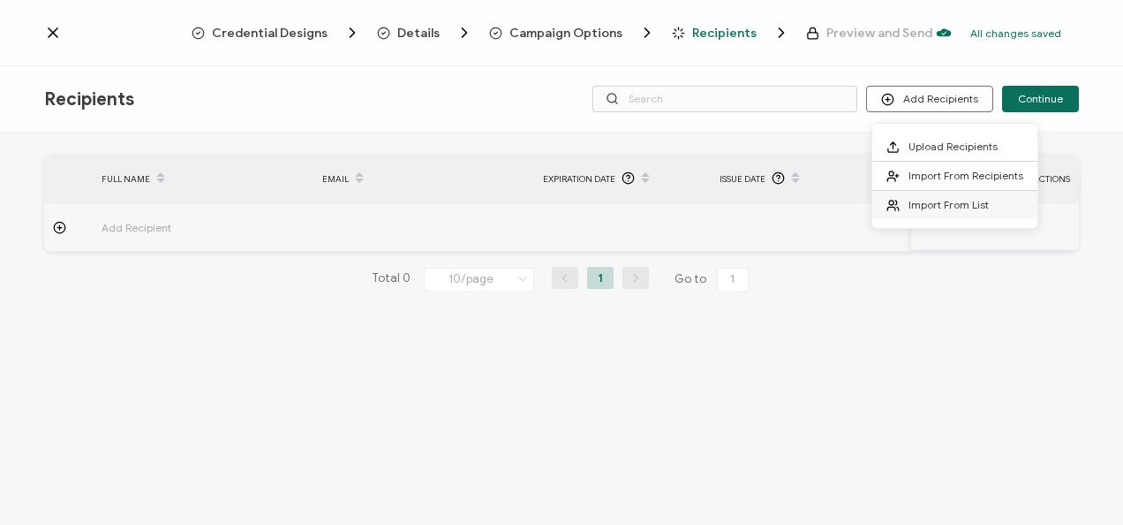
click at [933, 205] on span "Import From List" at bounding box center [949, 204] width 80 height 13
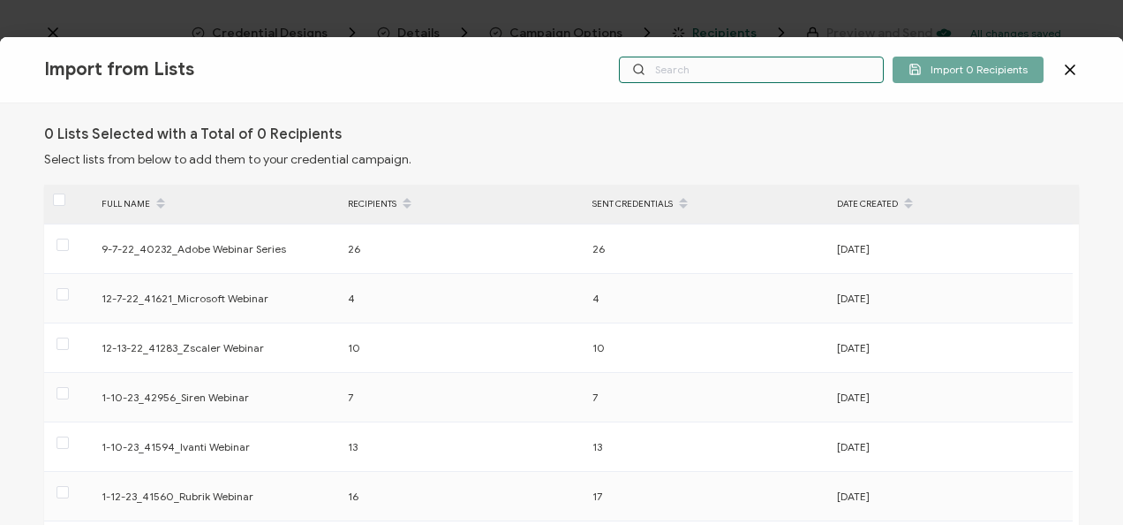
click at [696, 60] on input "text" at bounding box center [751, 70] width 265 height 26
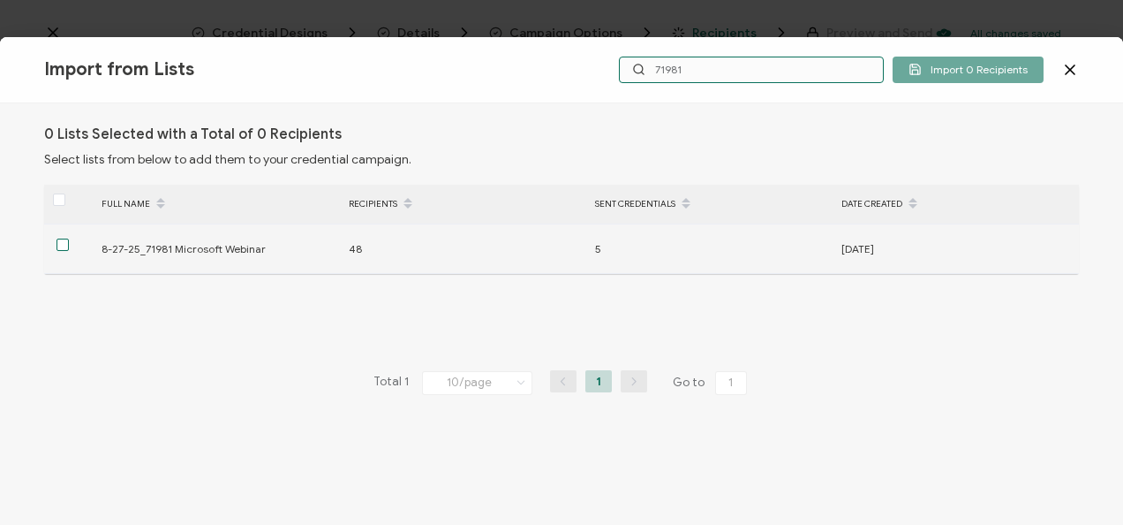
type input "71981"
click at [63, 246] on span at bounding box center [63, 244] width 12 height 12
click at [69, 238] on input "checkbox" at bounding box center [69, 238] width 0 height 0
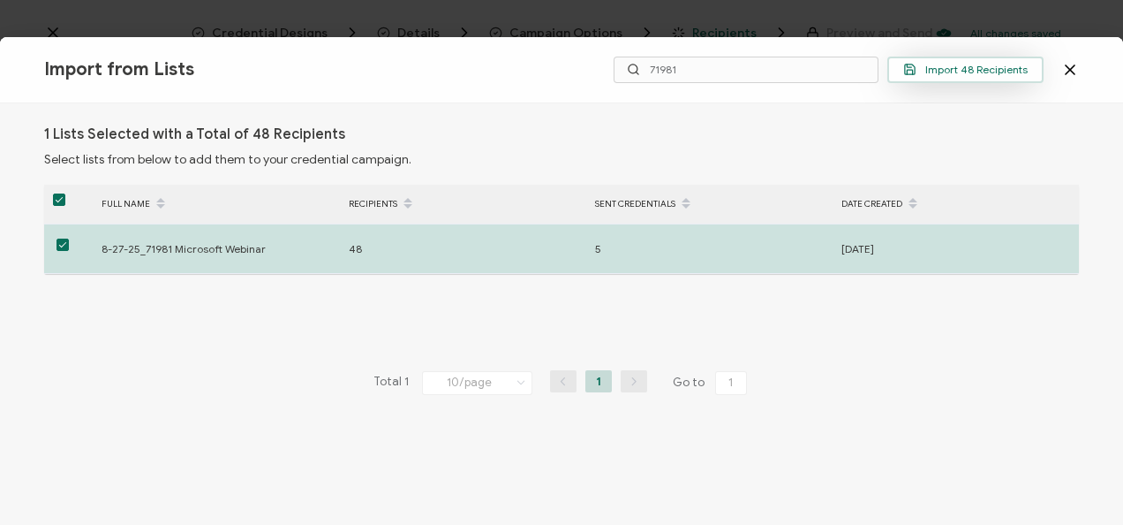
click at [977, 60] on button "Import 48 Recipients" at bounding box center [966, 70] width 156 height 26
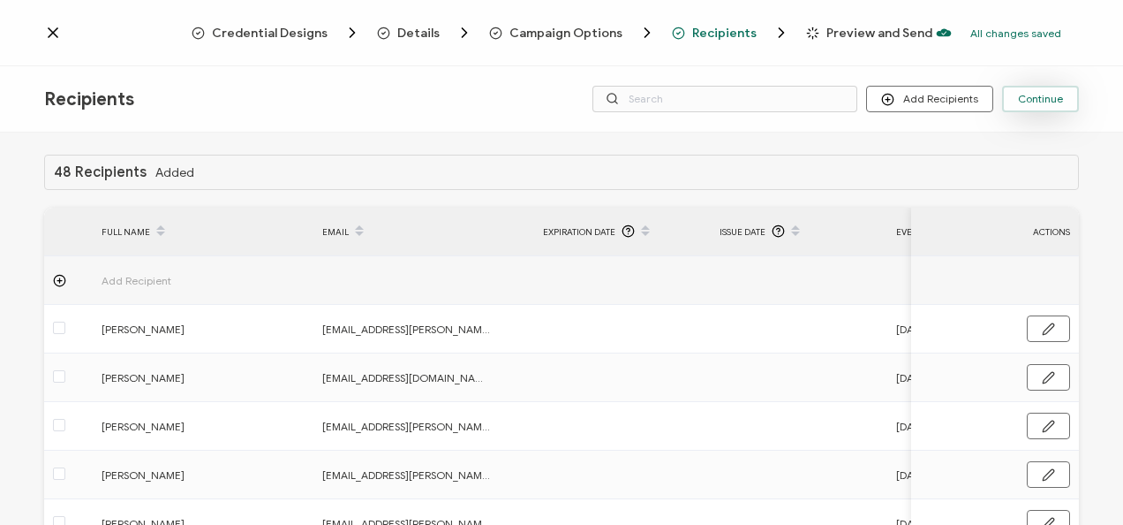
click at [1023, 90] on button "Continue" at bounding box center [1040, 99] width 77 height 26
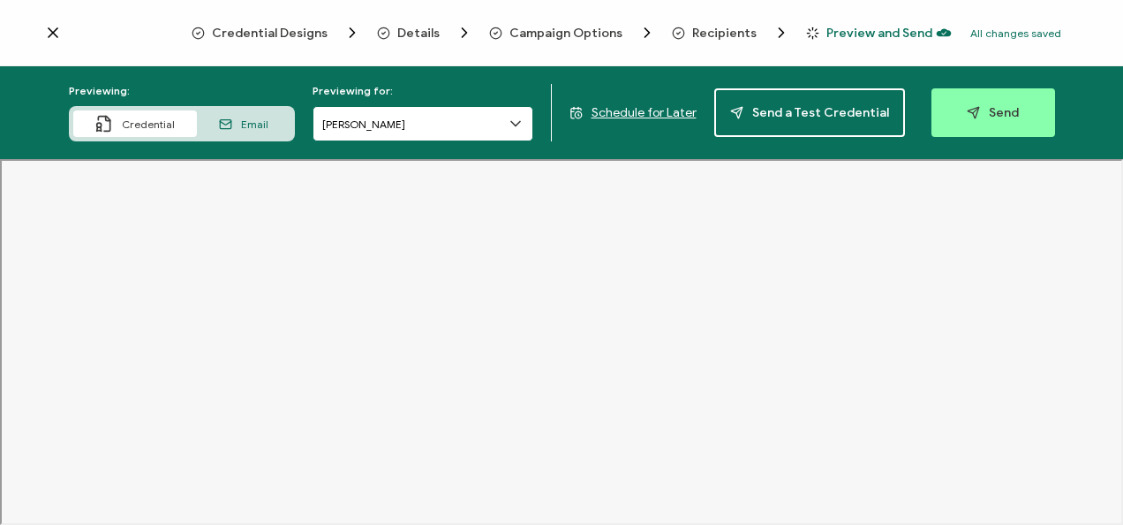
click at [438, 122] on input "Justin Skeen" at bounding box center [423, 123] width 221 height 35
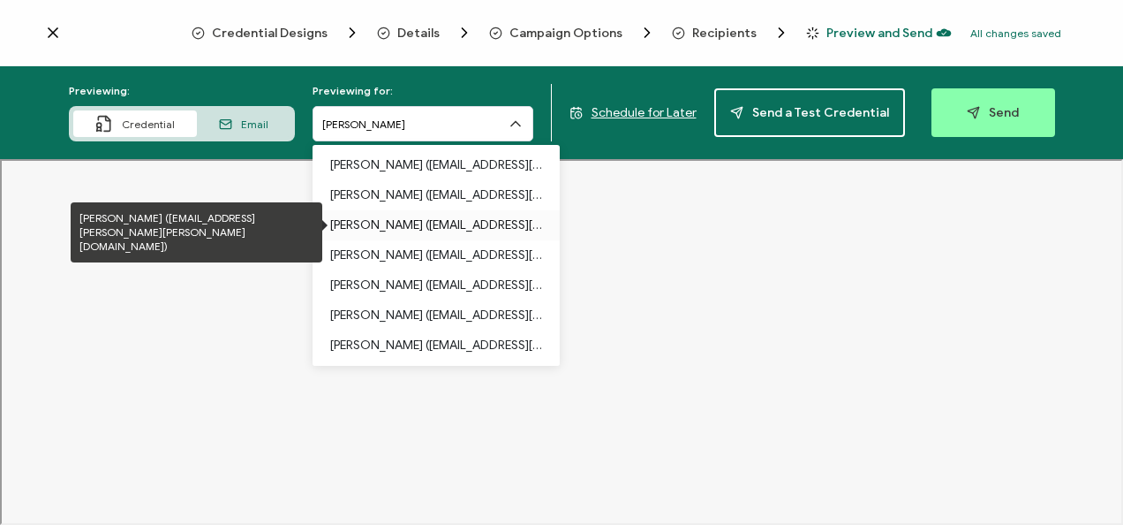
click at [421, 226] on p "Tim Moorehead (carahsoft.timothy.moorehead@va.gov)" at bounding box center [436, 225] width 212 height 30
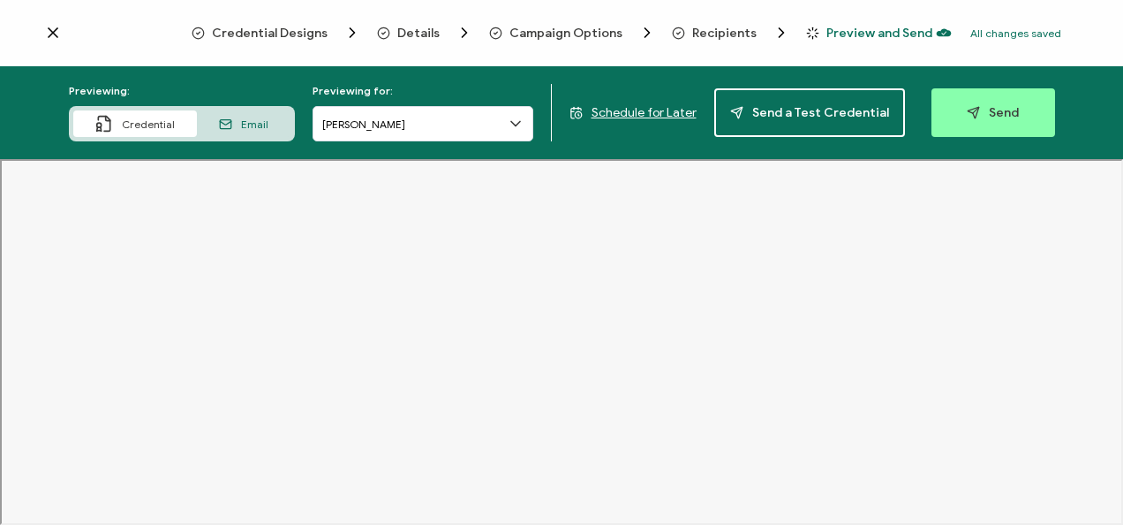
click at [511, 32] on span "Campaign Options" at bounding box center [566, 32] width 113 height 13
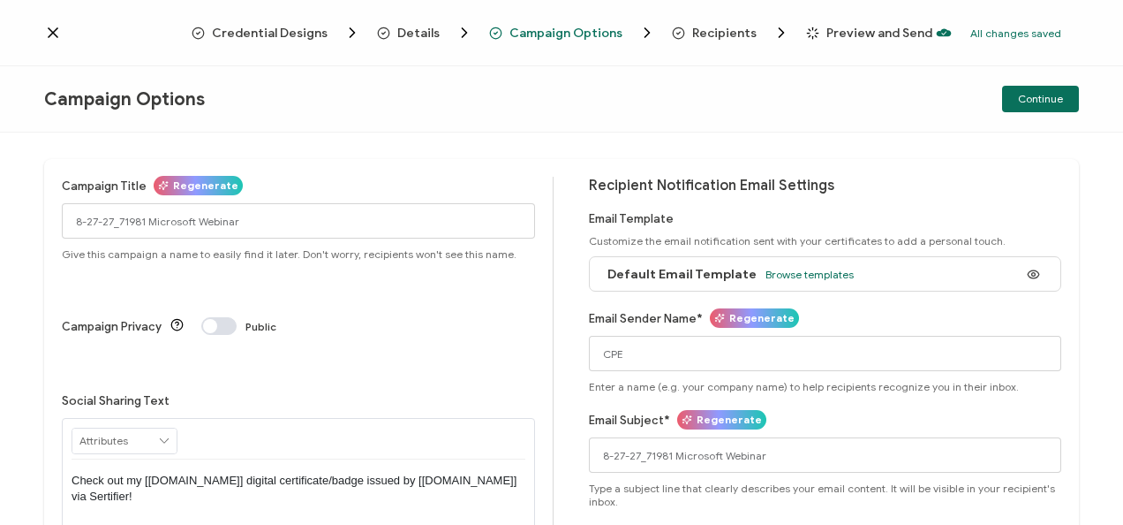
click at [400, 26] on div "Details" at bounding box center [405, 33] width 57 height 18
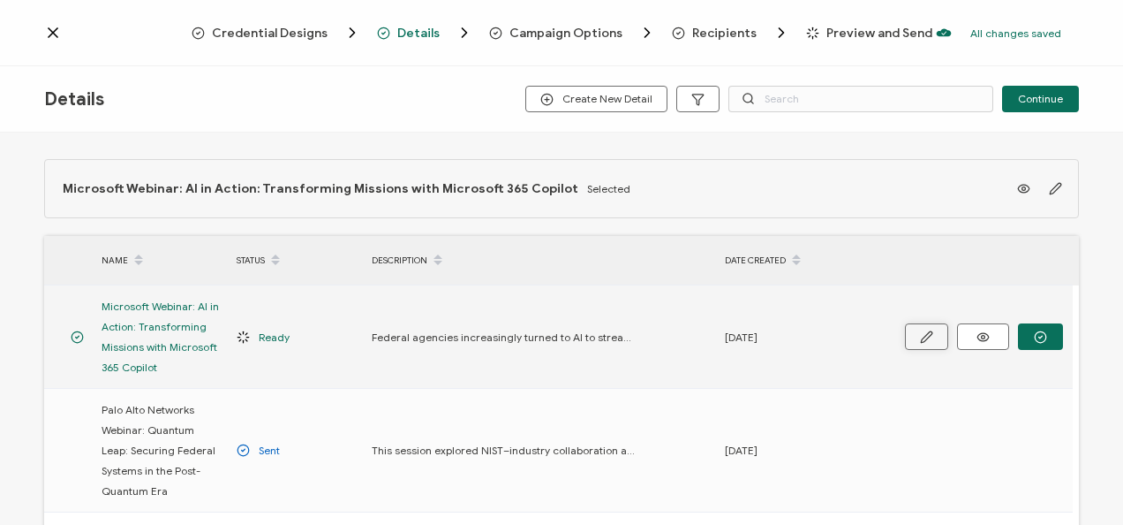
click at [926, 330] on icon "button" at bounding box center [926, 336] width 13 height 13
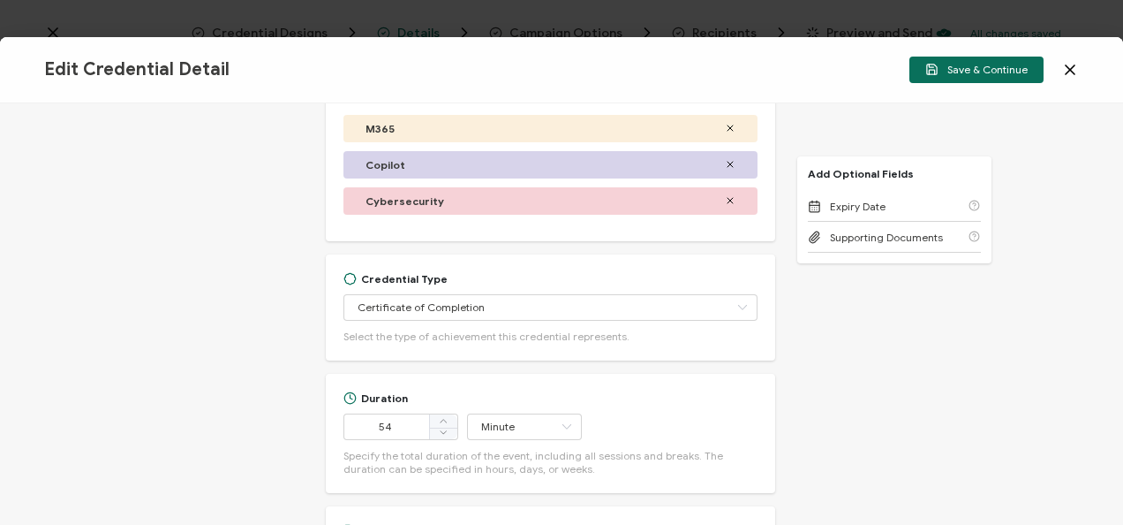
scroll to position [191, 0]
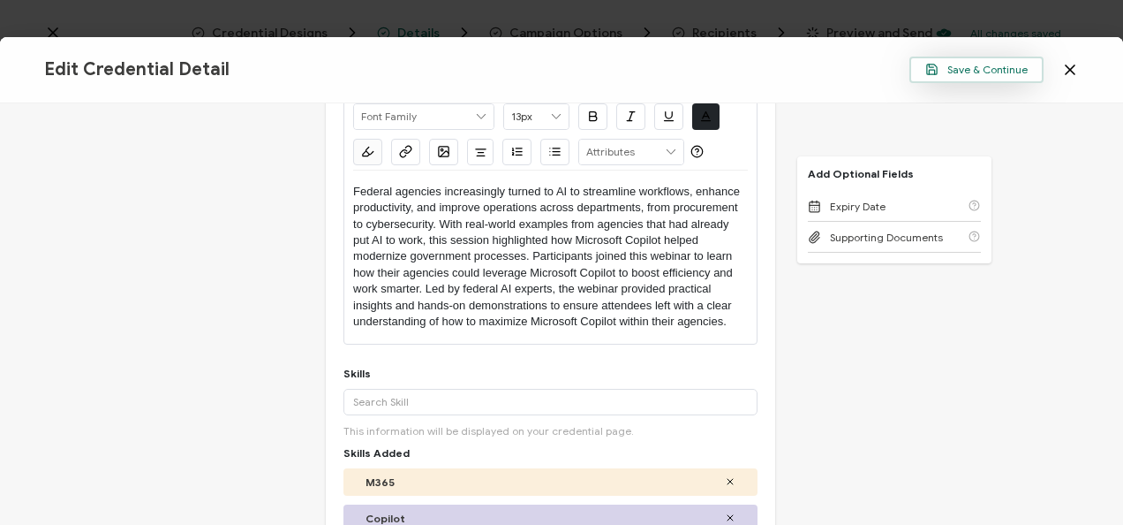
click at [1000, 71] on span "Save & Continue" at bounding box center [977, 69] width 102 height 13
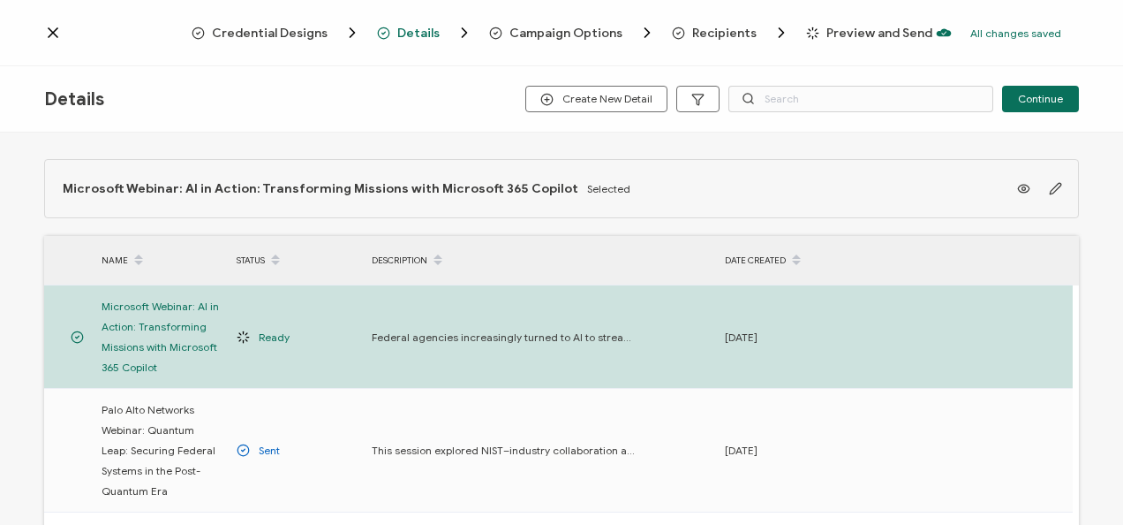
click at [715, 38] on span "Recipients" at bounding box center [724, 32] width 64 height 13
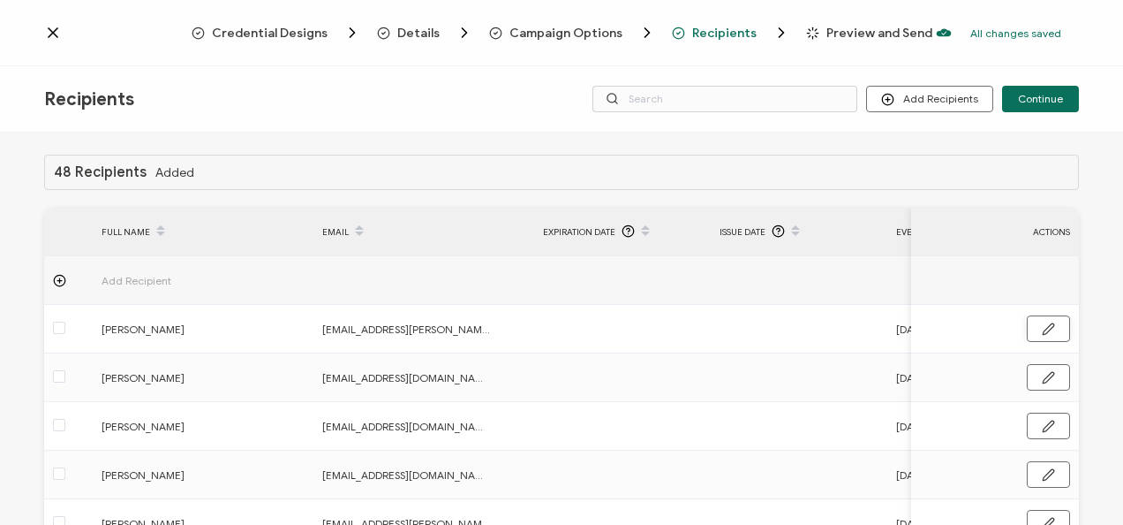
click at [1048, 329] on icon "button" at bounding box center [1048, 328] width 13 height 13
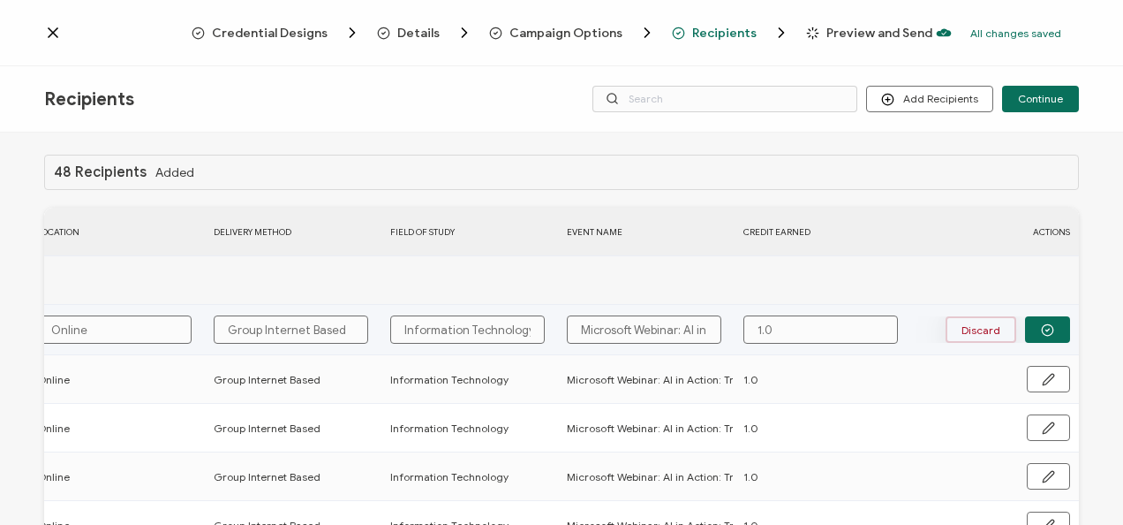
click at [998, 329] on button "Discard" at bounding box center [981, 329] width 71 height 26
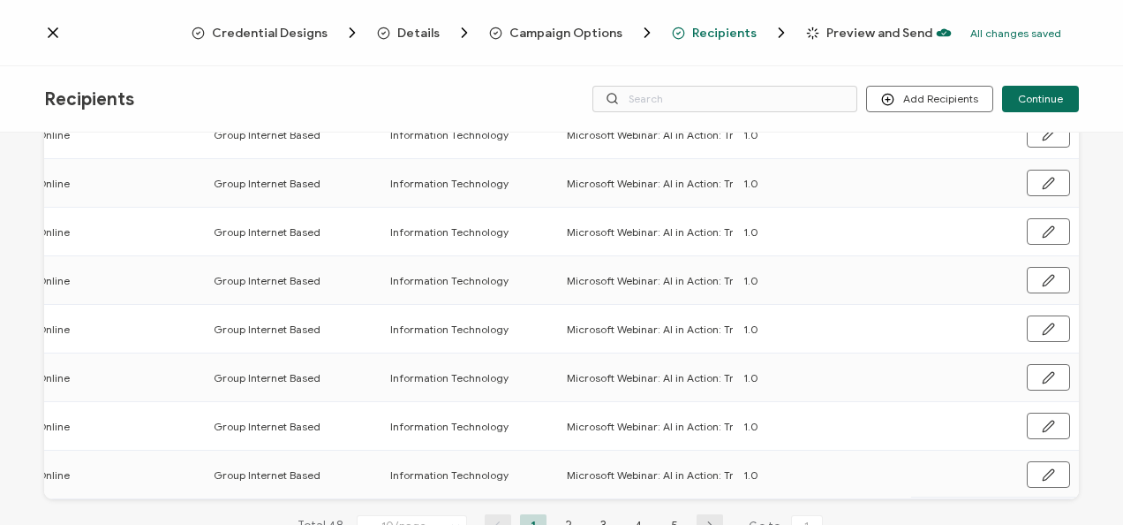
scroll to position [348, 0]
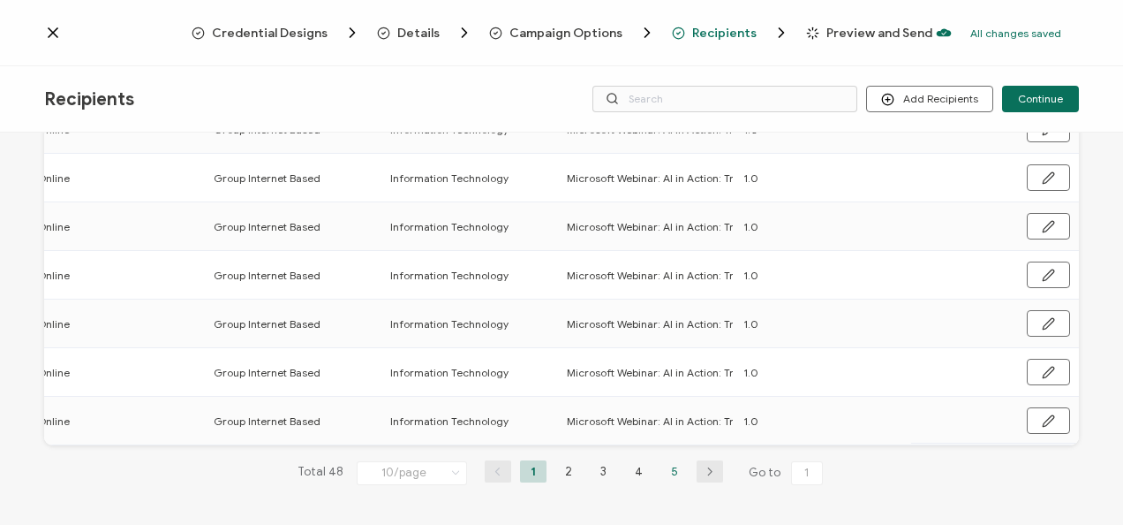
click at [671, 469] on li "5" at bounding box center [675, 471] width 26 height 22
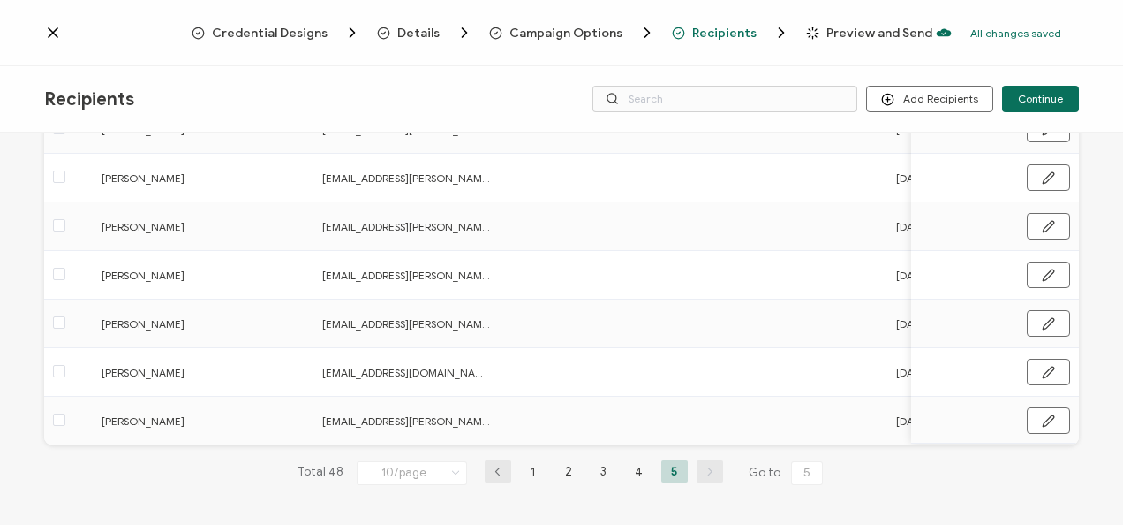
scroll to position [0, 253]
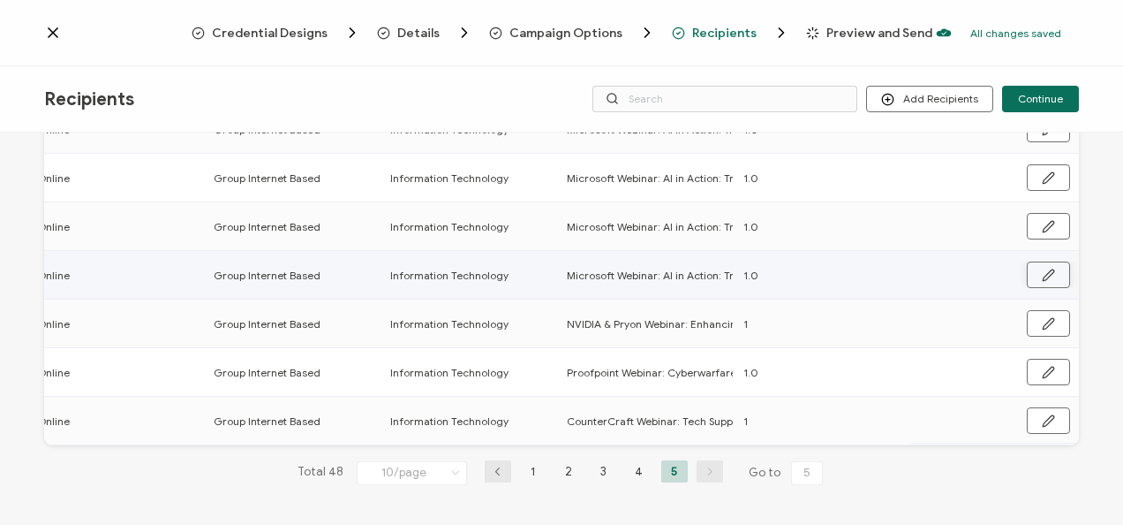
click at [1049, 268] on icon "button" at bounding box center [1048, 274] width 13 height 13
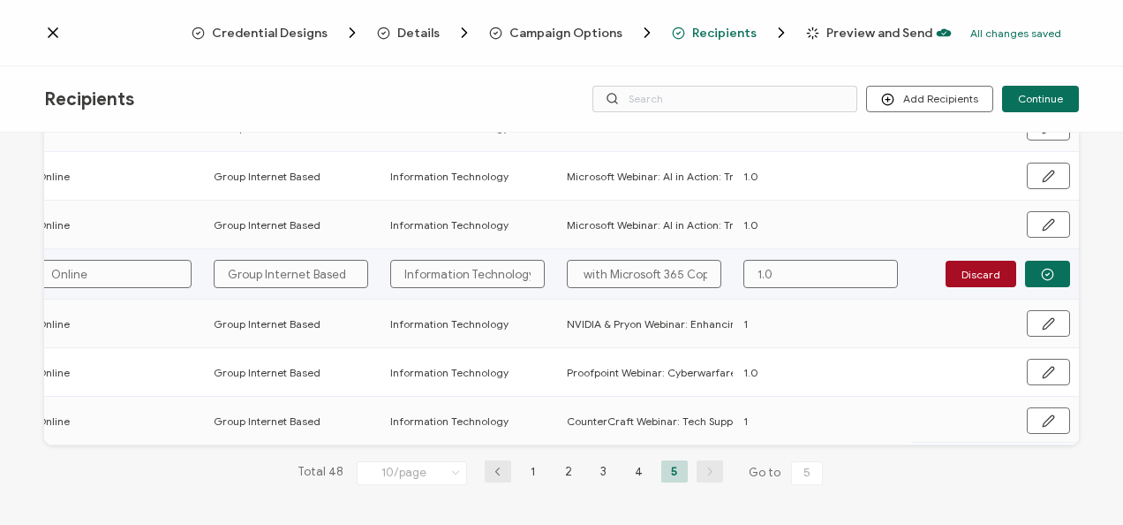
drag, startPoint x: 571, startPoint y: 268, endPoint x: 936, endPoint y: 272, distance: 365.7
click at [936, 272] on div "FULL NAME EMAIL Expiration Date Issue Date Event Date Location Delivery Method …" at bounding box center [561, 202] width 1035 height 488
click at [1042, 268] on icon "button" at bounding box center [1047, 274] width 13 height 13
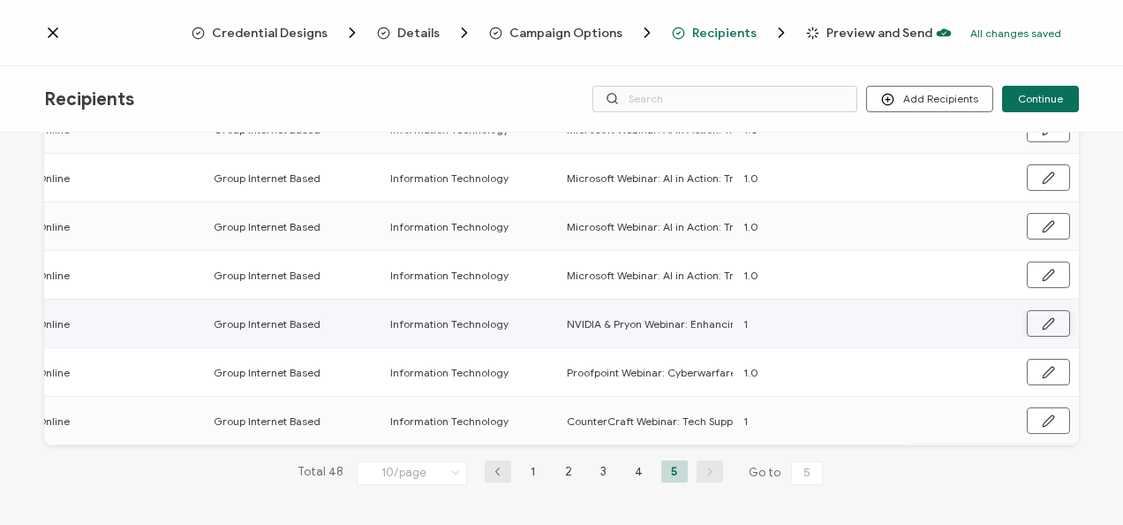
click at [1042, 317] on icon "button" at bounding box center [1048, 323] width 13 height 13
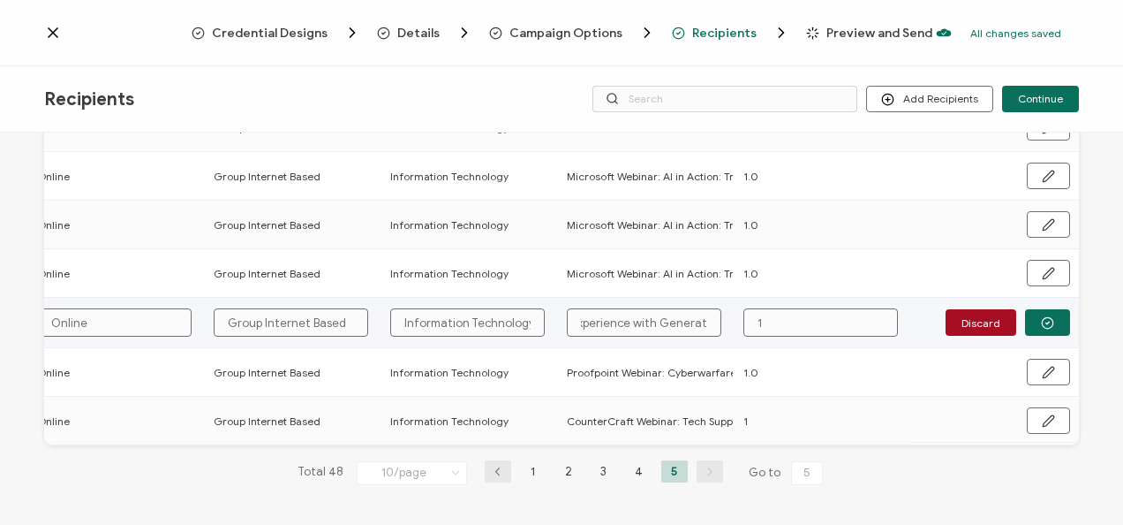
drag, startPoint x: 567, startPoint y: 321, endPoint x: 893, endPoint y: 319, distance: 325.9
click at [887, 319] on tr "Tim Moorehead carahsoft.timothy.moorehead@va.gov 09.10.2024 Online Group Intern…" at bounding box center [43, 323] width 2071 height 50
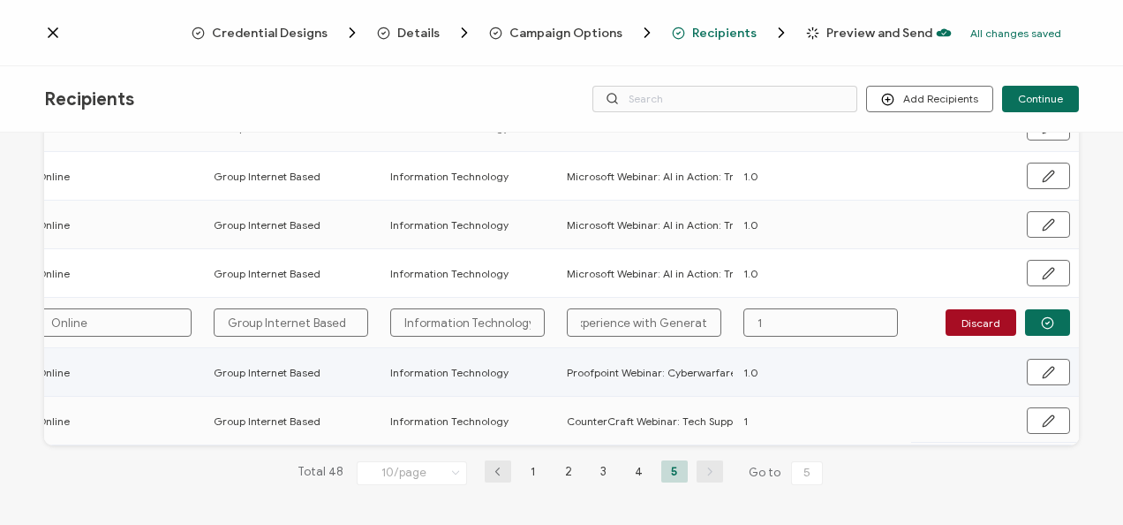
paste input "Microsoft Webinar: AI in Action: Transforming Missions with Microsoft 365 Copil…"
type input "Microsoft Webinar: AI in Action: Transforming Missions with Microsoft 365 Copil…"
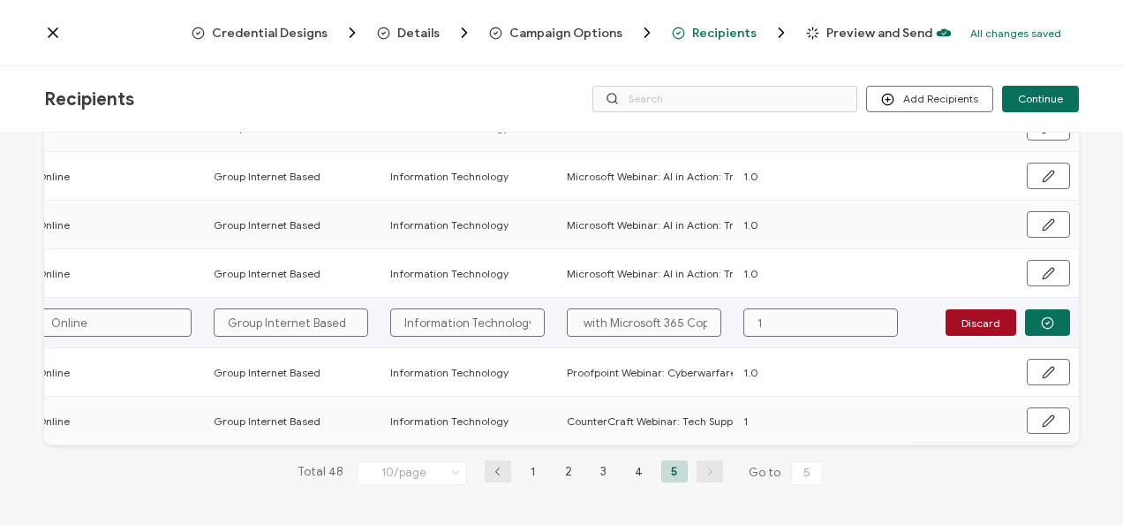
type input "Microsoft Webinar: AI in Action: Transforming Missions with Microsoft 365 Copil…"
click at [770, 318] on input "1" at bounding box center [821, 322] width 155 height 28
type input "1."
type input "1.0"
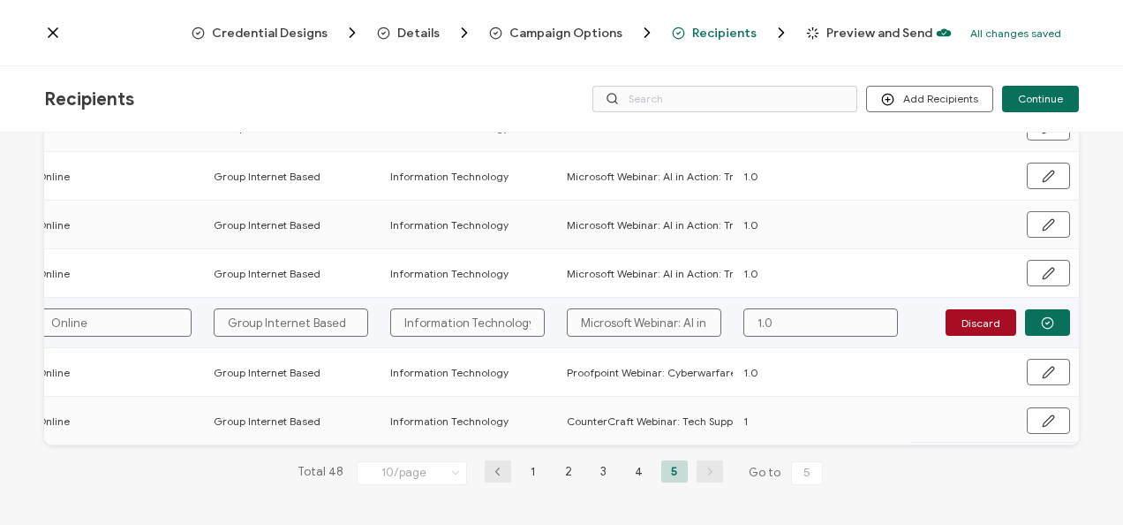
type input "1.0"
click at [1052, 319] on button "button" at bounding box center [1047, 322] width 45 height 26
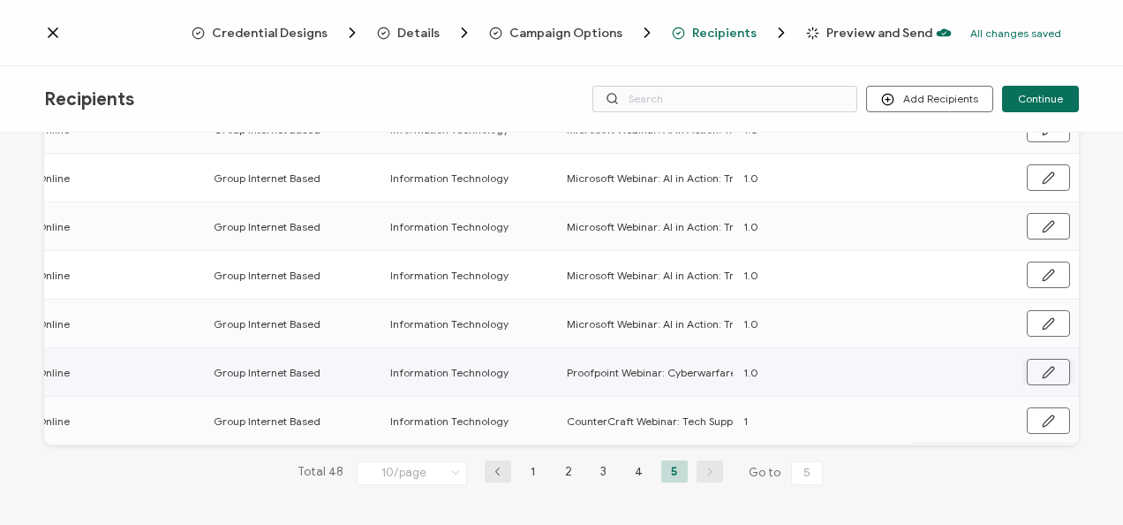
click at [1043, 366] on icon "button" at bounding box center [1048, 372] width 13 height 13
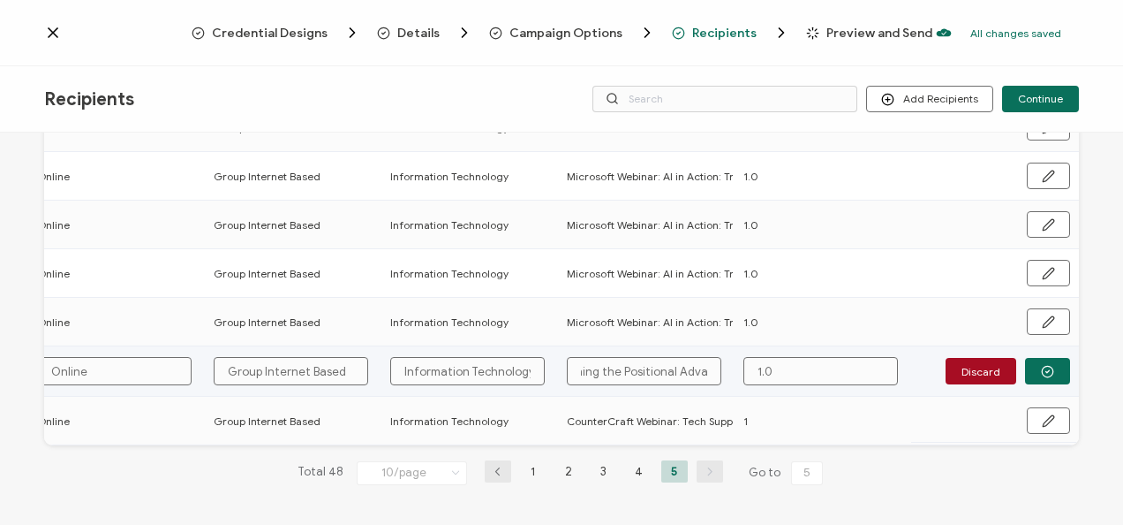
drag, startPoint x: 568, startPoint y: 356, endPoint x: 982, endPoint y: 385, distance: 415.2
click at [982, 385] on div "FULL NAME EMAIL Expiration Date Issue Date Event Date Location Delivery Method …" at bounding box center [561, 202] width 1035 height 488
paste input "Microsoft Webinar: AI in Action: Transforming Missions with Microsoft 365 Copil…"
type input "Microsoft Webinar: AI in Action: Transforming Missions with Microsoft 365 Copil…"
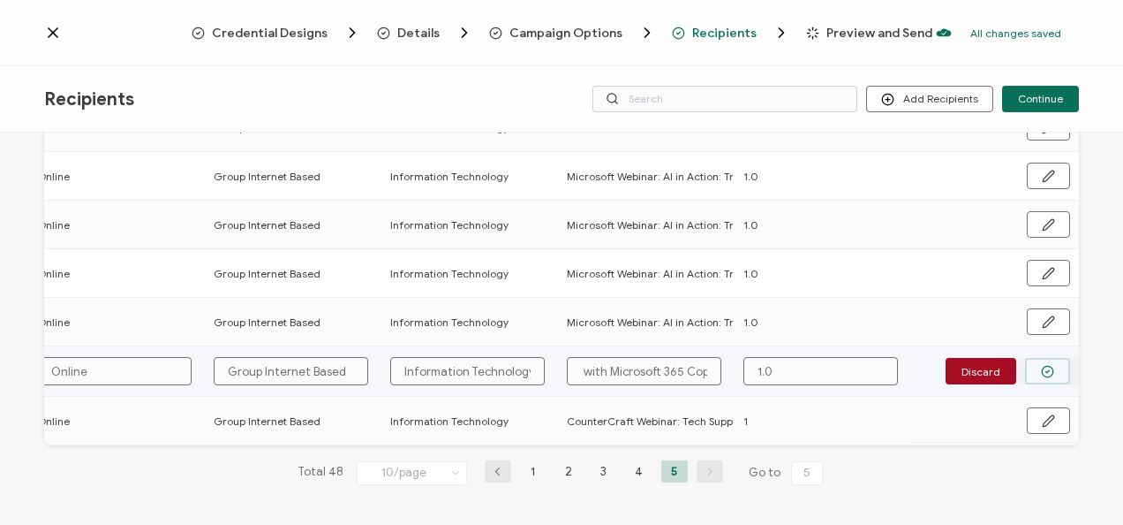
type input "Microsoft Webinar: AI in Action: Transforming Missions with Microsoft 365 Copil…"
click at [1042, 371] on circle "button" at bounding box center [1047, 371] width 11 height 11
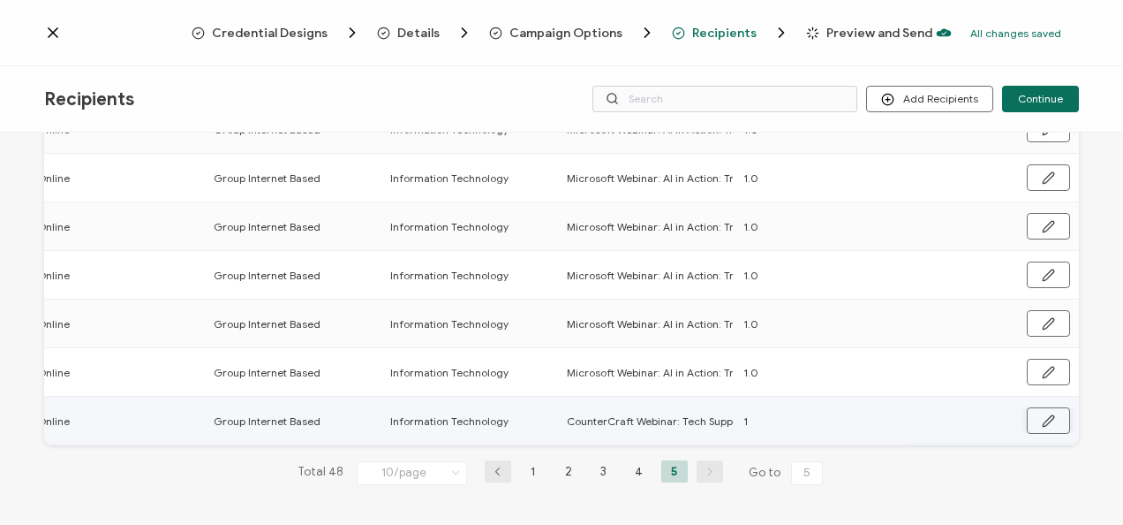
click at [1047, 415] on icon "button" at bounding box center [1048, 420] width 11 height 11
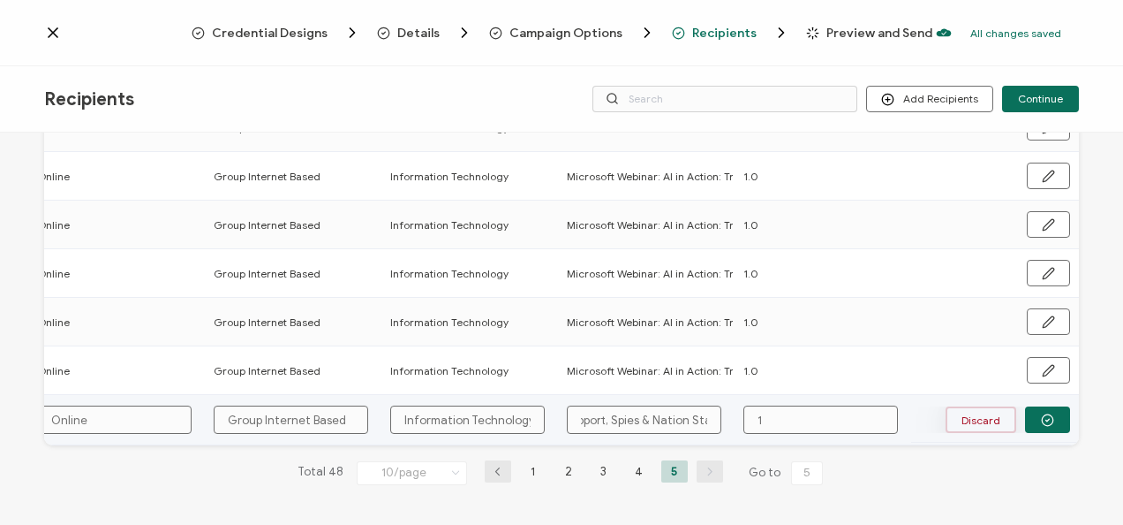
drag, startPoint x: 571, startPoint y: 412, endPoint x: 983, endPoint y: 412, distance: 412.4
click at [983, 412] on div "FULL NAME EMAIL Expiration Date Issue Date Event Date Location Delivery Method …" at bounding box center [561, 202] width 1035 height 488
paste input "Microsoft Webinar: AI in Action: Transforming Missions with Microsoft 365 Copil…"
type input "Microsoft Webinar: AI in Action: Transforming Missions with Microsoft 365 Copil…"
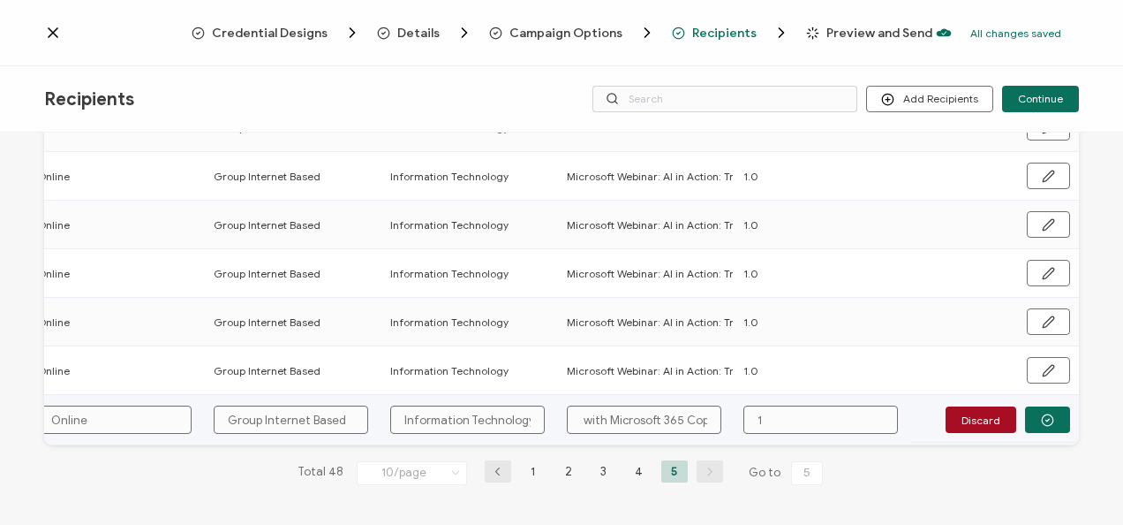
type input "Microsoft Webinar: AI in Action: Transforming Missions with Microsoft 365 Copil…"
click at [834, 412] on input "1" at bounding box center [821, 419] width 155 height 28
type input "1."
type input "1.0"
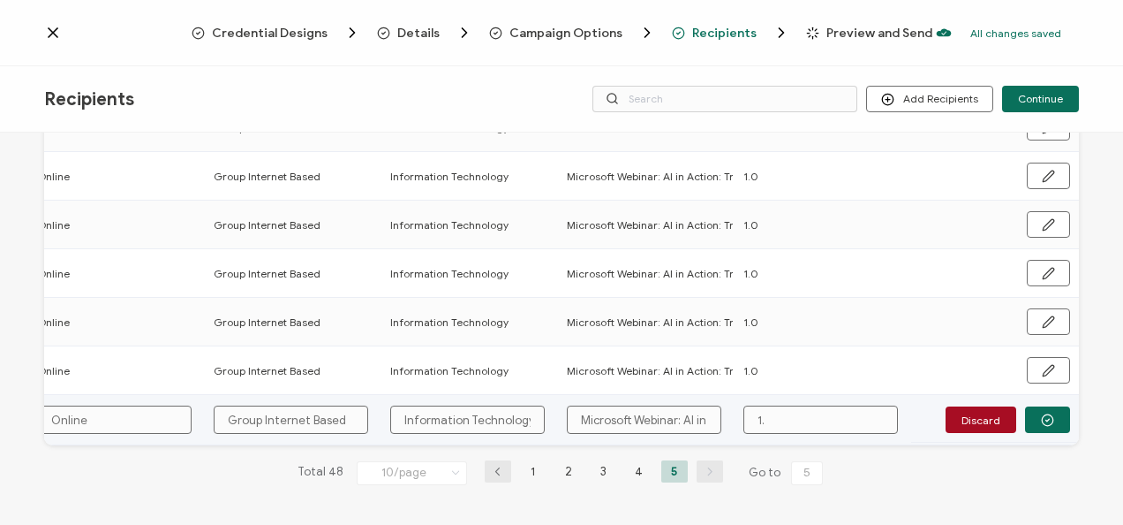
type input "1.0"
click at [1030, 413] on button "button" at bounding box center [1047, 419] width 45 height 26
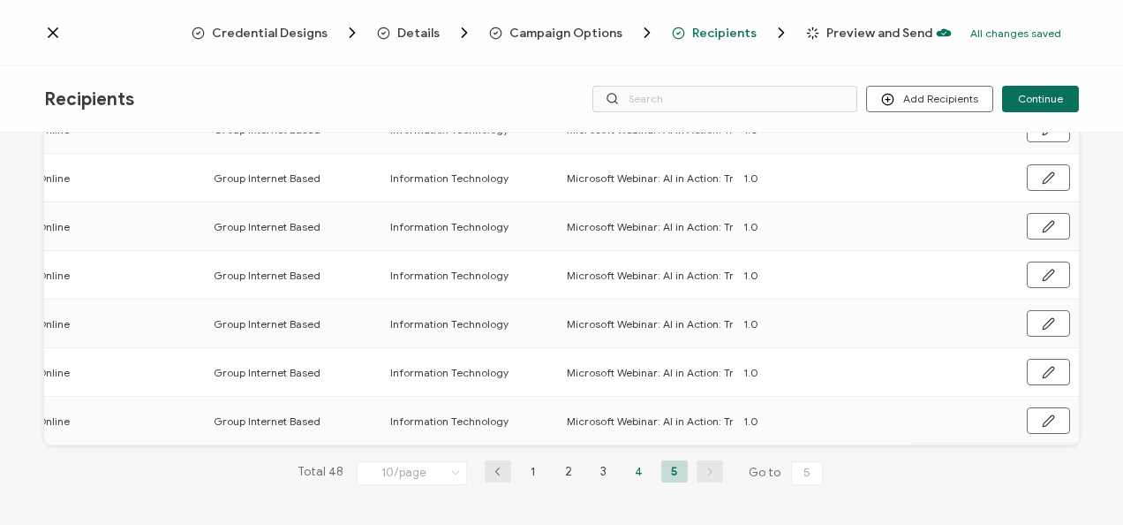
click at [639, 473] on li "4" at bounding box center [639, 471] width 26 height 22
click at [599, 465] on li "3" at bounding box center [604, 471] width 26 height 22
click at [573, 465] on li "2" at bounding box center [569, 471] width 26 height 22
click at [533, 465] on li "1" at bounding box center [533, 471] width 26 height 22
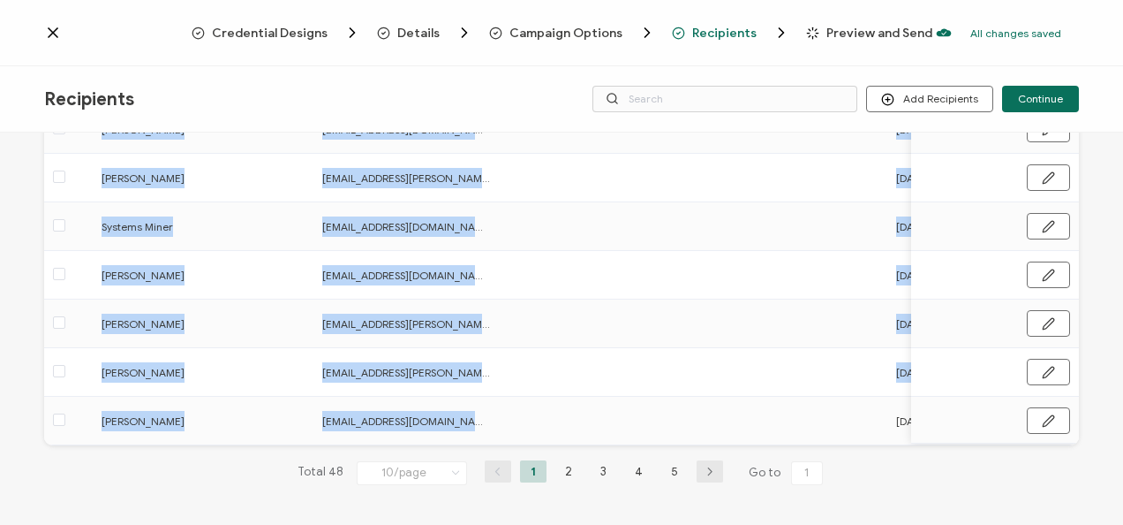
drag, startPoint x: 549, startPoint y: 441, endPoint x: 751, endPoint y: 443, distance: 201.4
click at [751, 443] on div "Add Recipient Jeffrey J Faison carahsoft.jeffrey.j.faison@irs.gov 08.27.2025 On…" at bounding box center [561, 178] width 1035 height 534
drag, startPoint x: 751, startPoint y: 443, endPoint x: 507, endPoint y: 431, distance: 244.1
click at [662, 408] on td at bounding box center [622, 421] width 177 height 49
click at [302, 477] on span "Total 48" at bounding box center [321, 472] width 46 height 25
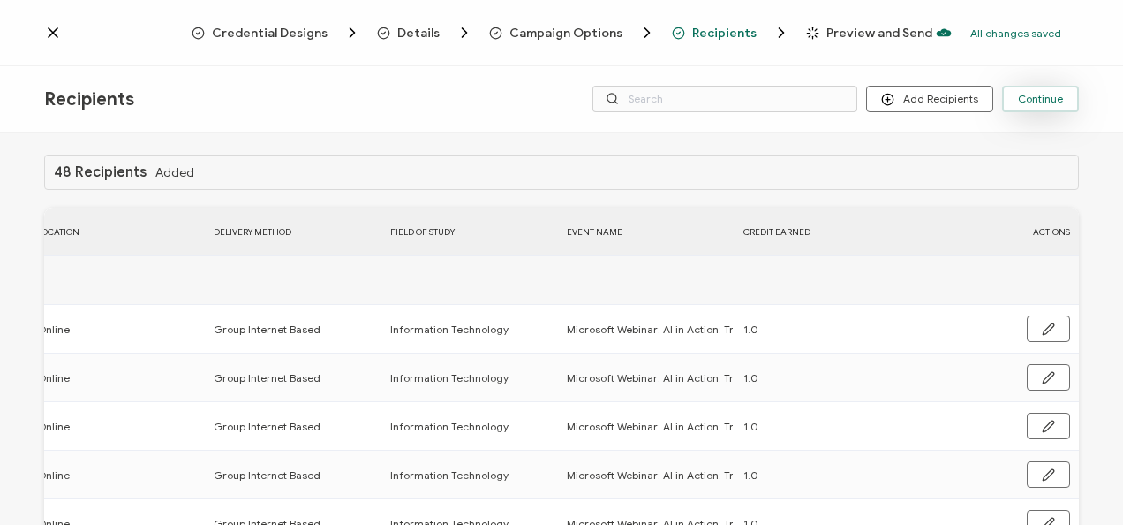
click at [1051, 95] on span "Continue" at bounding box center [1040, 99] width 45 height 11
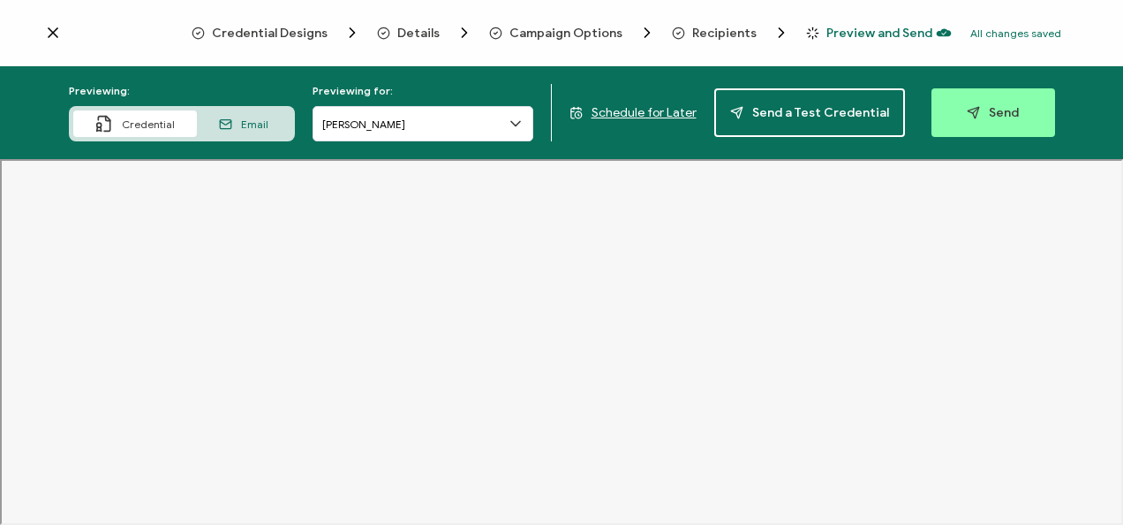
click at [709, 27] on span "Recipients" at bounding box center [724, 32] width 64 height 13
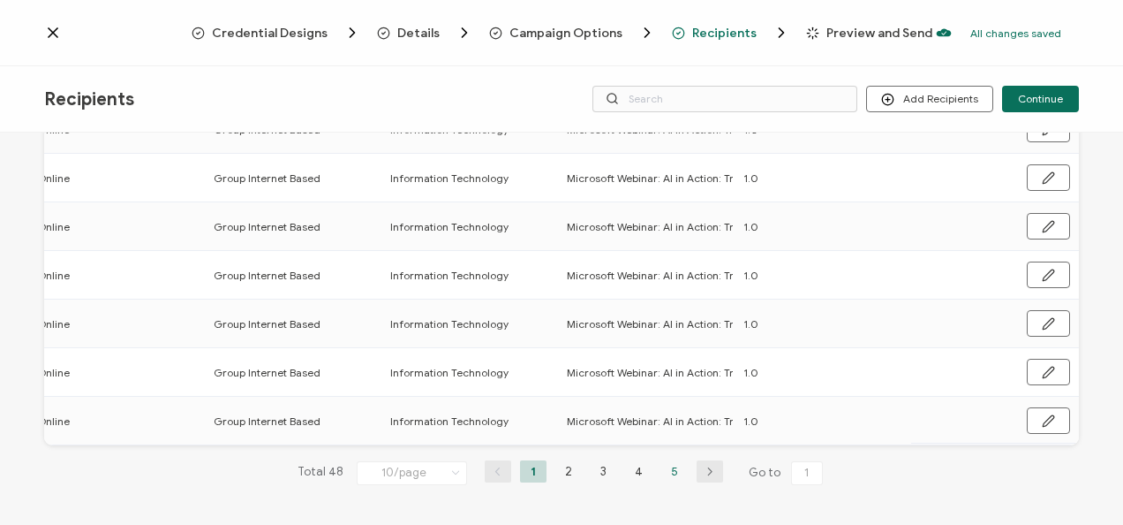
click at [663, 471] on li "5" at bounding box center [675, 471] width 26 height 22
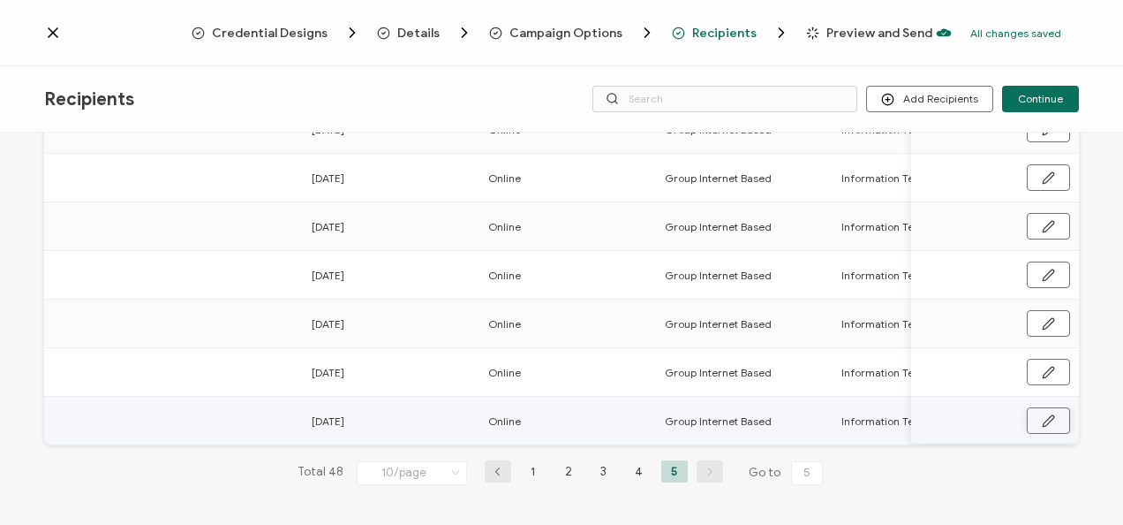
click at [1042, 414] on icon "button" at bounding box center [1048, 420] width 13 height 13
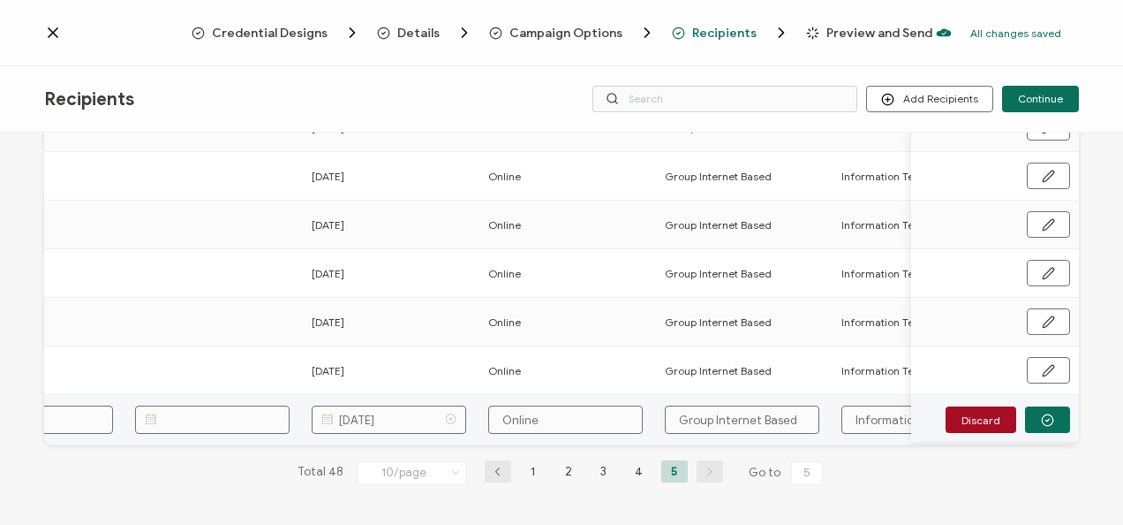
click at [339, 413] on input "08.17.2023" at bounding box center [389, 419] width 155 height 28
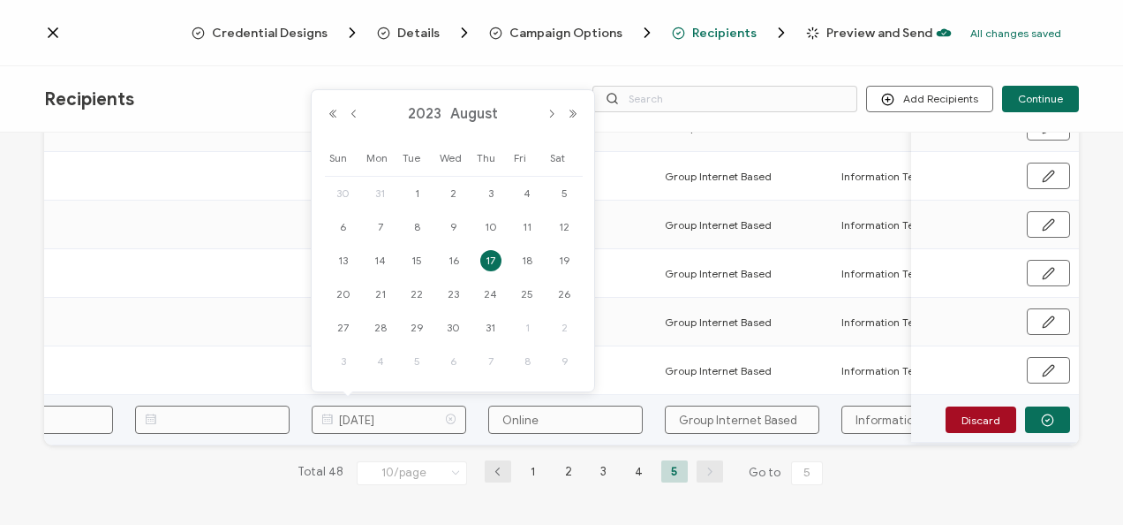
click at [450, 410] on icon at bounding box center [451, 419] width 22 height 28
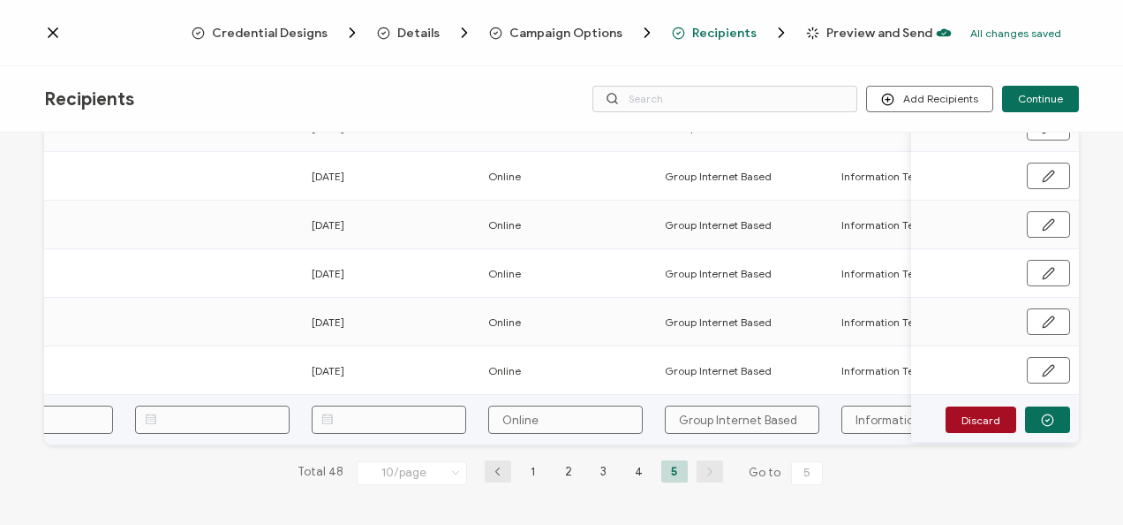
click at [388, 419] on input "text" at bounding box center [389, 419] width 155 height 28
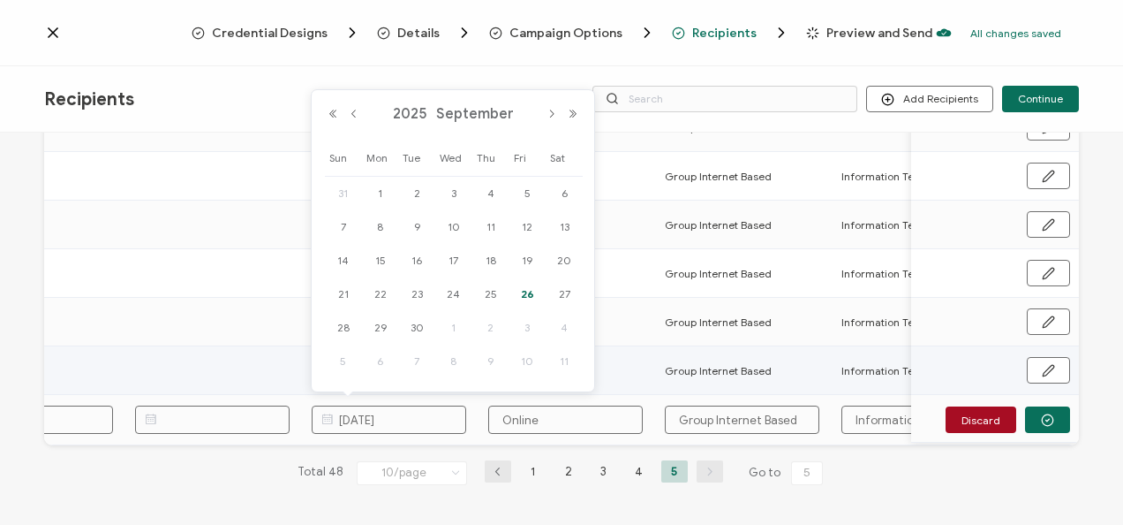
type input "08.27.2025"
click at [224, 372] on td at bounding box center [214, 370] width 177 height 49
type input "08.27.2025"
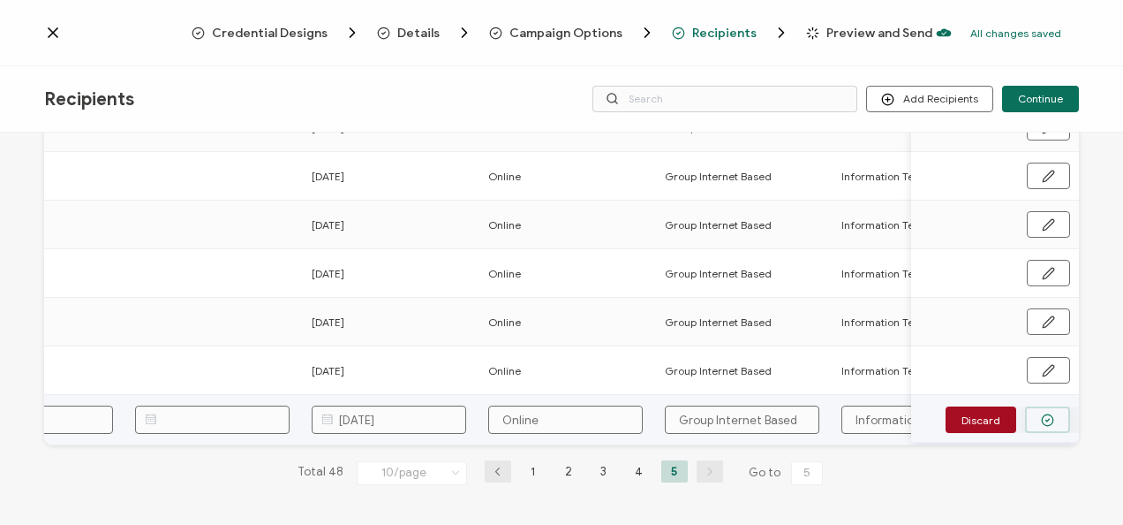
click at [1043, 414] on circle "button" at bounding box center [1047, 419] width 11 height 11
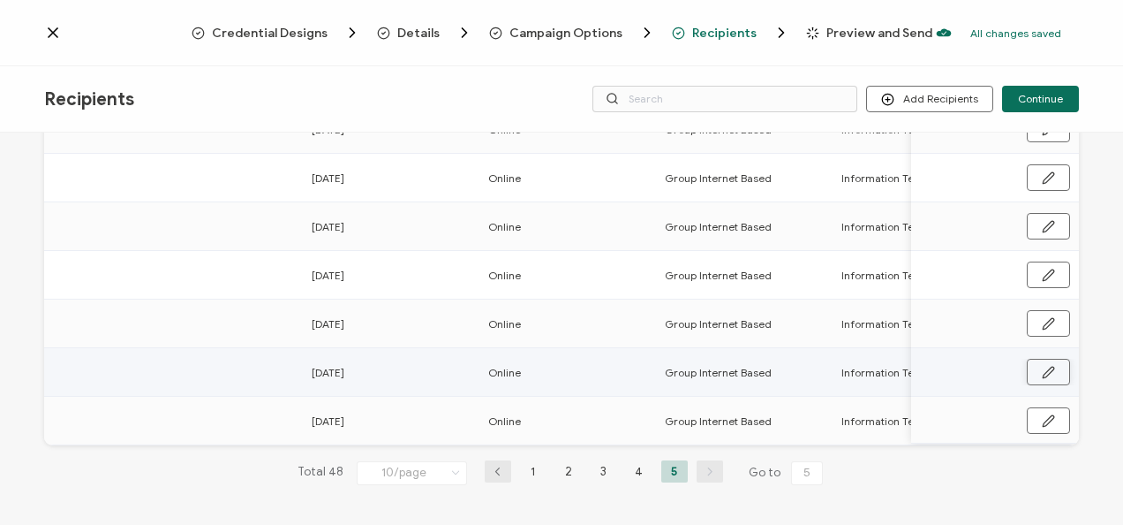
click at [1032, 371] on button "button" at bounding box center [1048, 372] width 43 height 26
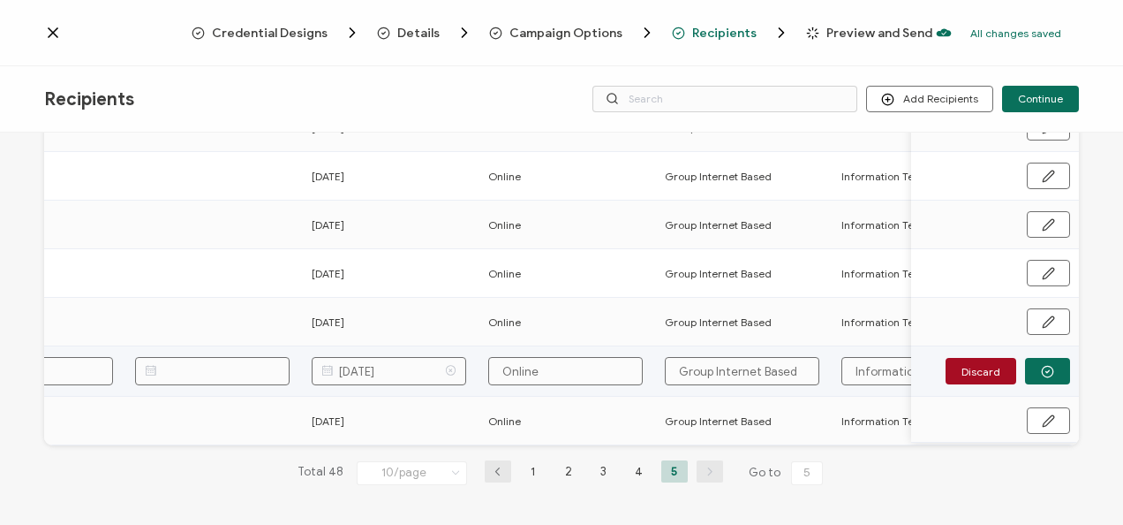
click at [450, 366] on icon at bounding box center [451, 371] width 22 height 28
click at [426, 376] on input "text" at bounding box center [389, 371] width 155 height 28
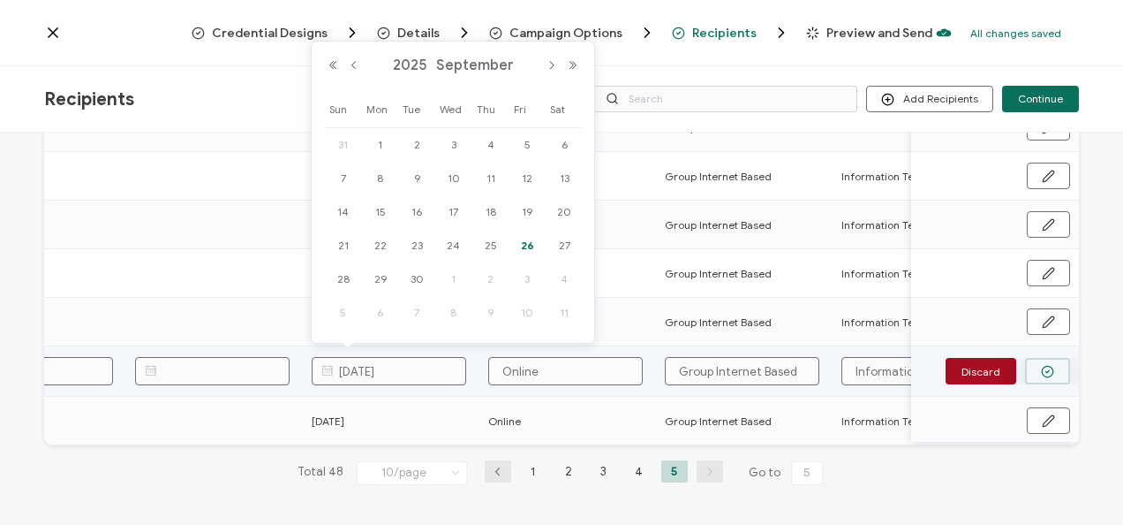
type input "08.27.2025"
click at [1026, 359] on button "button" at bounding box center [1047, 371] width 45 height 26
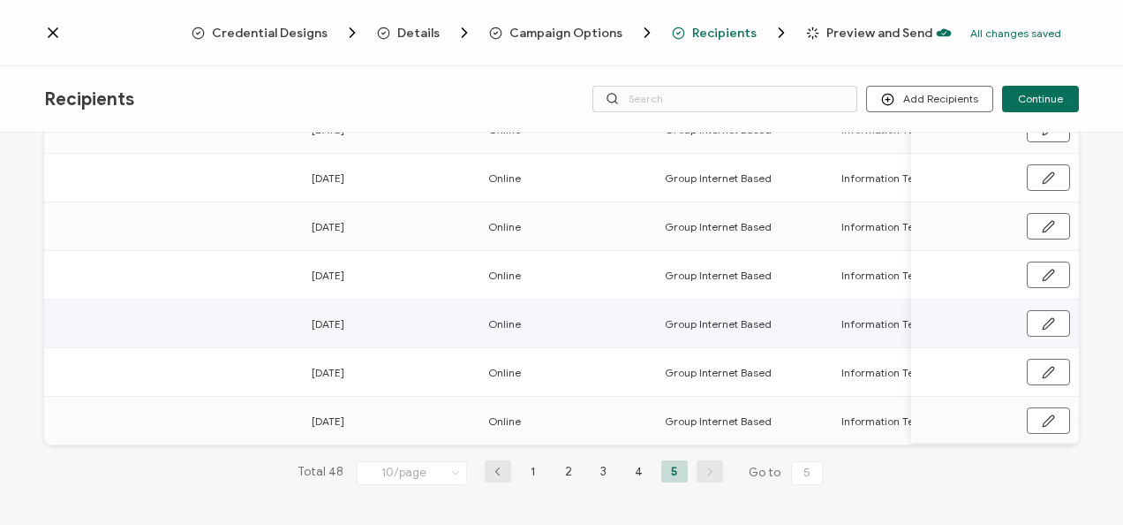
click at [382, 316] on div "09.10.2024" at bounding box center [390, 324] width 175 height 20
click at [1033, 320] on button "button" at bounding box center [1048, 323] width 43 height 26
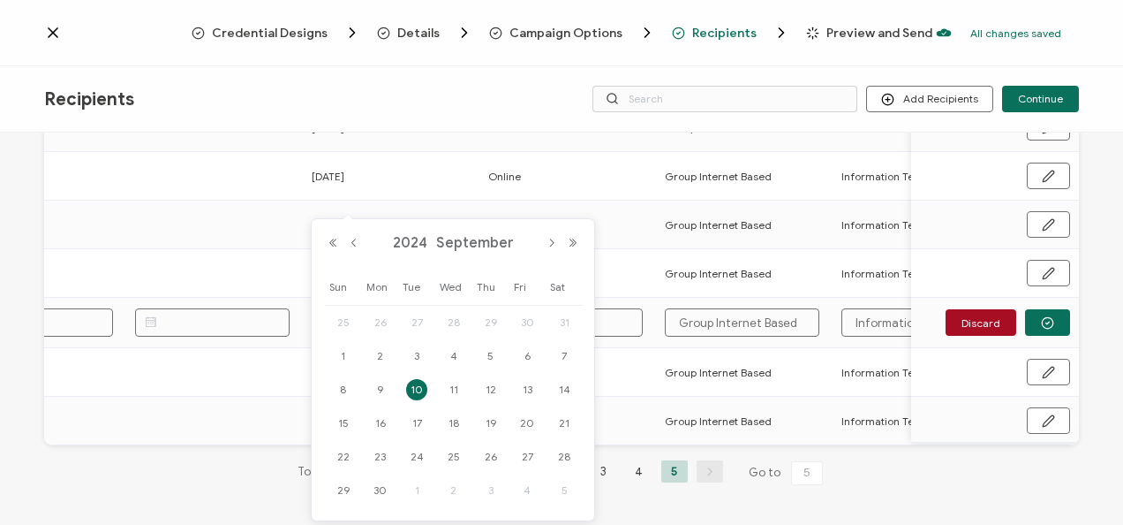
drag, startPoint x: 417, startPoint y: 321, endPoint x: 326, endPoint y: 318, distance: 91.0
click at [326, 318] on body "Credential Designs Details Campaign Options Recipients Preview and Send All cha…" at bounding box center [561, 262] width 1123 height 525
click at [295, 304] on td at bounding box center [214, 323] width 177 height 50
drag, startPoint x: 397, startPoint y: 316, endPoint x: 336, endPoint y: 320, distance: 61.9
click at [336, 320] on body "Credential Designs Details Campaign Options Recipients Preview and Send All cha…" at bounding box center [561, 262] width 1123 height 525
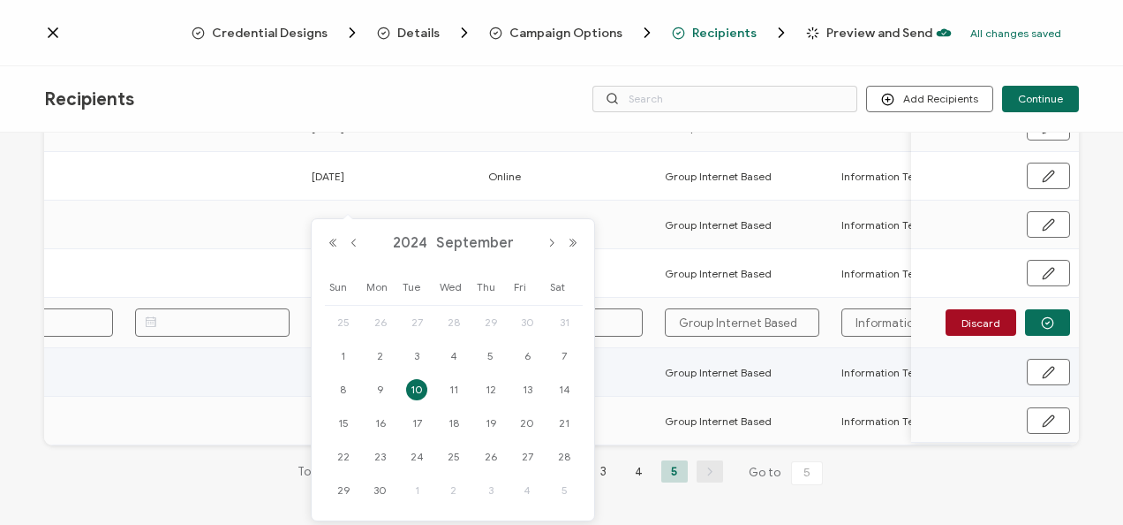
click at [293, 348] on td at bounding box center [214, 372] width 177 height 49
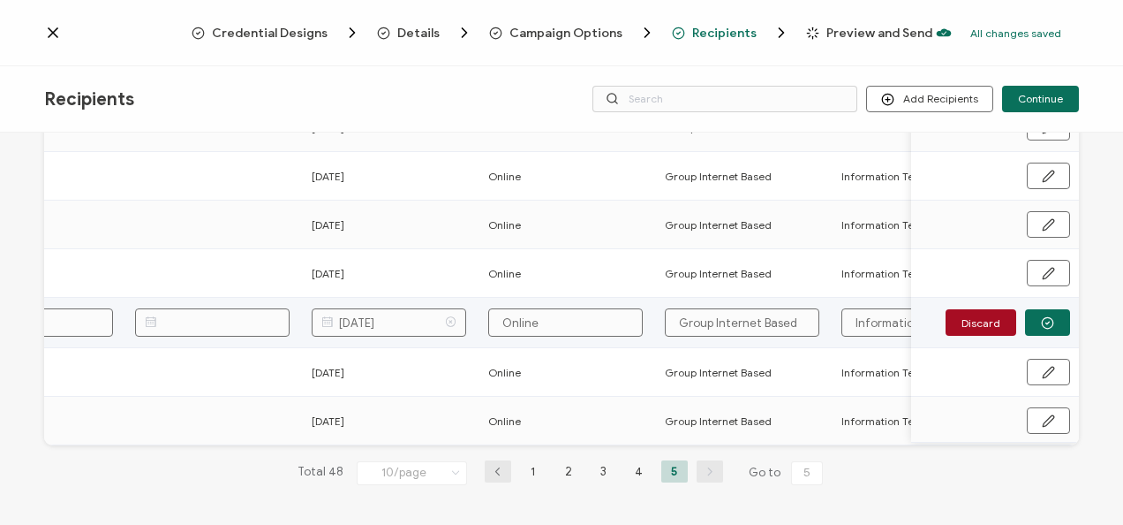
click at [449, 318] on icon at bounding box center [451, 322] width 22 height 28
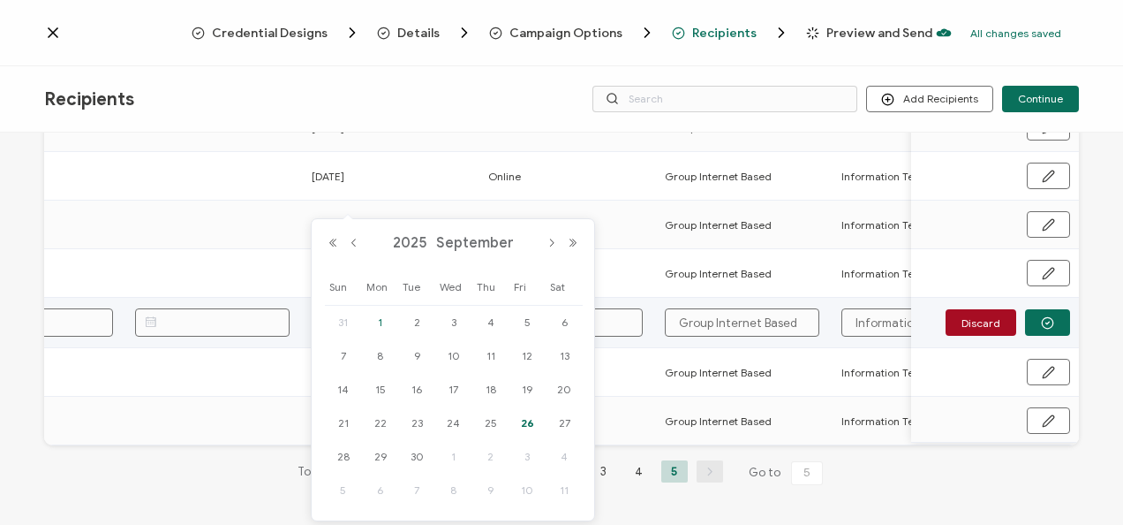
click at [397, 313] on body "Credential Designs Details Campaign Options Recipients Preview and Send All cha…" at bounding box center [561, 262] width 1123 height 525
type input "0"
click at [352, 242] on button "Previous Month" at bounding box center [354, 243] width 21 height 12
click at [458, 450] on span "27" at bounding box center [453, 456] width 21 height 21
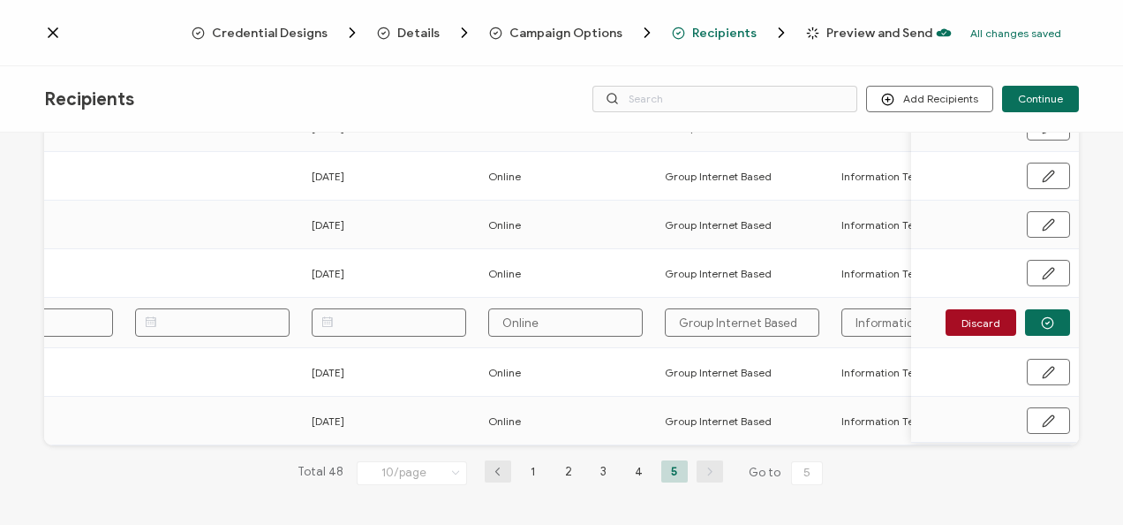
type input "08.27.2025"
click at [1053, 316] on button "button" at bounding box center [1047, 322] width 45 height 26
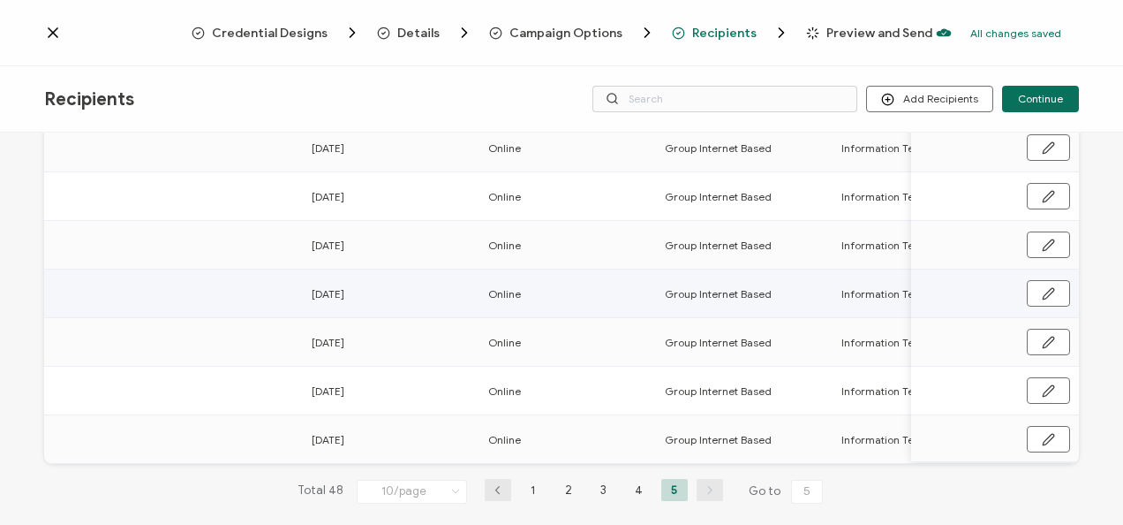
scroll to position [251, 0]
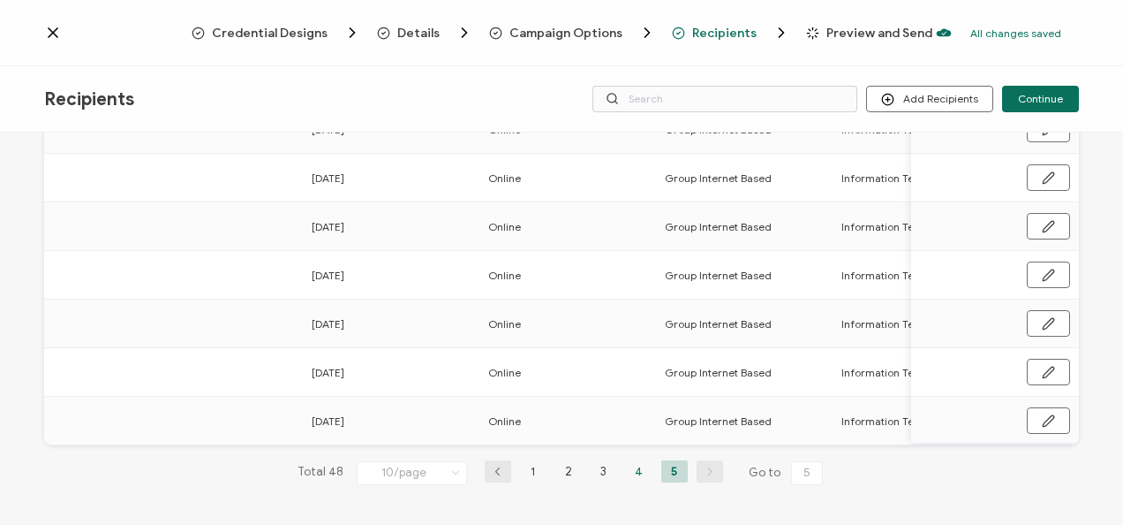
click at [639, 467] on li "4" at bounding box center [639, 471] width 26 height 22
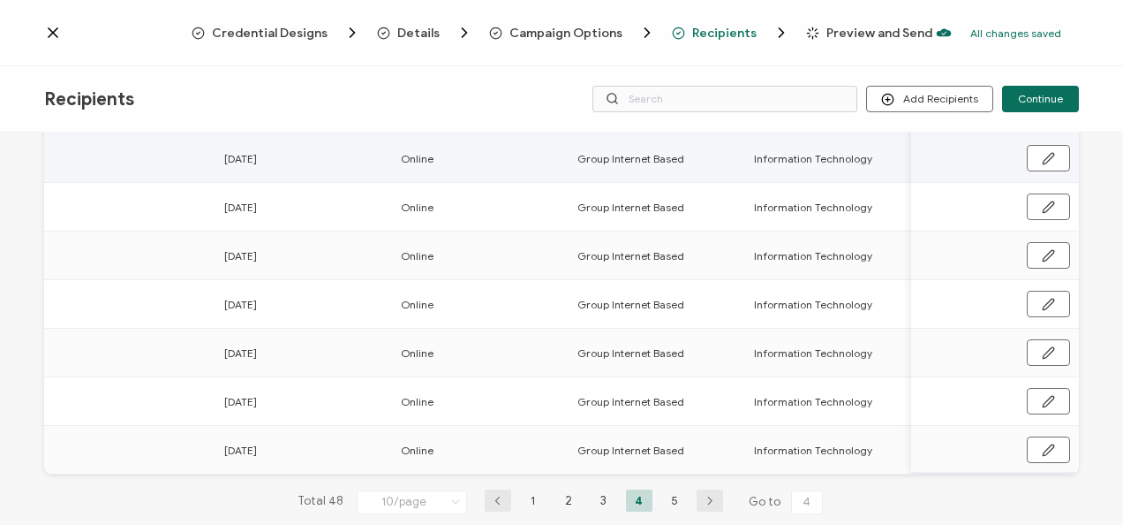
scroll to position [348, 0]
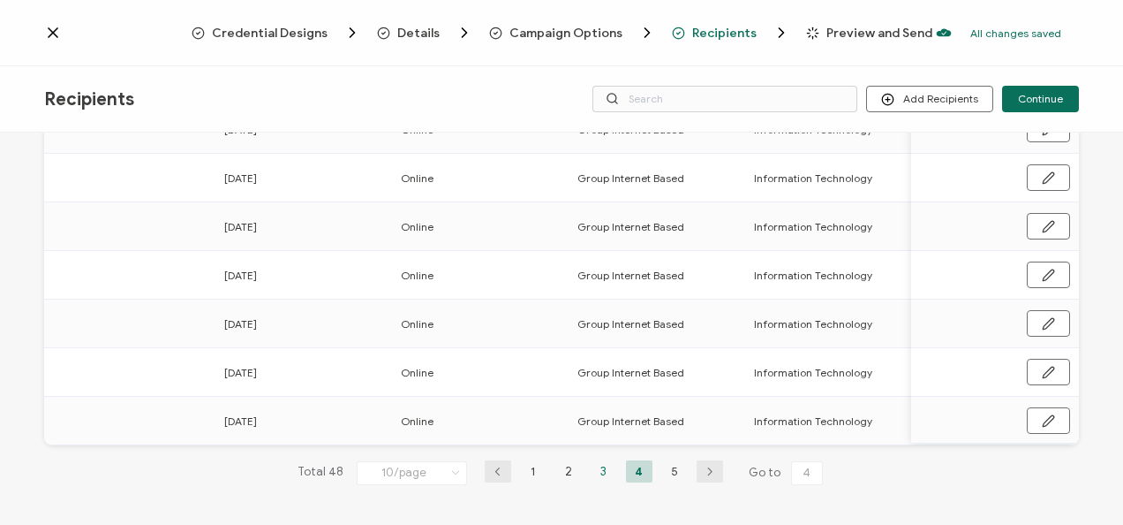
click at [593, 470] on li "3" at bounding box center [604, 471] width 26 height 22
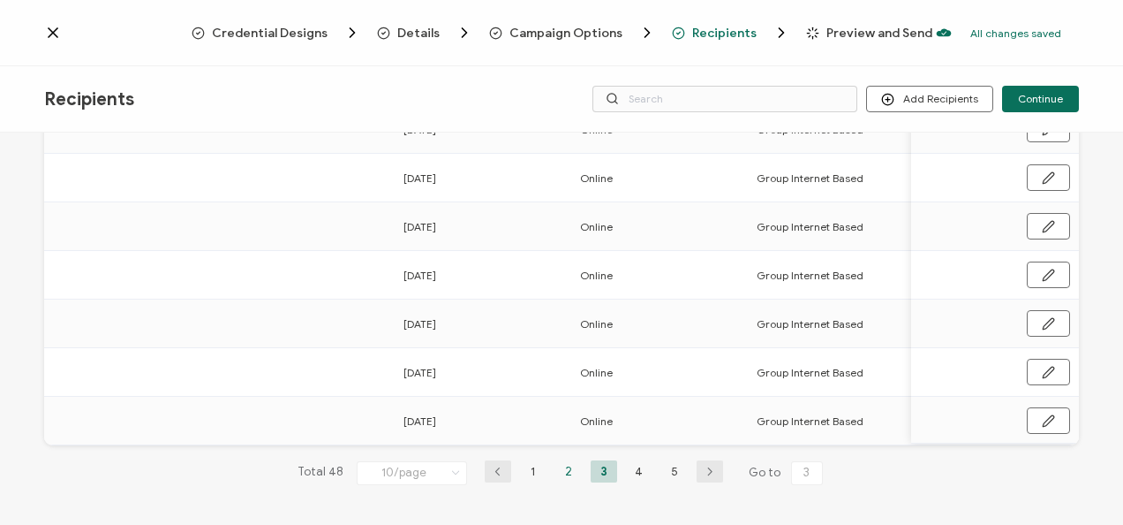
click at [560, 473] on li "2" at bounding box center [569, 471] width 26 height 22
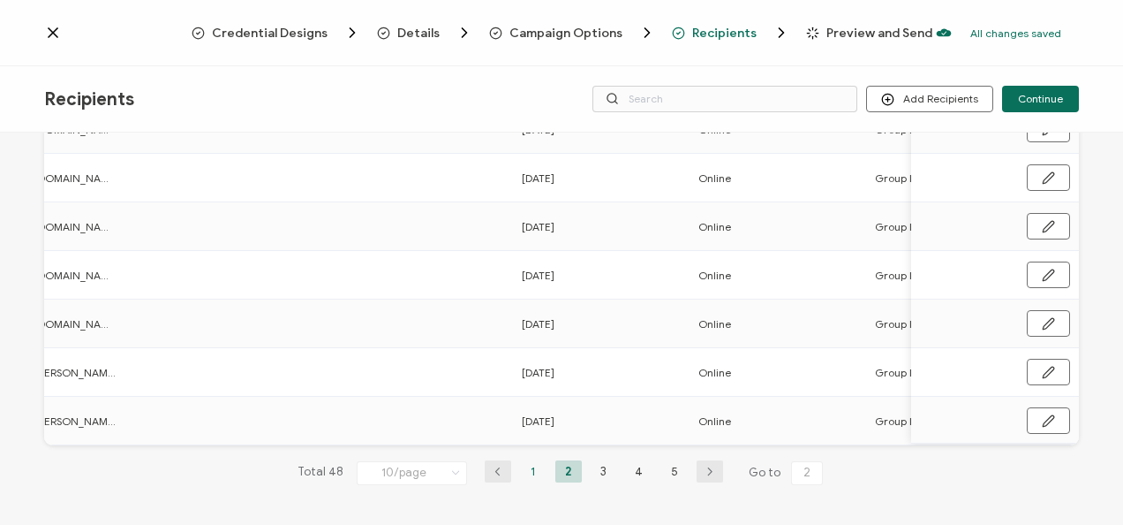
click at [530, 470] on li "1" at bounding box center [533, 471] width 26 height 22
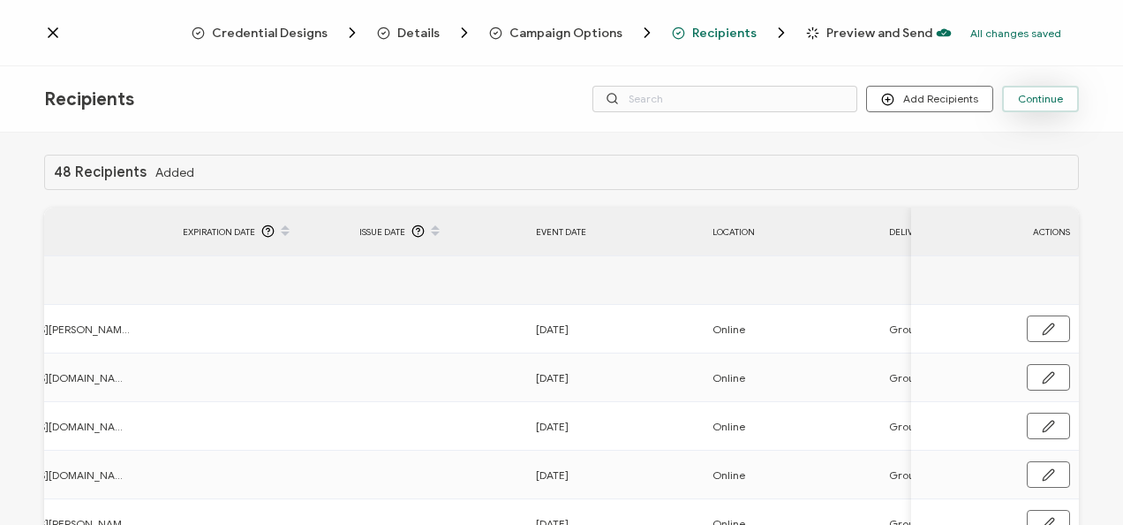
click at [1042, 100] on span "Continue" at bounding box center [1040, 99] width 45 height 11
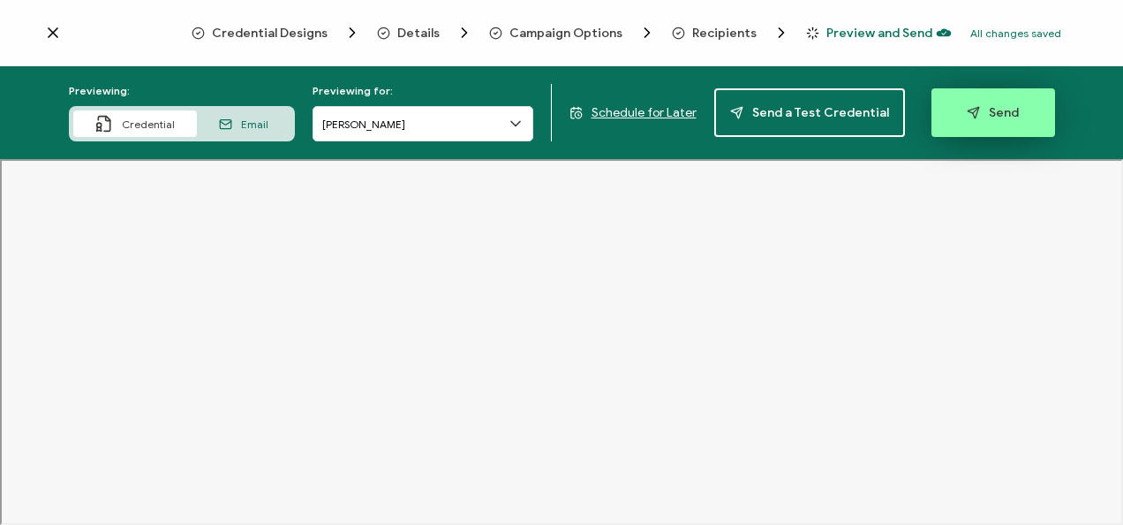
click at [948, 131] on button "Send" at bounding box center [994, 112] width 124 height 49
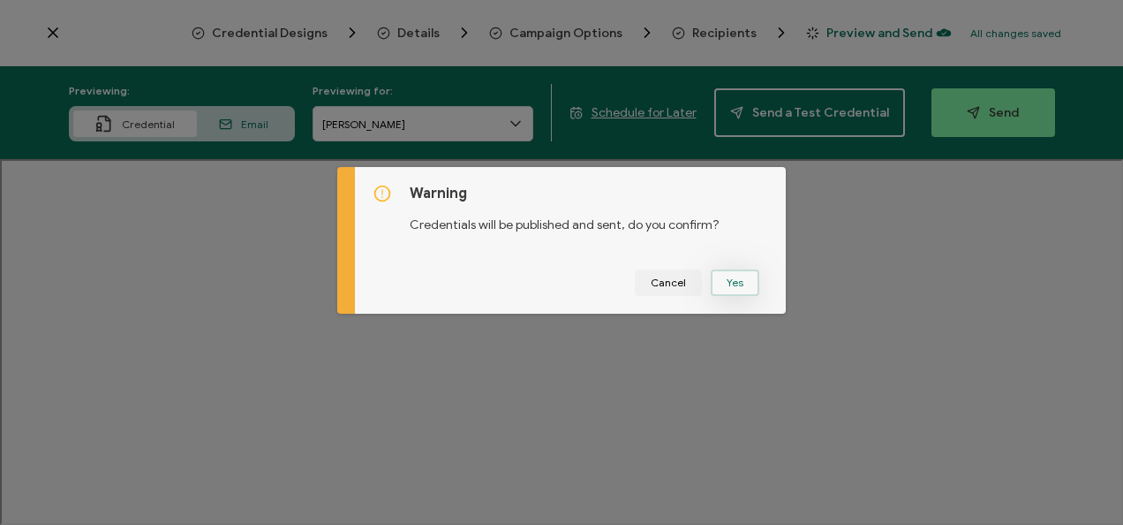
drag, startPoint x: 746, startPoint y: 285, endPoint x: 730, endPoint y: 279, distance: 17.1
click at [730, 279] on button "Yes" at bounding box center [735, 282] width 49 height 26
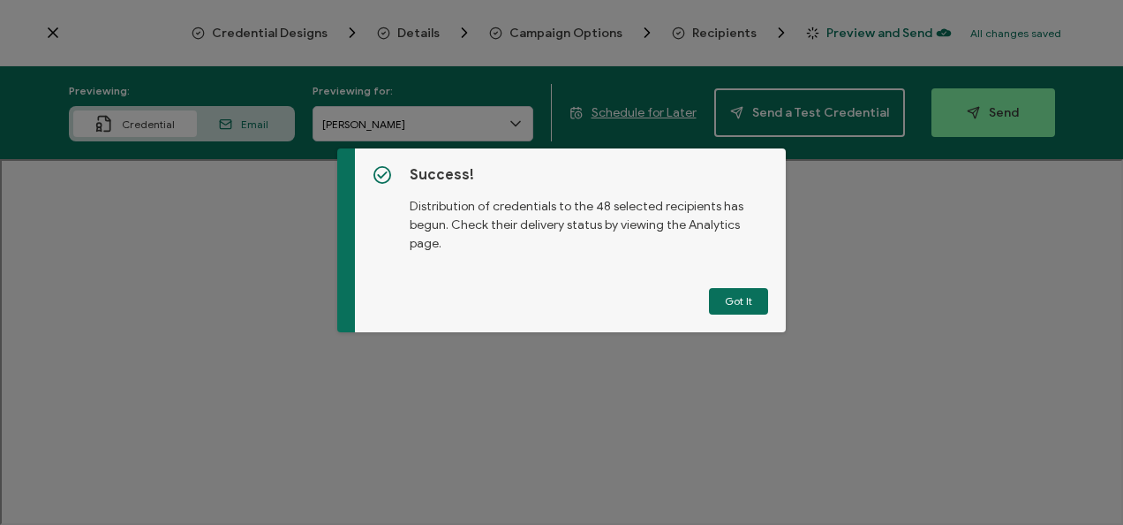
click at [734, 313] on button "Got It" at bounding box center [738, 301] width 59 height 26
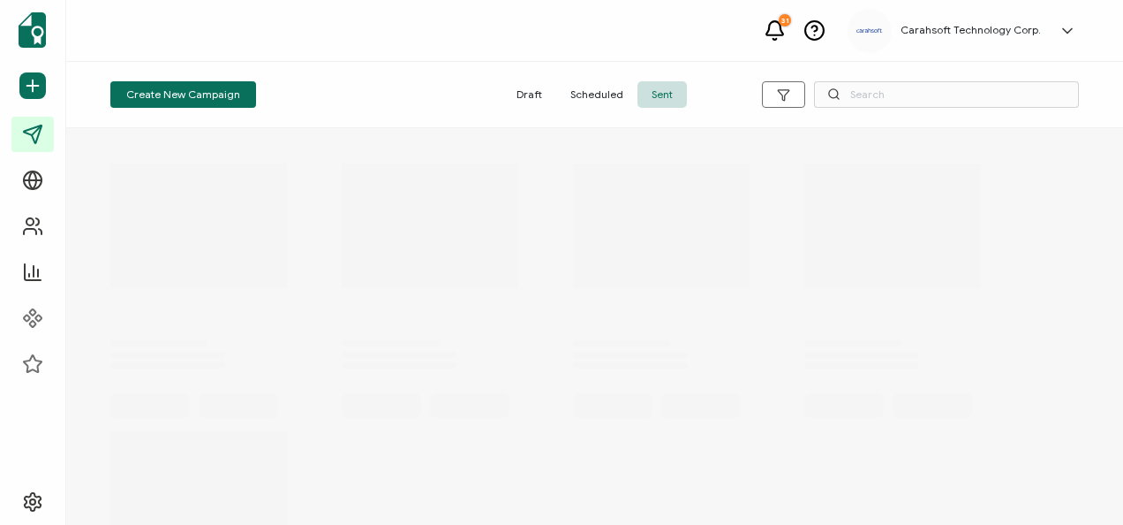
click at [722, 310] on div at bounding box center [561, 262] width 1123 height 525
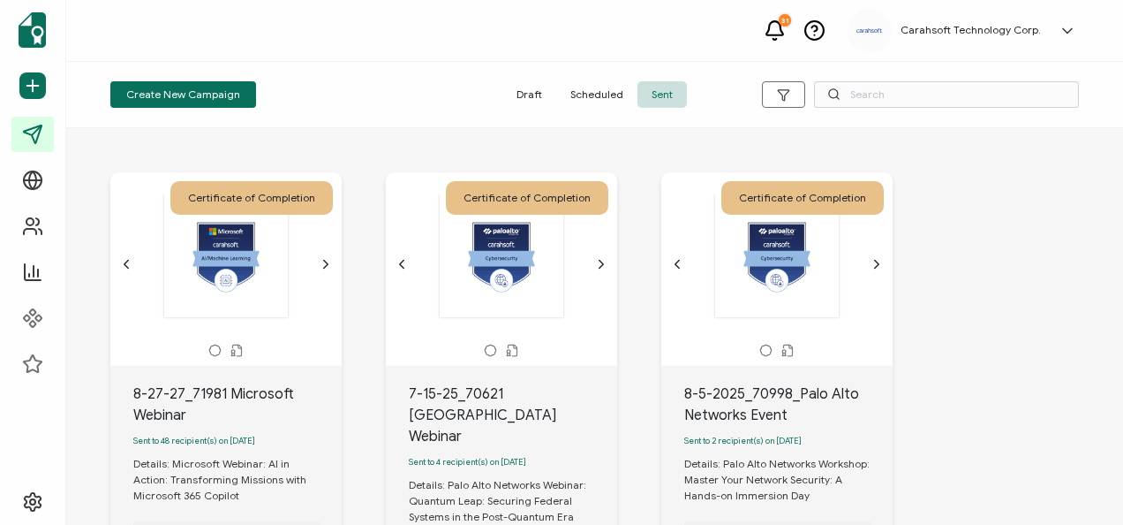
scroll to position [353, 0]
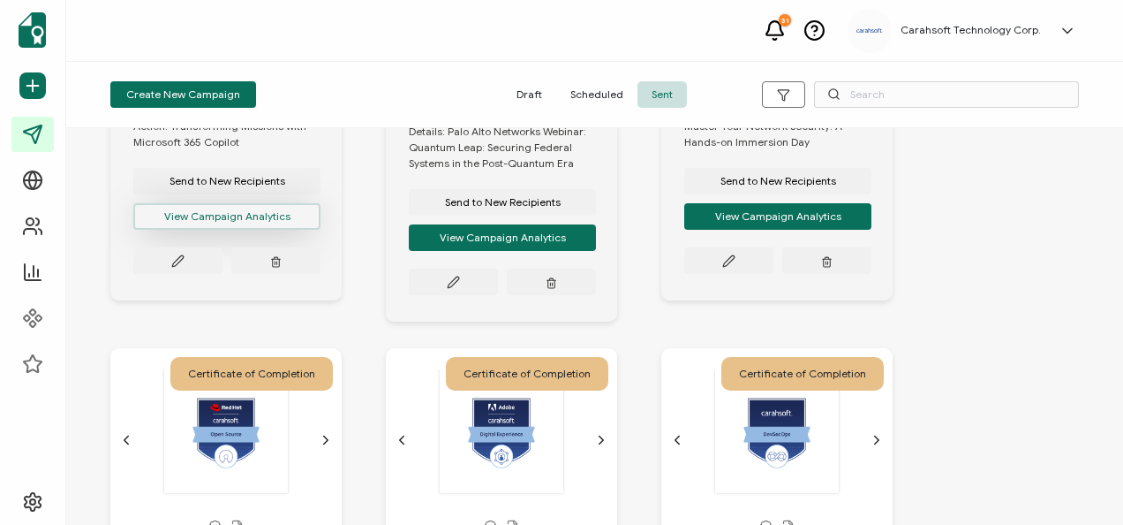
click at [204, 223] on button "View Campaign Analytics" at bounding box center [226, 216] width 187 height 26
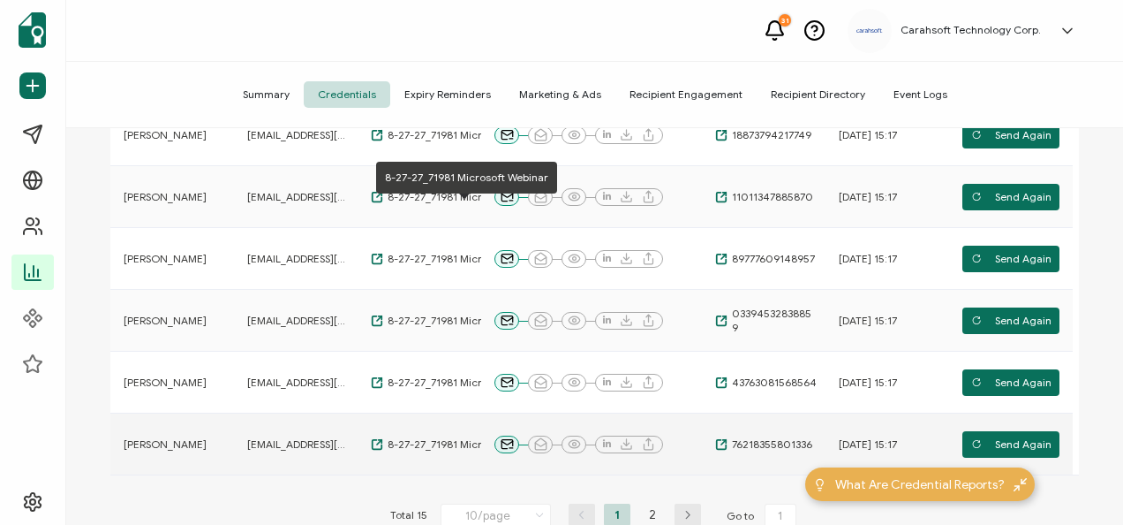
scroll to position [700, 0]
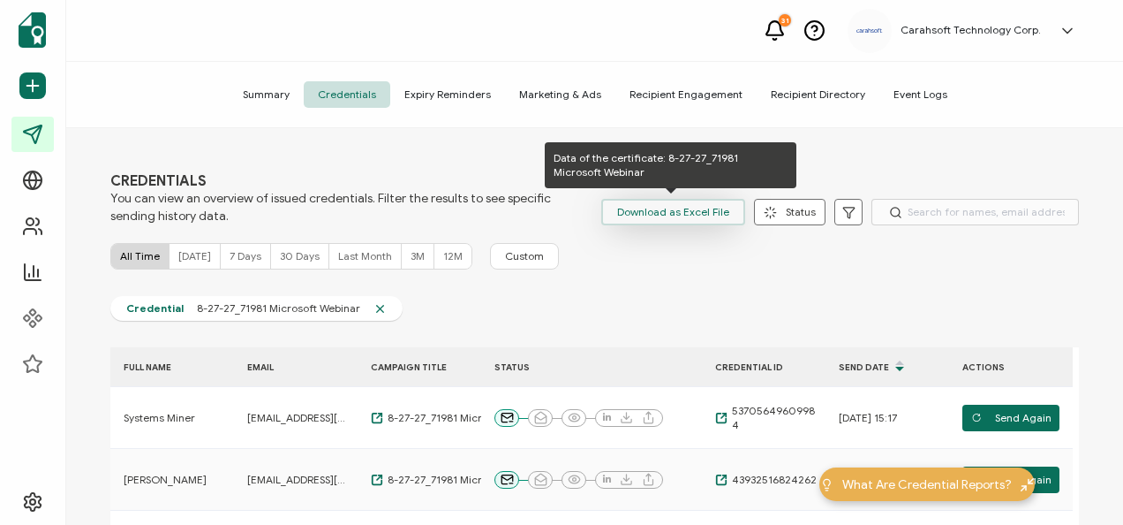
click at [633, 210] on span "Download as Excel File" at bounding box center [673, 212] width 112 height 26
